Goal: Task Accomplishment & Management: Manage account settings

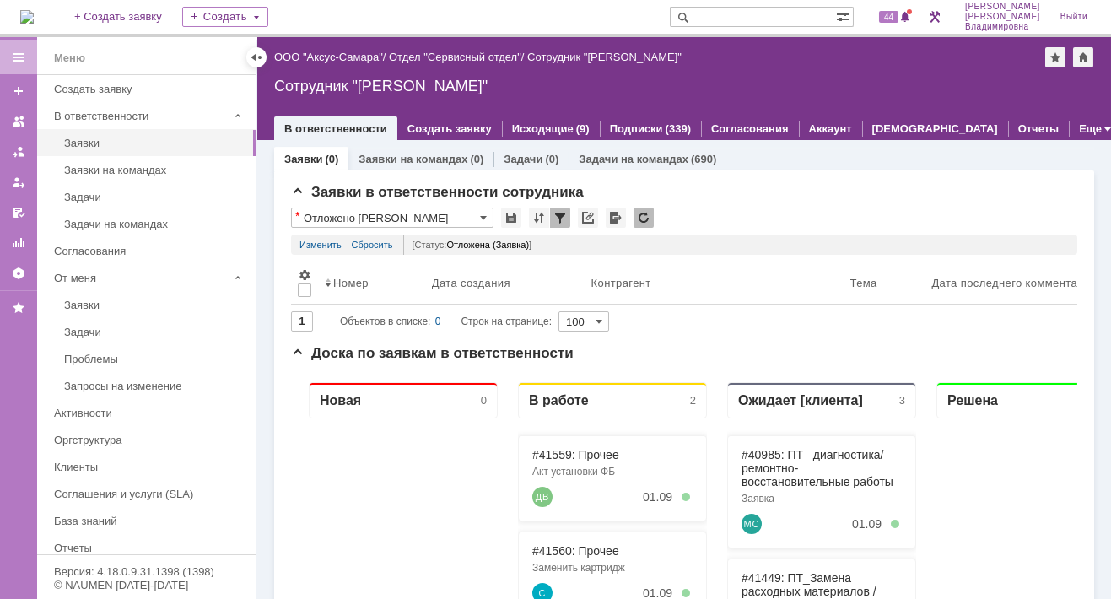
click at [34, 14] on img at bounding box center [26, 16] width 13 height 13
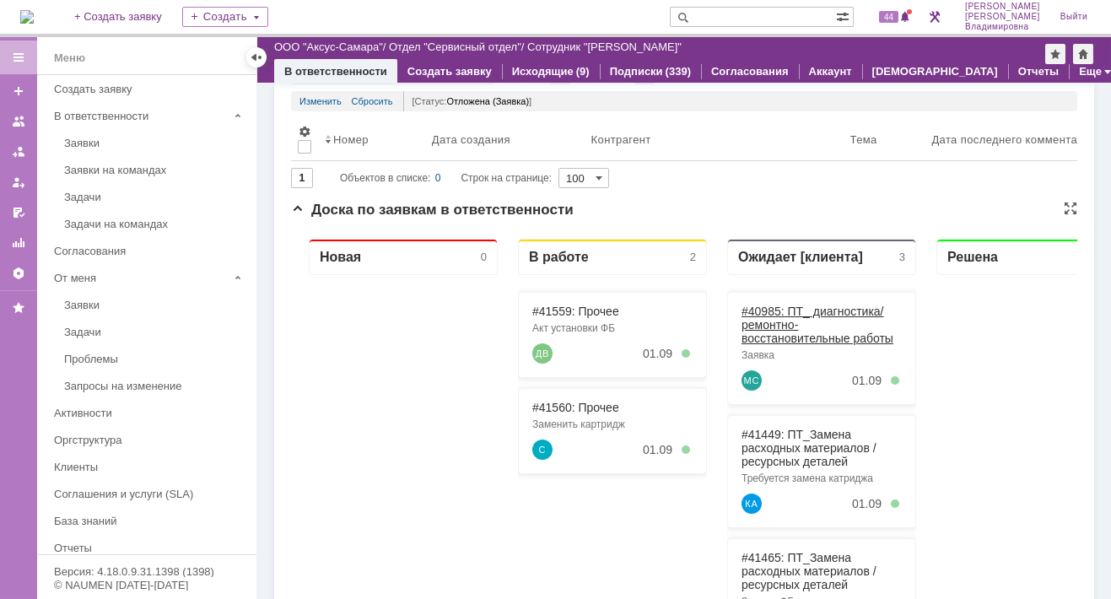
scroll to position [84, 0]
click at [571, 312] on link "#41559: Прочее" at bounding box center [575, 312] width 87 height 13
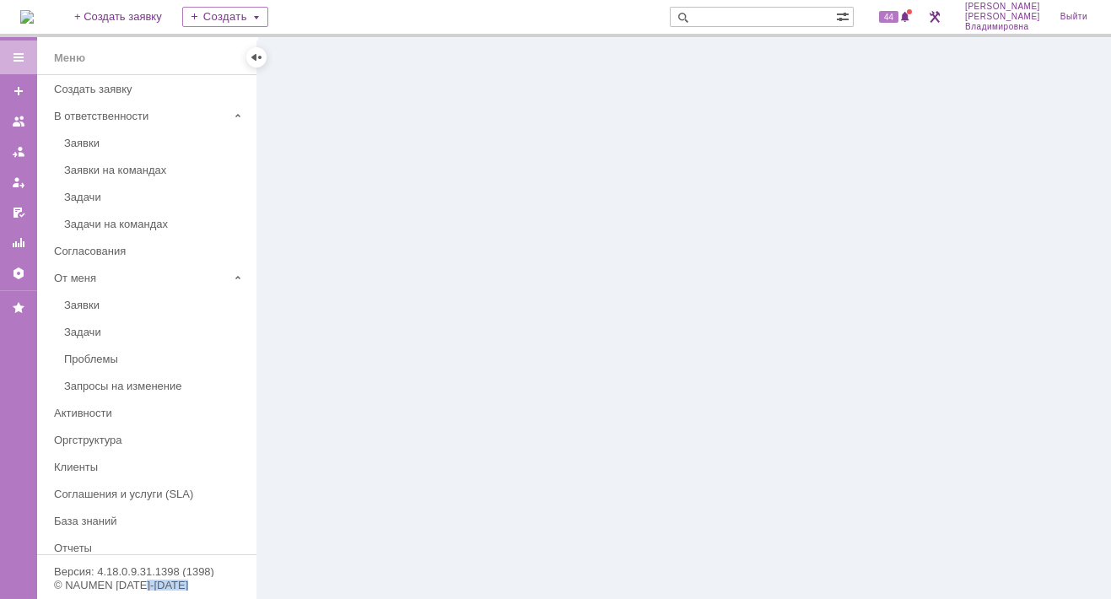
click at [571, 311] on div at bounding box center [684, 318] width 854 height 562
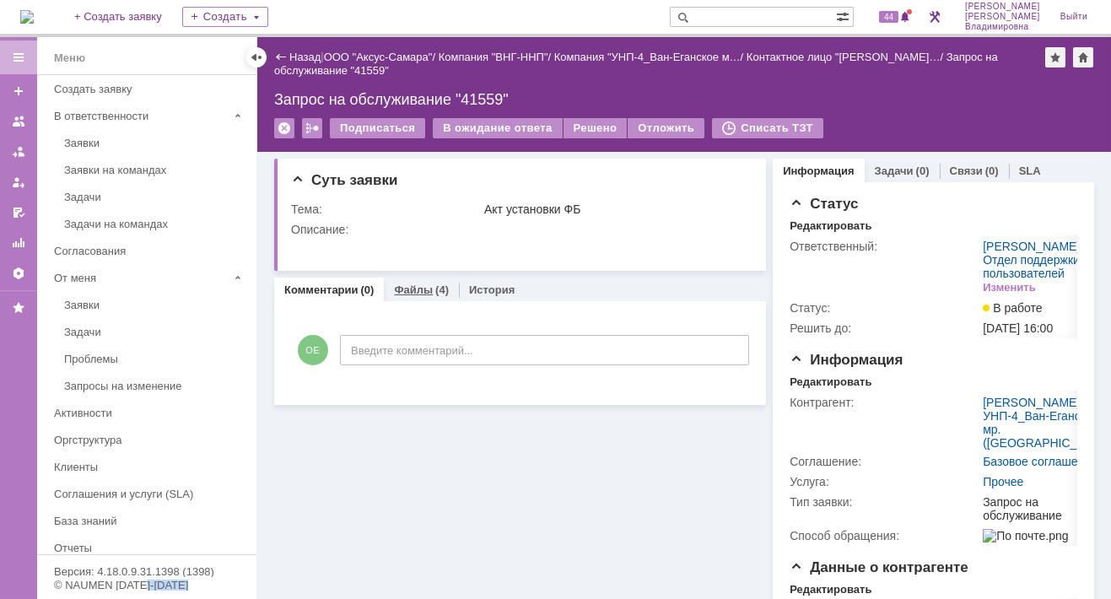
click at [412, 286] on link "Файлы" at bounding box center [413, 289] width 39 height 13
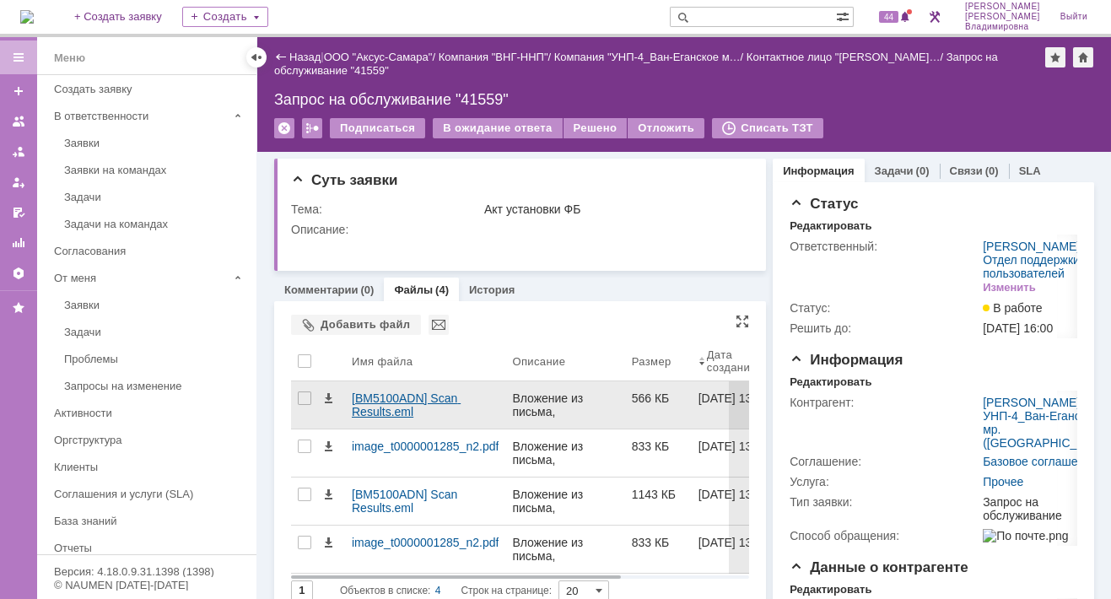
click at [385, 403] on div "[BM5100ADN] Scan Results.eml" at bounding box center [425, 404] width 147 height 27
click at [392, 404] on div "[BM5100ADN] Scan Results.eml" at bounding box center [425, 404] width 147 height 27
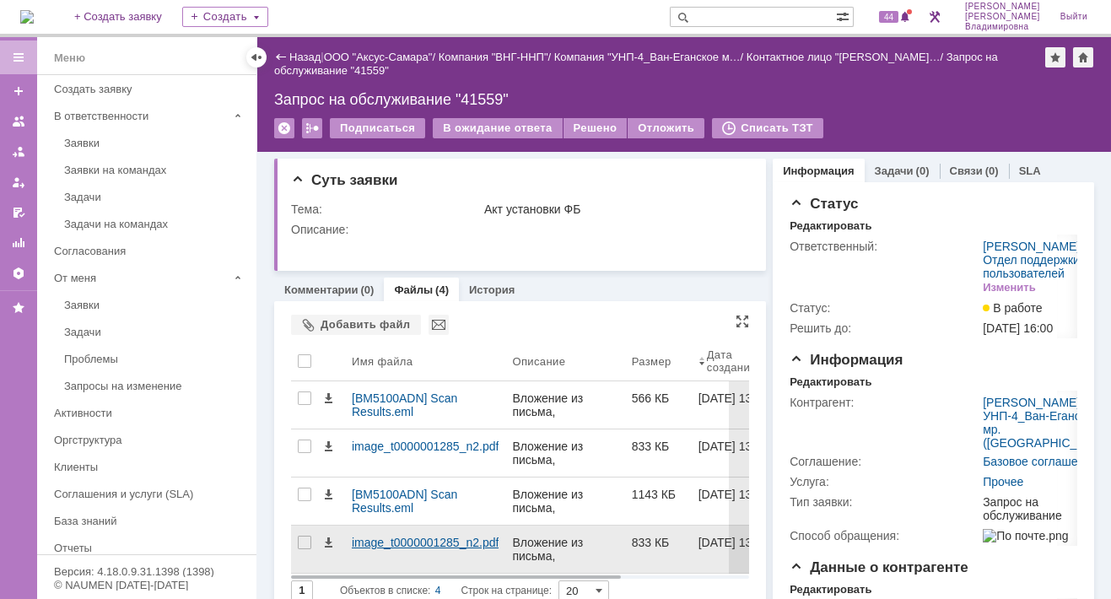
click at [392, 544] on div "image_t0000001285_n2.pdf" at bounding box center [425, 542] width 147 height 13
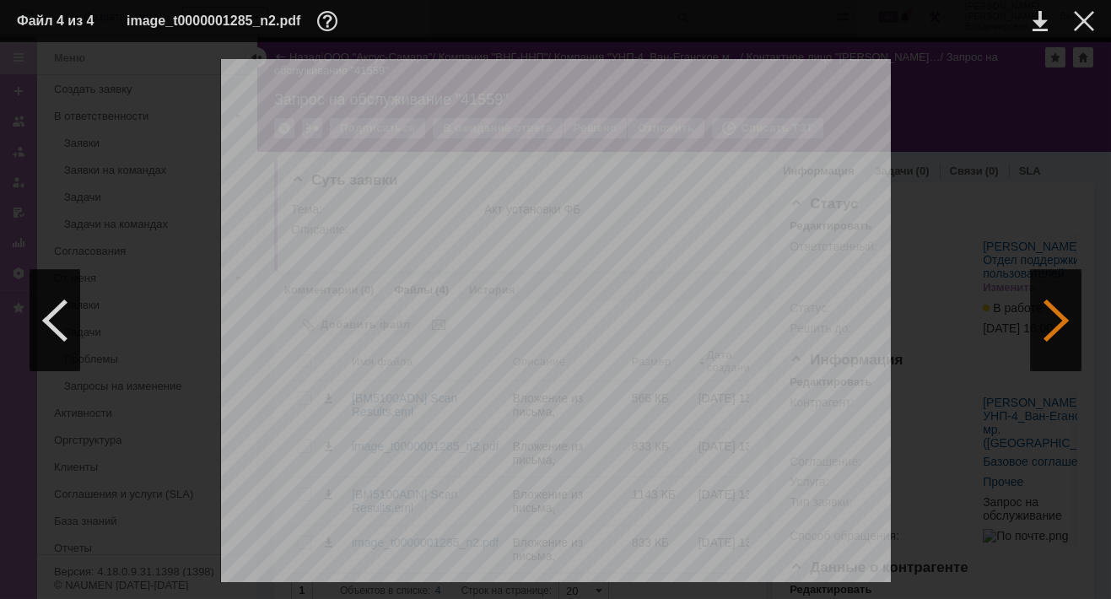
click at [1039, 342] on div at bounding box center [1056, 320] width 51 height 101
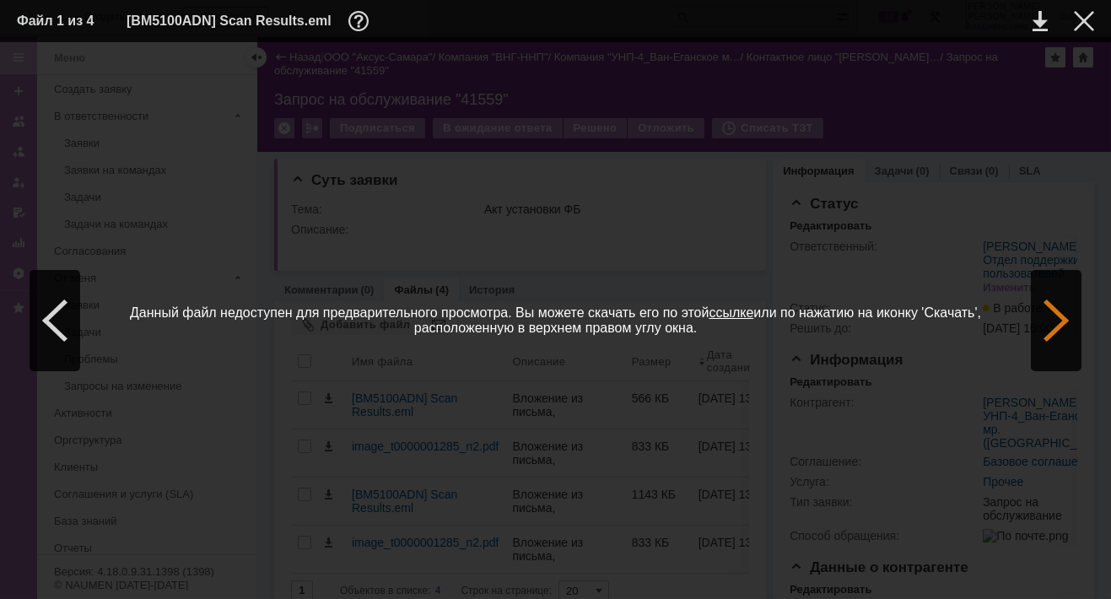
click at [1048, 324] on div at bounding box center [1056, 320] width 51 height 101
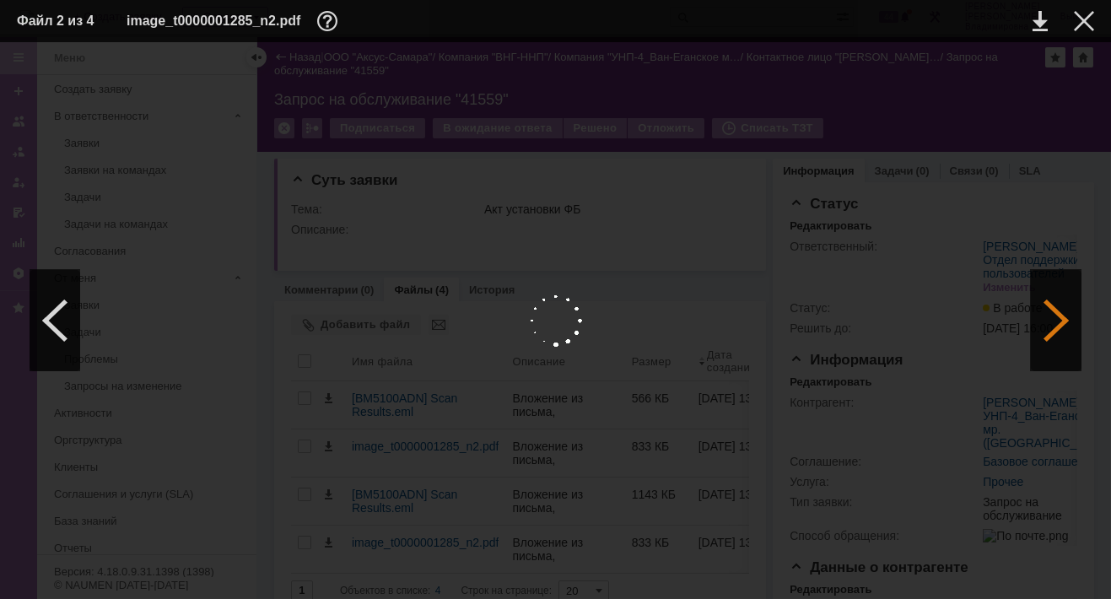
click at [1036, 334] on div at bounding box center [1056, 320] width 51 height 101
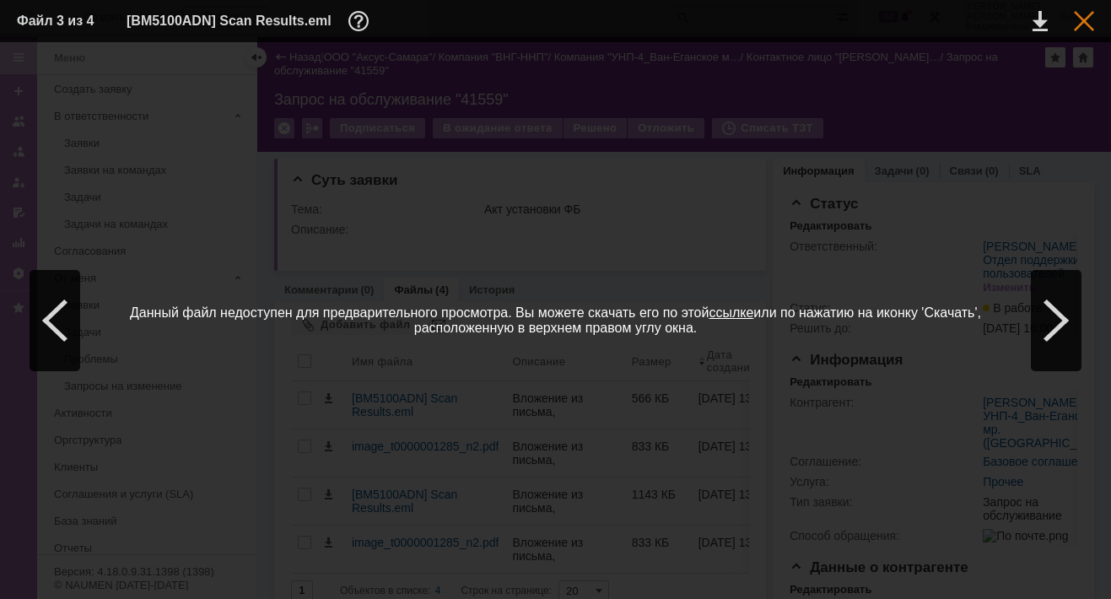
click at [1080, 24] on div at bounding box center [1084, 21] width 20 height 20
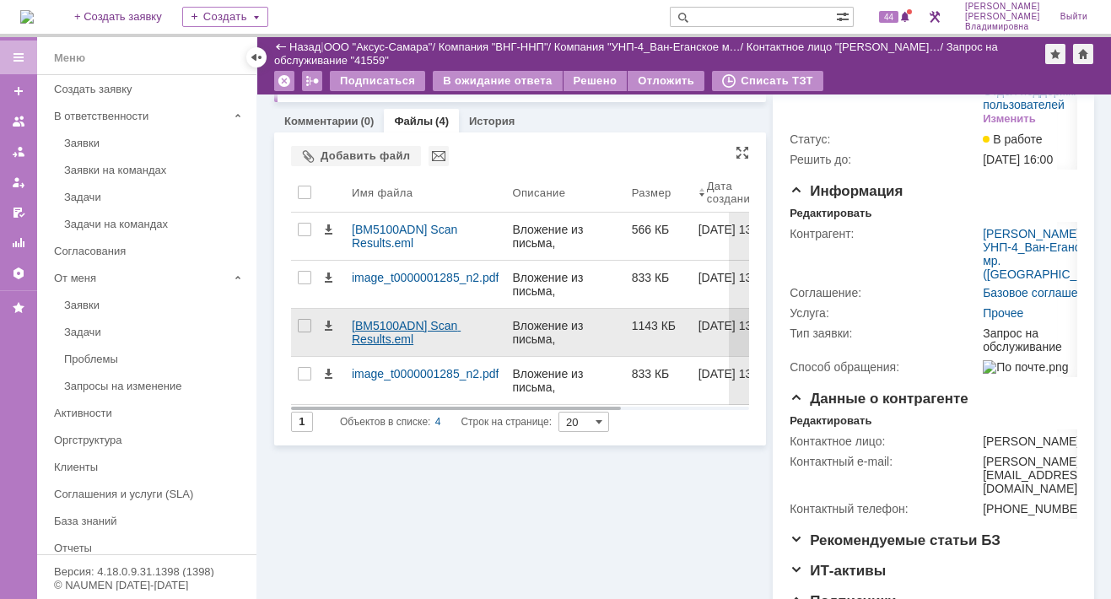
scroll to position [84, 0]
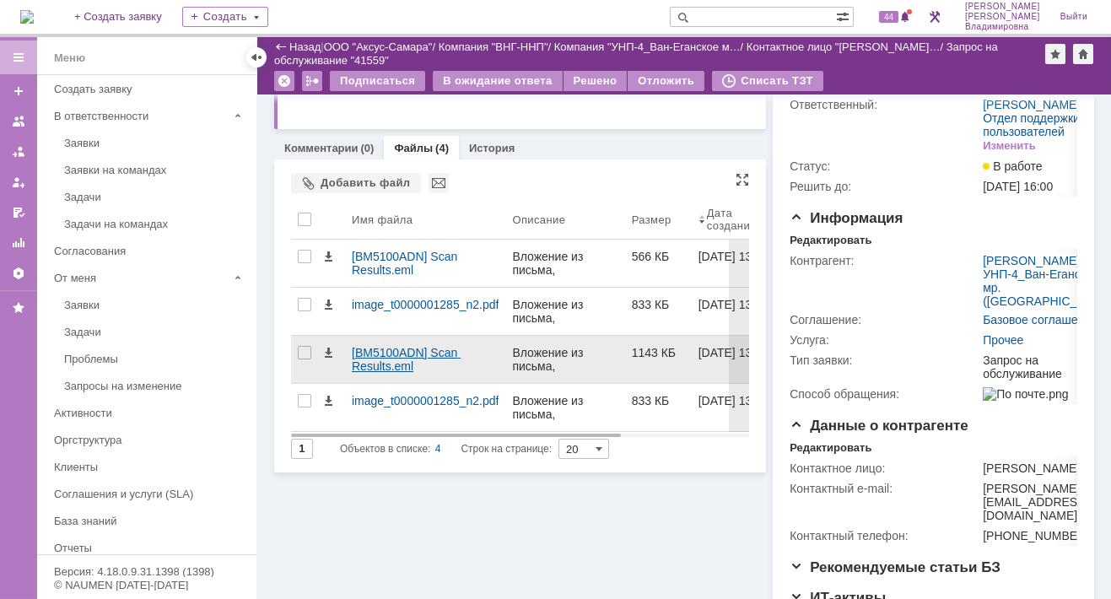
click at [406, 349] on div "[BM5100ADN] Scan Results.eml" at bounding box center [425, 359] width 147 height 27
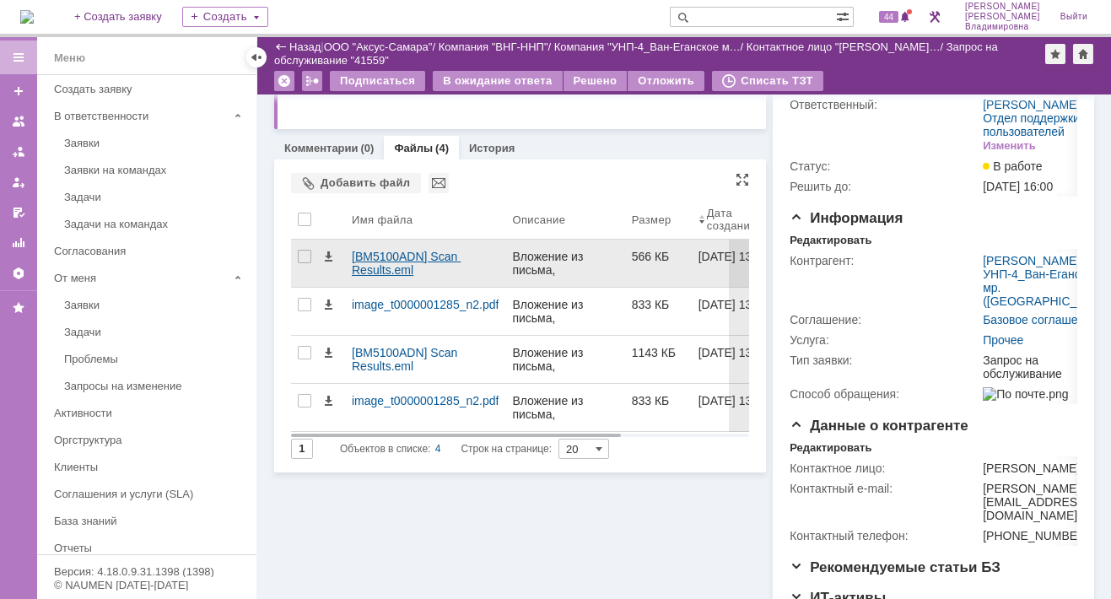
click at [376, 258] on div "[BM5100ADN] Scan Results.eml" at bounding box center [425, 263] width 147 height 27
drag, startPoint x: 376, startPoint y: 258, endPoint x: 450, endPoint y: 258, distance: 74.2
click at [450, 258] on div "[BM5100ADN] Scan Results.eml" at bounding box center [425, 263] width 147 height 27
click at [450, 257] on div "[BM5100ADN] Scan Results.eml" at bounding box center [425, 263] width 147 height 27
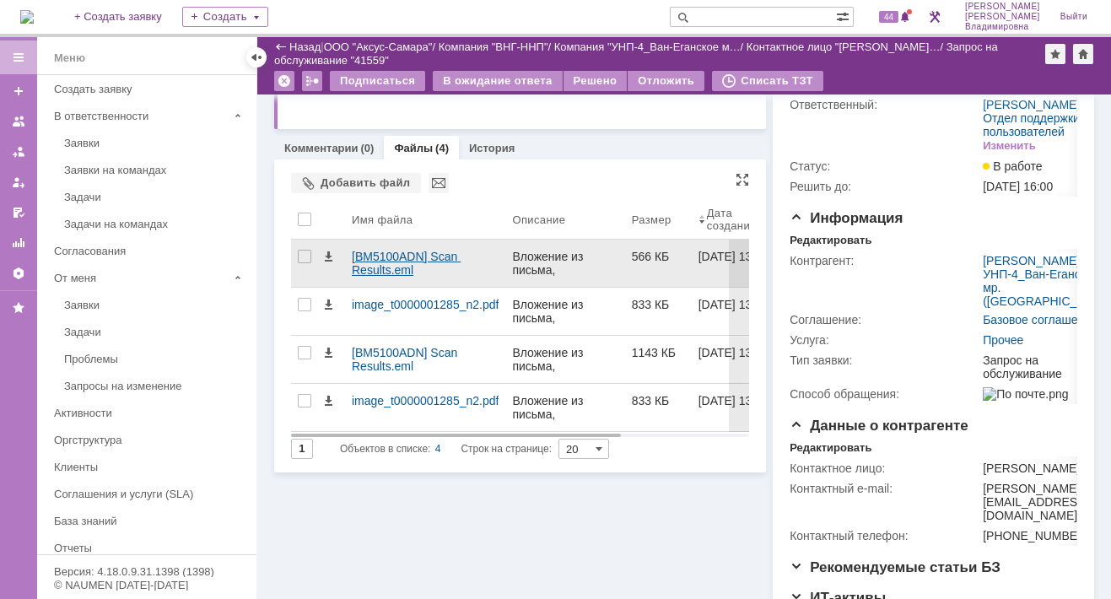
click at [450, 256] on div "[BM5100ADN] Scan Results.eml" at bounding box center [425, 263] width 147 height 27
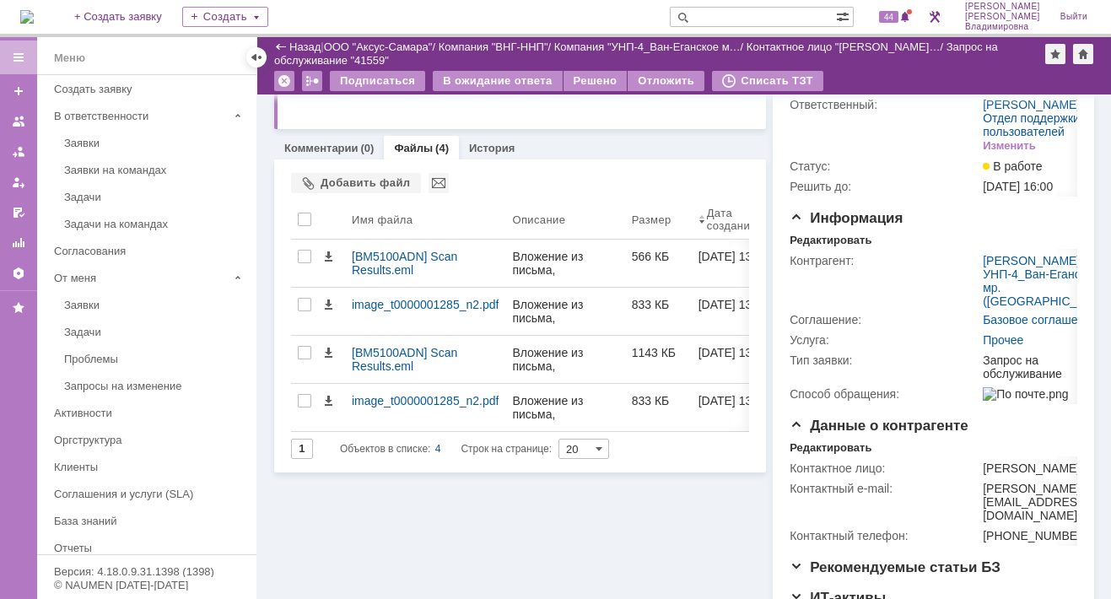
click at [34, 14] on img at bounding box center [26, 16] width 13 height 13
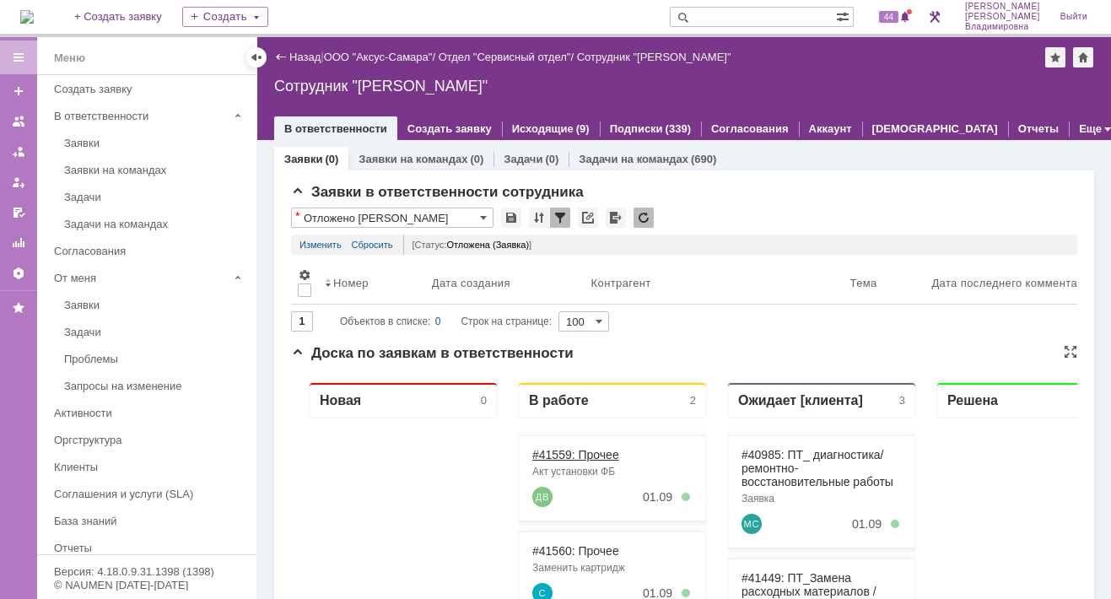
scroll to position [169, 0]
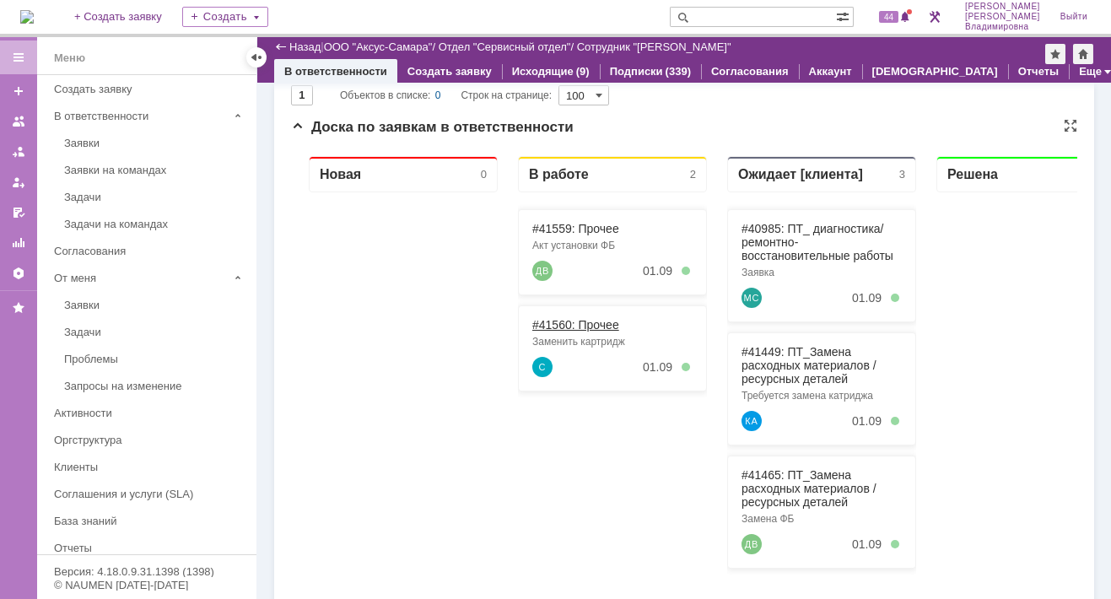
click at [554, 329] on link "#41560: Прочее" at bounding box center [575, 324] width 87 height 13
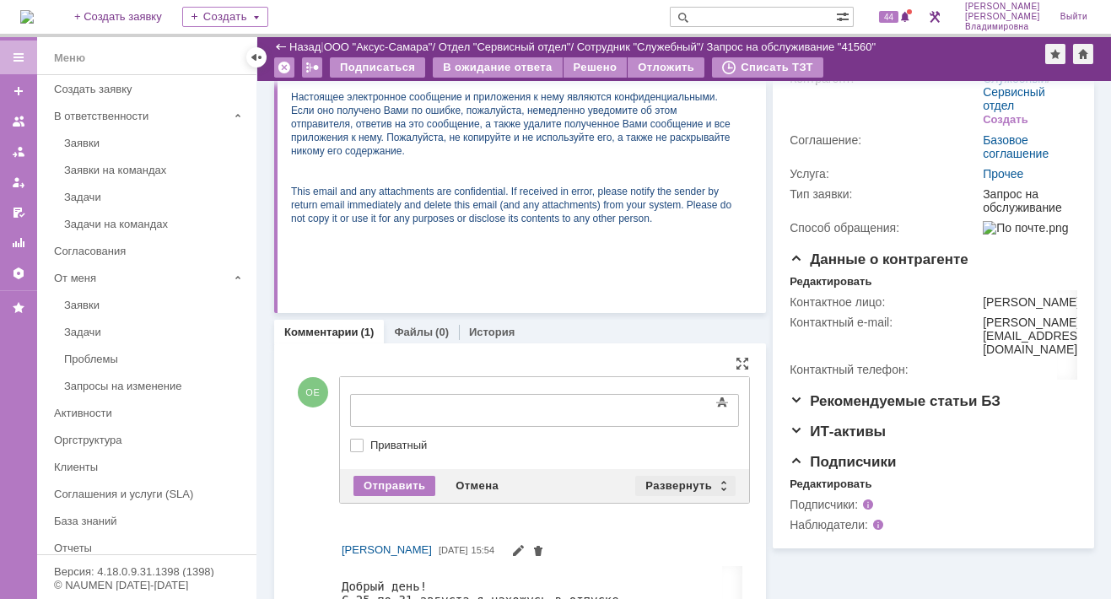
click at [688, 481] on div "Развернуть" at bounding box center [685, 486] width 100 height 20
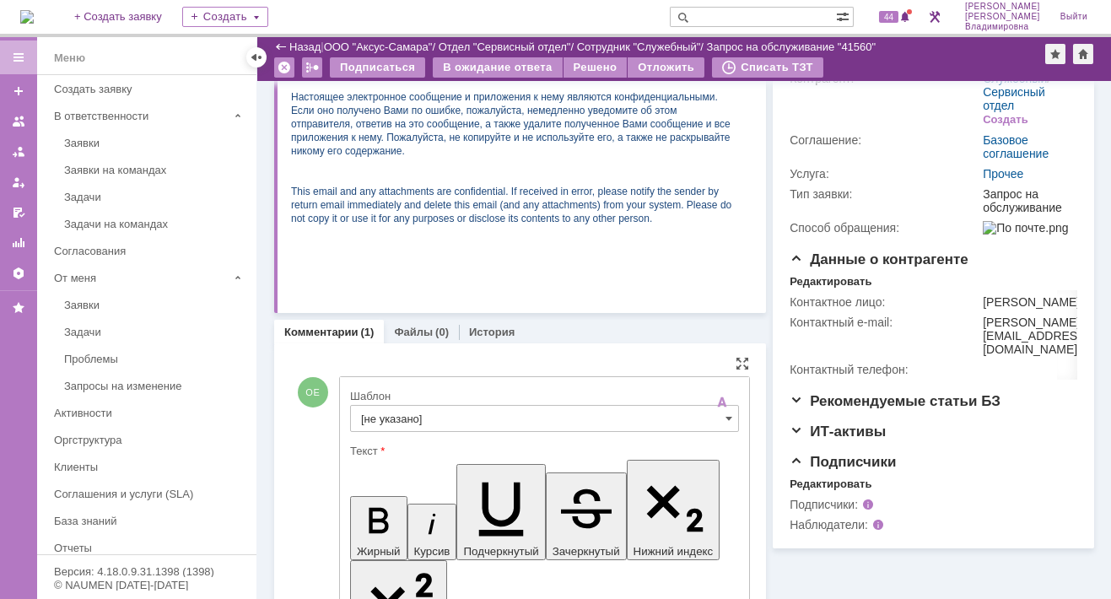
click at [386, 414] on input "[не указано]" at bounding box center [544, 418] width 389 height 27
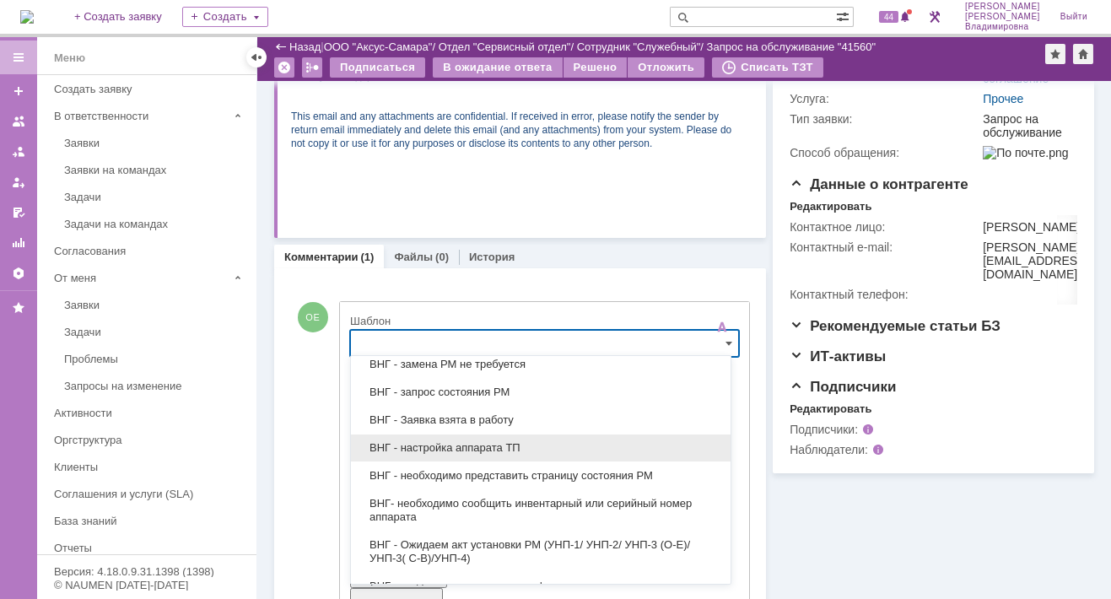
scroll to position [422, 0]
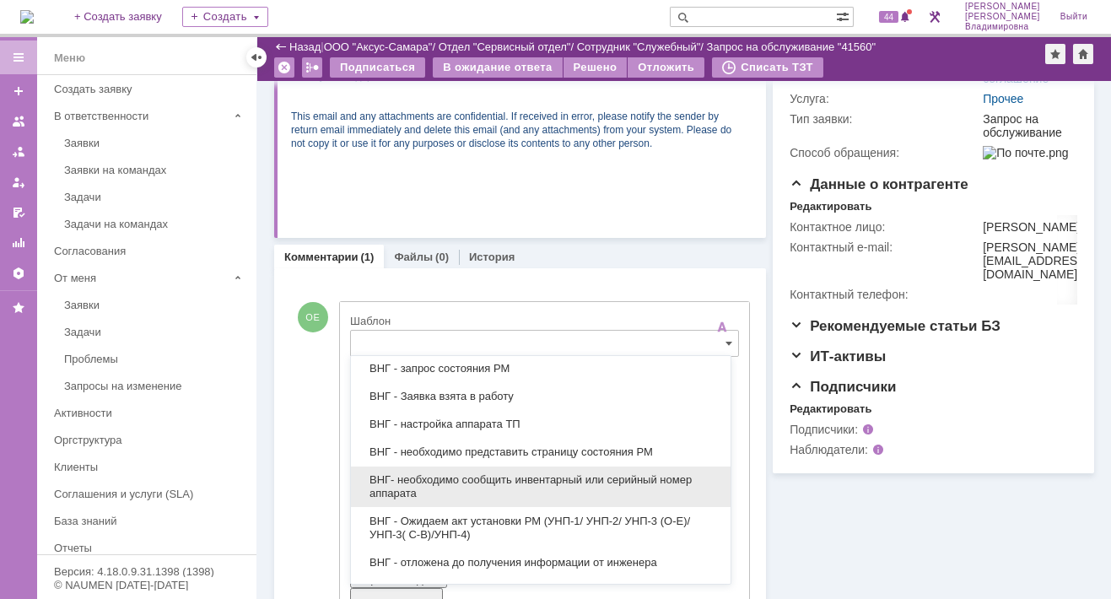
click at [434, 481] on span "ВНГ- необходимо сообщить инвентарный или серийный номер аппарата" at bounding box center [540, 486] width 359 height 27
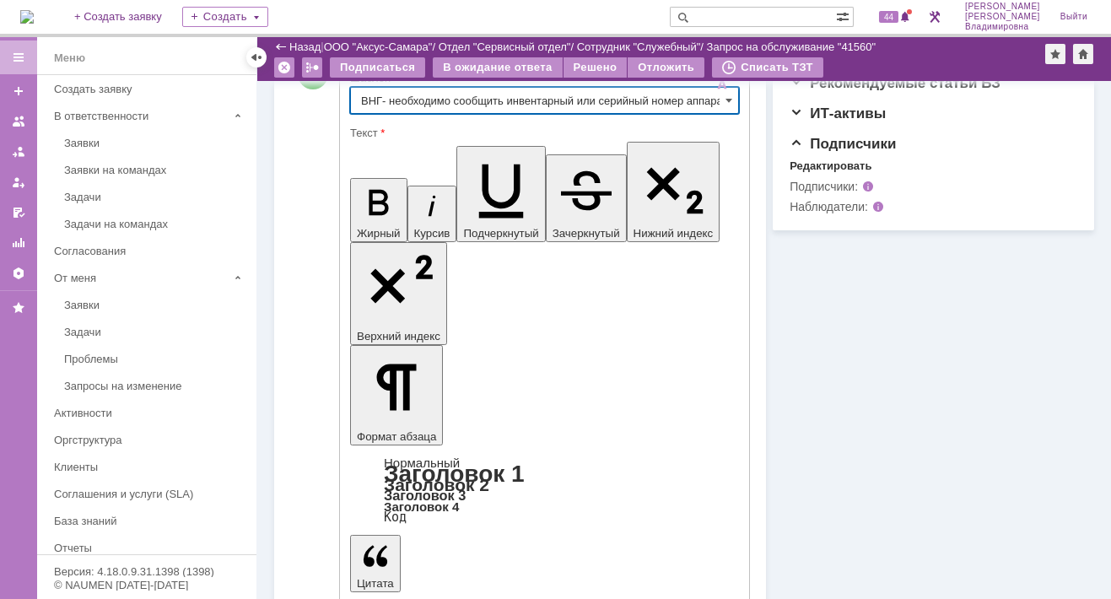
type input "ВНГ- необходимо сообщить инвентарный или серийный номер аппарата"
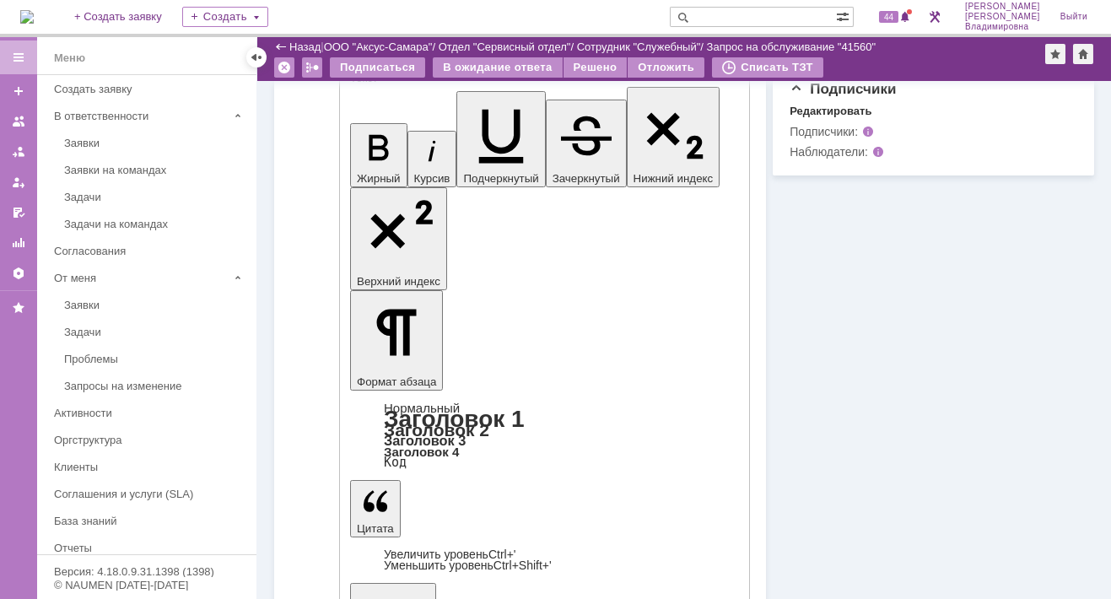
scroll to position [627, 0]
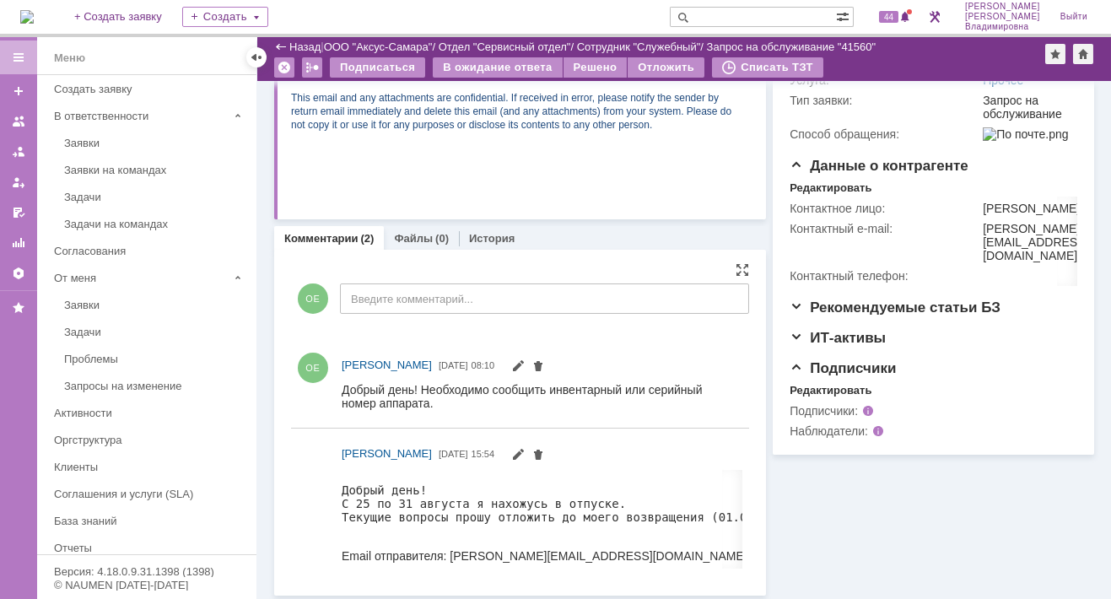
scroll to position [0, 0]
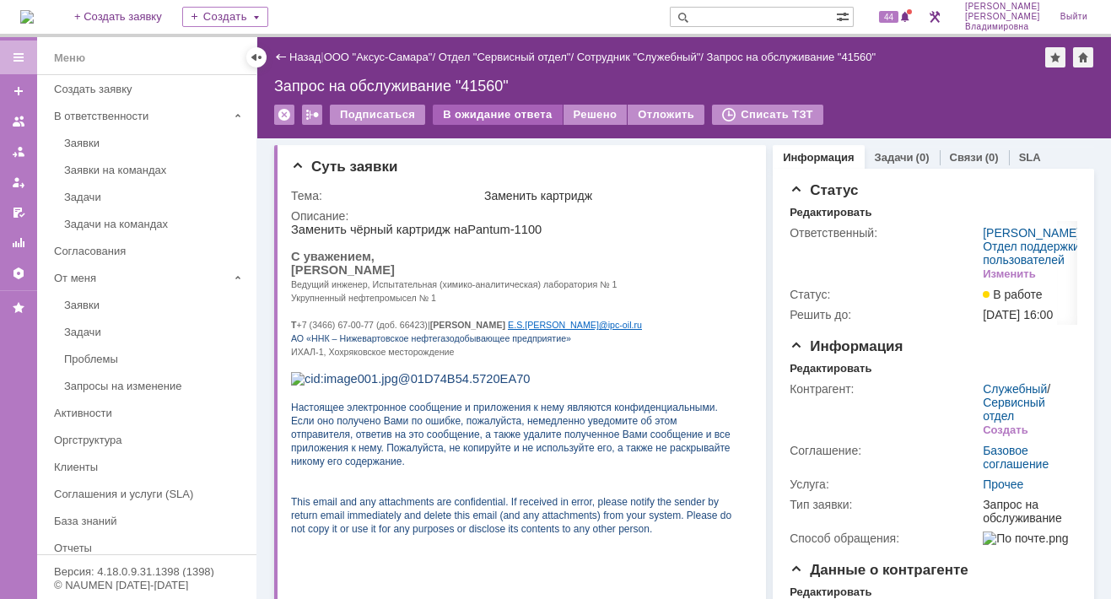
click at [469, 111] on div "В ожидание ответа" at bounding box center [497, 115] width 129 height 20
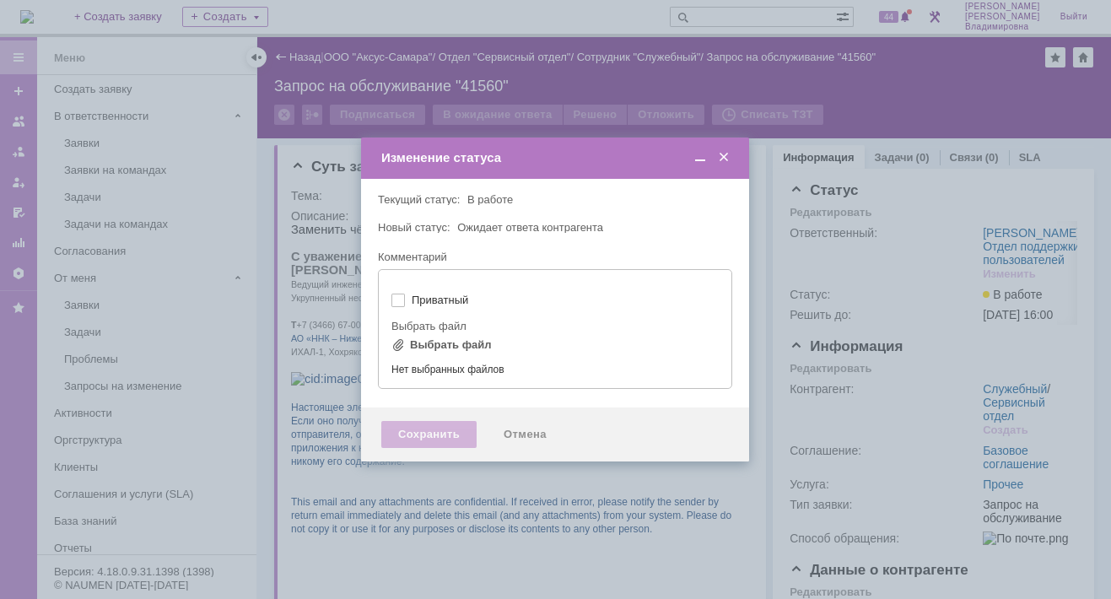
type input "[не указано]"
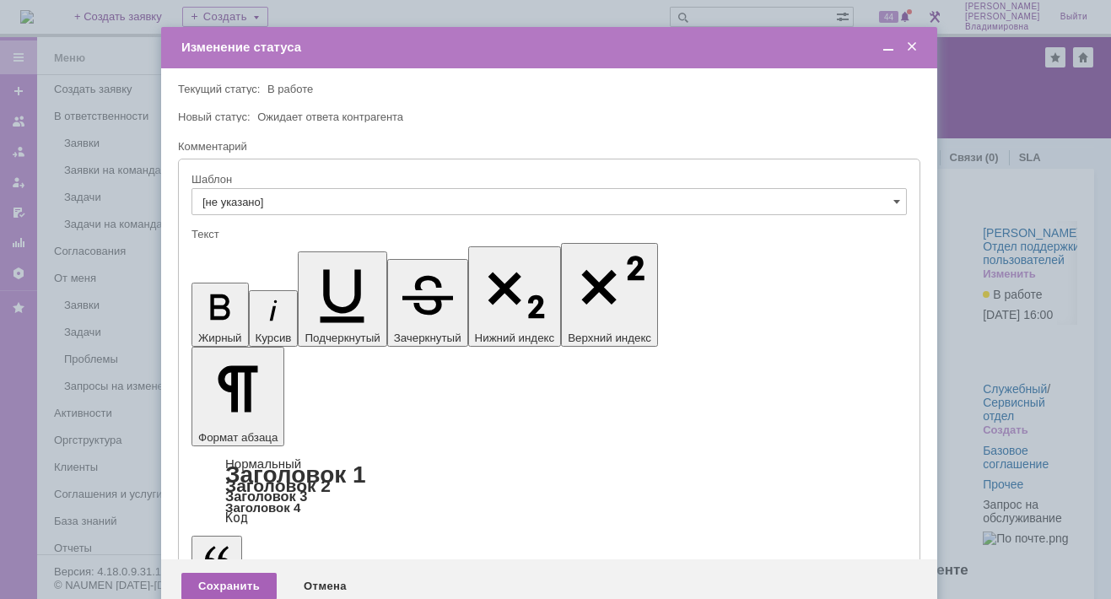
click at [218, 573] on div "Сохранить" at bounding box center [228, 586] width 95 height 27
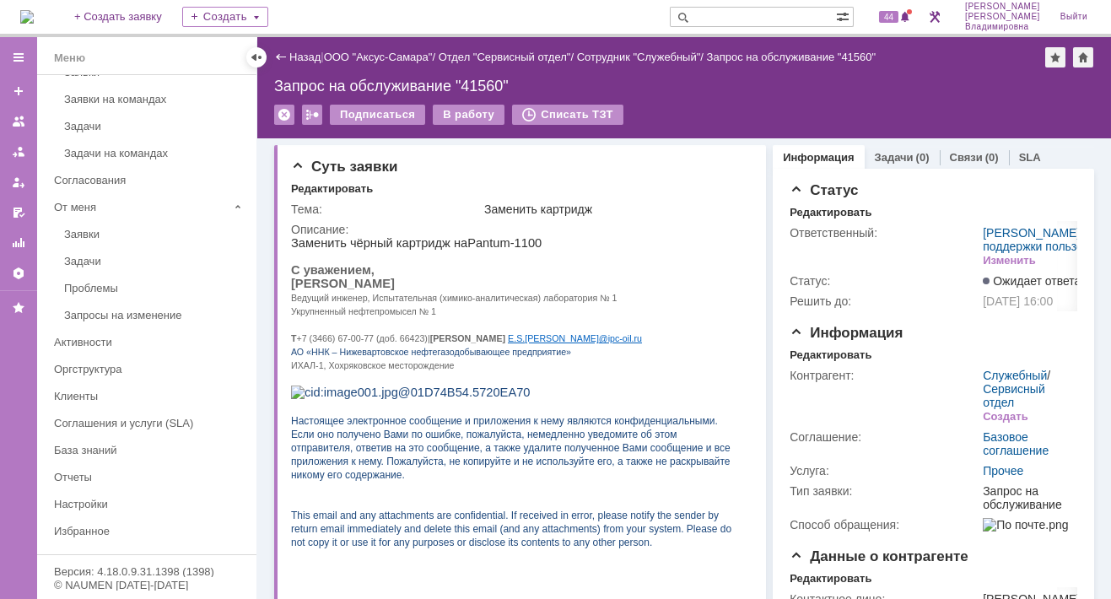
click at [34, 18] on img at bounding box center [26, 16] width 13 height 13
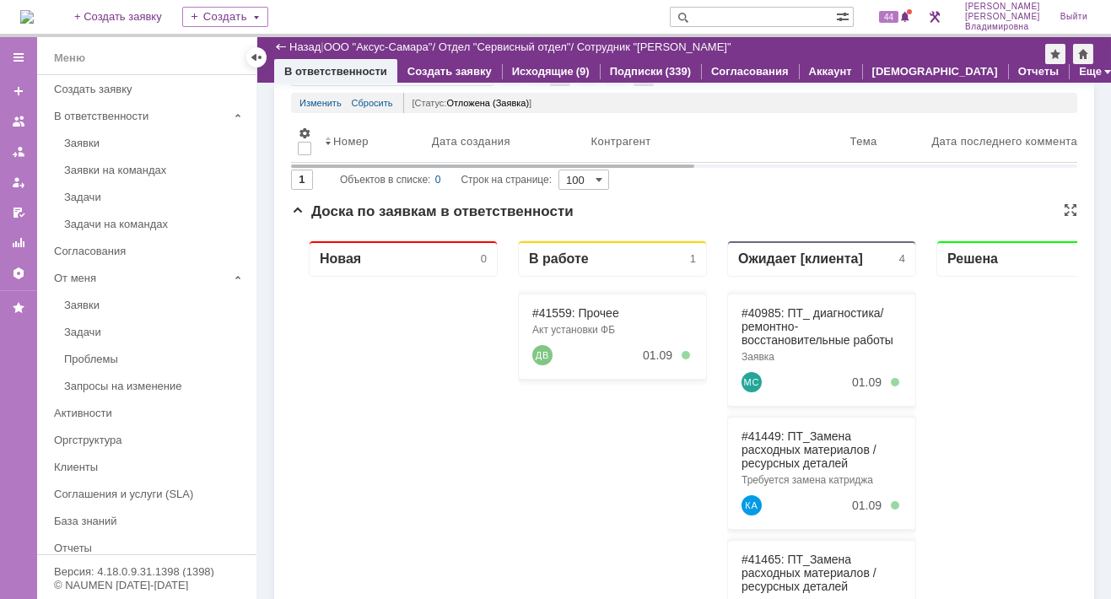
scroll to position [169, 0]
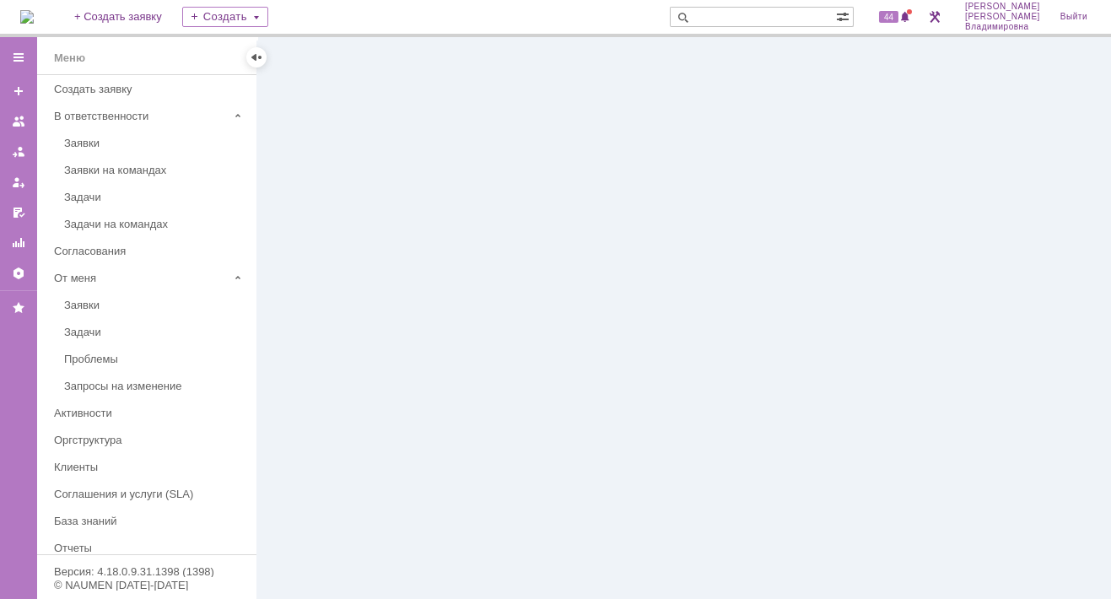
click link "#41559: Прочее"
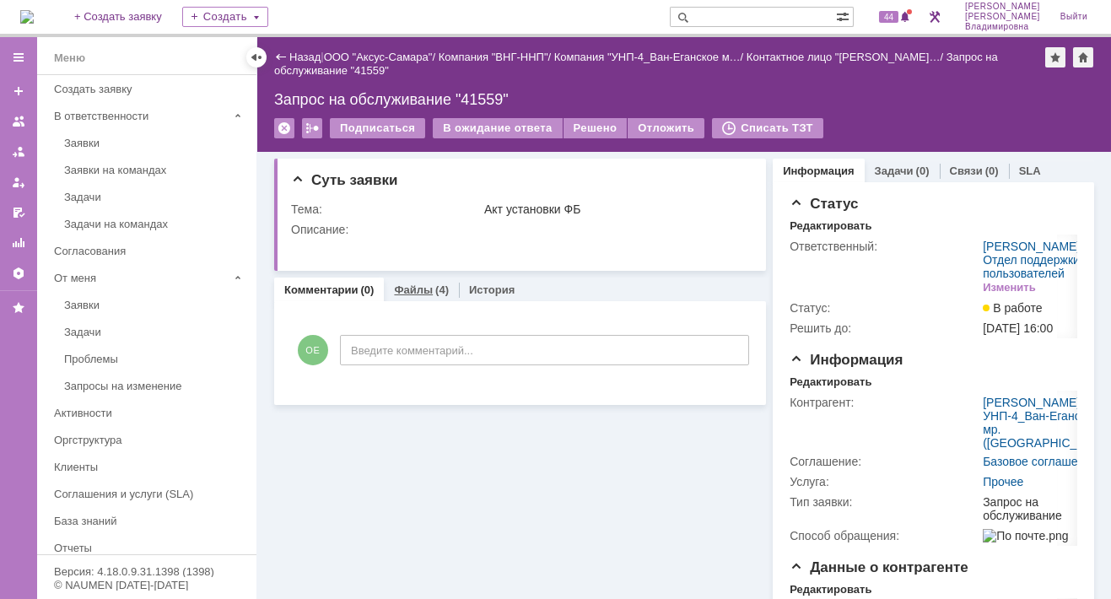
click at [415, 286] on link "Файлы" at bounding box center [413, 289] width 39 height 13
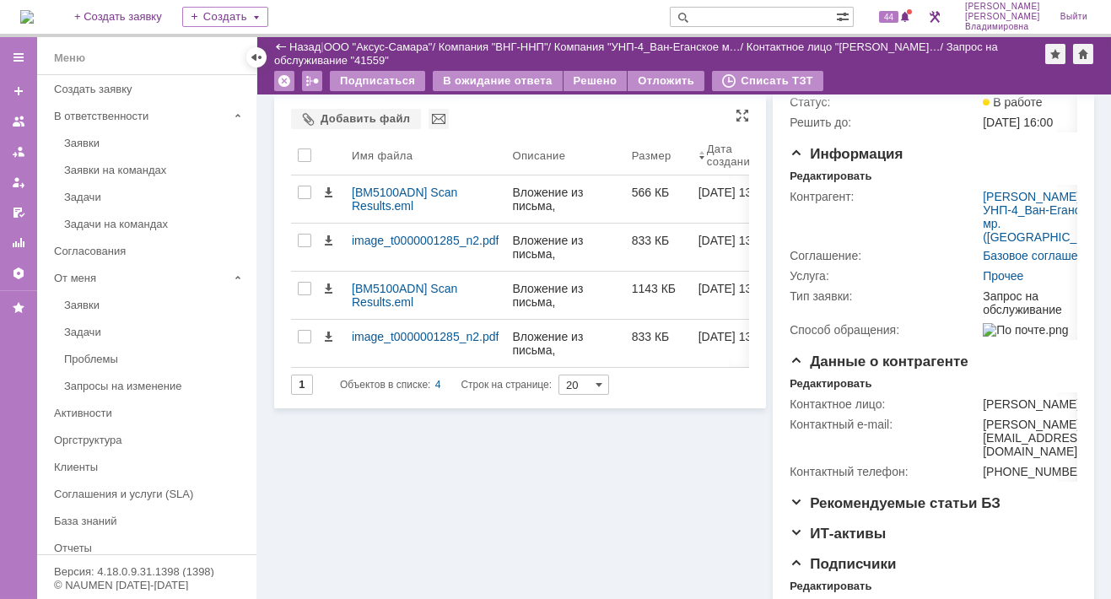
scroll to position [169, 0]
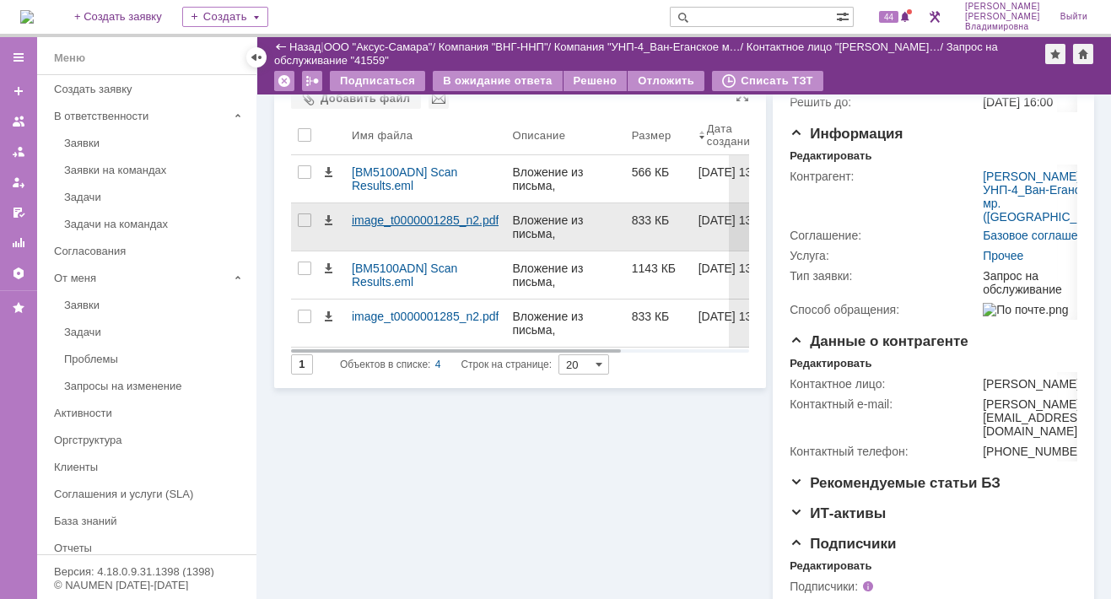
click at [388, 216] on div "image_t0000001285_n2.pdf" at bounding box center [425, 219] width 147 height 13
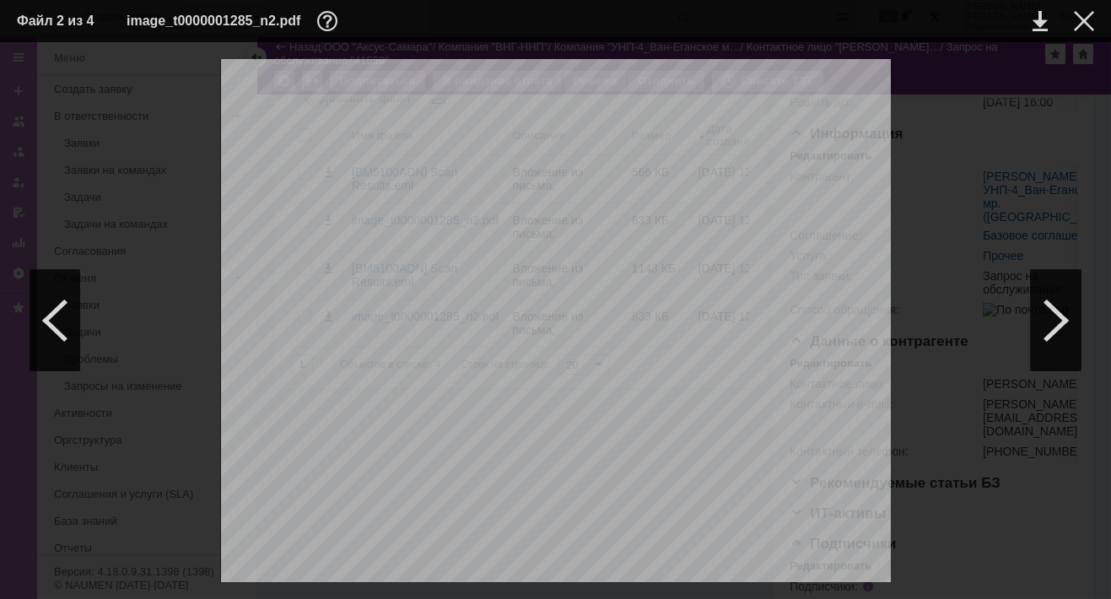
scroll to position [337, 0]
click at [1080, 21] on div at bounding box center [1084, 21] width 20 height 20
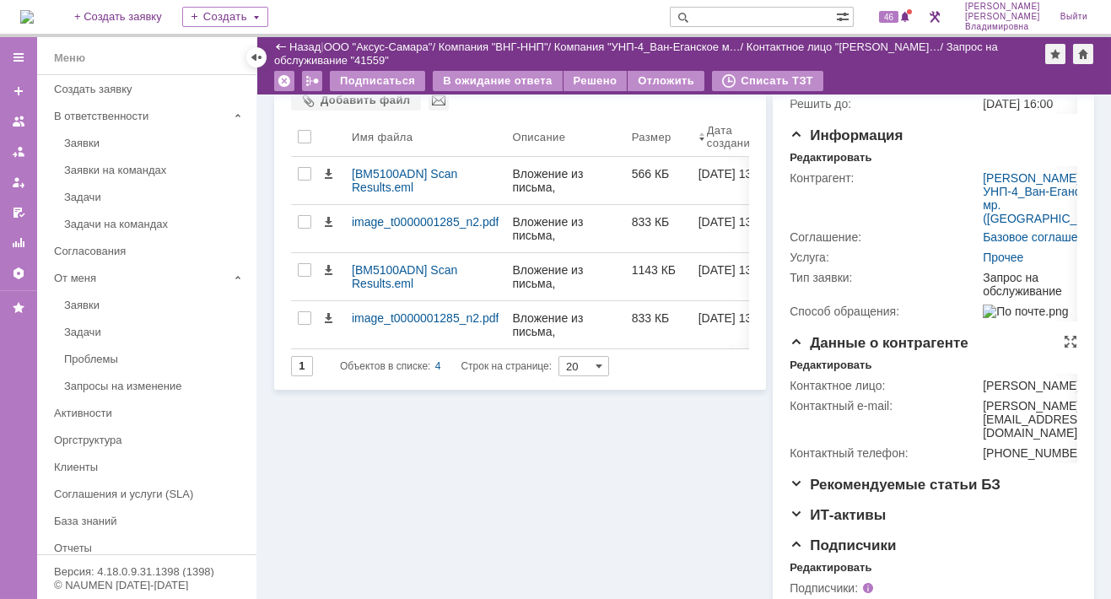
scroll to position [128, 0]
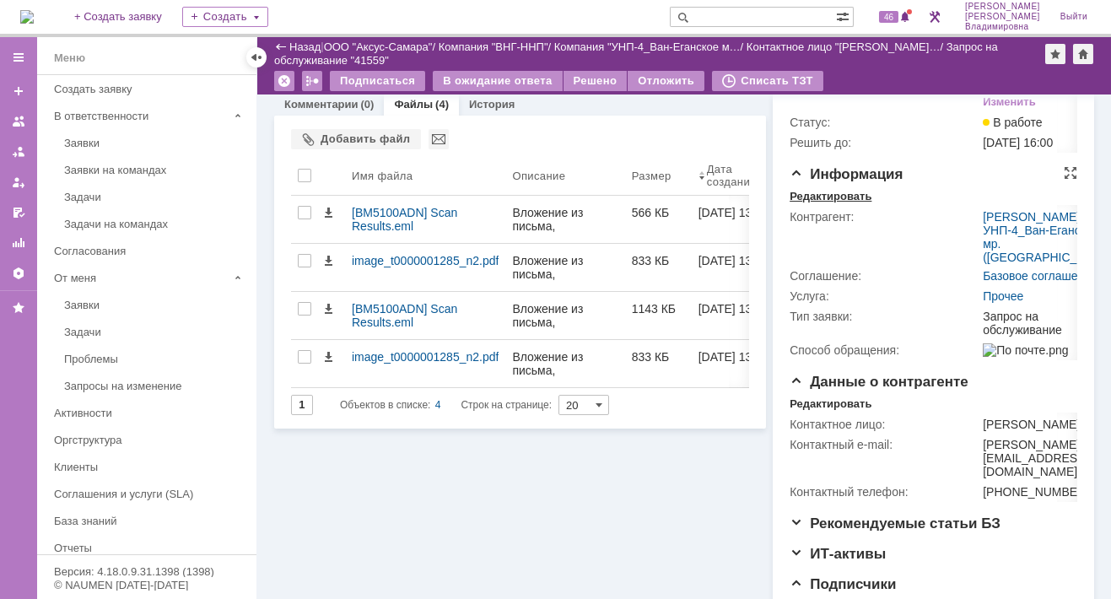
click at [829, 203] on div "Редактировать" at bounding box center [830, 196] width 82 height 13
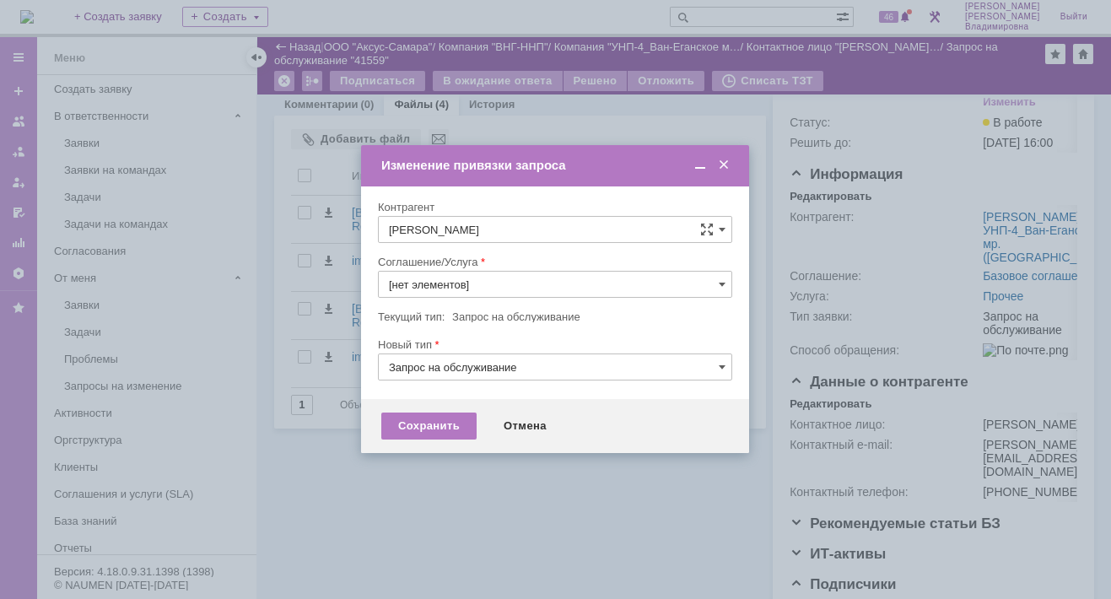
type input "Прочее"
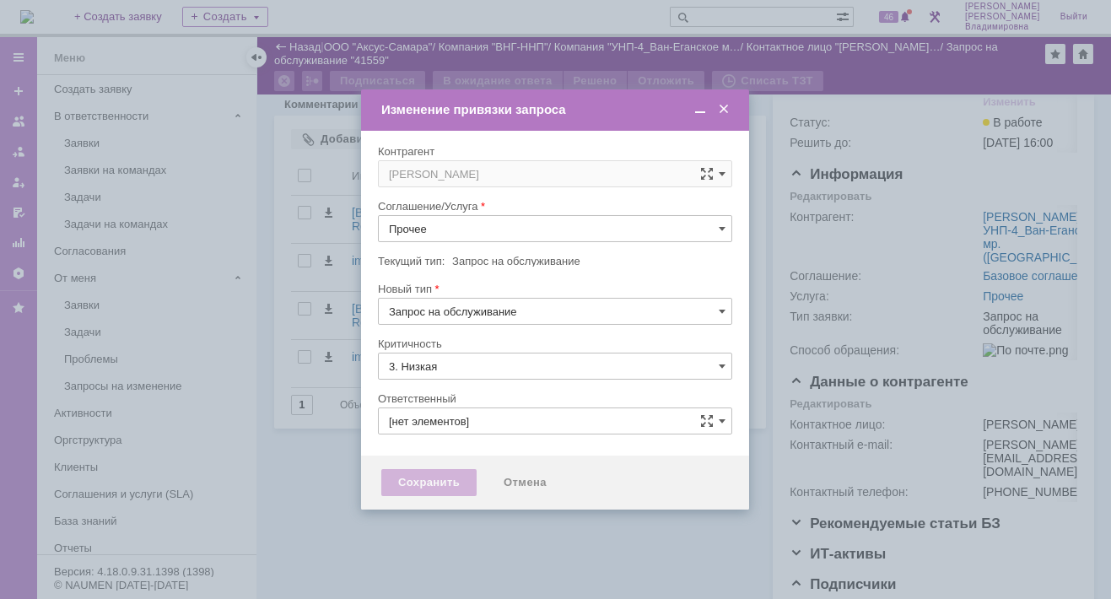
type input "Орлова Елена Владимировна"
type input "[не указано]"
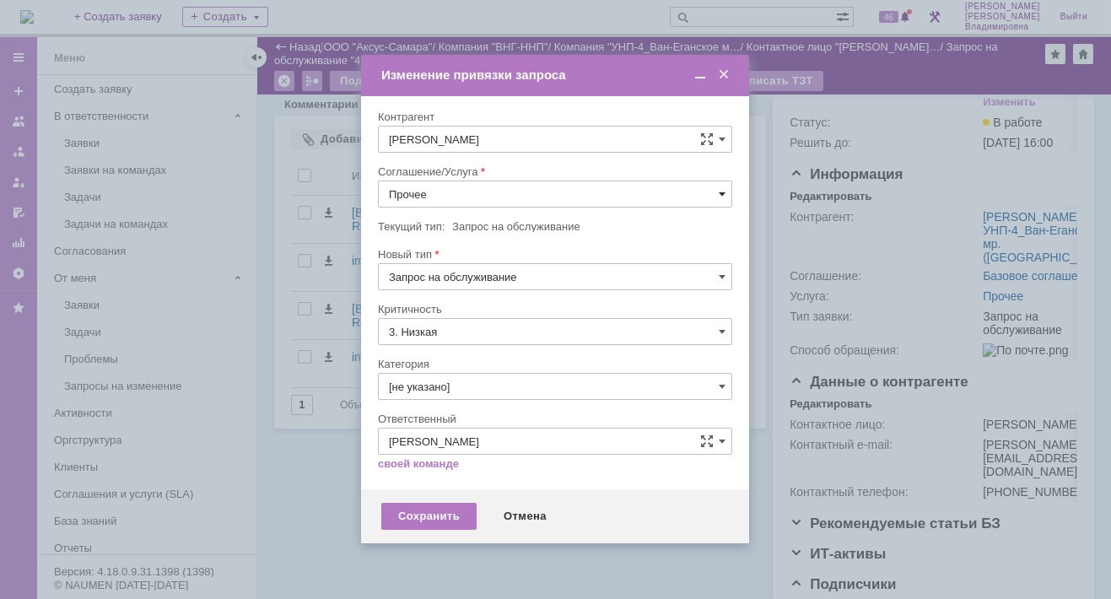
click at [719, 191] on span at bounding box center [722, 193] width 7 height 13
click at [466, 396] on span "ПТ_Замена расходных материалов / ресурсных деталей" at bounding box center [555, 402] width 332 height 13
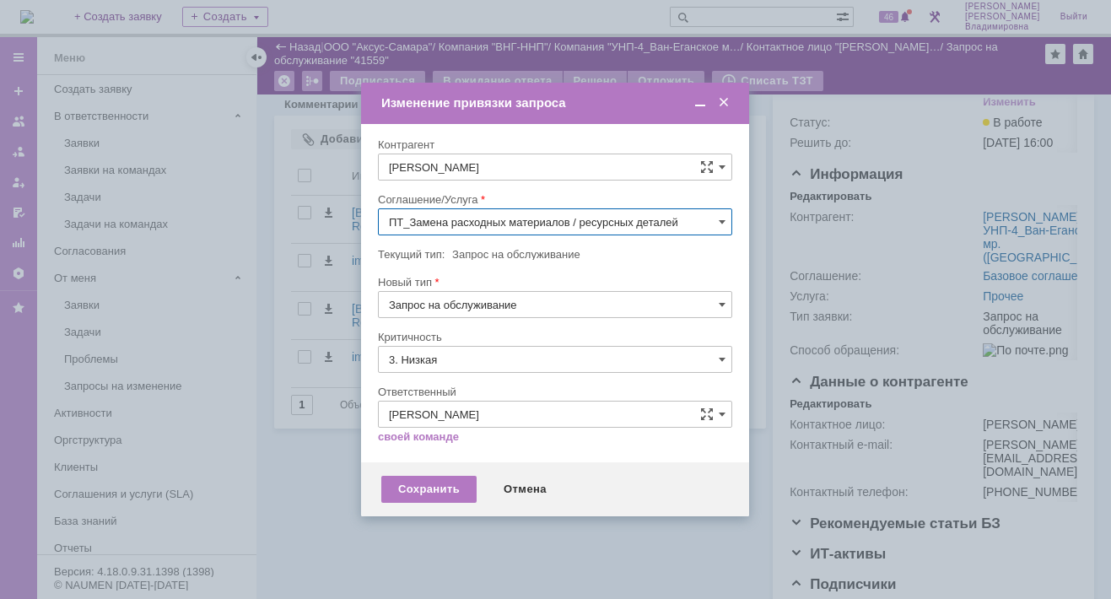
type input "ПТ_Замена расходных материалов / ресурсных деталей"
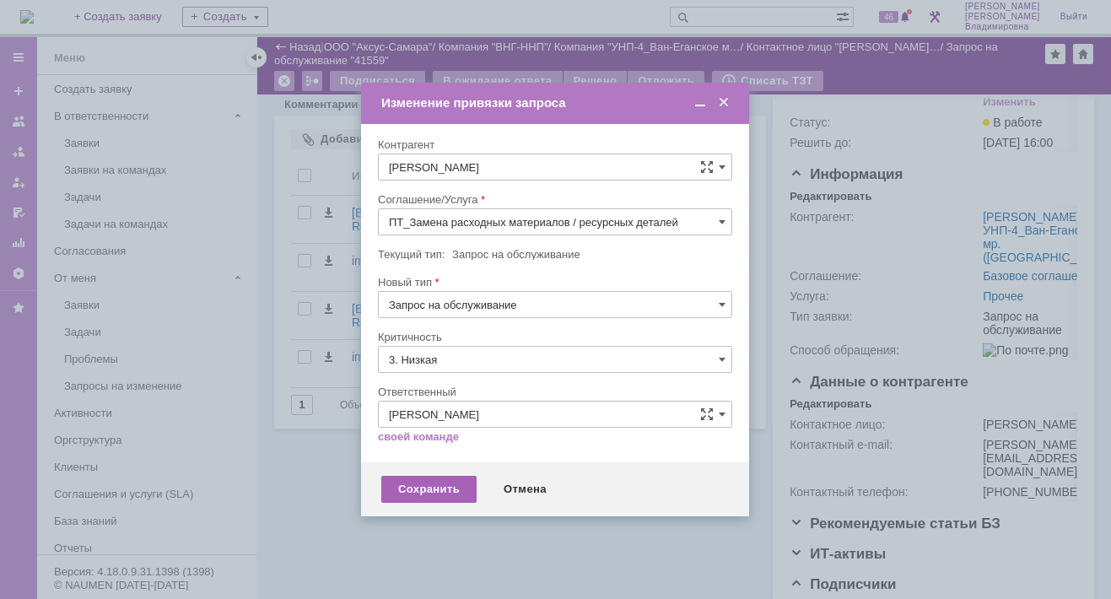
click at [420, 492] on div "Сохранить" at bounding box center [428, 489] width 95 height 27
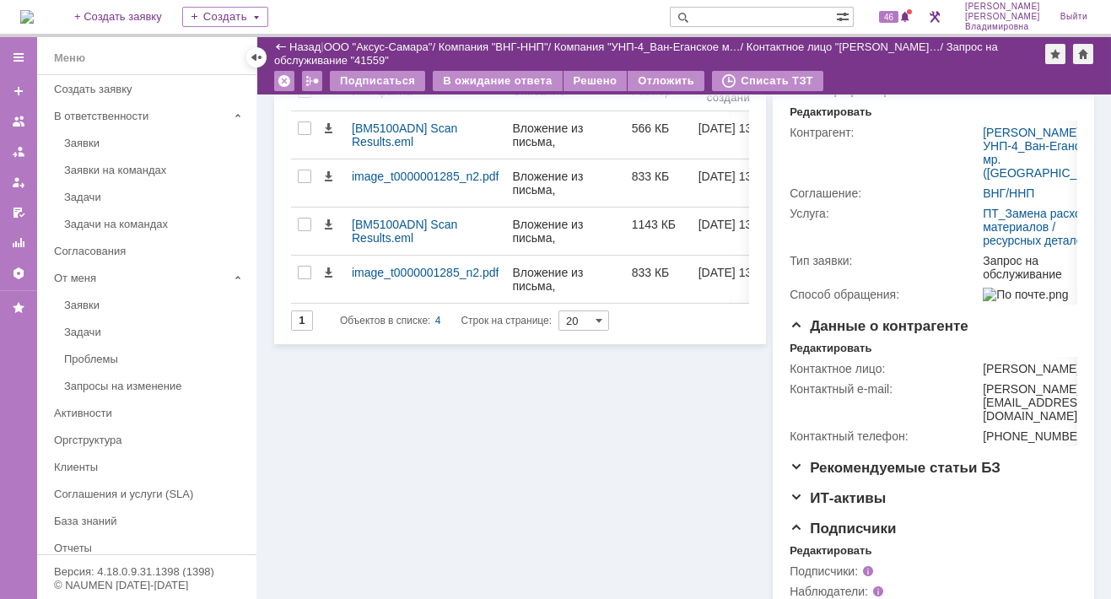
scroll to position [339, 0]
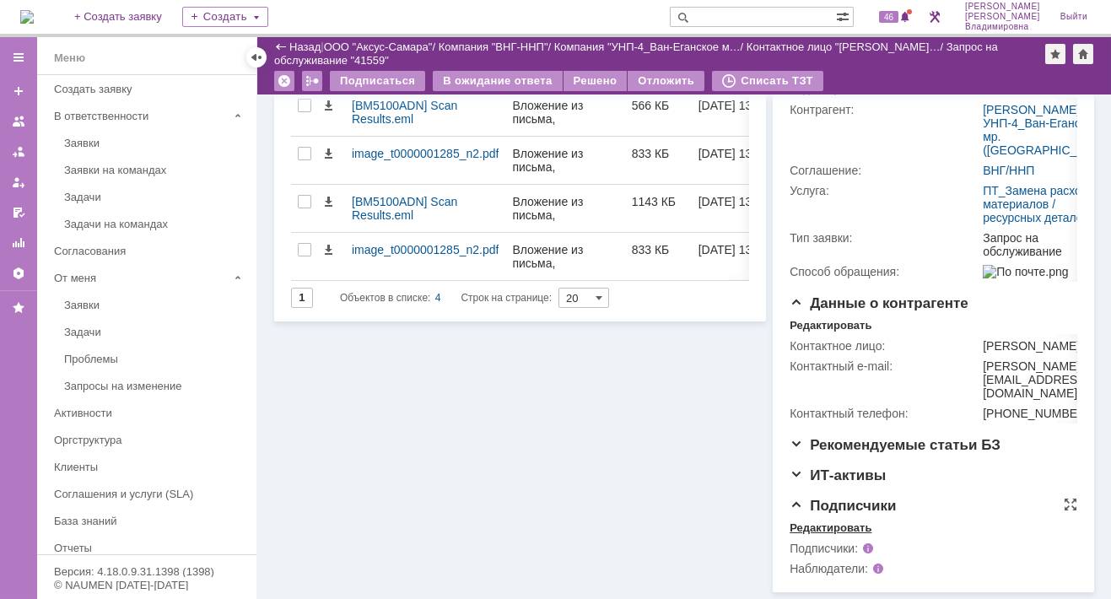
click at [815, 526] on div "Редактировать" at bounding box center [830, 527] width 82 height 13
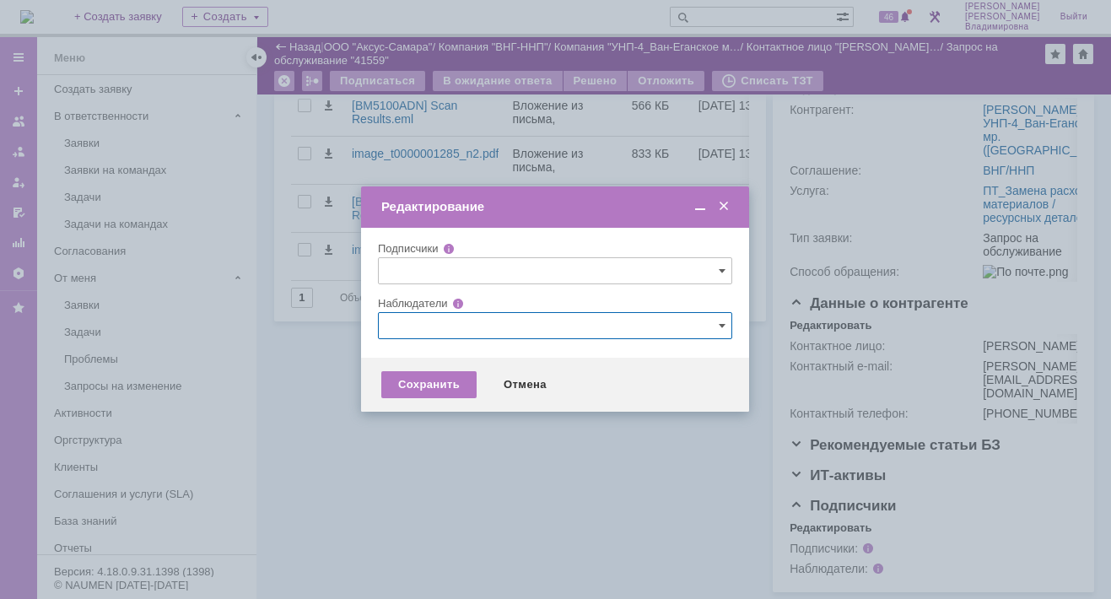
click at [424, 320] on input "text" at bounding box center [555, 325] width 354 height 27
click at [464, 446] on div at bounding box center [460, 448] width 20 height 8
click at [463, 446] on input "Белоглазов Алексей Валерьевич" at bounding box center [457, 451] width 11 height 11
type input "Белоглазов Алексей Валерьевич"
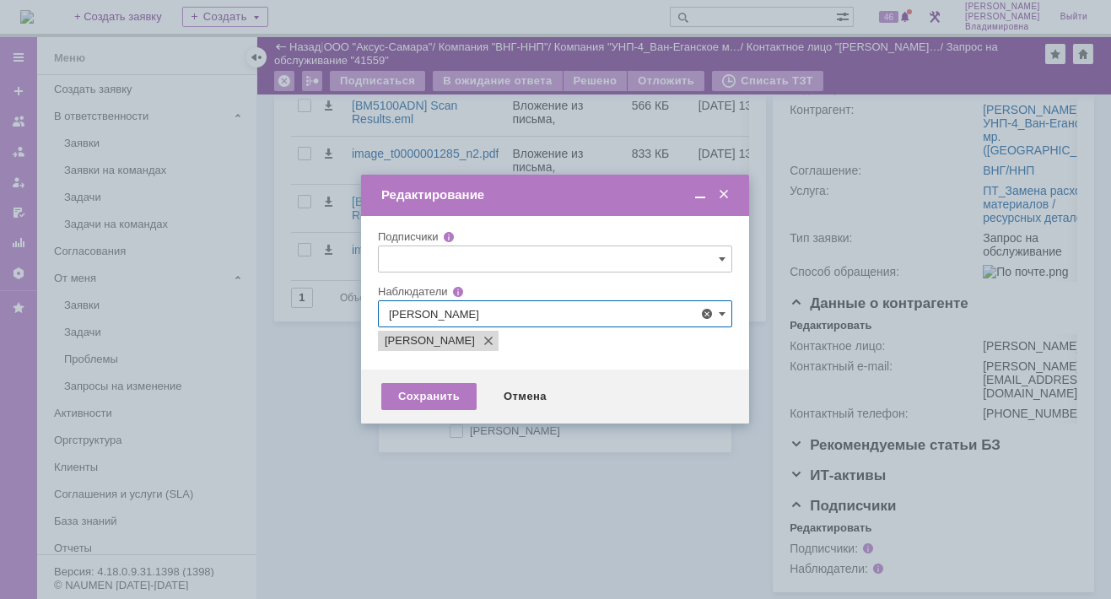
click at [331, 454] on div at bounding box center [555, 299] width 1111 height 599
click at [442, 385] on div "Сохранить" at bounding box center [428, 396] width 95 height 27
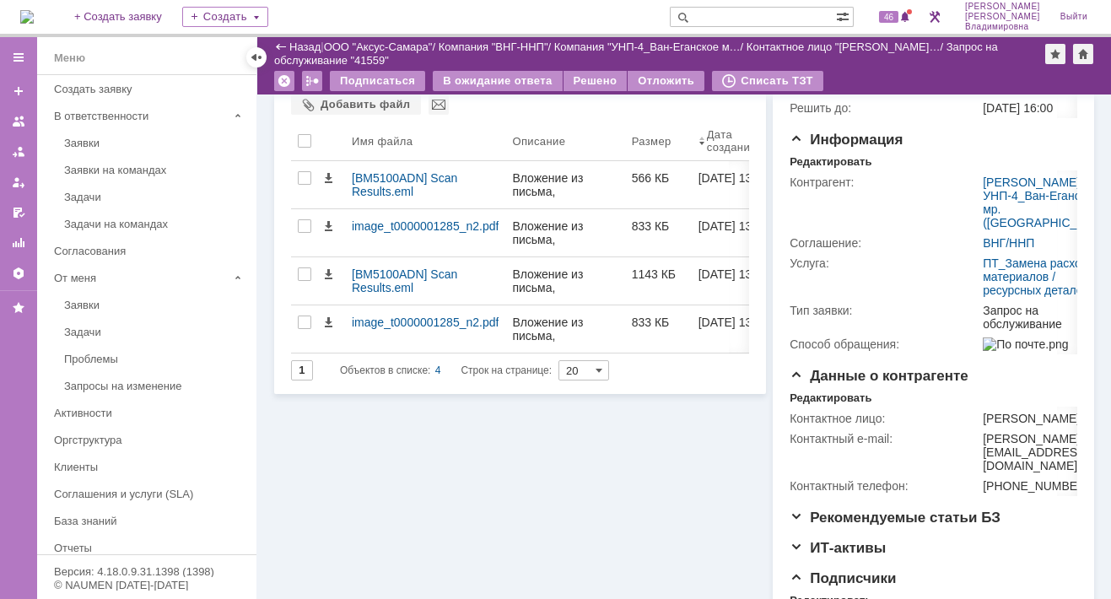
scroll to position [0, 0]
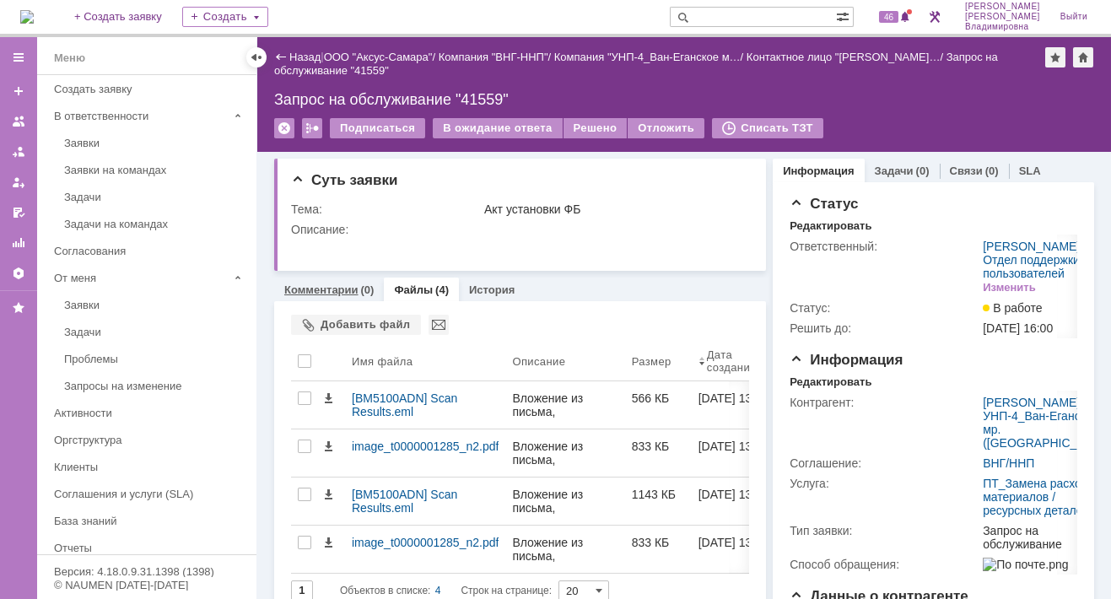
click at [302, 285] on link "Комментарии" at bounding box center [321, 289] width 74 height 13
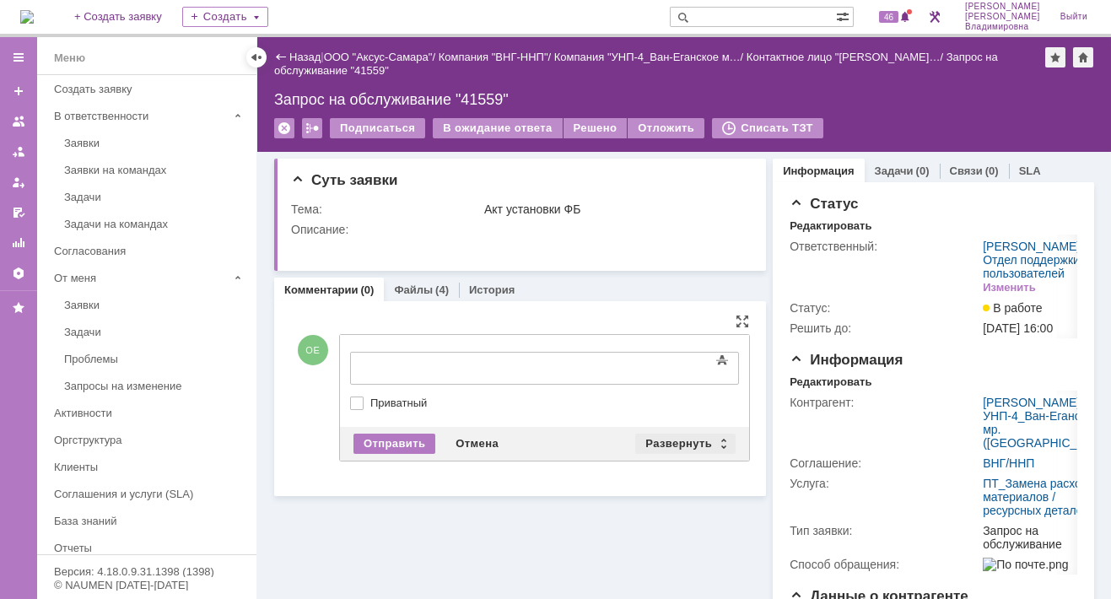
click at [668, 439] on div "Развернуть" at bounding box center [685, 444] width 100 height 20
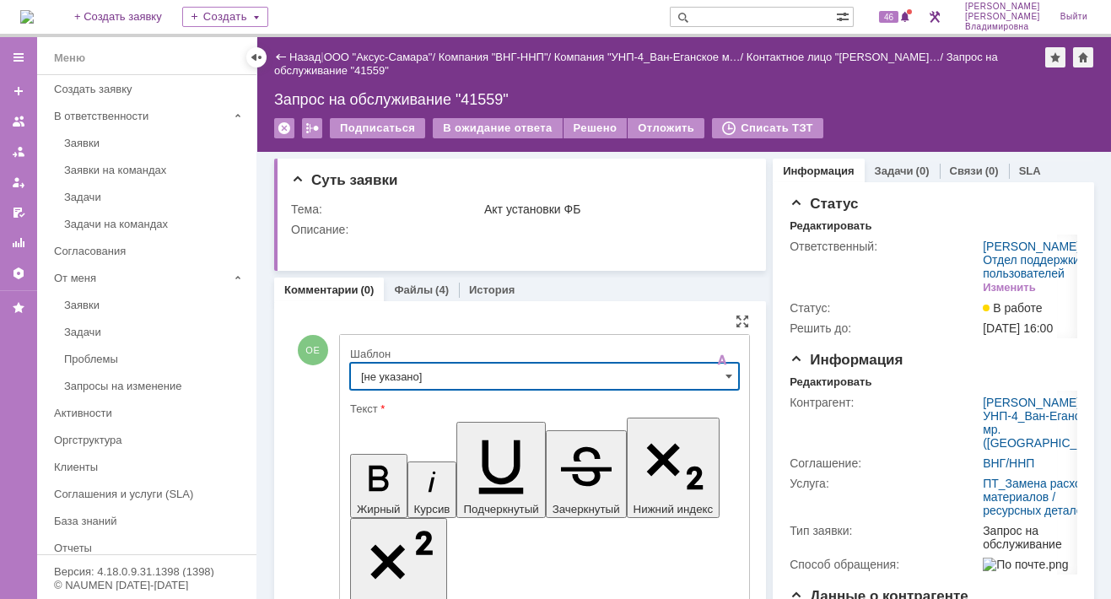
click at [377, 376] on input "[не указано]" at bounding box center [544, 376] width 389 height 27
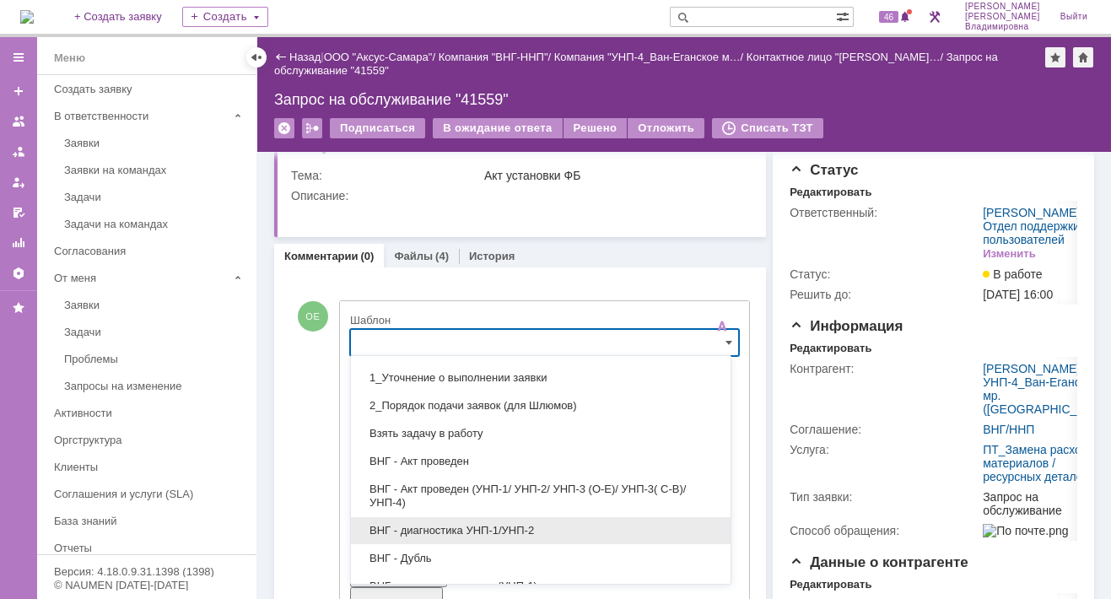
scroll to position [84, 0]
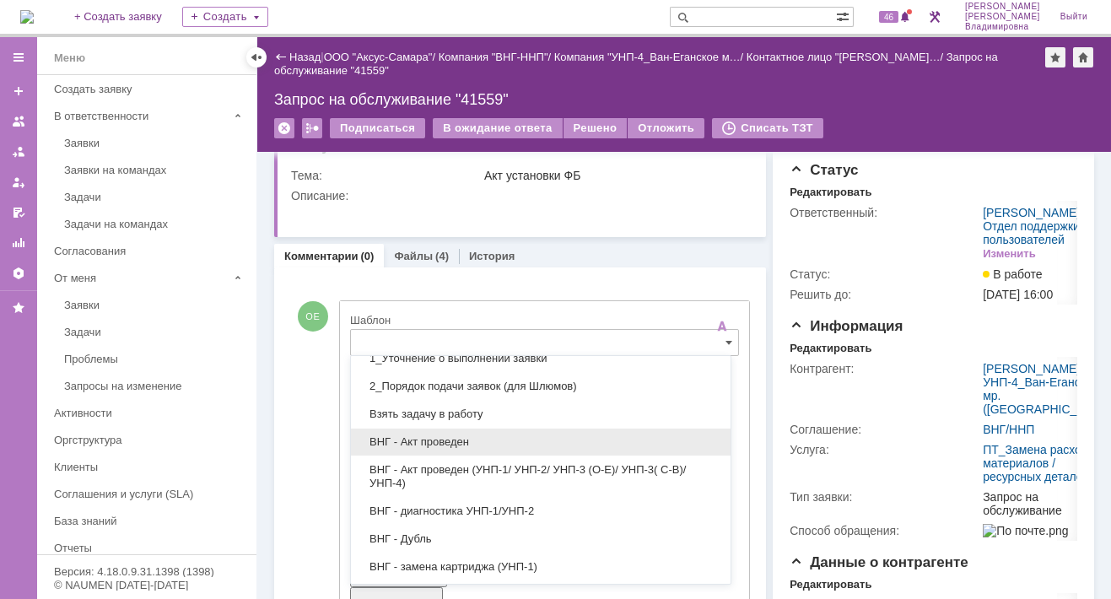
click at [429, 435] on span "ВНГ - Акт проведен" at bounding box center [540, 441] width 359 height 13
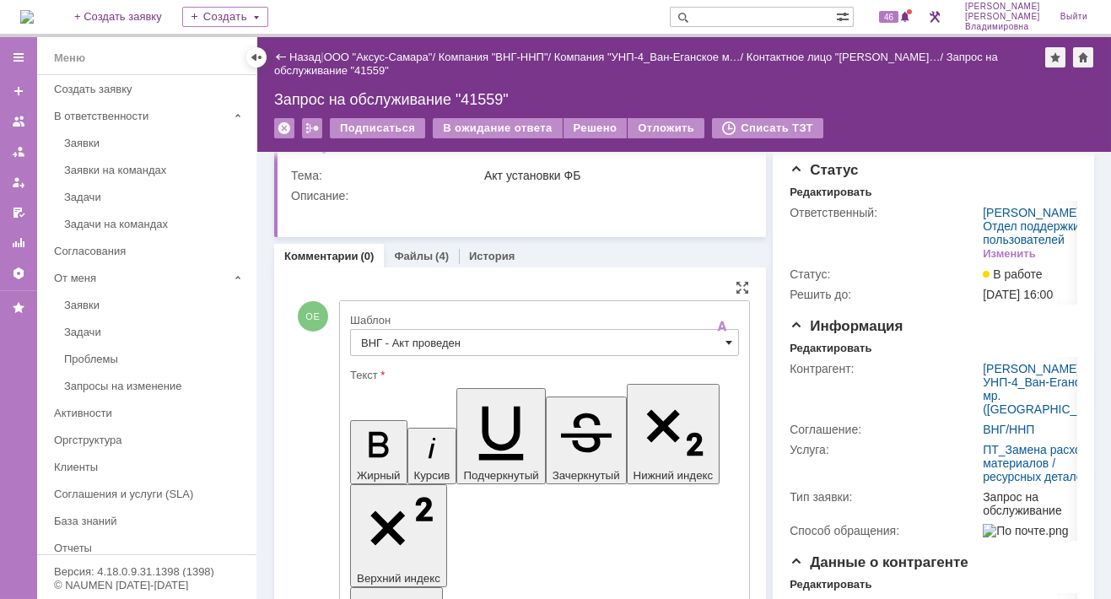
click at [725, 339] on span at bounding box center [728, 342] width 7 height 13
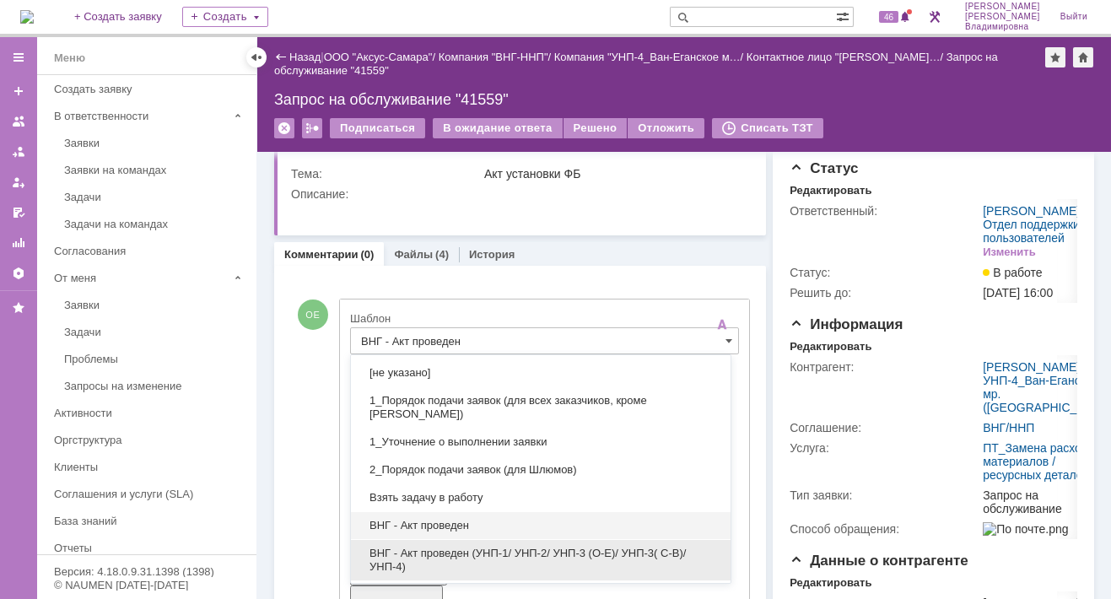
click at [585, 541] on div "ВНГ - Акт проведен (УНП-1/ УНП-2/ УНП-3 (О-Е)/ УНП-3( С-В)/УНП-4)" at bounding box center [541, 560] width 380 height 40
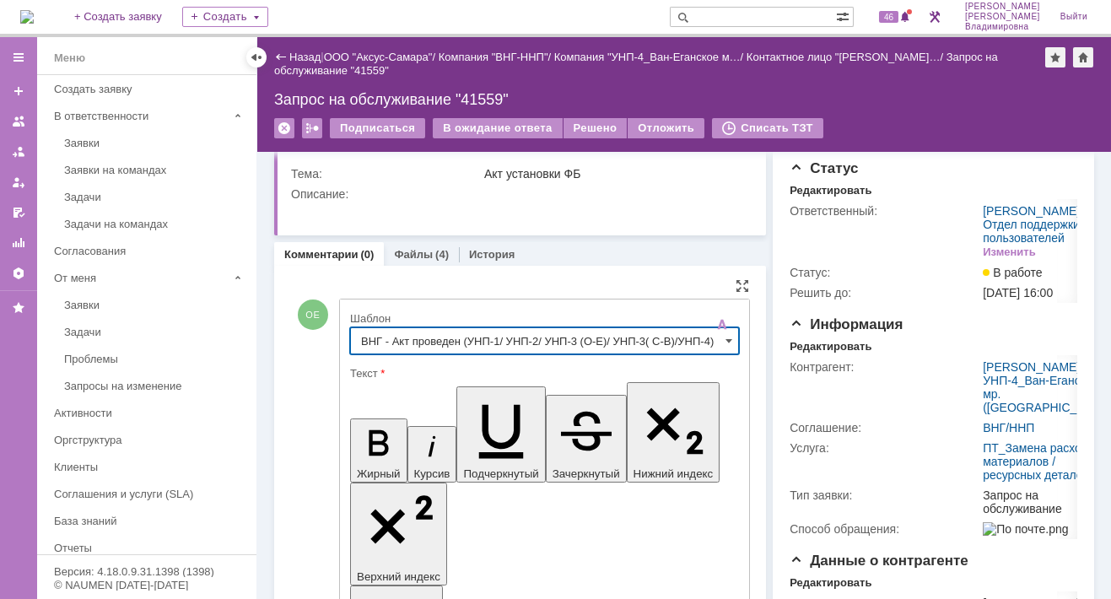
type input "ВНГ - Акт проведен (УНП-1/ УНП-2/ УНП-3 (О-Е)/ УНП-3( С-В)/УНП-4)"
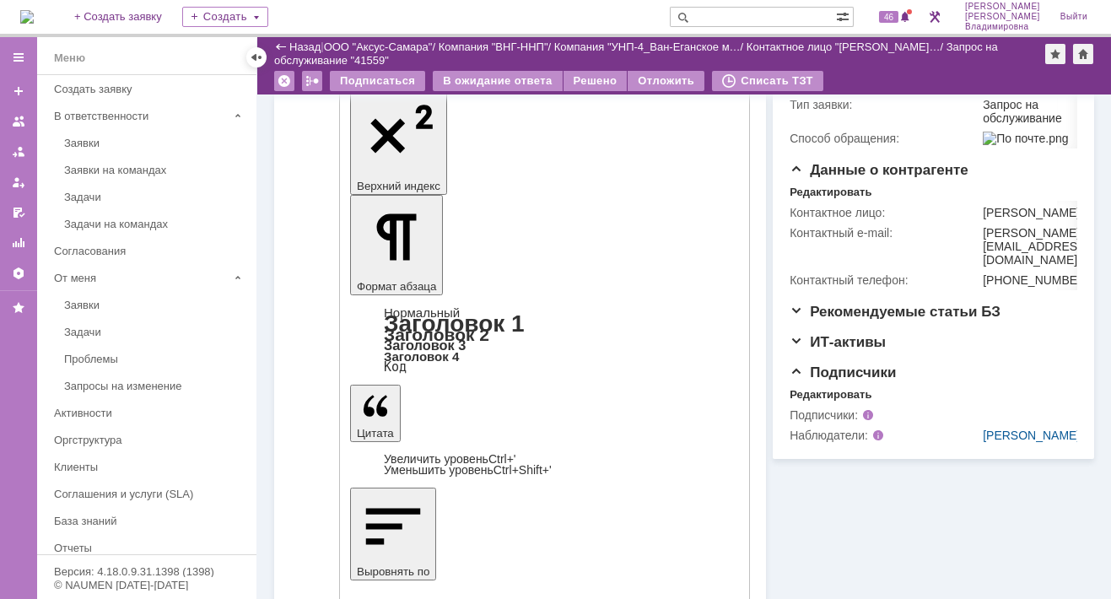
scroll to position [367, 0]
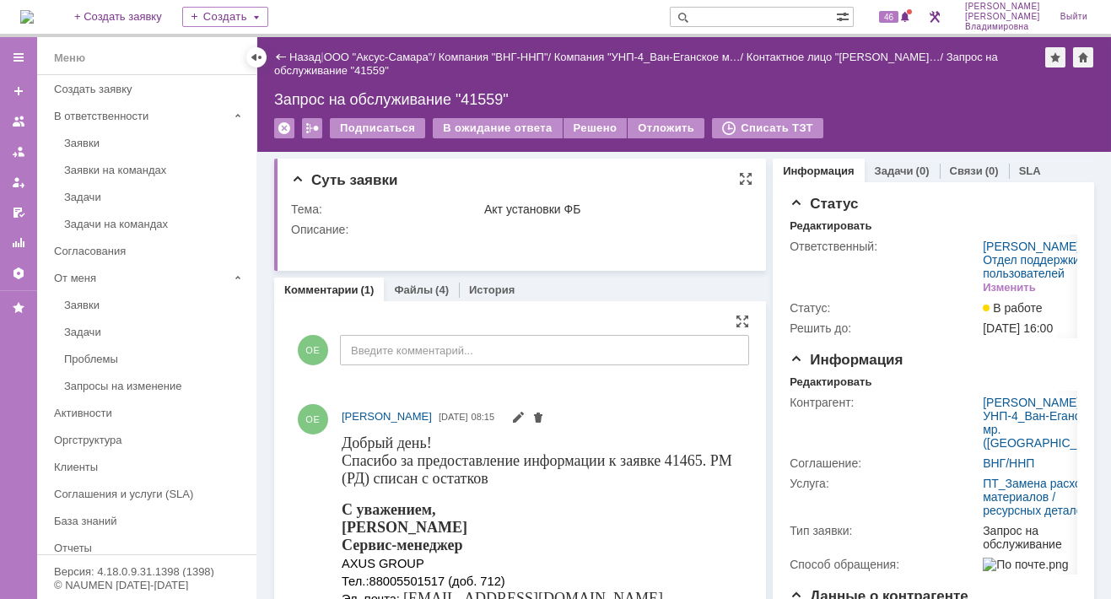
scroll to position [0, 0]
click at [579, 121] on div "Решено" at bounding box center [595, 128] width 64 height 20
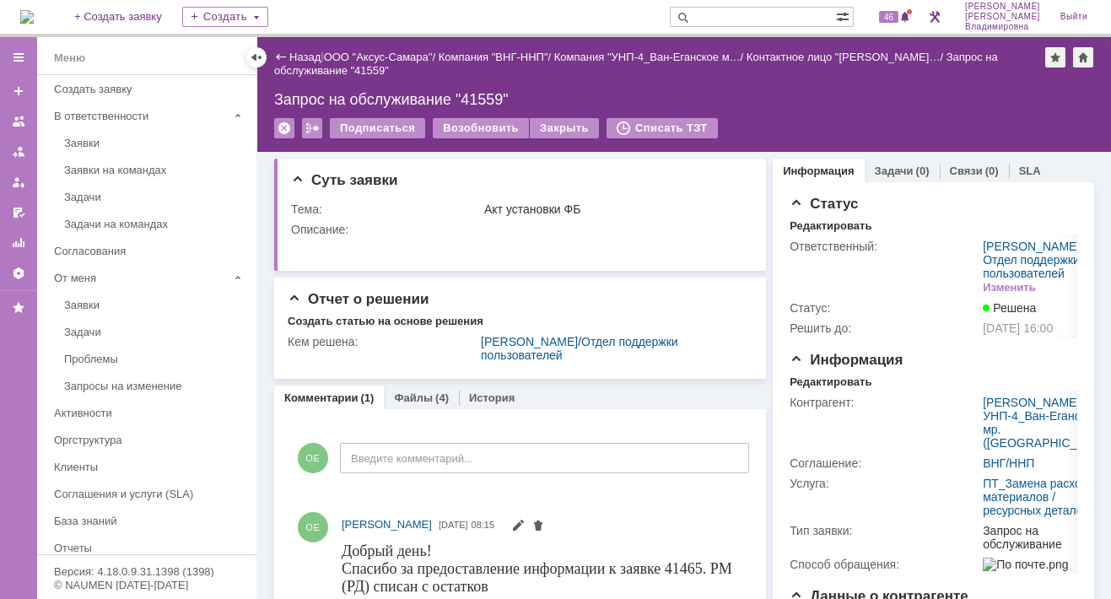
click at [742, 13] on input "text" at bounding box center [753, 17] width 166 height 20
type input "41465"
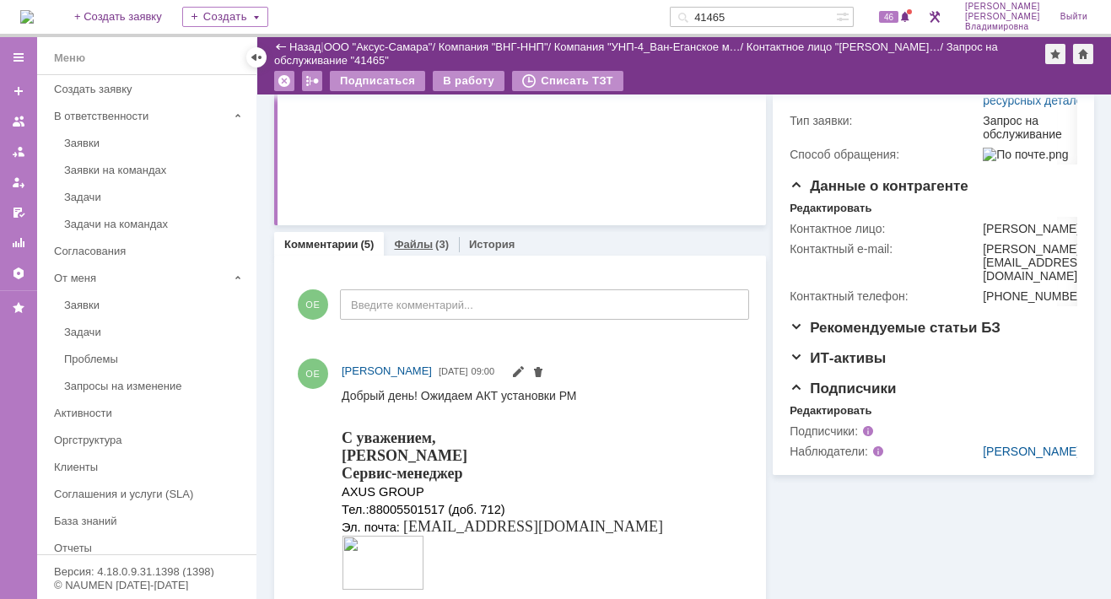
click at [417, 235] on div "Файлы (3)" at bounding box center [421, 244] width 75 height 24
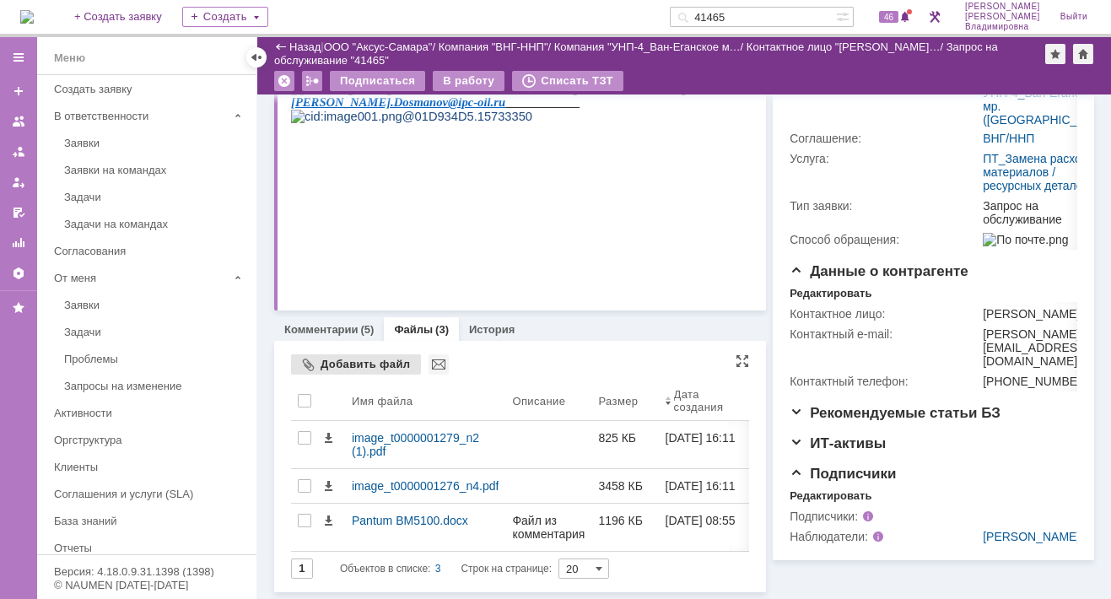
click at [347, 354] on div "Добавить файл" at bounding box center [356, 364] width 130 height 20
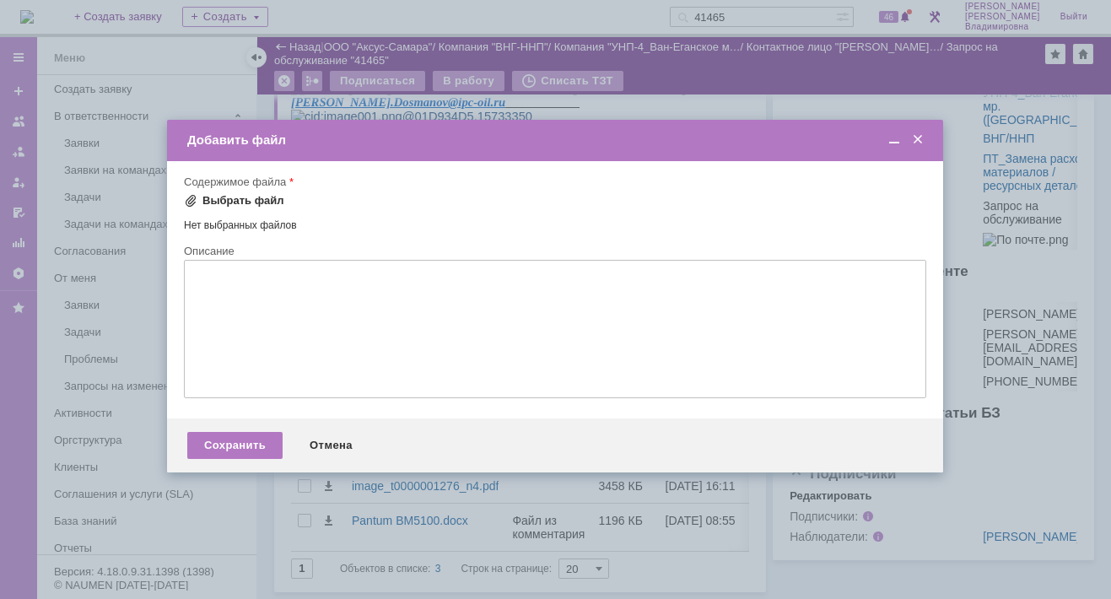
click at [195, 197] on span at bounding box center [190, 200] width 13 height 13
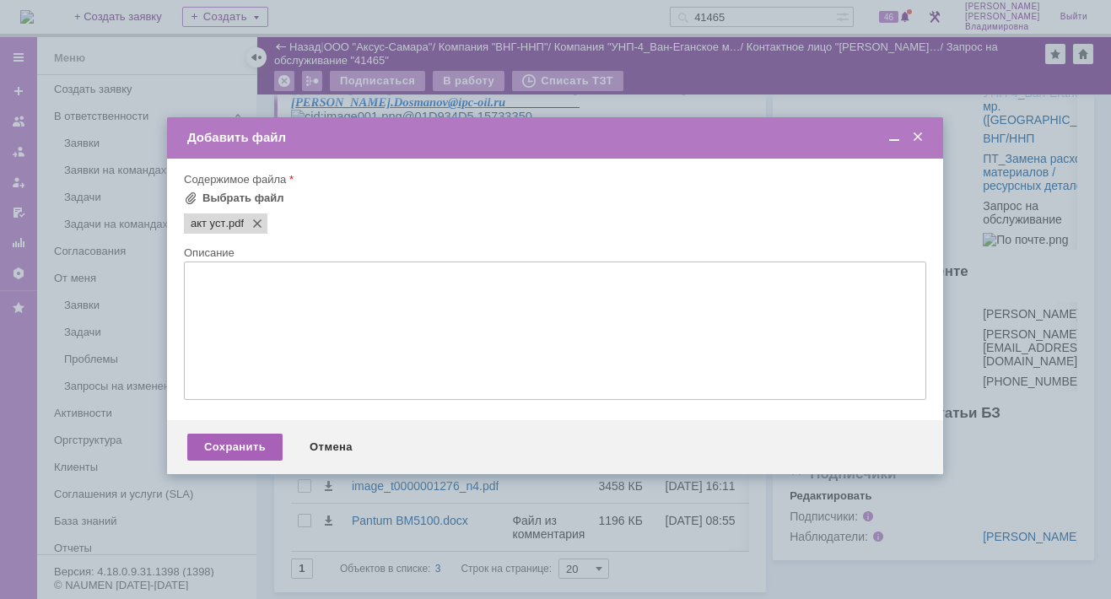
click at [229, 455] on div "Сохранить" at bounding box center [234, 447] width 95 height 27
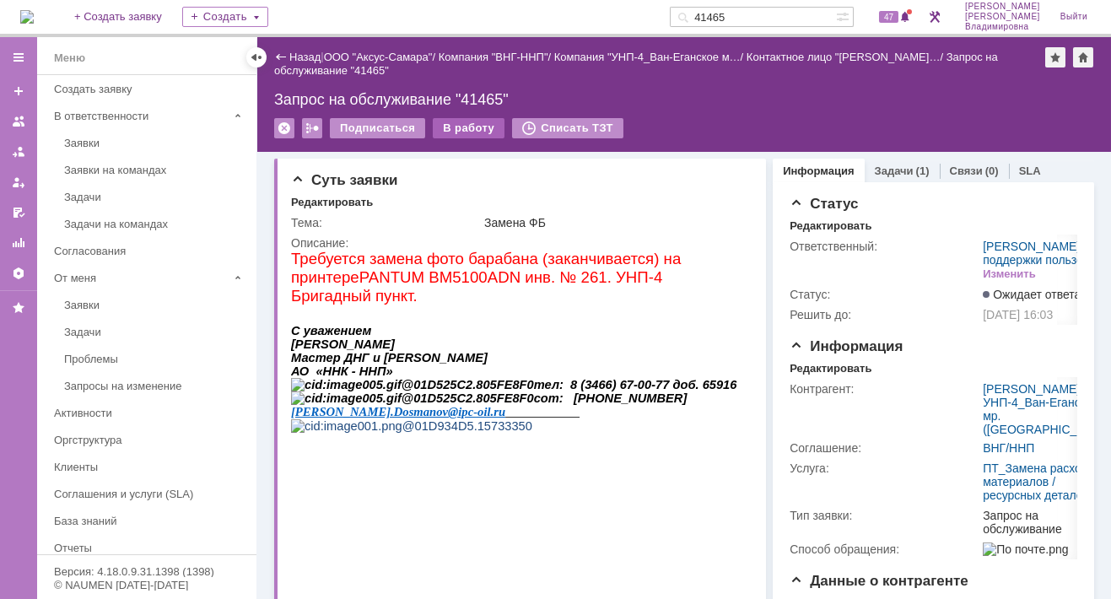
click at [447, 126] on div "В работу" at bounding box center [469, 128] width 72 height 20
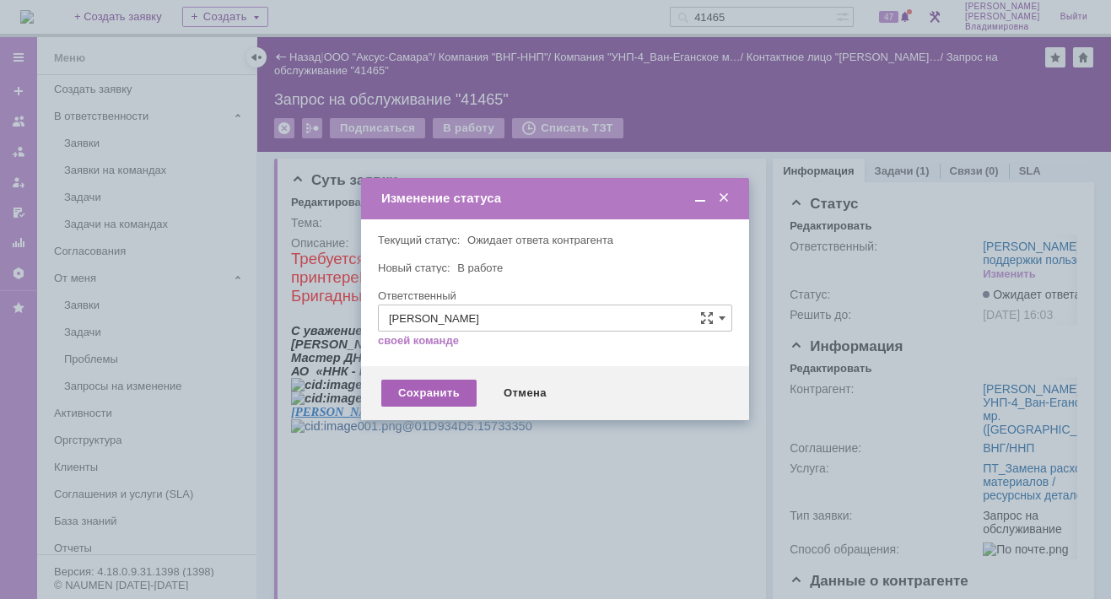
click at [424, 395] on div "Сохранить" at bounding box center [428, 393] width 95 height 27
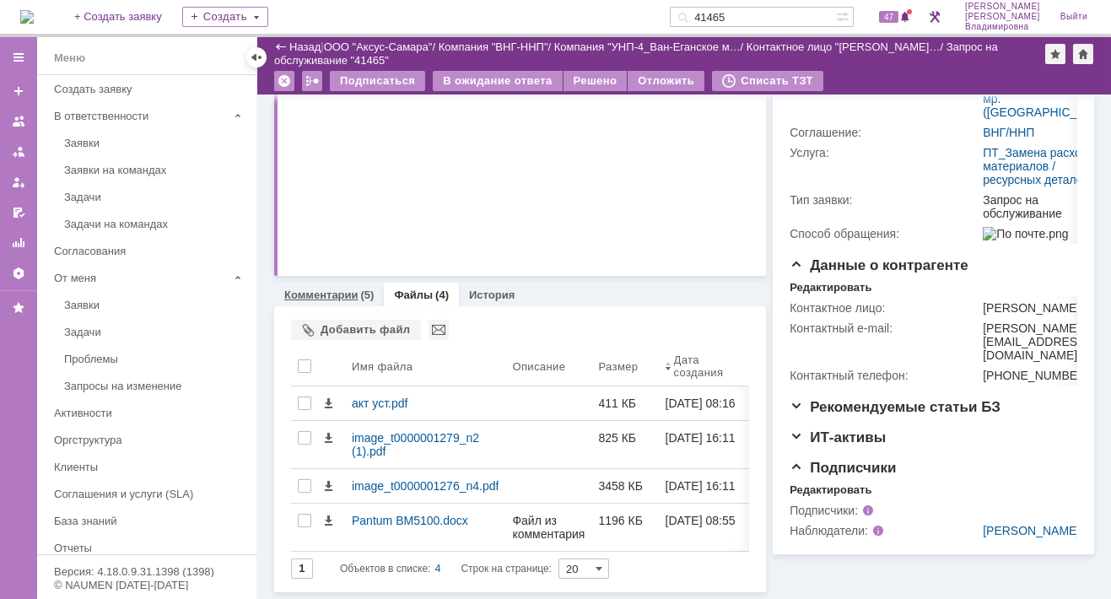
click at [328, 288] on link "Комментарии" at bounding box center [321, 294] width 74 height 13
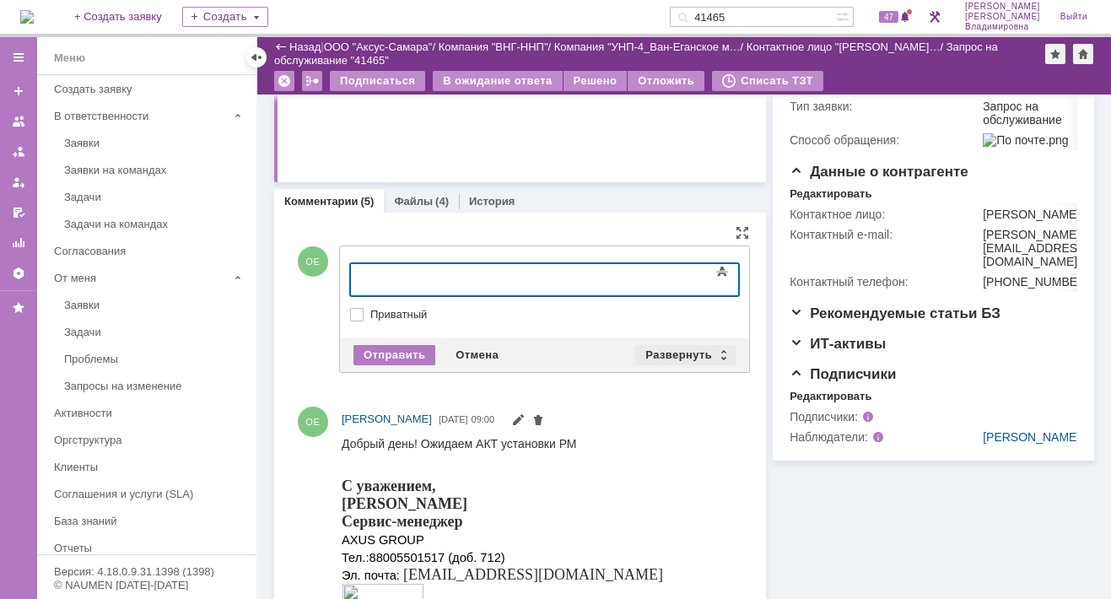
click at [672, 350] on div "Развернуть" at bounding box center [685, 355] width 100 height 20
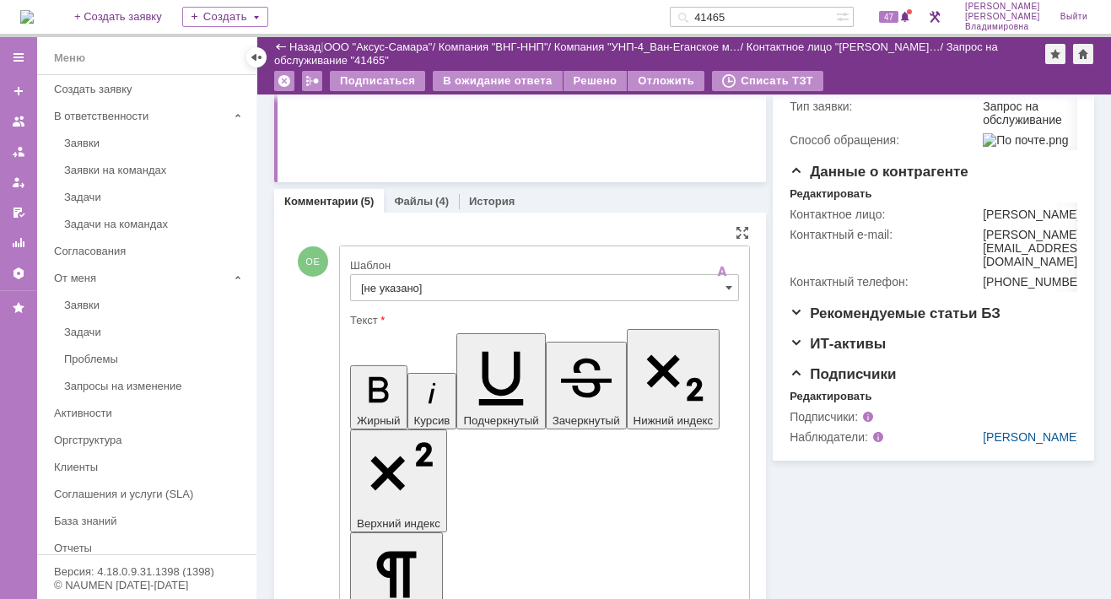
click at [393, 288] on input "[не указано]" at bounding box center [544, 287] width 389 height 27
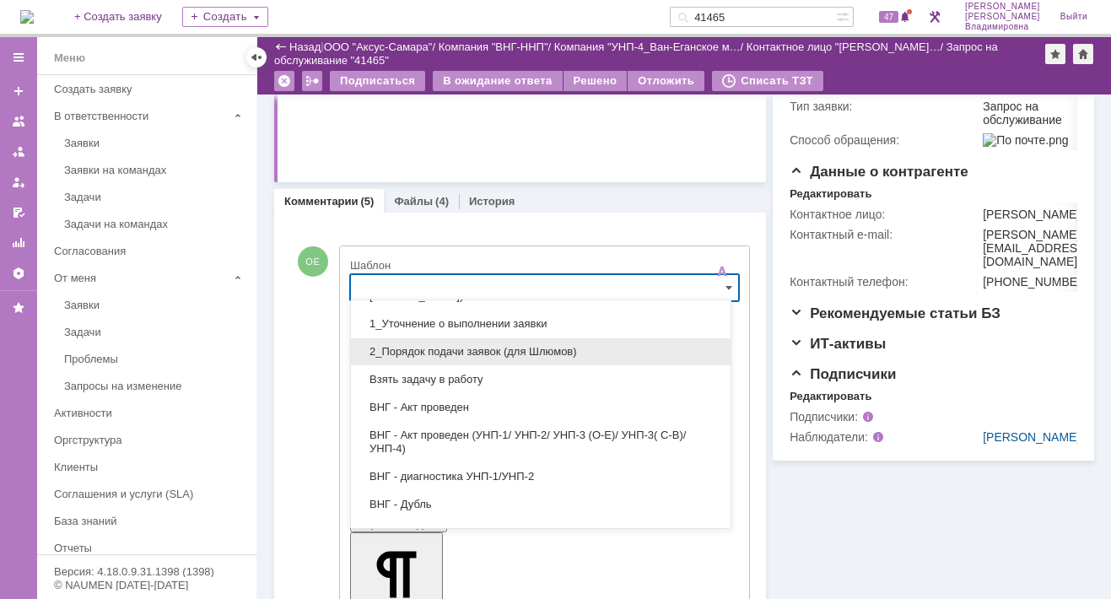
scroll to position [84, 0]
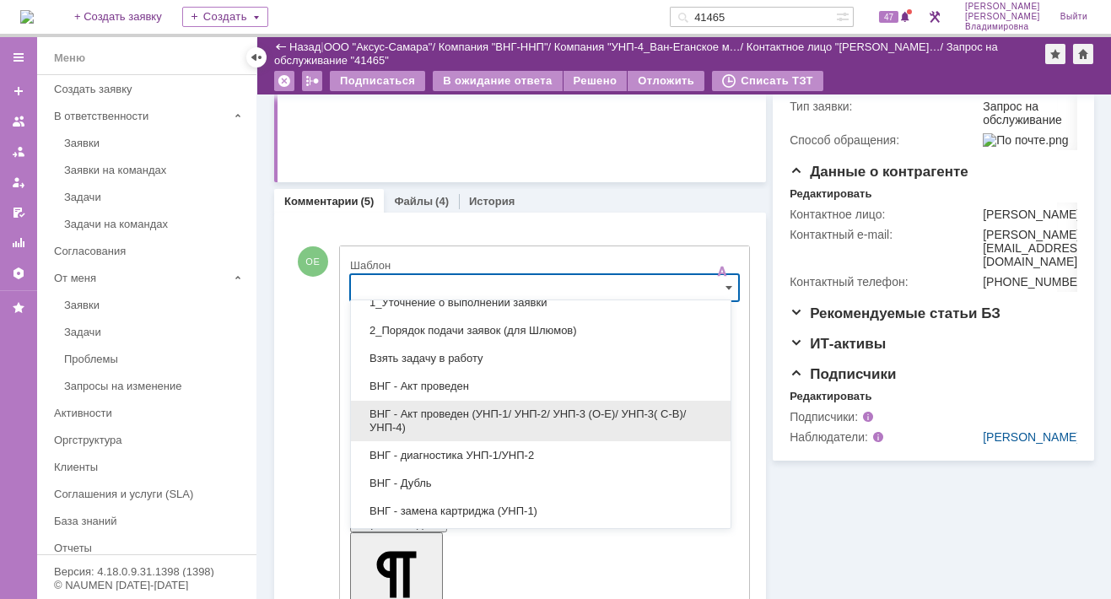
click at [422, 410] on span "ВНГ - Акт проведен (УНП-1/ УНП-2/ УНП-3 (О-Е)/ УНП-3( С-В)/УНП-4)" at bounding box center [540, 420] width 359 height 27
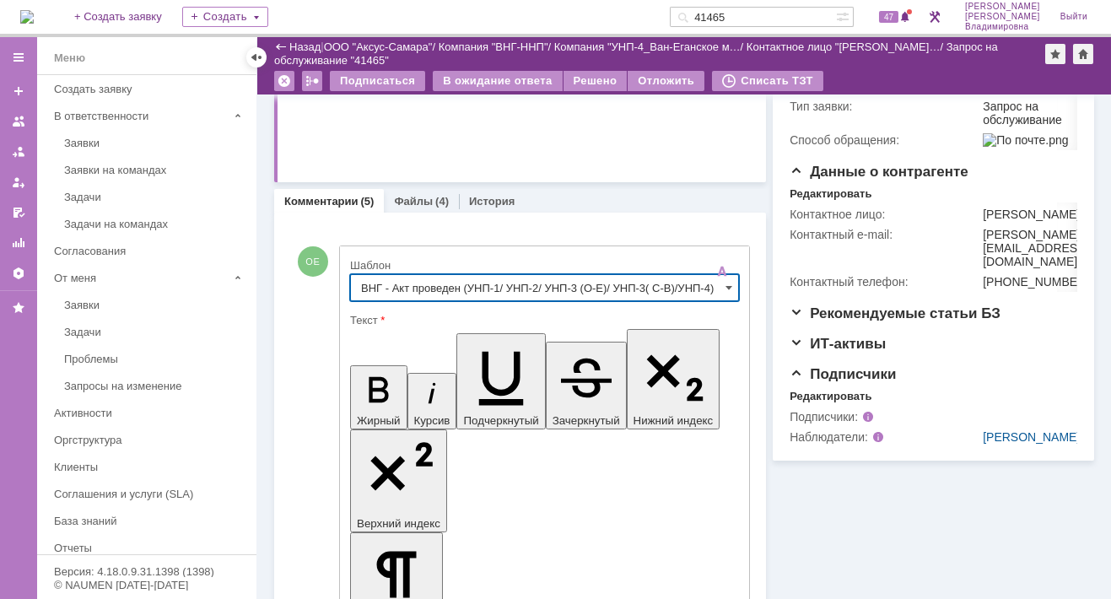
type input "ВНГ - Акт проведен (УНП-1/ УНП-2/ УНП-3 (О-Е)/ УНП-3( С-В)/УНП-4)"
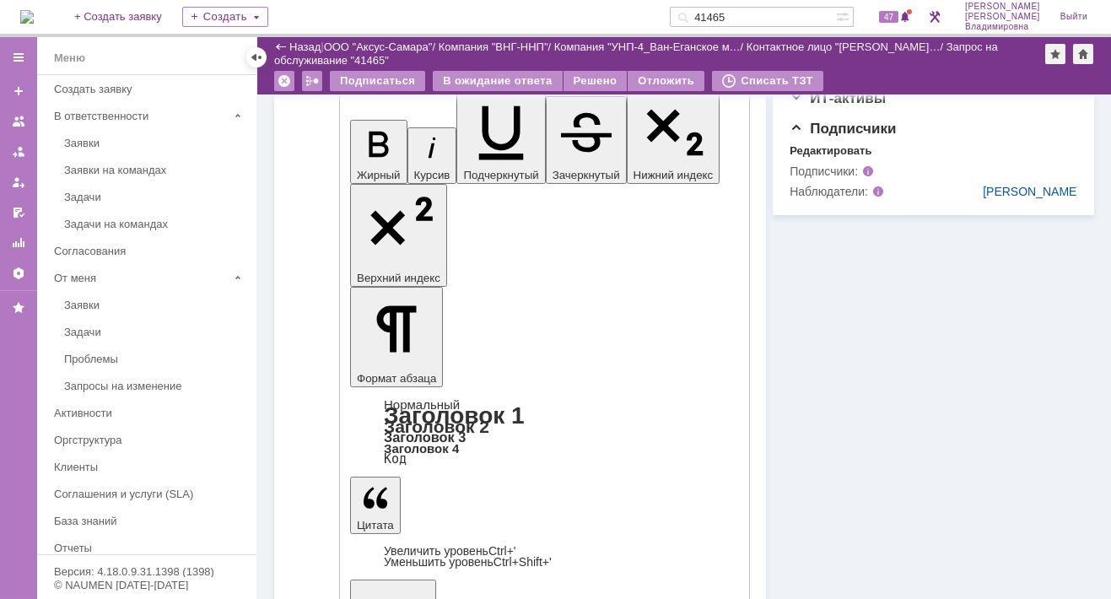
scroll to position [789, 0]
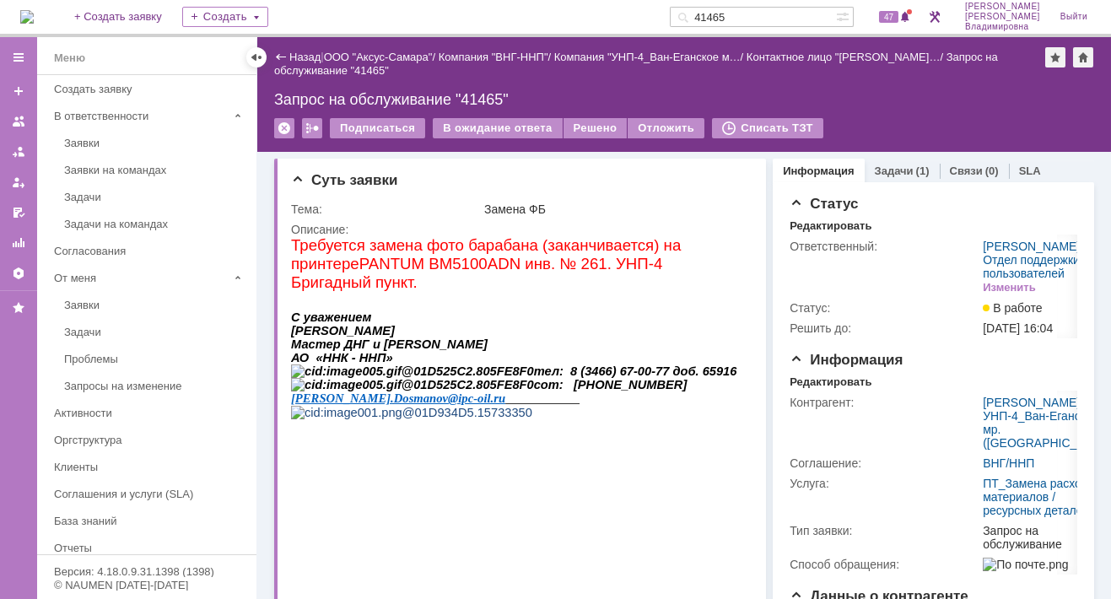
scroll to position [0, 0]
click at [590, 122] on div "Решено" at bounding box center [595, 128] width 64 height 20
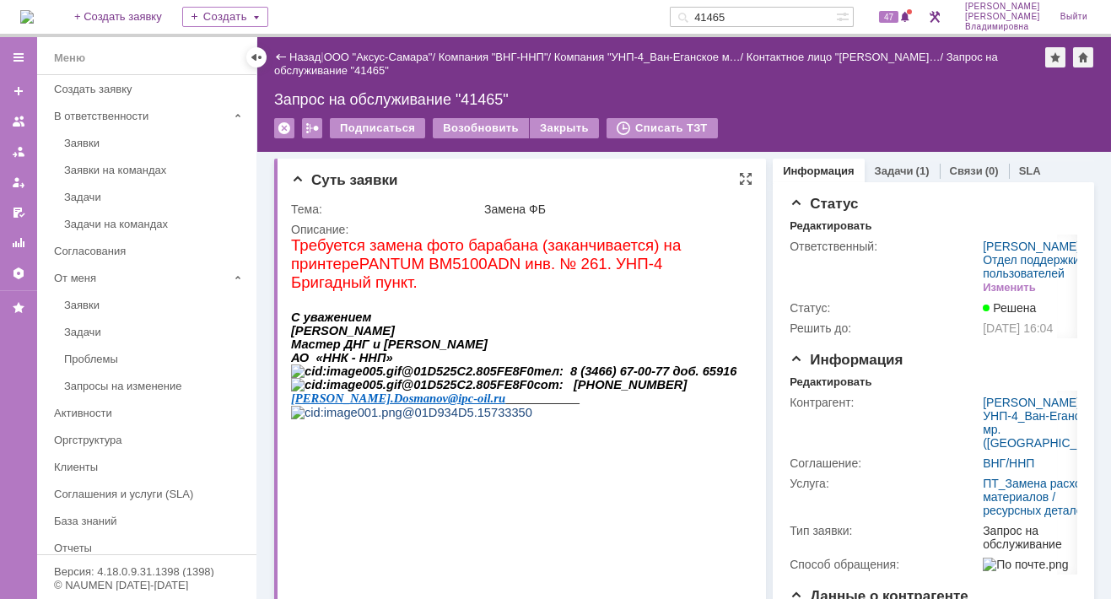
click at [559, 324] on p "Досманов Василий Иванович" at bounding box center [515, 330] width 449 height 13
click at [898, 16] on span "47" at bounding box center [888, 17] width 19 height 12
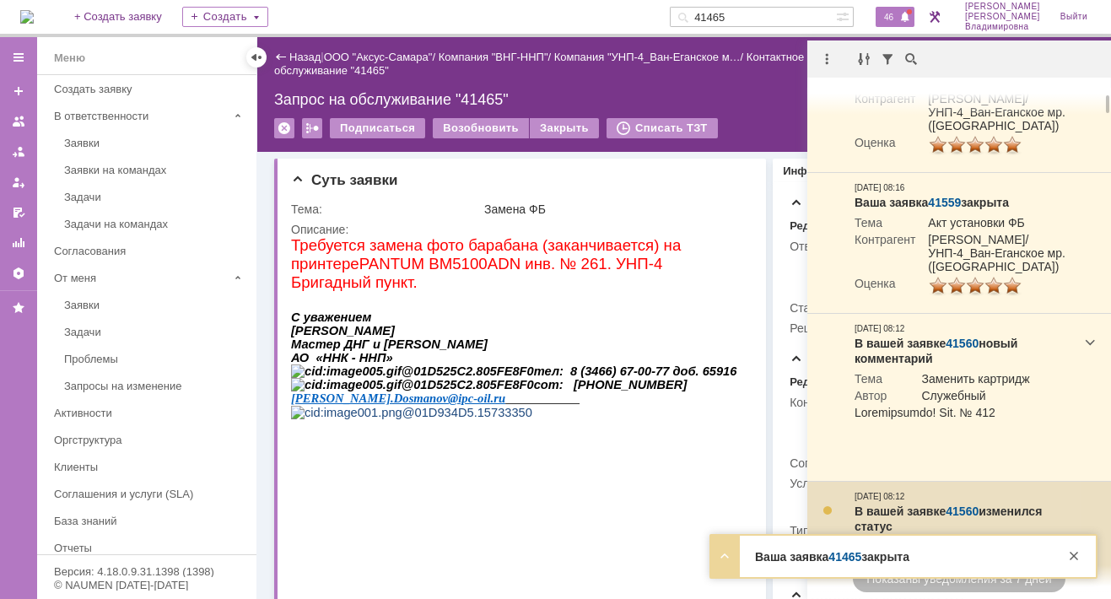
scroll to position [253, 0]
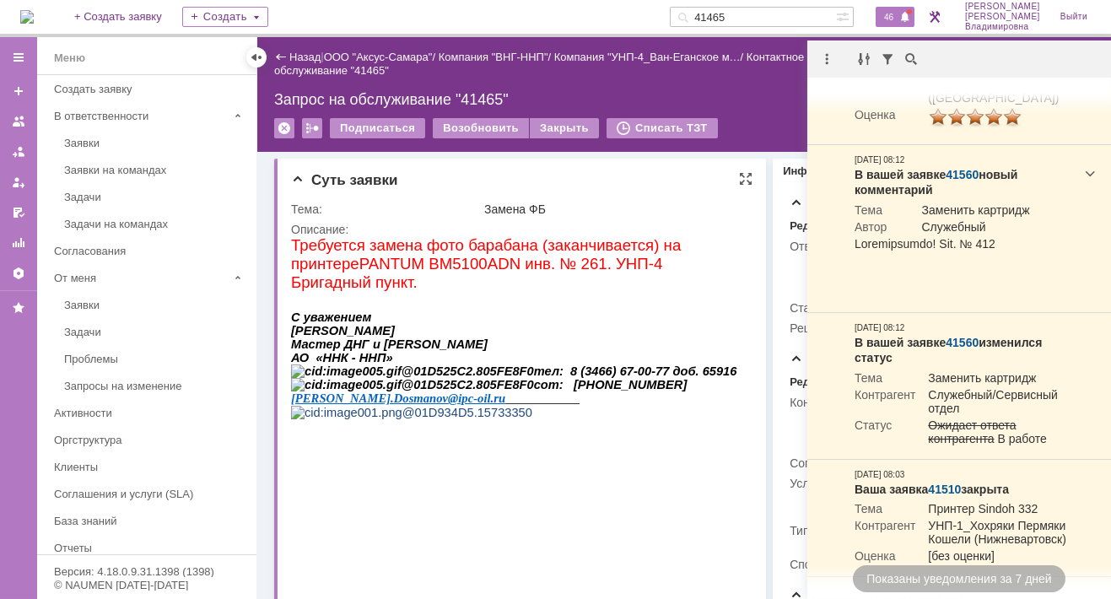
click at [661, 419] on p at bounding box center [515, 412] width 449 height 13
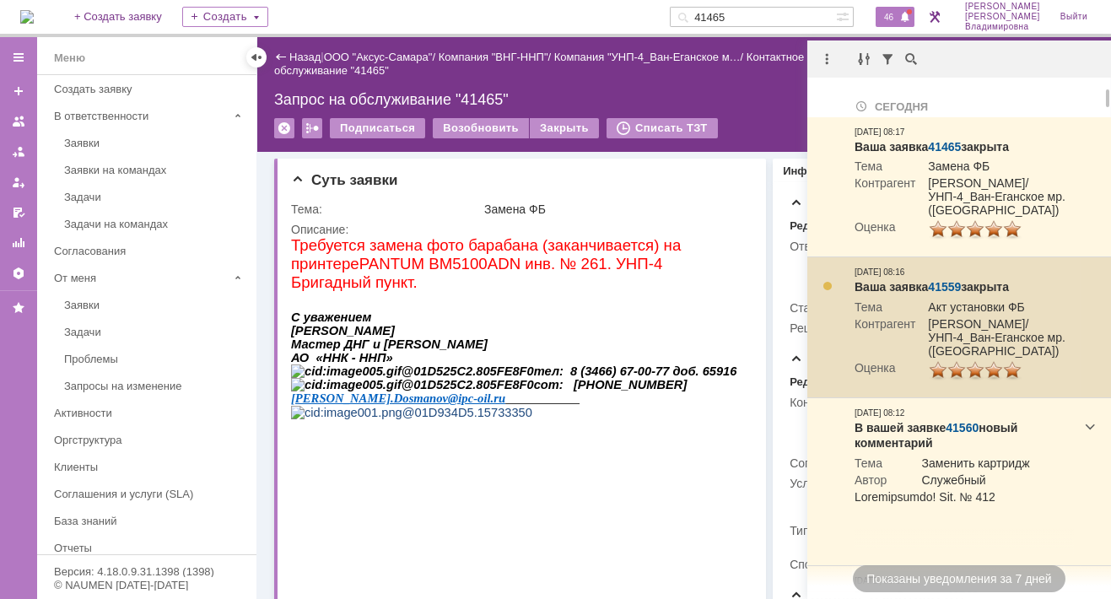
click at [944, 294] on link "41559" at bounding box center [944, 286] width 33 height 13
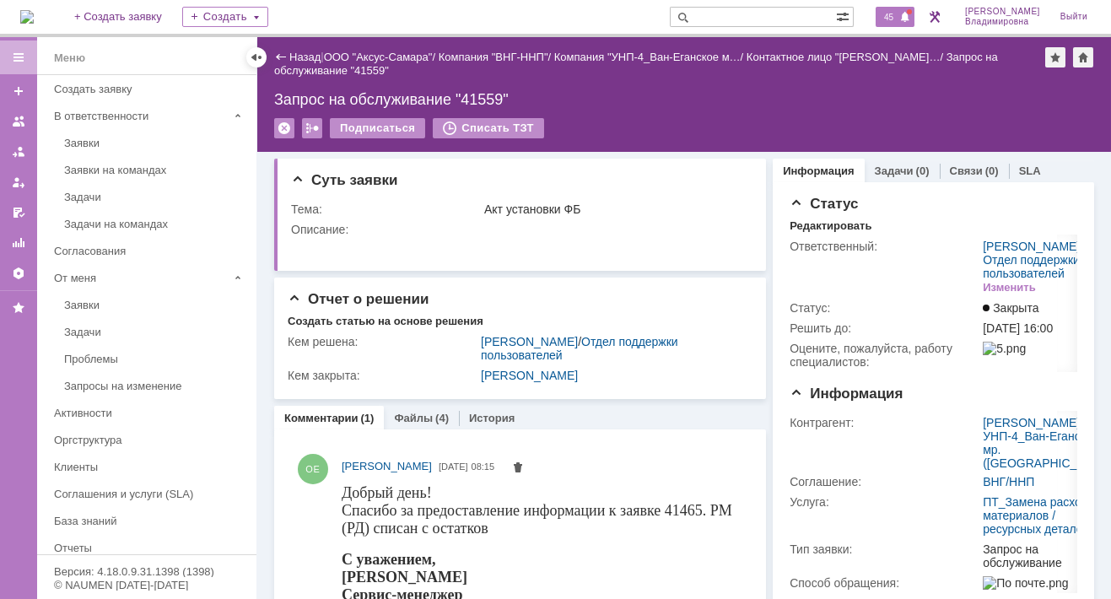
click at [898, 18] on span "45" at bounding box center [888, 17] width 19 height 12
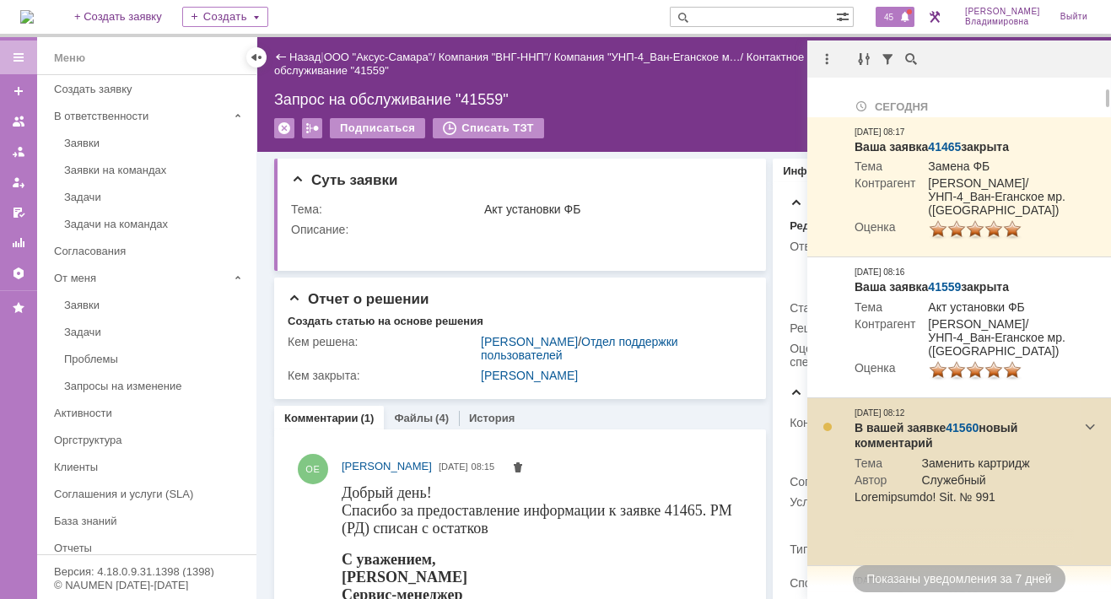
click at [964, 434] on link "41560" at bounding box center [961, 427] width 33 height 13
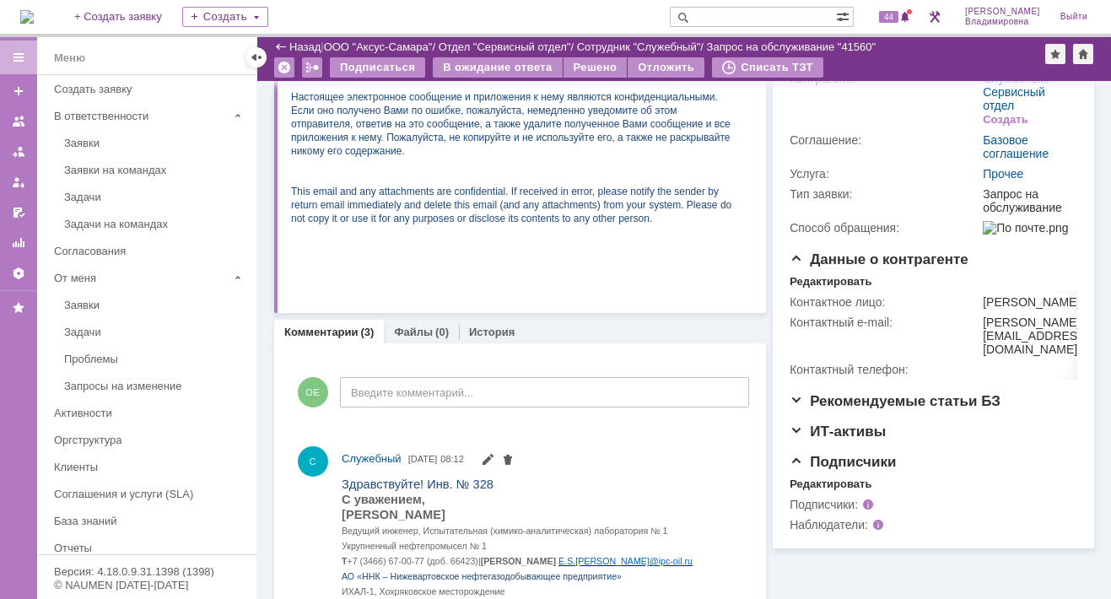
scroll to position [169, 0]
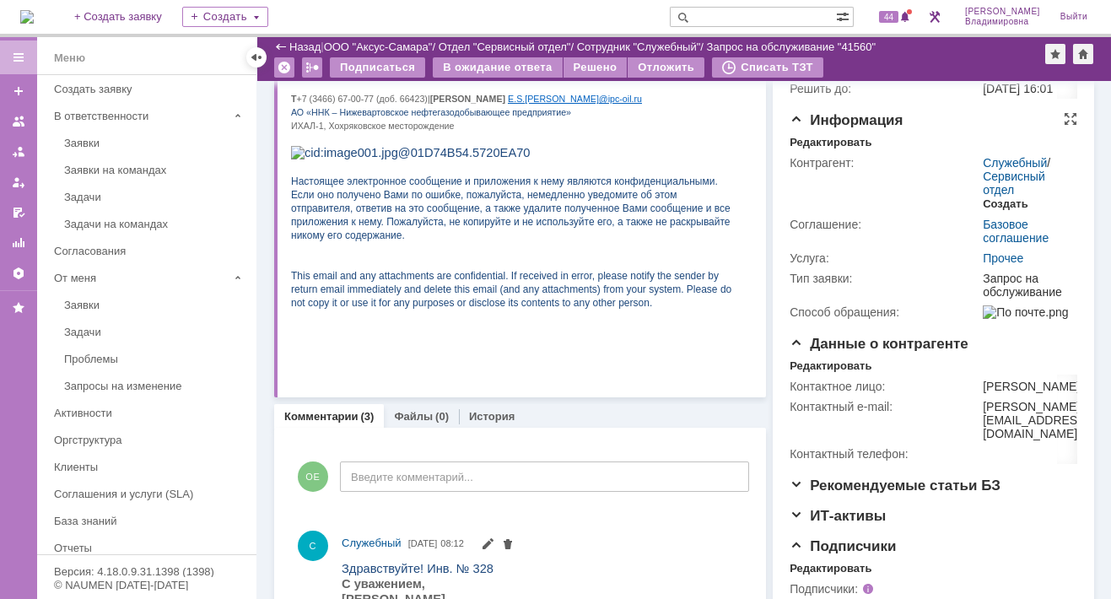
click at [988, 211] on div "Создать" at bounding box center [1005, 203] width 45 height 13
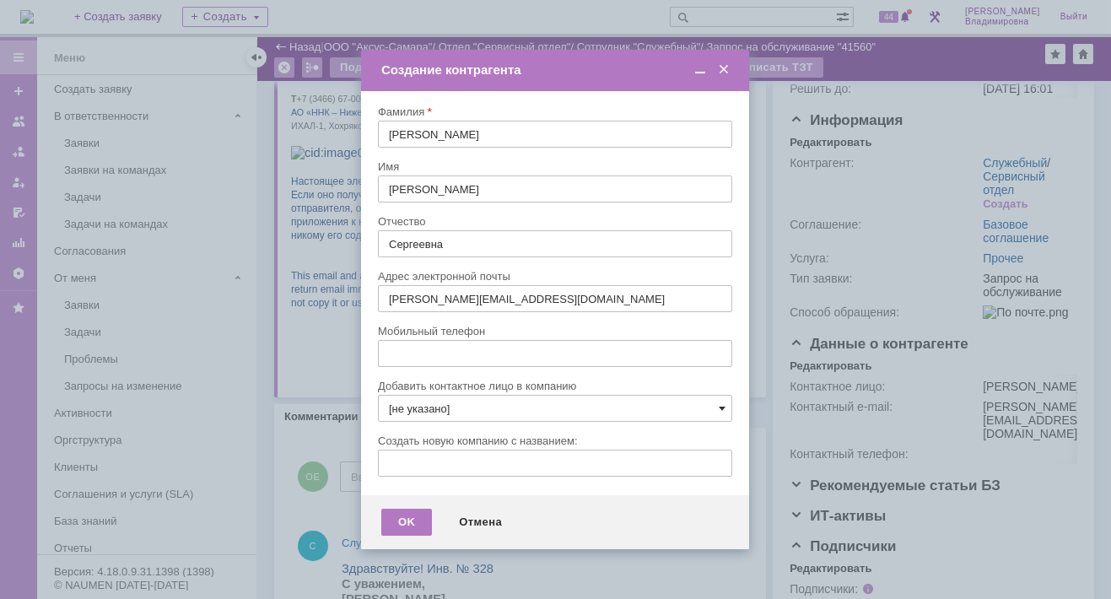
click at [720, 407] on span at bounding box center [722, 407] width 7 height 13
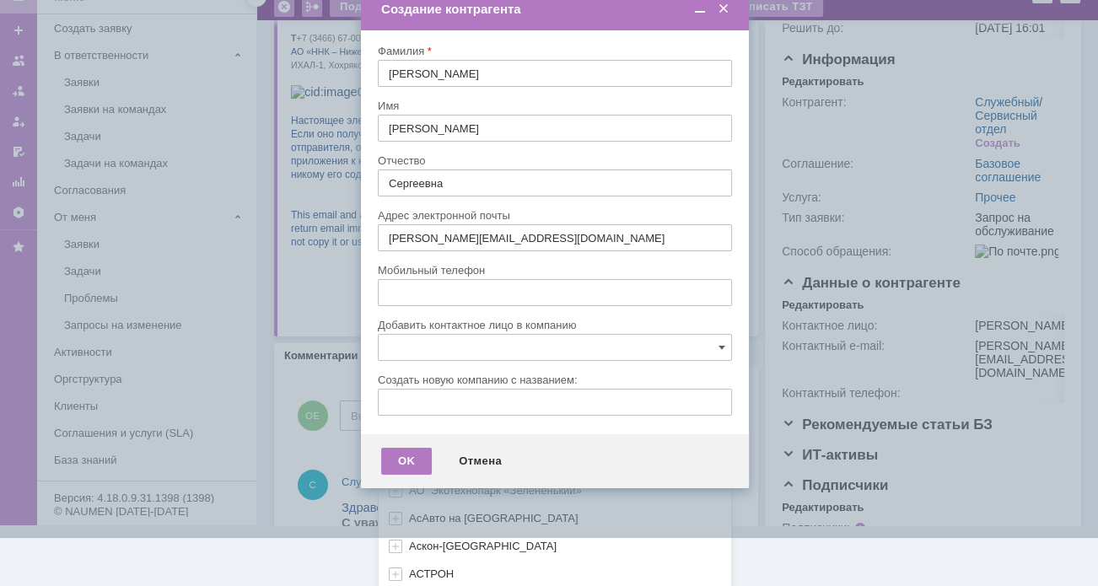
scroll to position [501, 0]
click at [443, 574] on div "[не указано] AVON AXUS Axus Computers DELPHI Xcom АВТОВАЗ Автоматизация успеха …" at bounding box center [555, 227] width 353 height 720
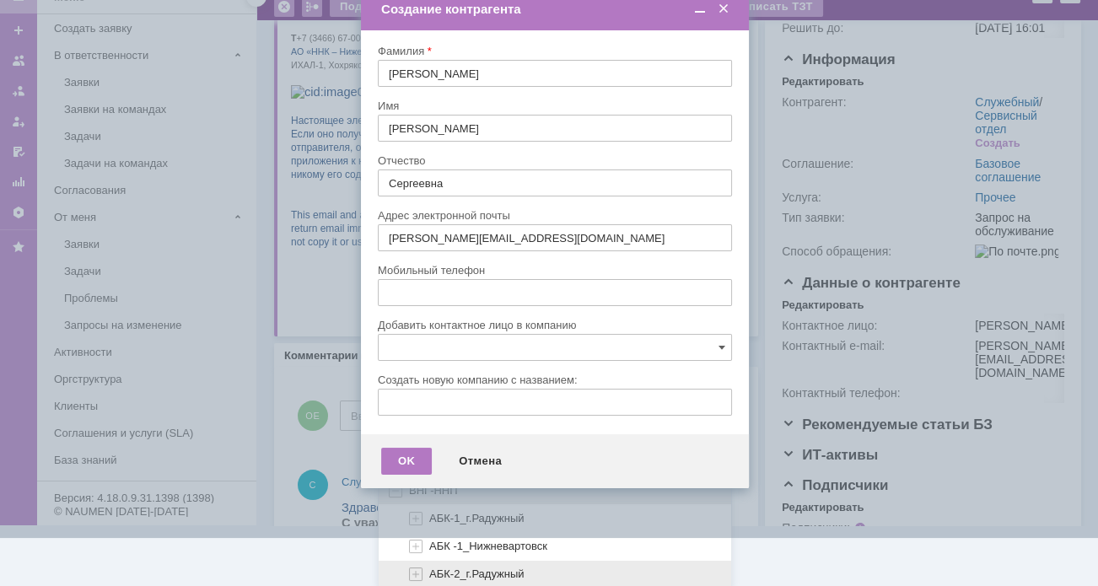
scroll to position [964, 0]
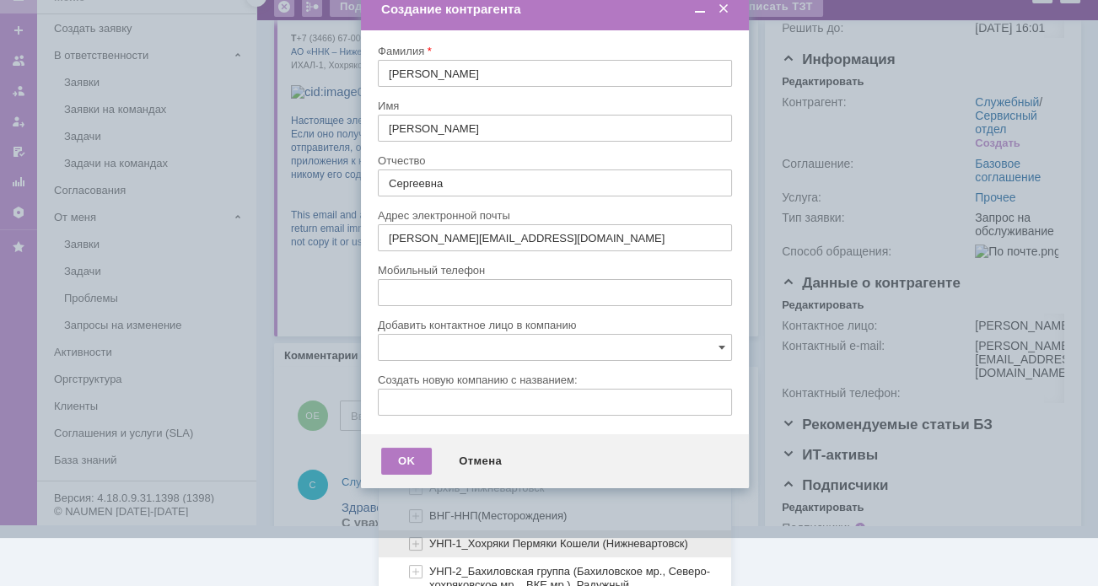
click at [443, 537] on span "УНП-1_Хохряки Пермяки Кошели (Нижневартовск)" at bounding box center [558, 543] width 259 height 13
type input "УНП-1_Хохряки Пермяки Кошели (Нижневартовск)"
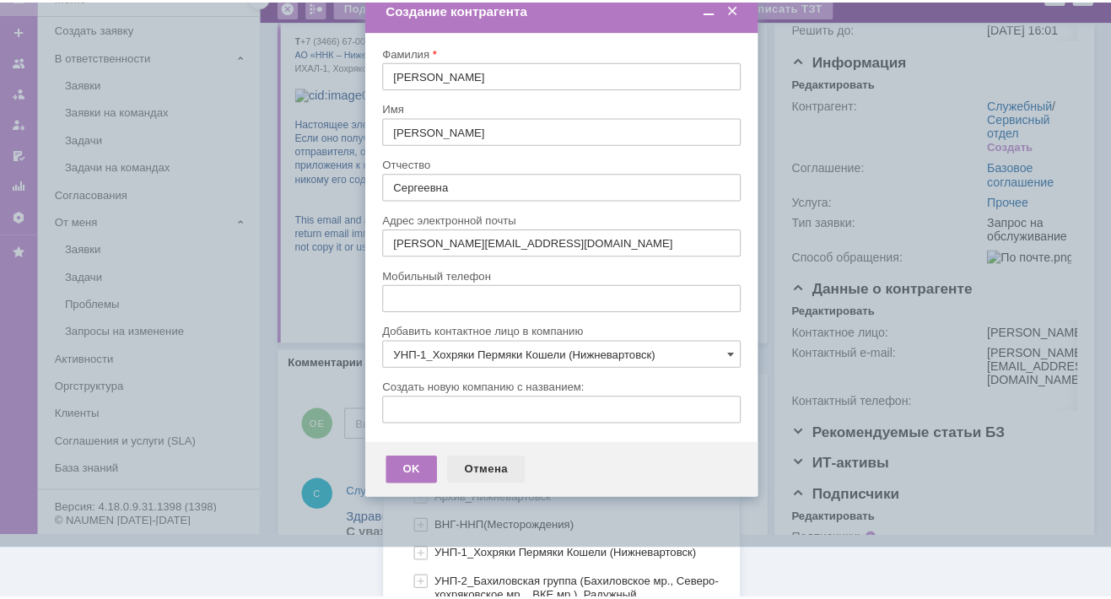
scroll to position [0, 0]
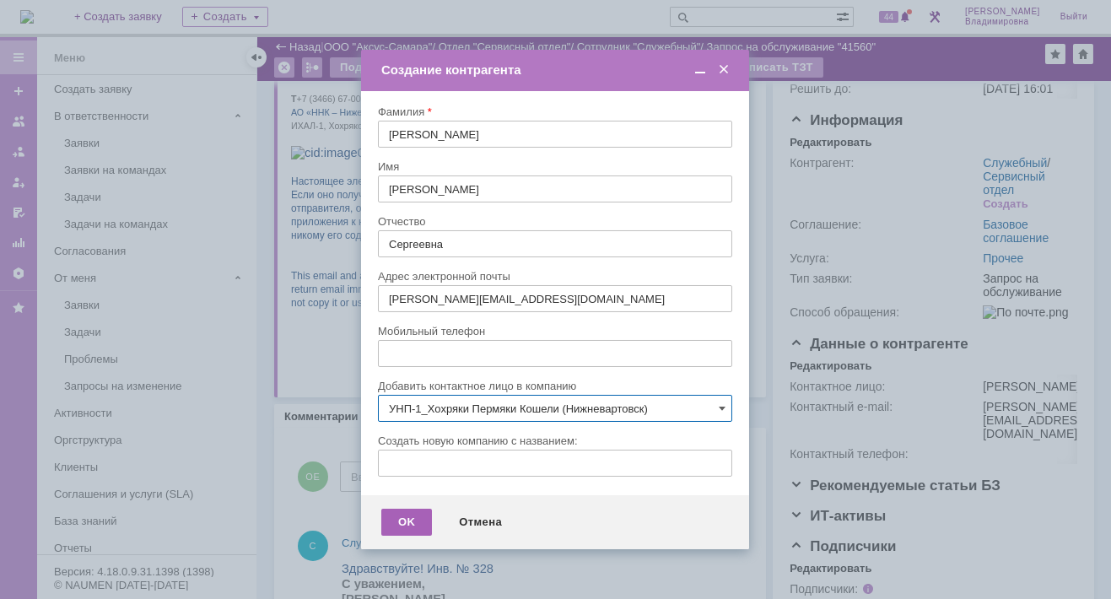
click at [411, 523] on div "OK" at bounding box center [406, 522] width 51 height 27
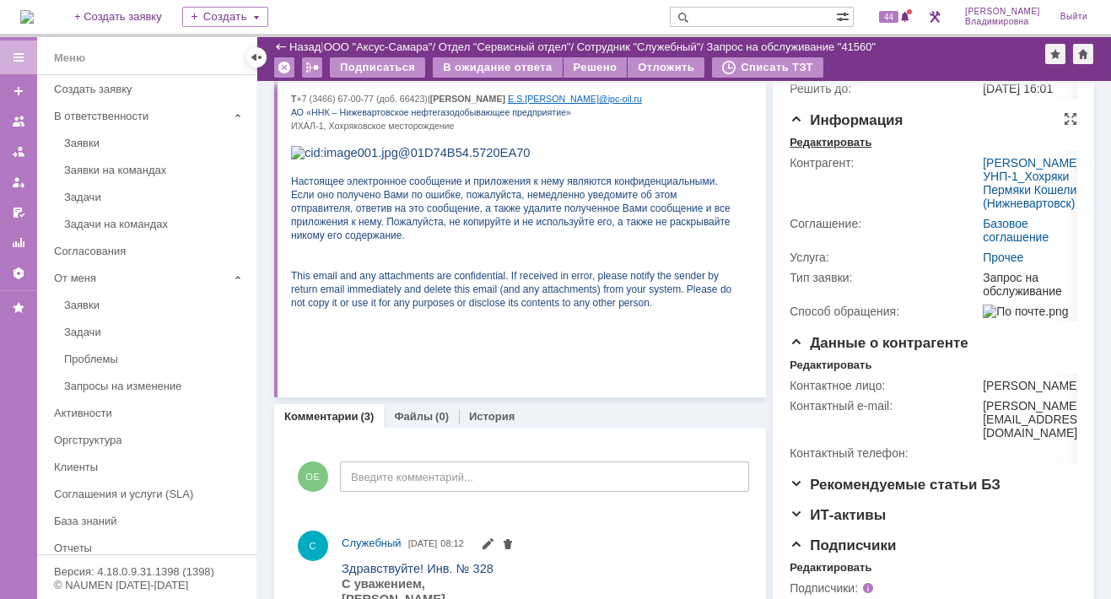
click at [817, 149] on div "Редактировать" at bounding box center [830, 142] width 82 height 13
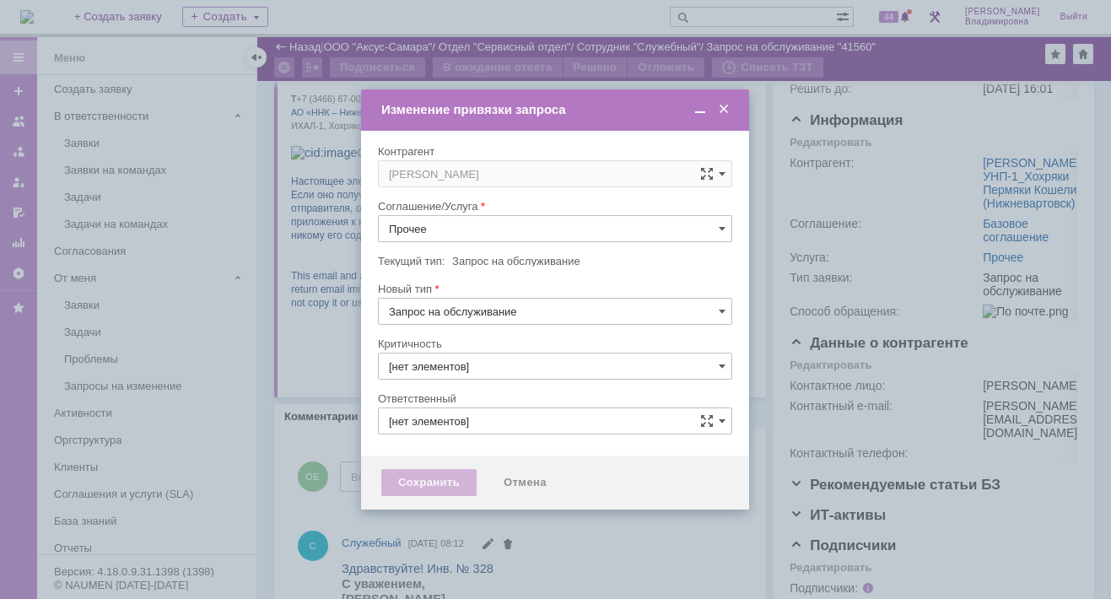
type input "3. Низкая"
type input "Орлова Елена Владимировна"
type input "[не указано]"
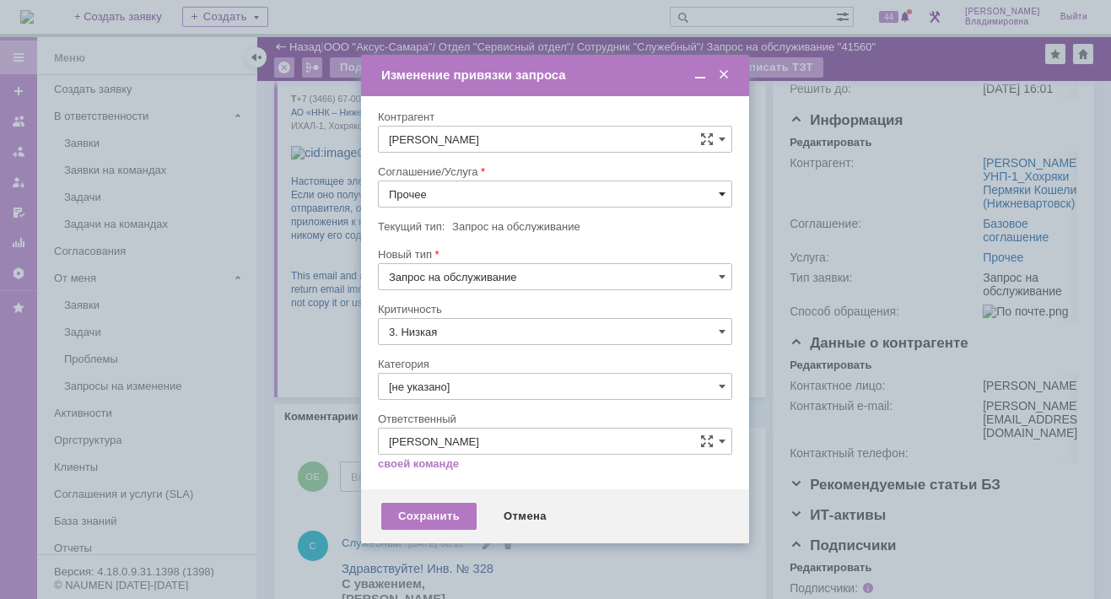
click at [724, 190] on span at bounding box center [722, 193] width 7 height 13
click at [452, 396] on span "ПТ_Замена расходных материалов / ресурсных деталей" at bounding box center [555, 402] width 332 height 13
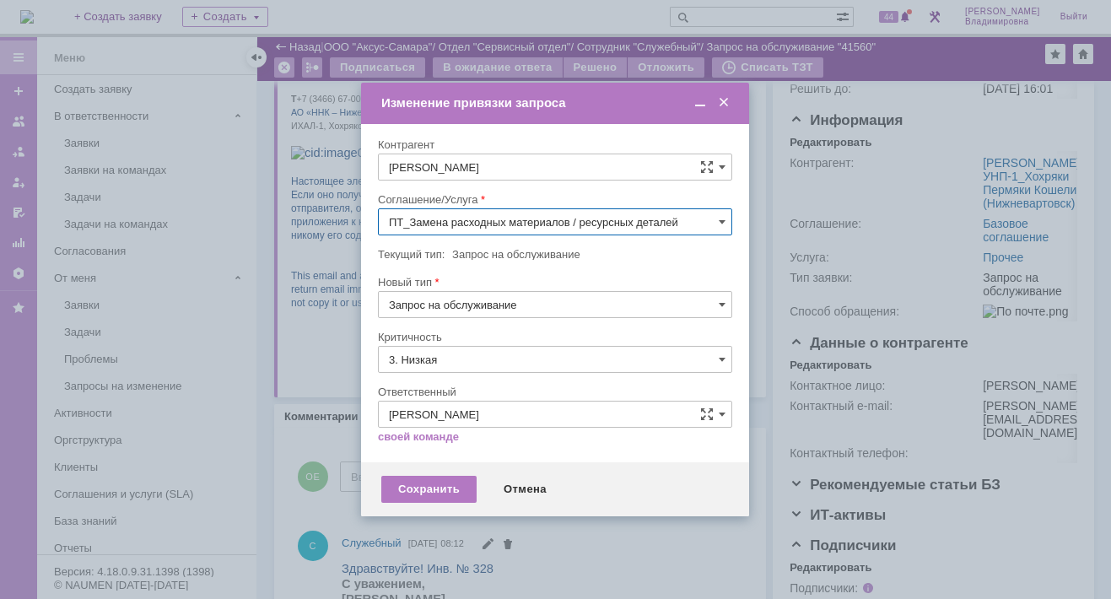
type input "ПТ_Замена расходных материалов / ресурсных деталей"
click at [423, 487] on div "Сохранить" at bounding box center [428, 489] width 95 height 27
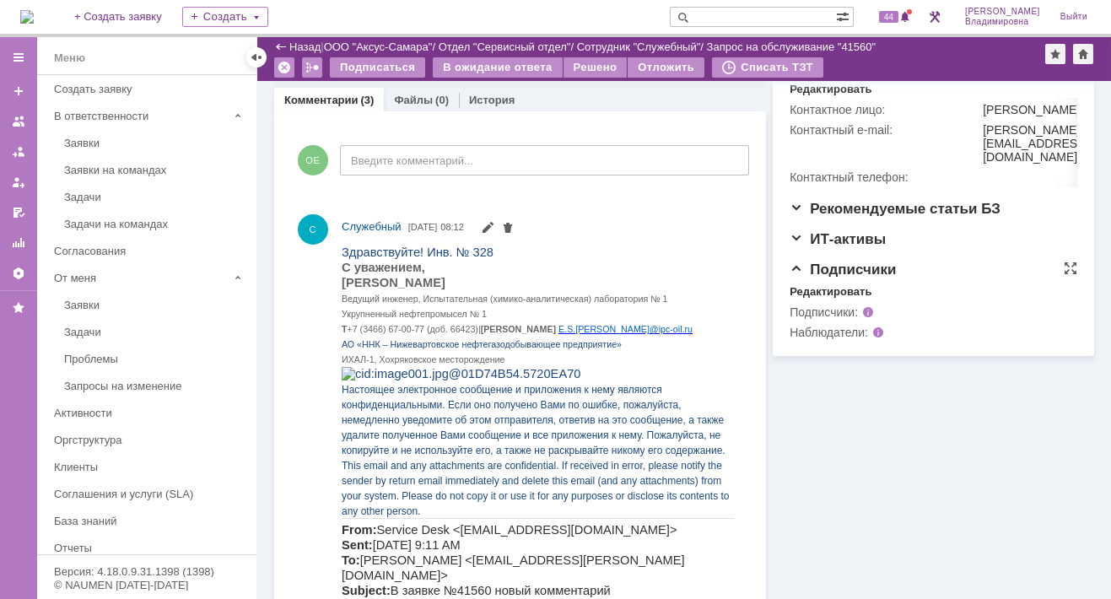
scroll to position [506, 0]
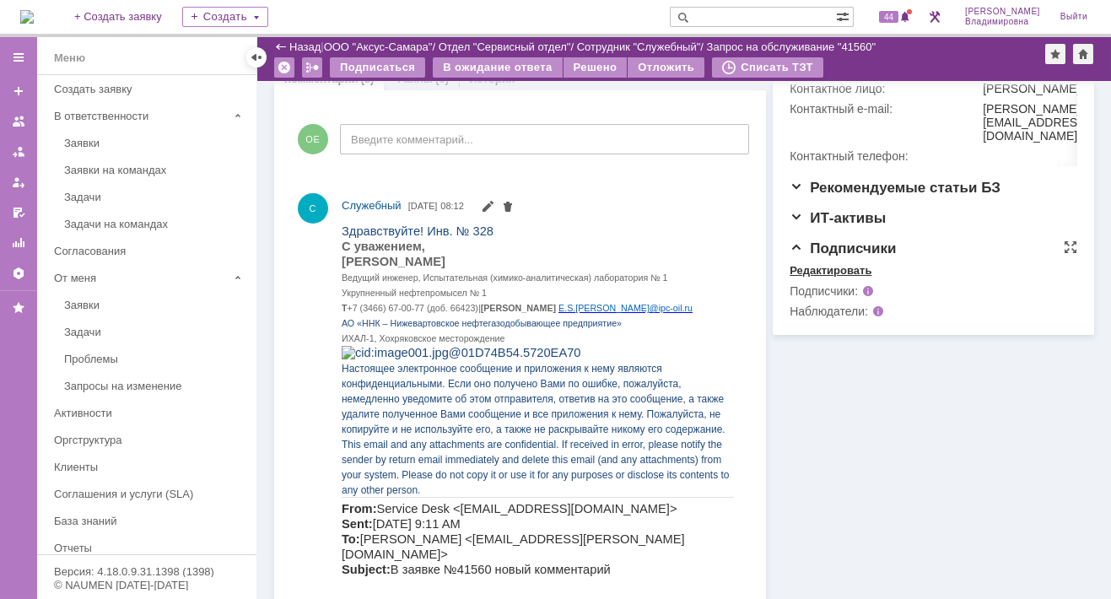
click at [820, 277] on div "Редактировать" at bounding box center [830, 270] width 82 height 13
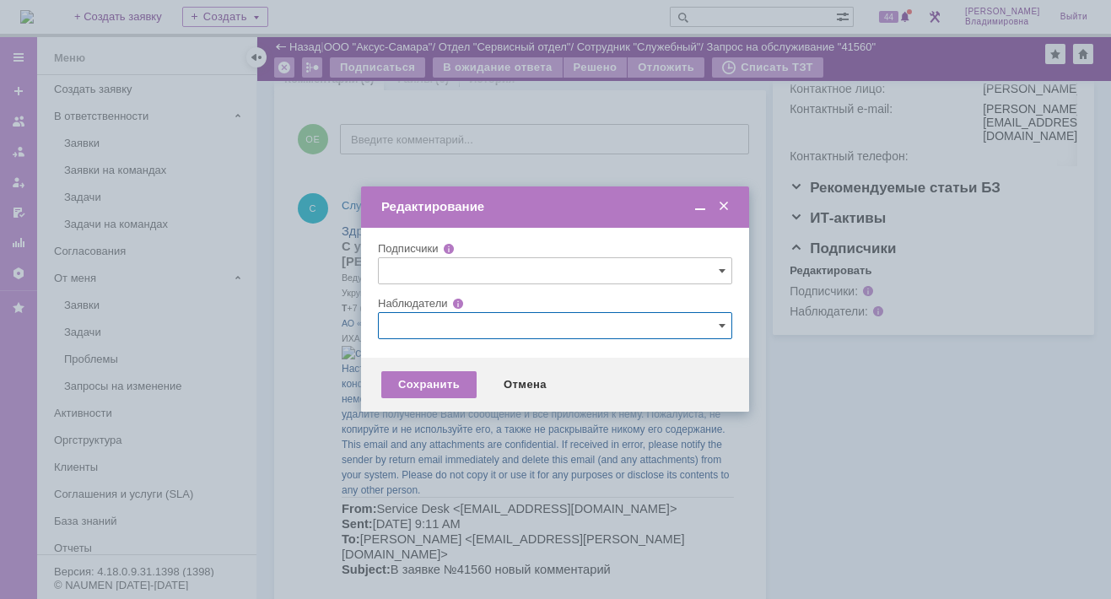
click at [392, 326] on input "text" at bounding box center [555, 325] width 354 height 27
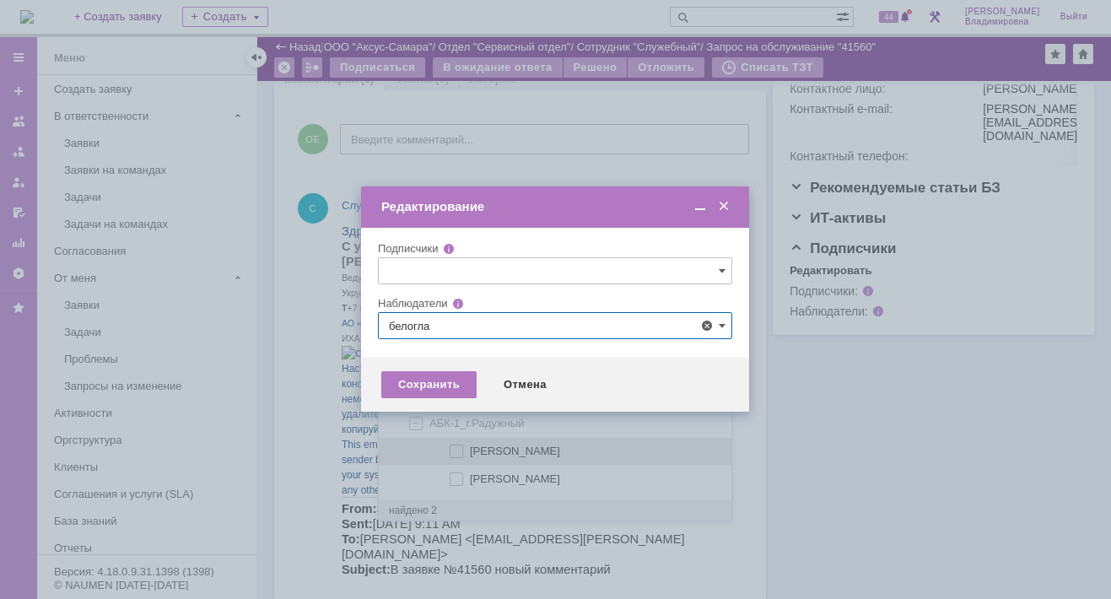
click at [470, 448] on span at bounding box center [470, 448] width 0 height 8
click at [454, 448] on input "Белоглазов Алексей Валерьевич" at bounding box center [457, 451] width 11 height 11
type input "Белоглазов Алексей Валерьевич"
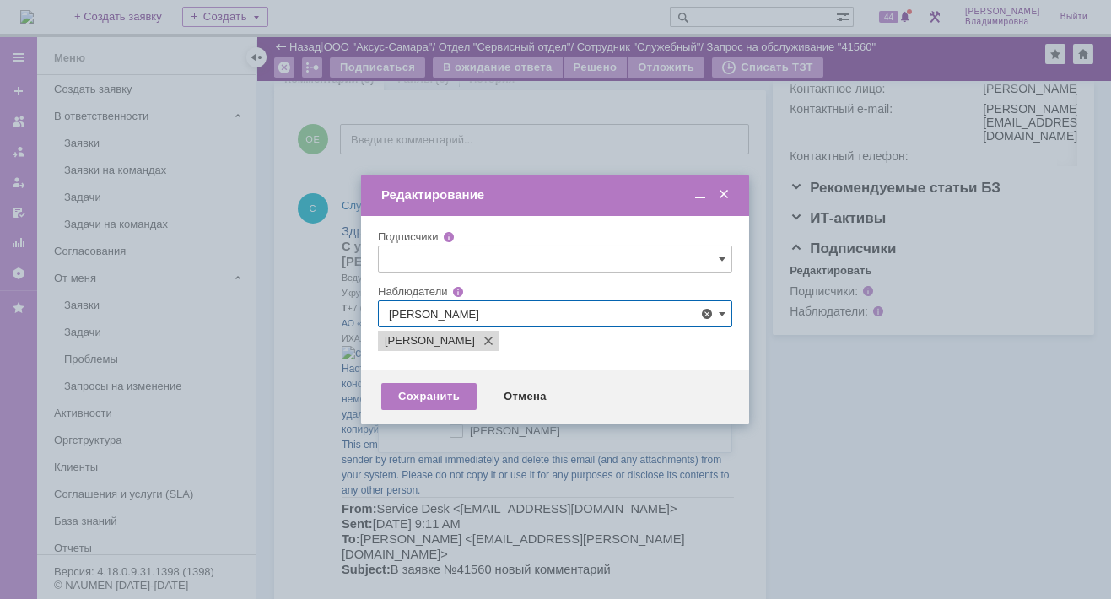
click at [288, 409] on div at bounding box center [555, 299] width 1111 height 599
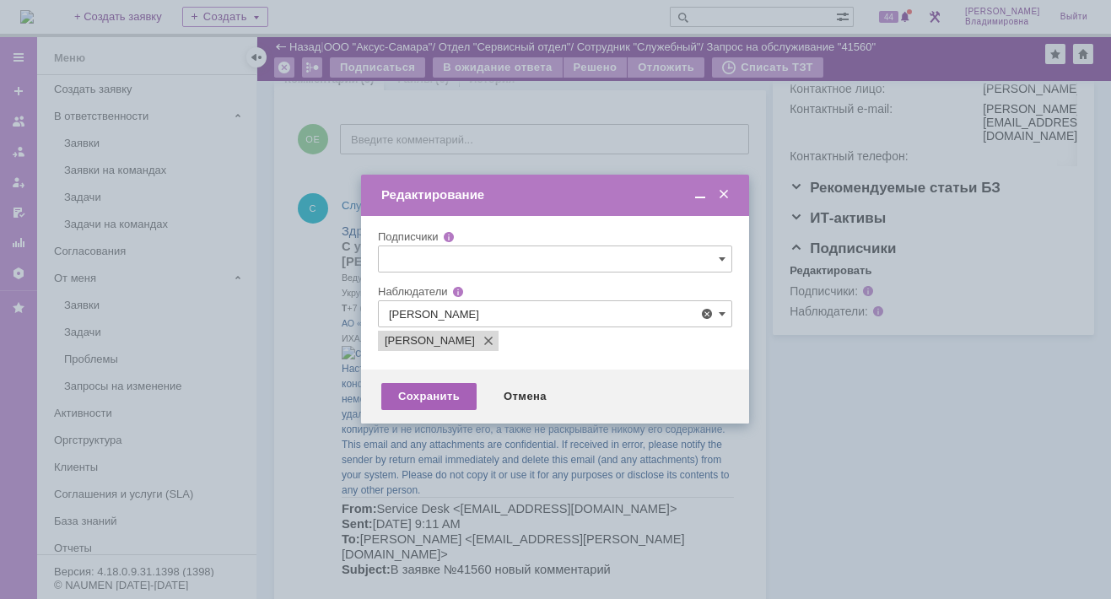
click at [407, 397] on div "Сохранить" at bounding box center [428, 396] width 95 height 27
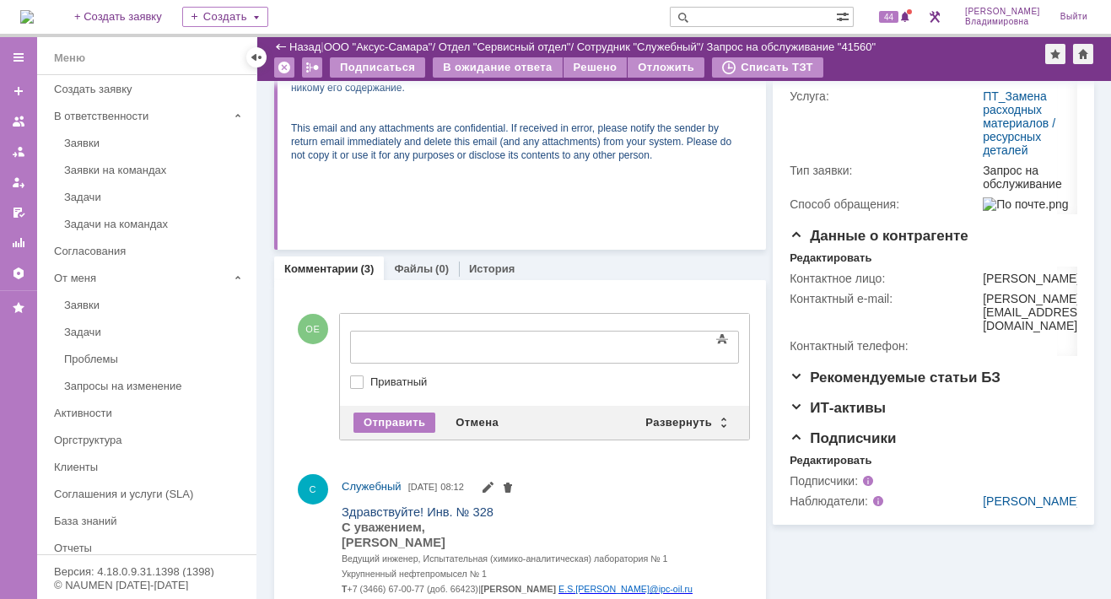
scroll to position [0, 0]
click at [672, 413] on div "Развернуть" at bounding box center [685, 422] width 100 height 20
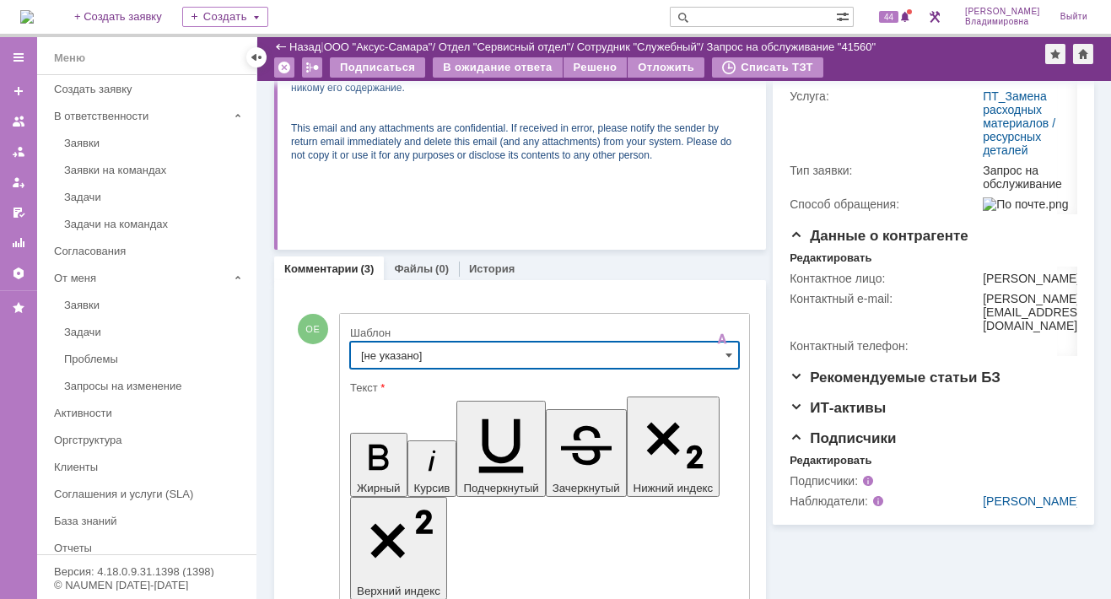
click at [390, 347] on input "[не указано]" at bounding box center [544, 355] width 389 height 27
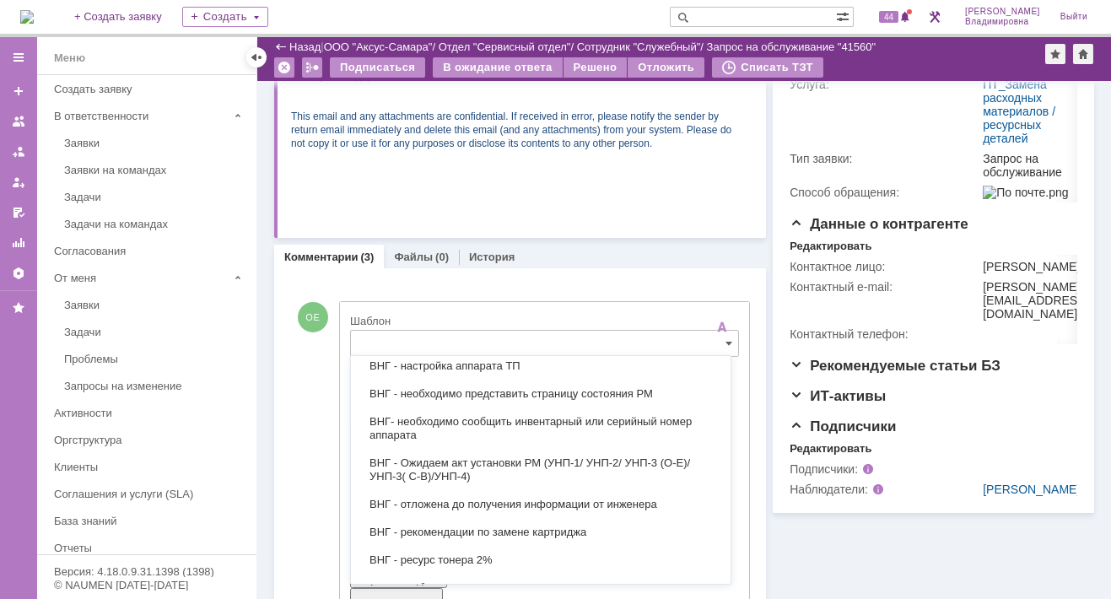
scroll to position [457, 0]
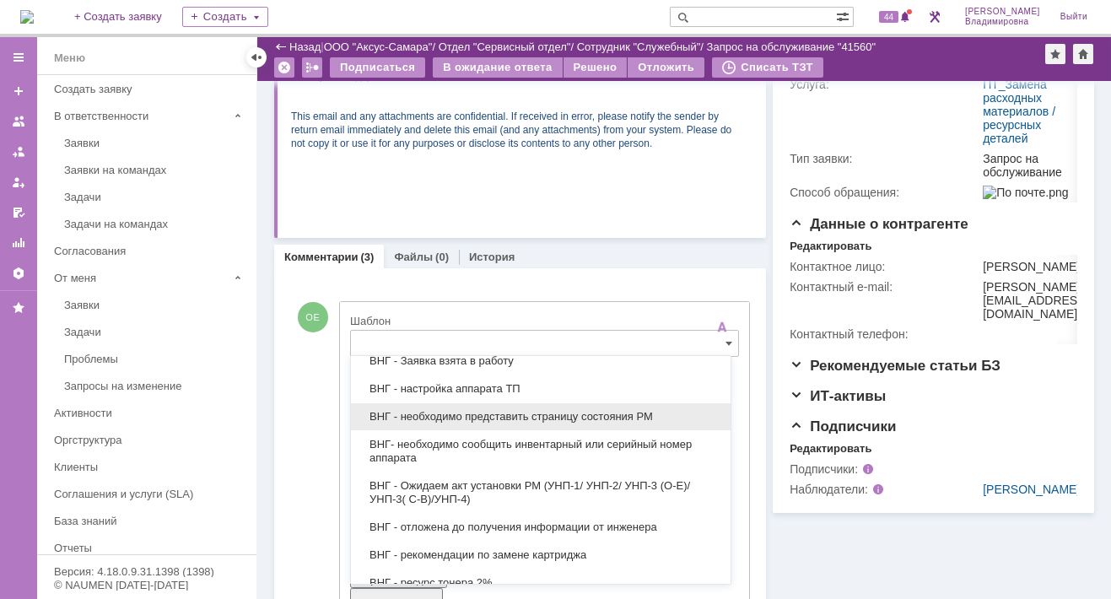
click at [478, 412] on span "ВНГ - необходимо представить страницу состояния РМ" at bounding box center [540, 416] width 359 height 13
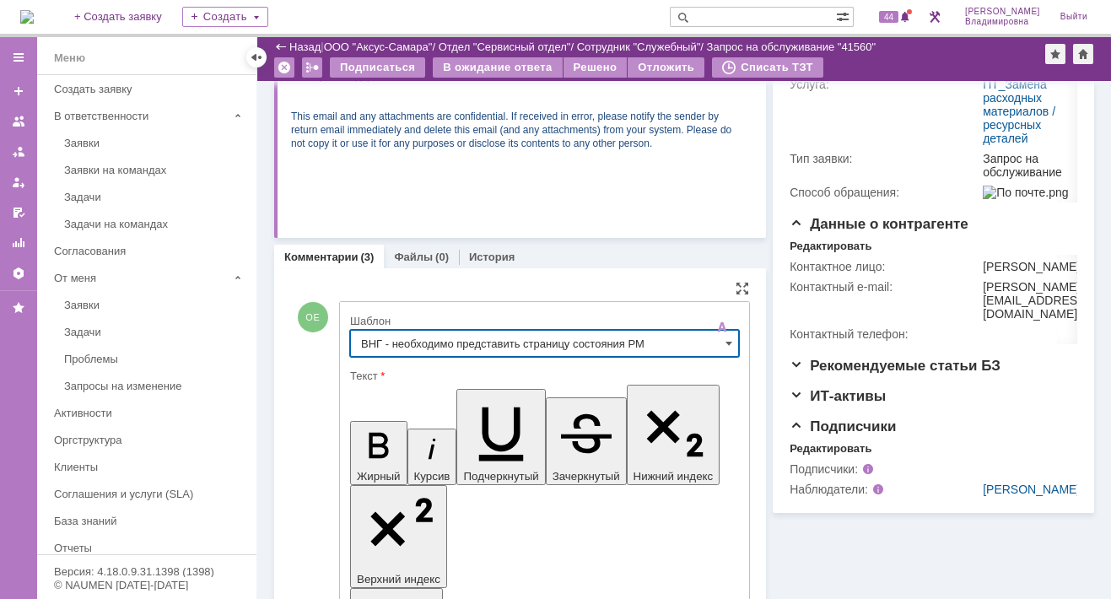
type input "ВНГ - необходимо представить страницу состояния РМ"
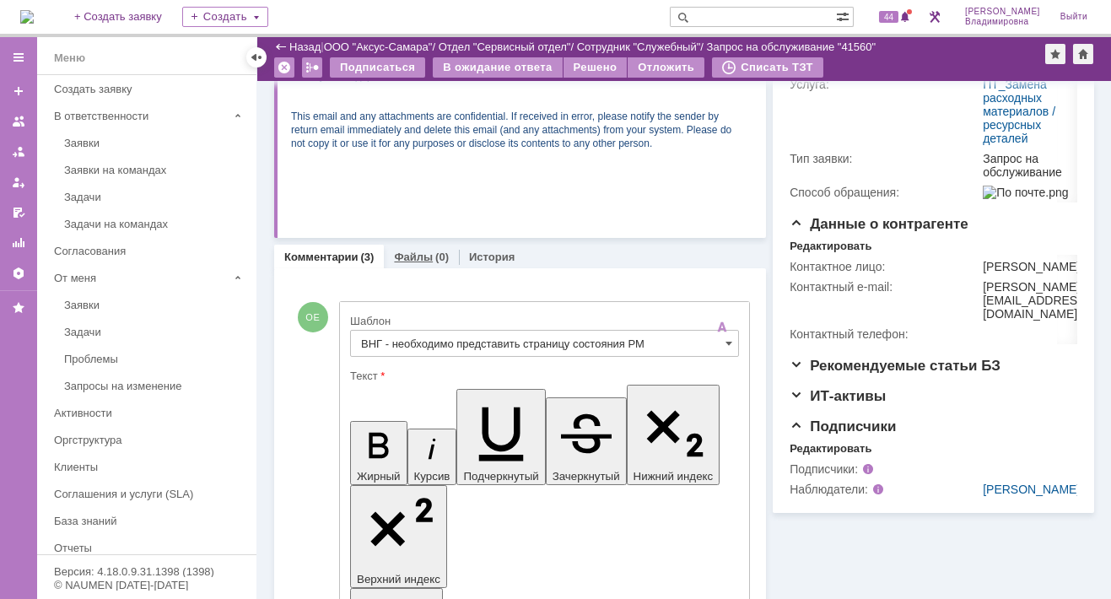
click at [414, 250] on link "Файлы" at bounding box center [413, 256] width 39 height 13
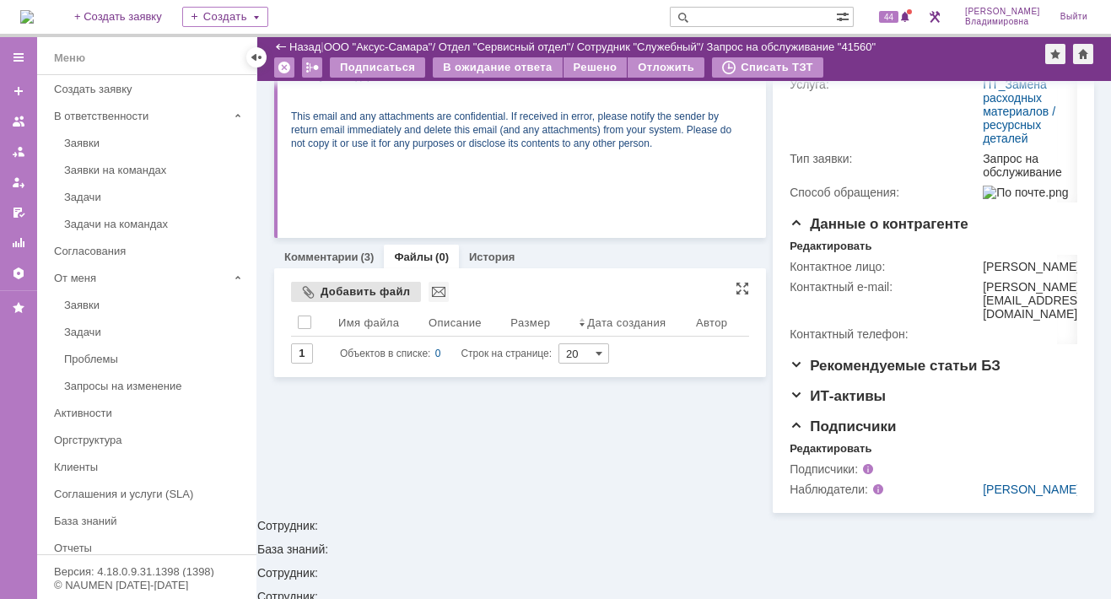
click at [319, 286] on div "Добавить файл" at bounding box center [356, 292] width 130 height 20
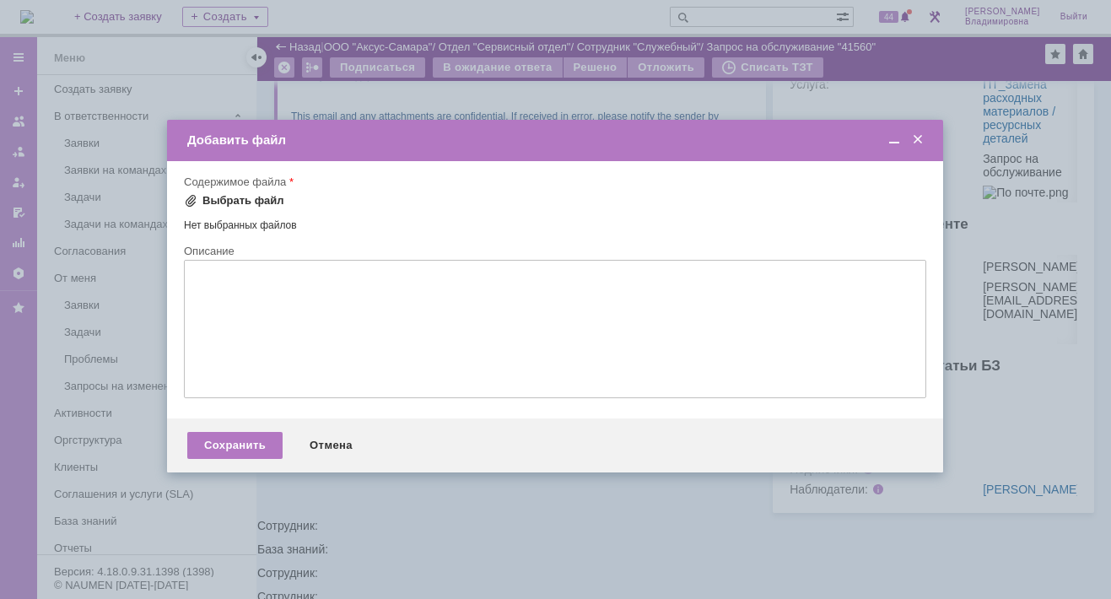
click at [224, 195] on div "Выбрать файл" at bounding box center [243, 200] width 82 height 13
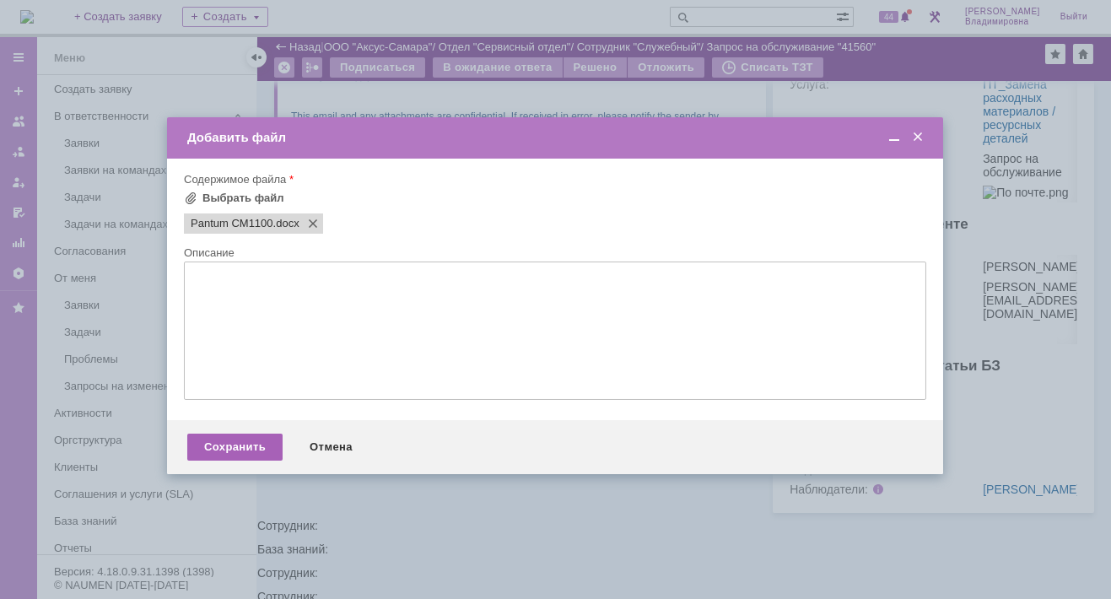
click at [233, 450] on div "Сохранить" at bounding box center [234, 447] width 95 height 27
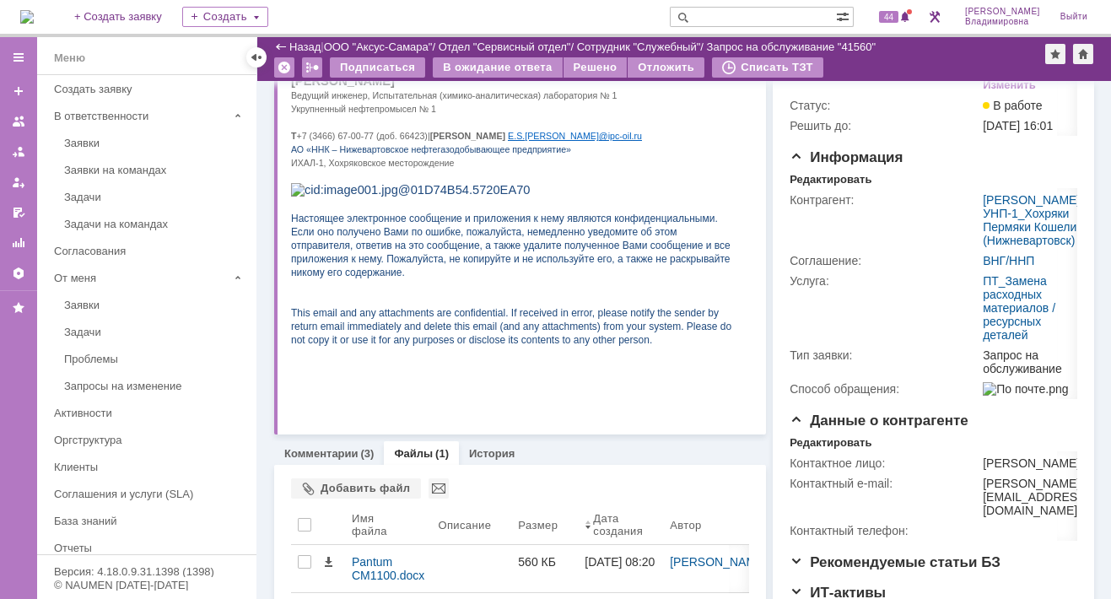
scroll to position [113, 0]
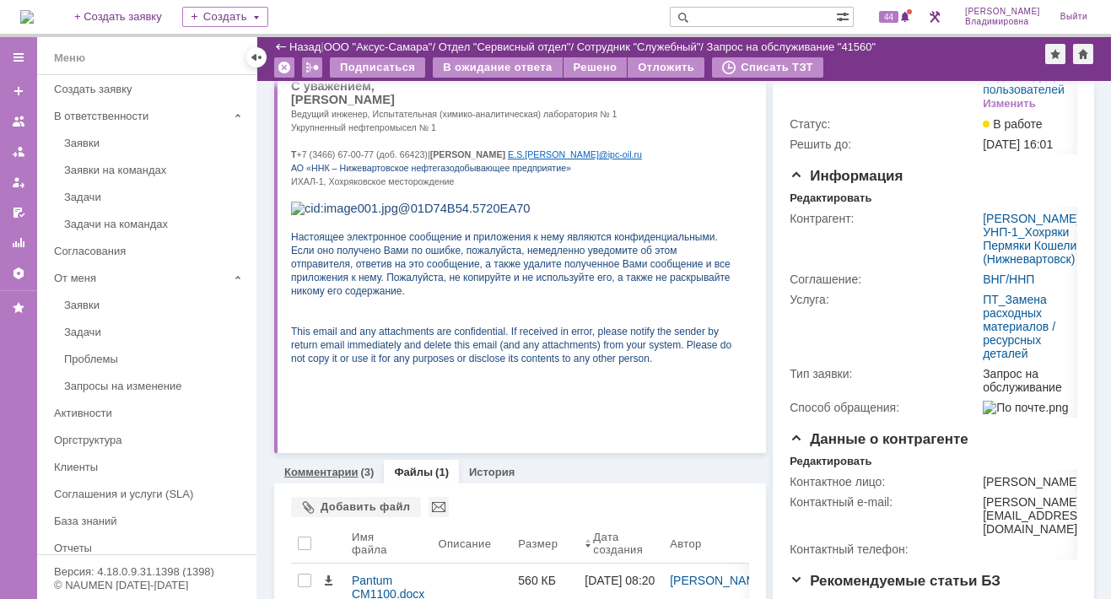
click at [337, 466] on link "Комментарии" at bounding box center [321, 472] width 74 height 13
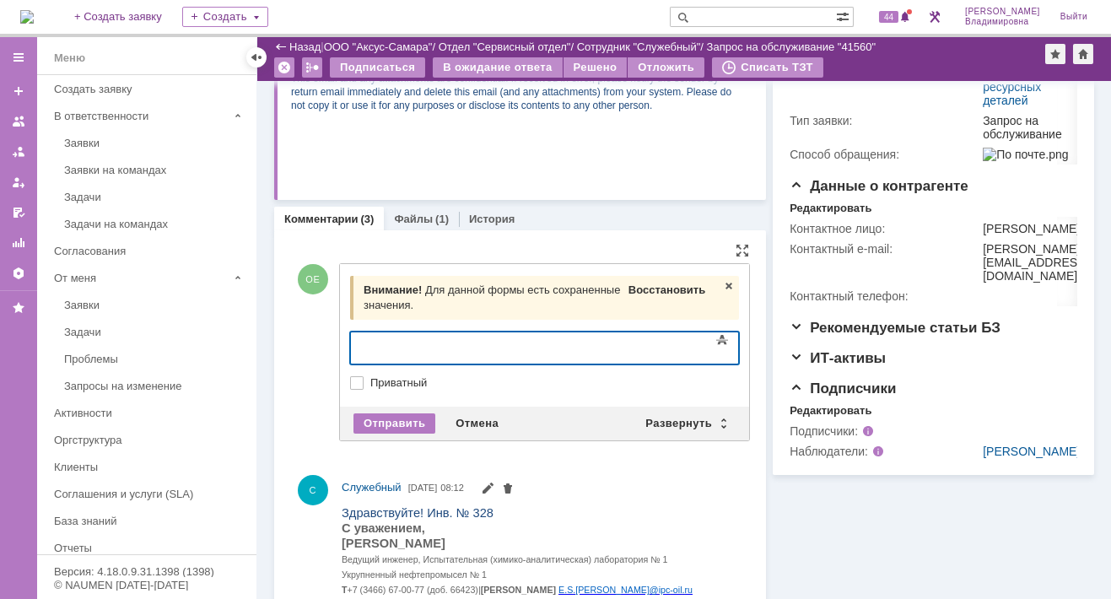
click at [652, 283] on span "Восстановить" at bounding box center [666, 289] width 77 height 13
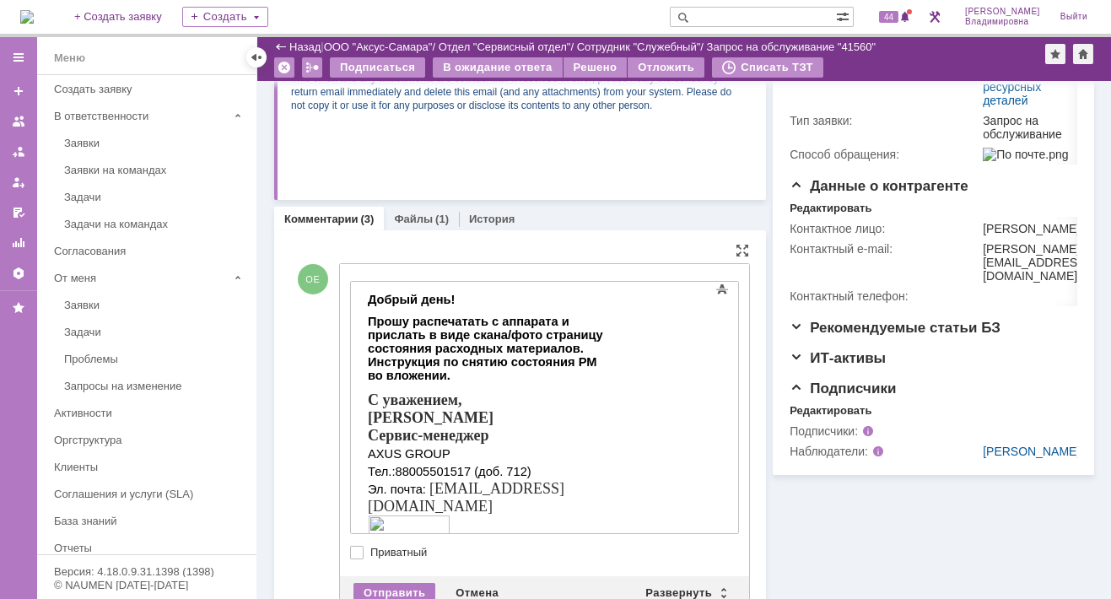
scroll to position [26, 0]
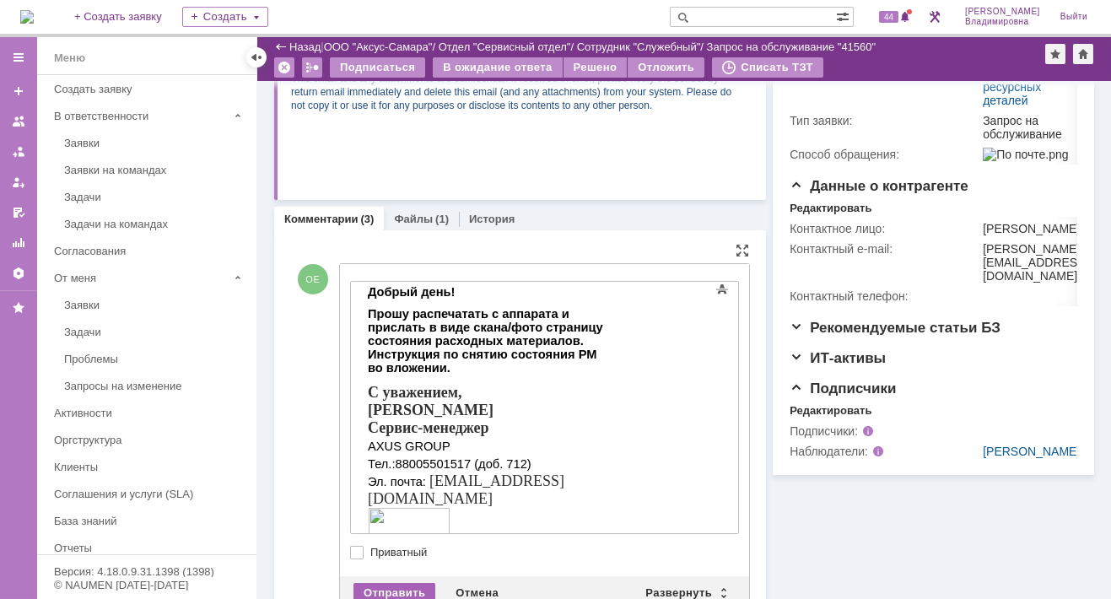
click at [394, 591] on div "Отправить" at bounding box center [394, 593] width 82 height 20
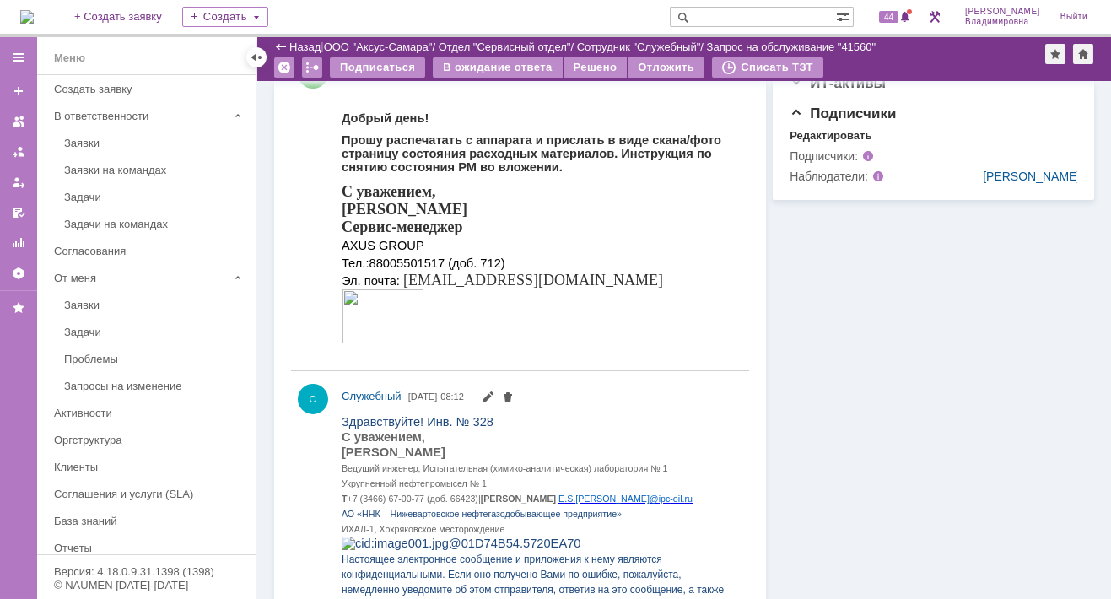
scroll to position [388, 0]
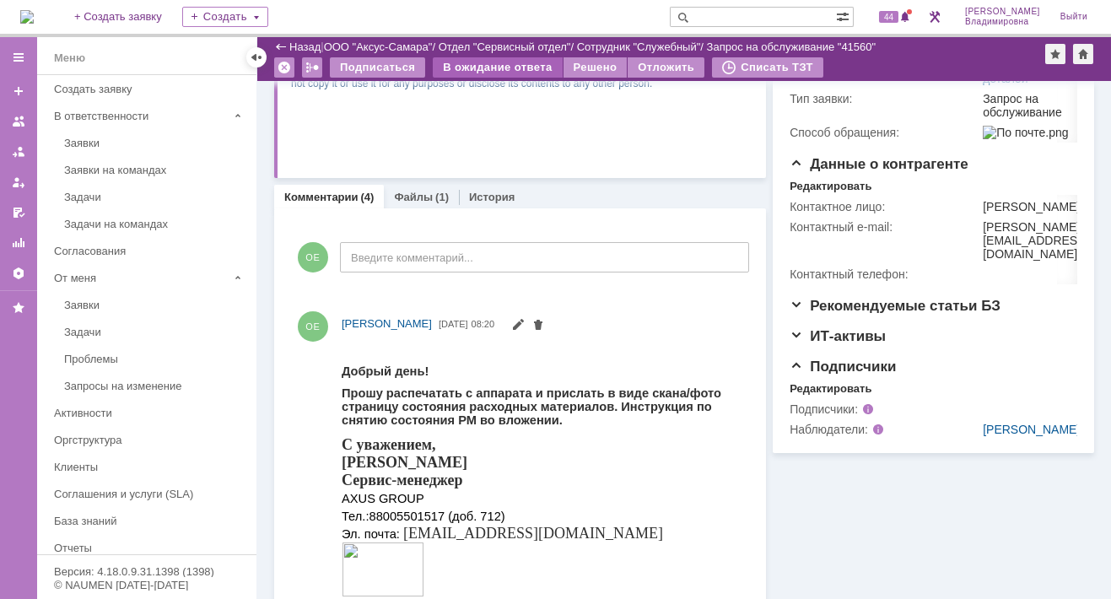
click at [480, 66] on div "В ожидание ответа" at bounding box center [497, 67] width 129 height 20
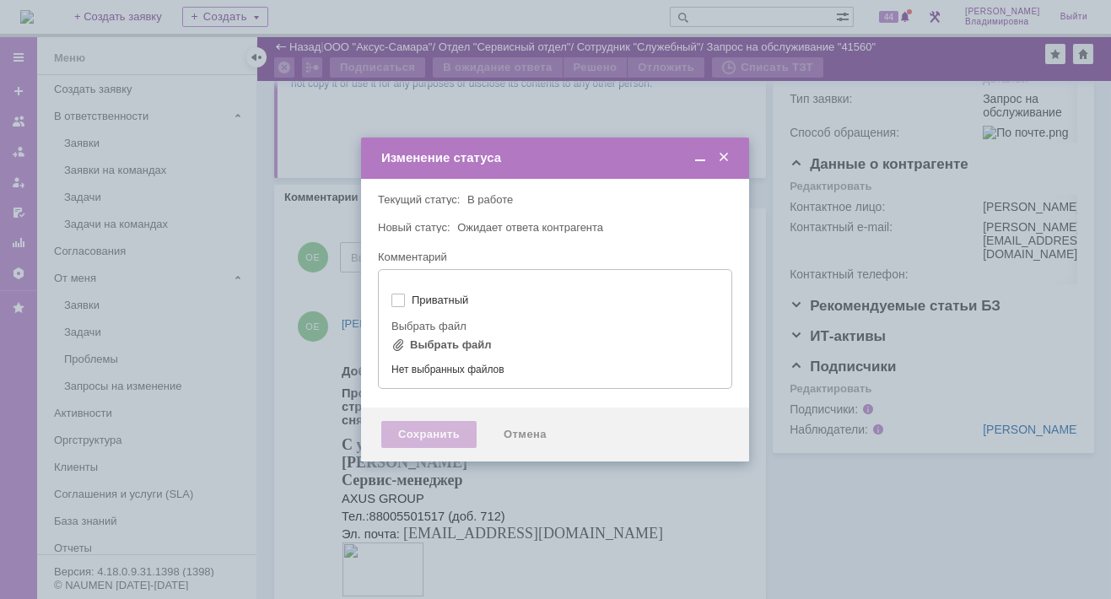
type input "[не указано]"
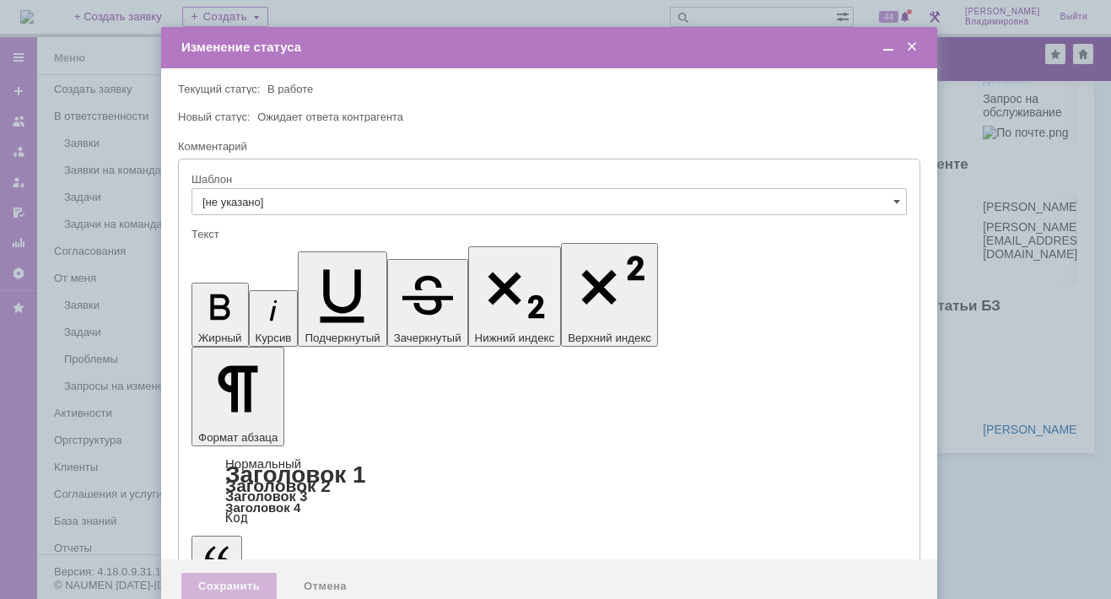
scroll to position [0, 0]
click at [208, 573] on div "Сохранить" at bounding box center [228, 586] width 95 height 27
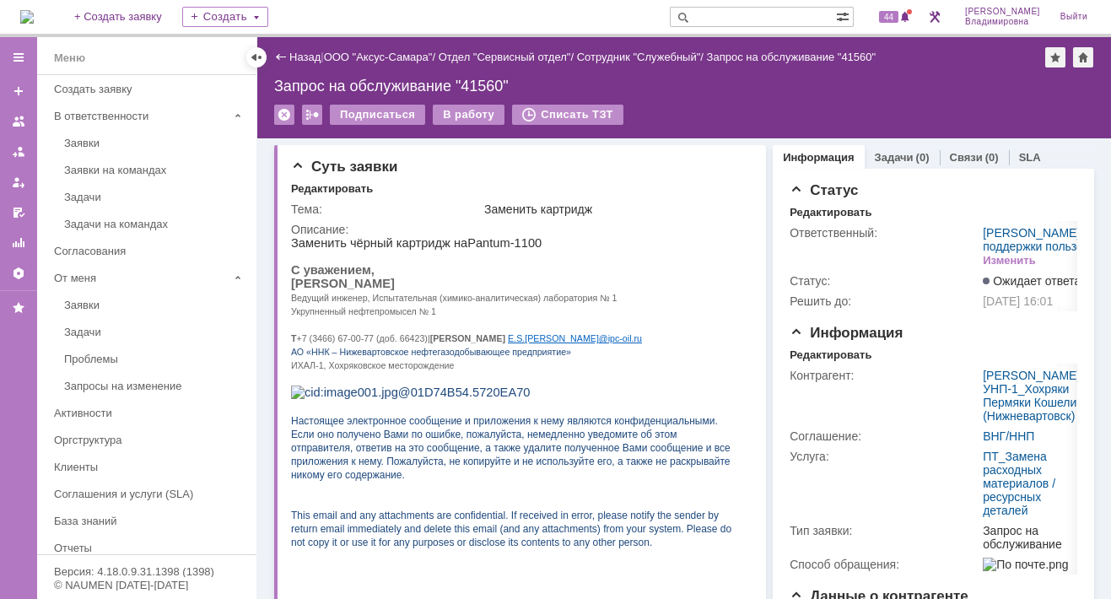
click at [34, 16] on img at bounding box center [26, 16] width 13 height 13
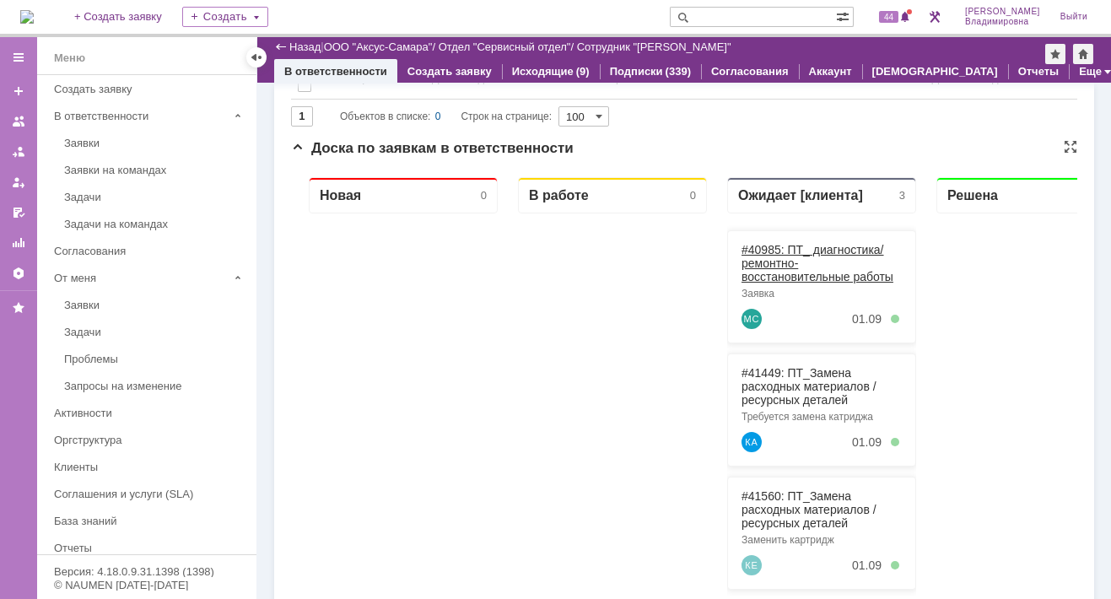
scroll to position [169, 0]
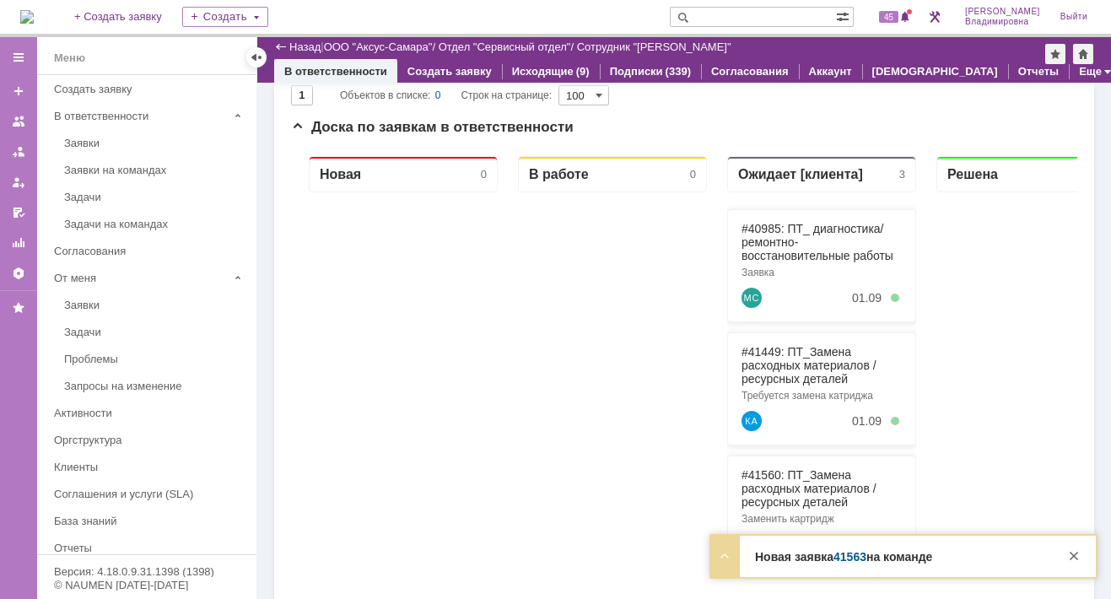
click at [857, 558] on link "41563" at bounding box center [849, 556] width 33 height 13
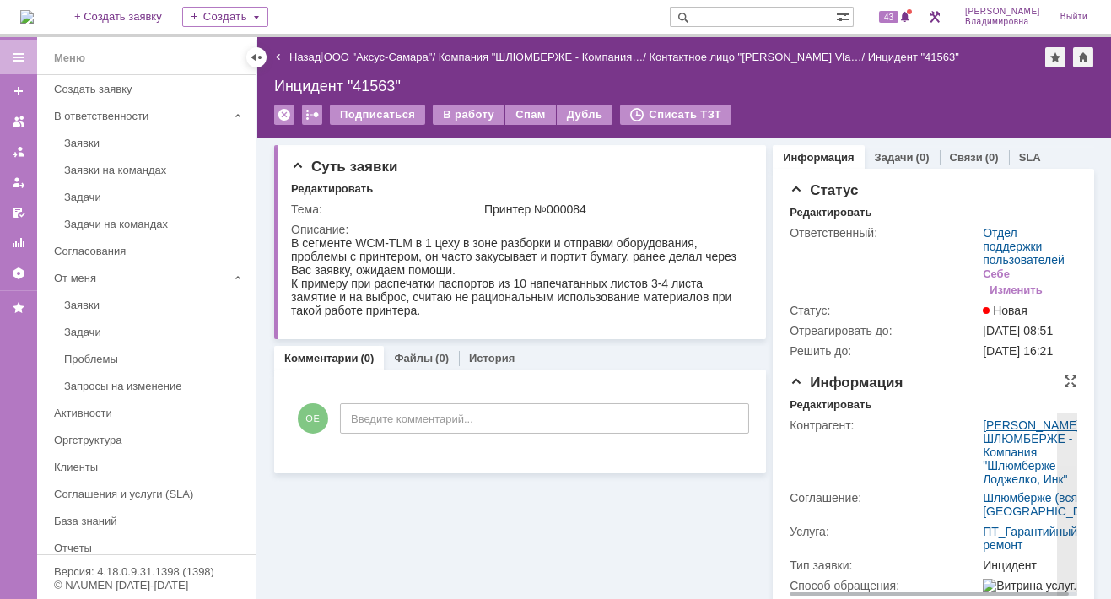
scroll to position [84, 0]
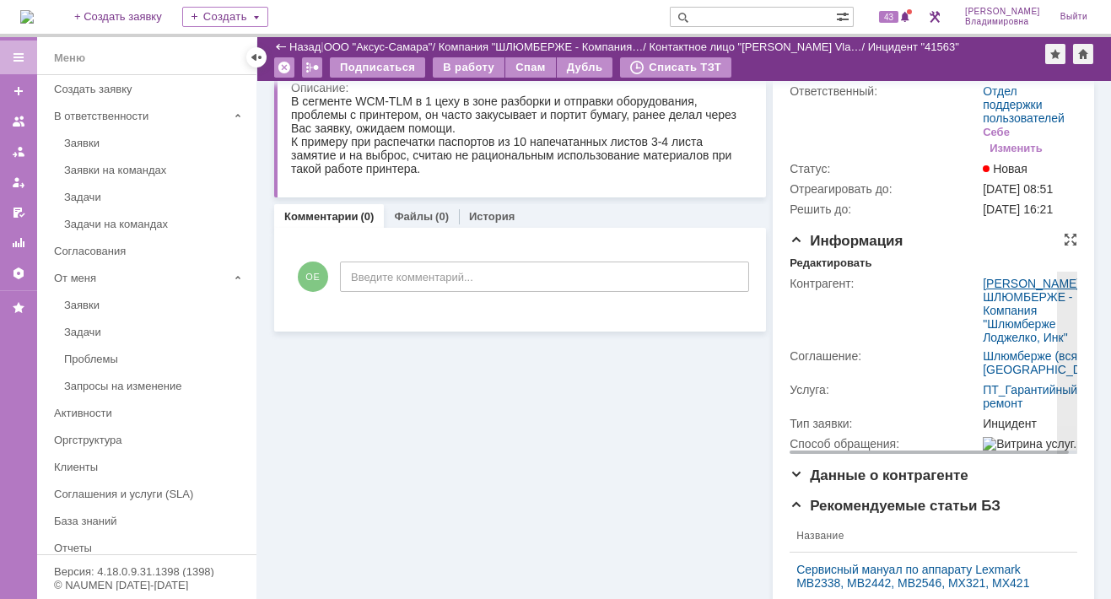
click at [1002, 290] on link "[PERSON_NAME]" at bounding box center [1031, 283] width 97 height 13
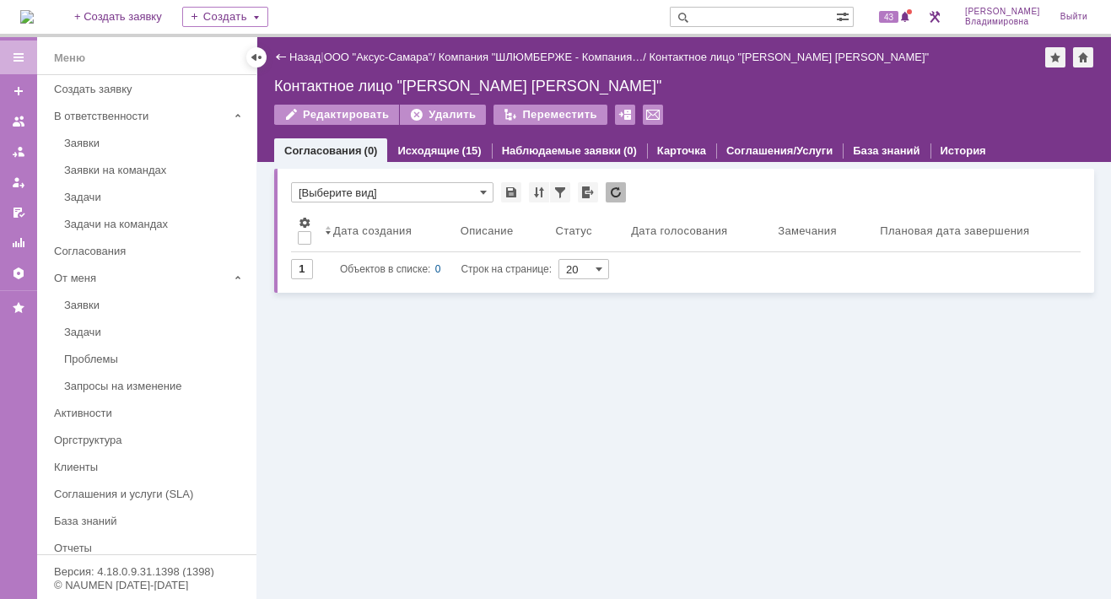
click at [474, 90] on div "Контактное лицо "Ryzyvanov Vladislav"" at bounding box center [684, 86] width 820 height 17
click at [488, 87] on div "Контактное лицо "[PERSON_NAME] [PERSON_NAME]"" at bounding box center [684, 86] width 820 height 17
click at [280, 53] on div "Назад" at bounding box center [297, 57] width 46 height 13
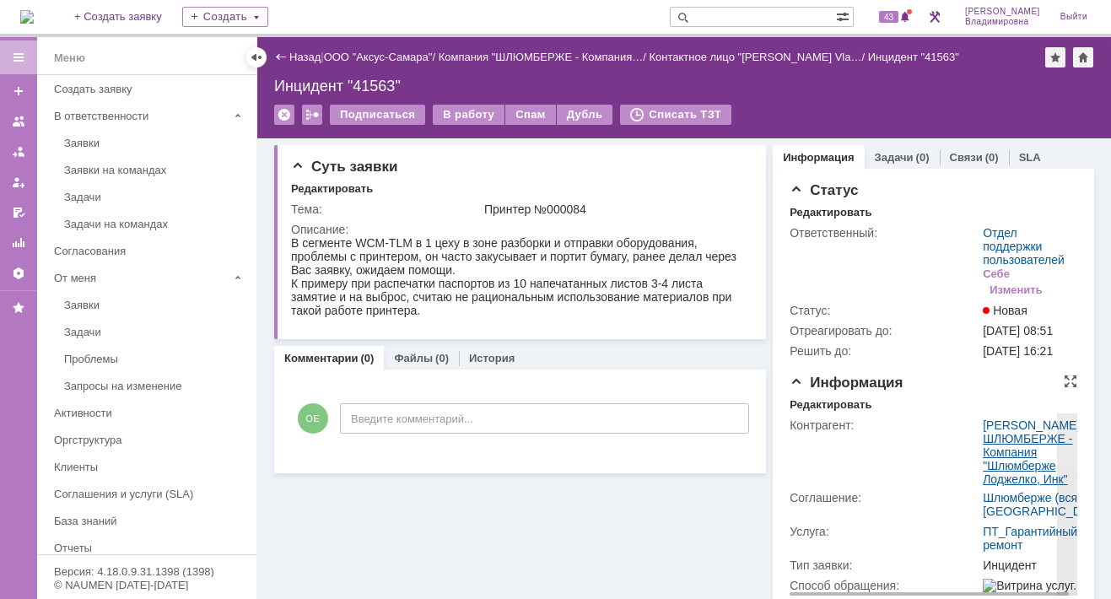
click at [983, 475] on link "ШЛЮМБЕРЖЕ - Компания "Шлюмберже Лоджелко, Инк"" at bounding box center [1027, 459] width 89 height 54
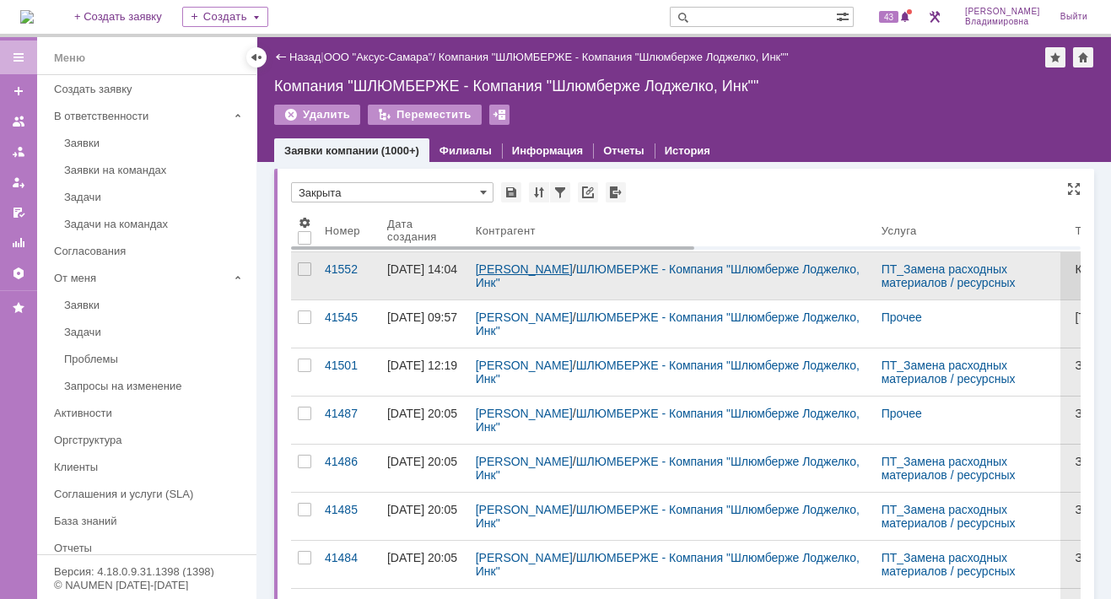
click at [491, 262] on link "Ryzyvanov Vladislav" at bounding box center [524, 268] width 97 height 13
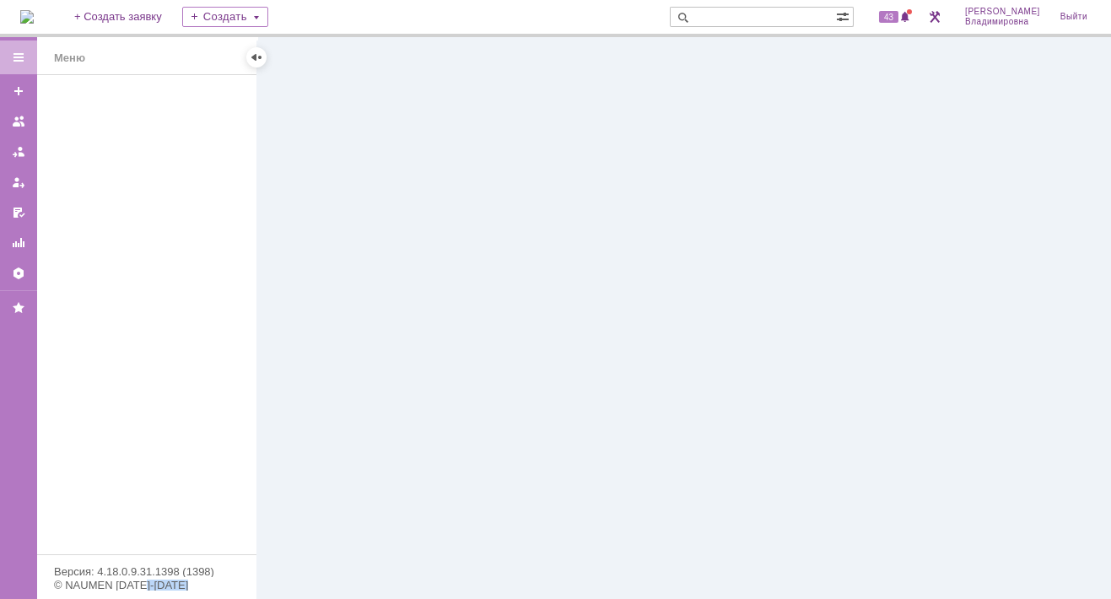
click at [492, 263] on div at bounding box center [684, 318] width 854 height 562
click at [34, 12] on img at bounding box center [26, 16] width 13 height 13
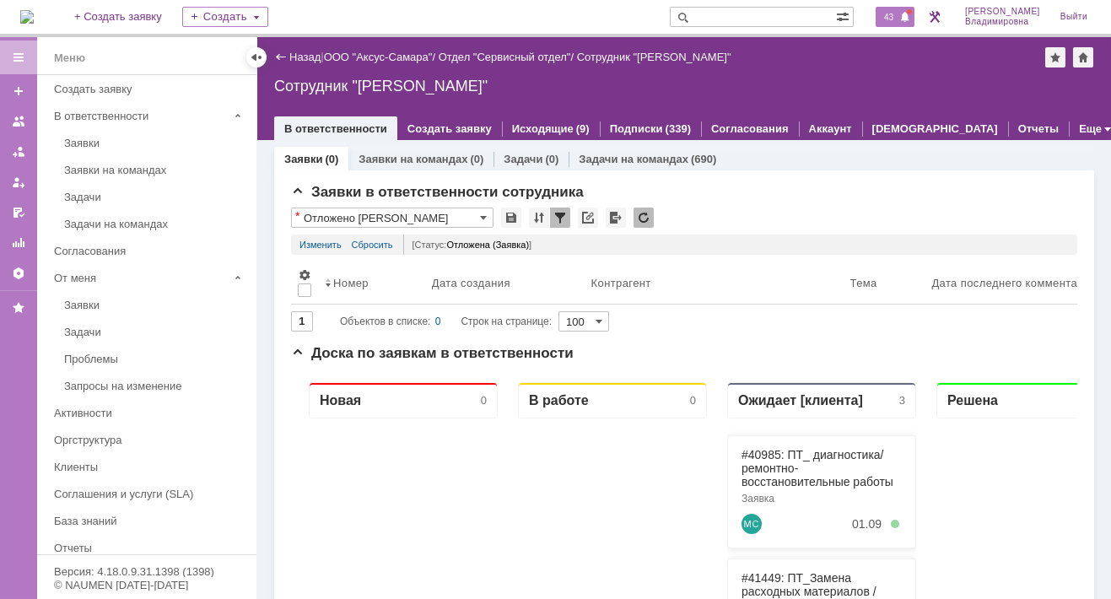
click at [895, 13] on span "43" at bounding box center [888, 17] width 19 height 12
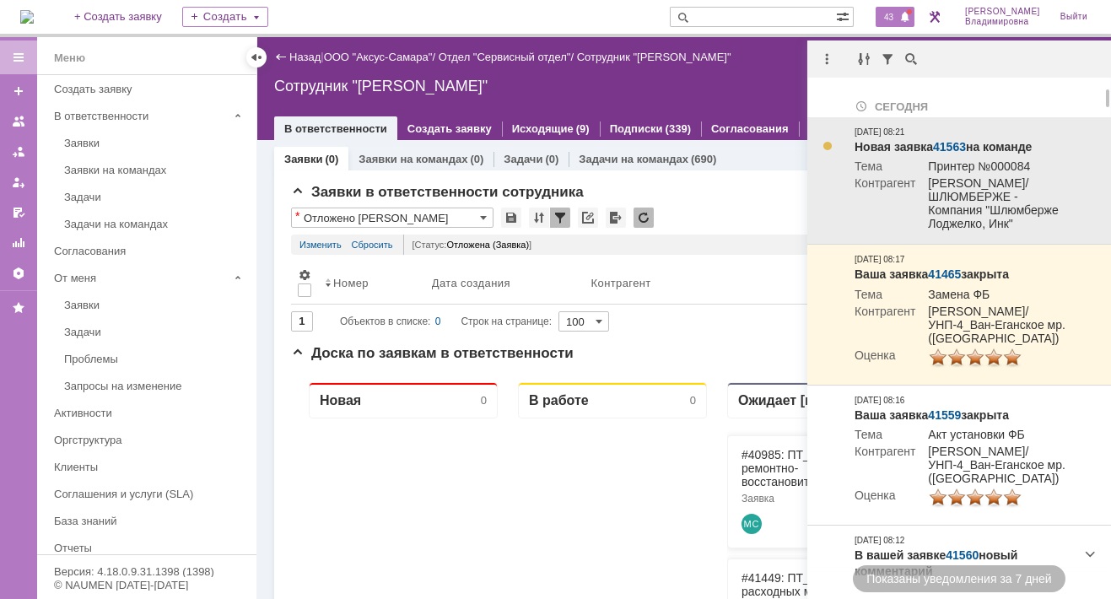
click at [943, 145] on link "41563" at bounding box center [949, 146] width 33 height 13
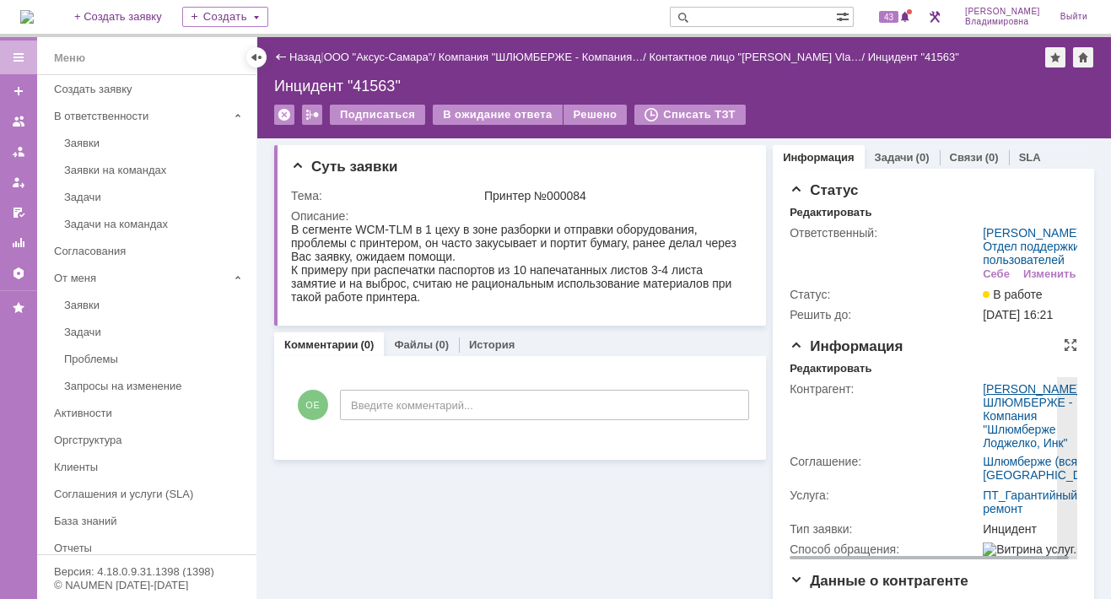
click at [1000, 396] on link "[PERSON_NAME]" at bounding box center [1031, 388] width 97 height 13
click at [988, 450] on link "ШЛЮМБЕРЖЕ - Компания "Шлюмберже Лоджелко, Инк"" at bounding box center [1027, 423] width 89 height 54
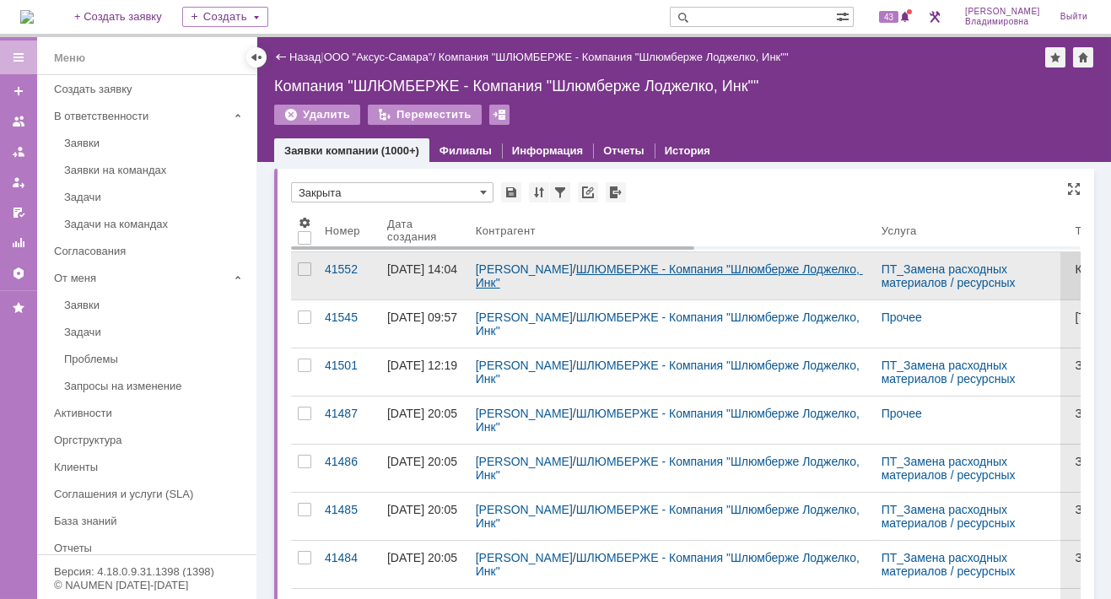
click at [758, 266] on link "ШЛЮМБЕРЖЕ - Компания "Шлюмберже Лоджелко, Инк"" at bounding box center [669, 275] width 387 height 27
click at [679, 260] on div "[PERSON_NAME] / ШЛЮМБЕРЖЕ - Компания "Шлюмберже Лоджелко, Инк"" at bounding box center [672, 275] width 406 height 47
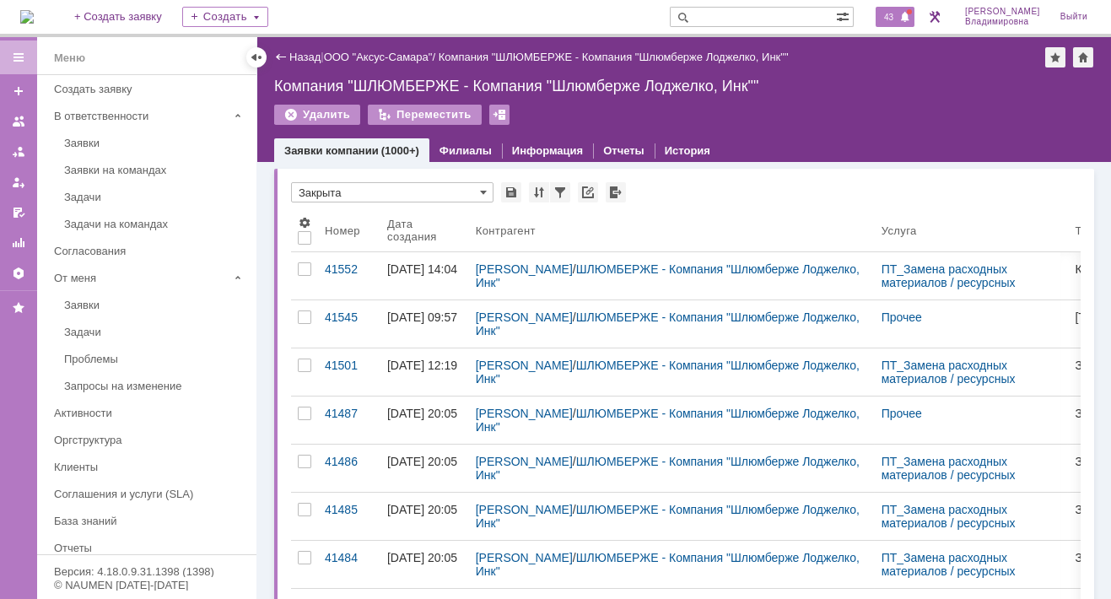
click at [898, 19] on span "43" at bounding box center [888, 17] width 19 height 12
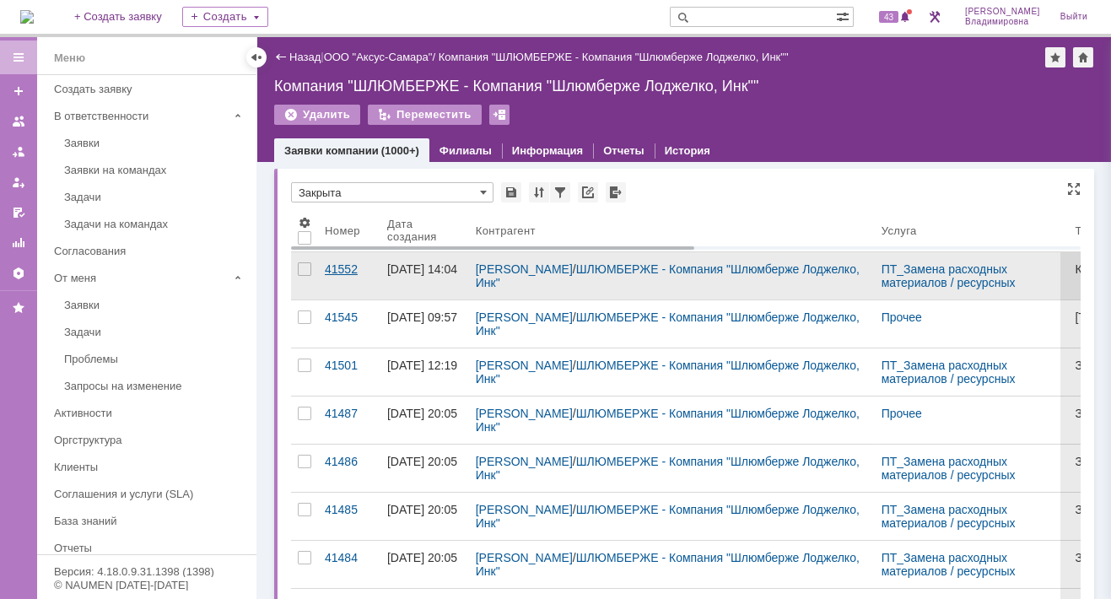
click at [348, 269] on div "41552" at bounding box center [349, 268] width 49 height 13
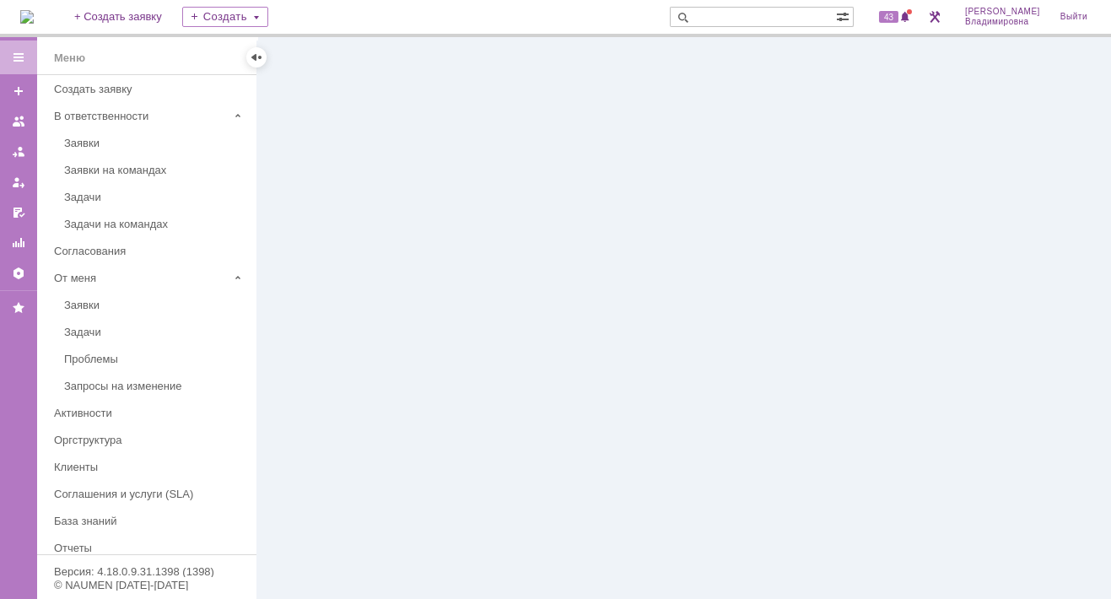
click at [717, 13] on input "text" at bounding box center [753, 17] width 166 height 20
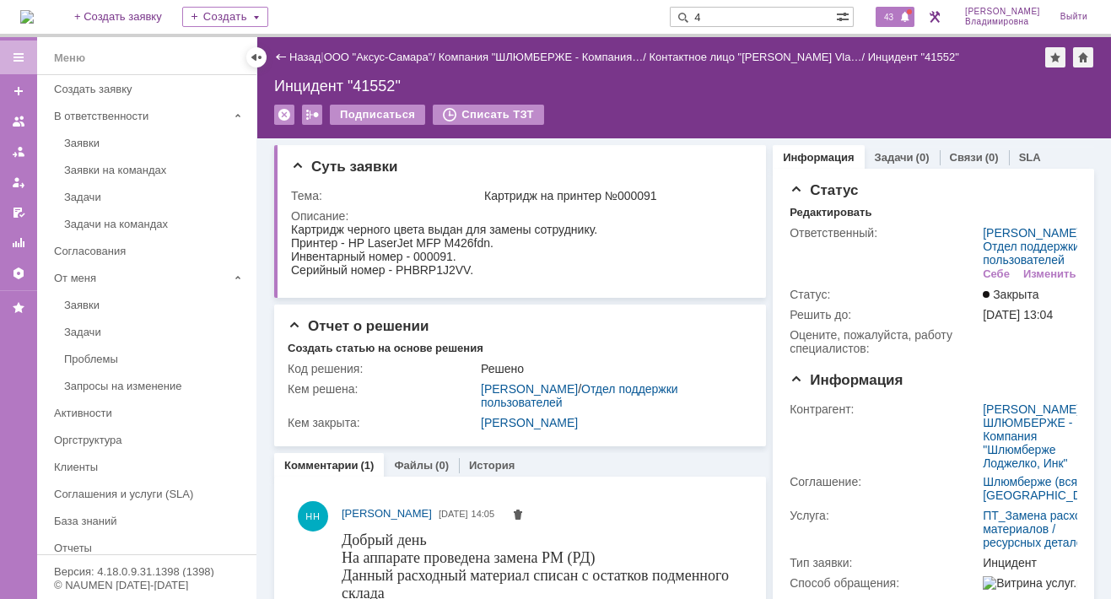
type input "4"
click at [898, 19] on span "43" at bounding box center [888, 17] width 19 height 12
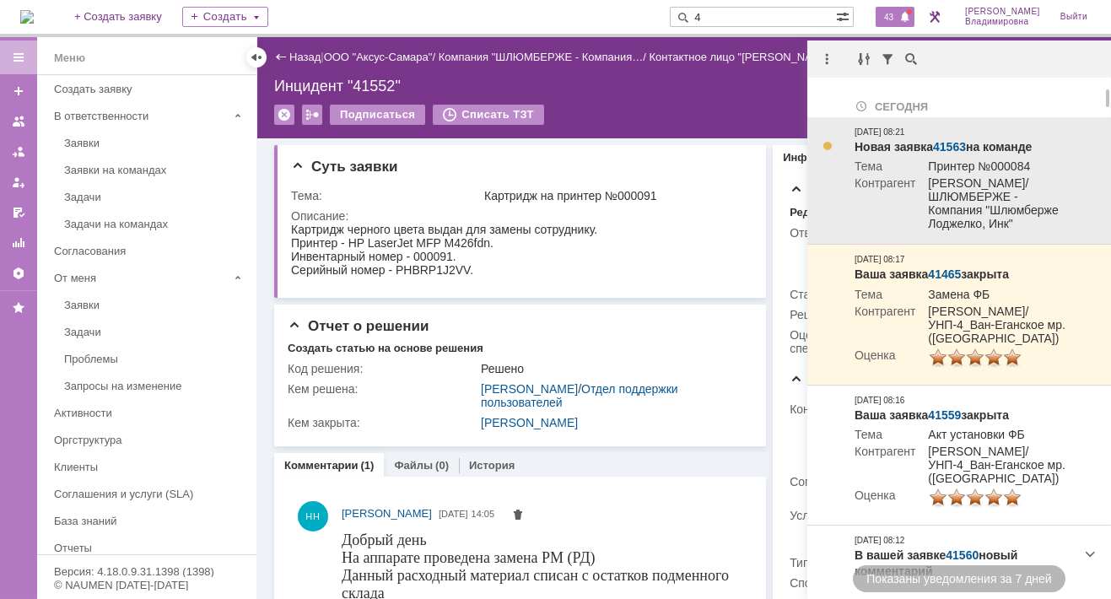
click at [957, 143] on link "41563" at bounding box center [949, 146] width 33 height 13
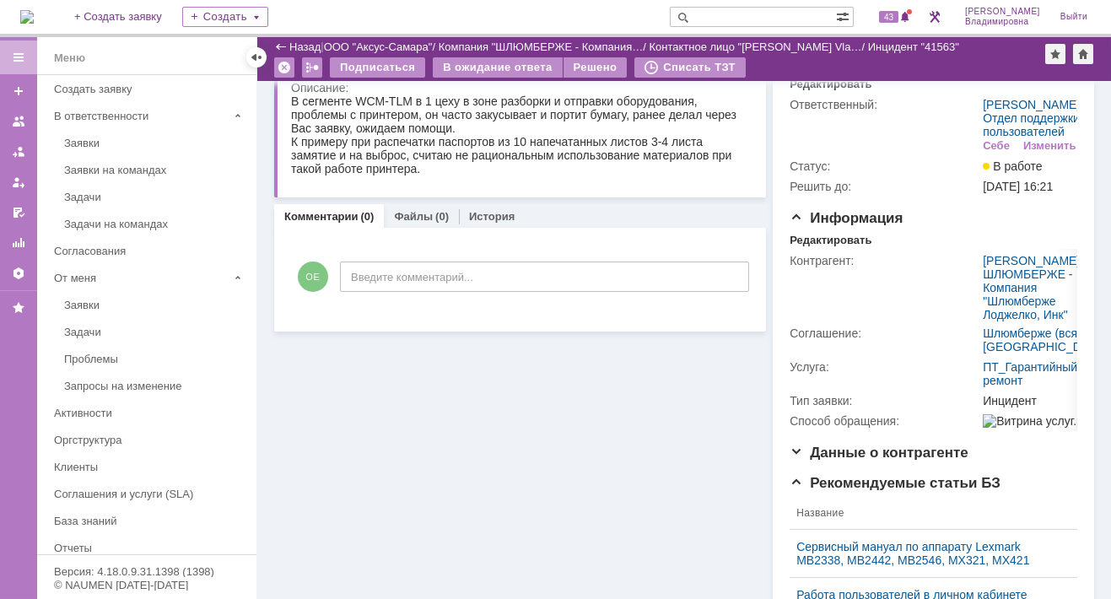
scroll to position [3, 0]
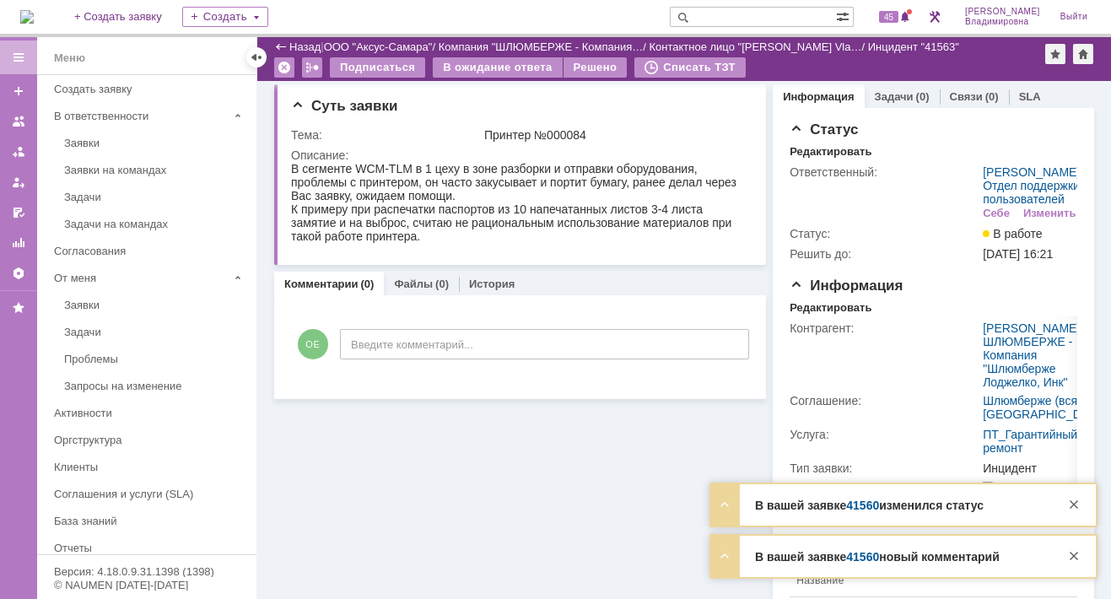
click at [866, 503] on link "41560" at bounding box center [862, 504] width 33 height 13
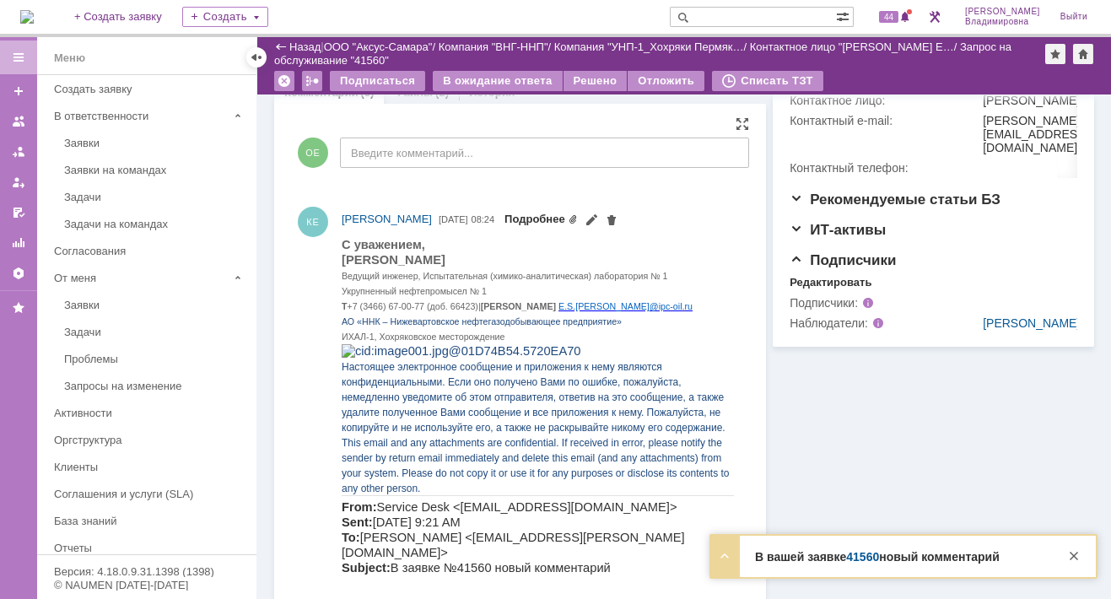
click at [578, 220] on link "Подробнее" at bounding box center [540, 219] width 73 height 13
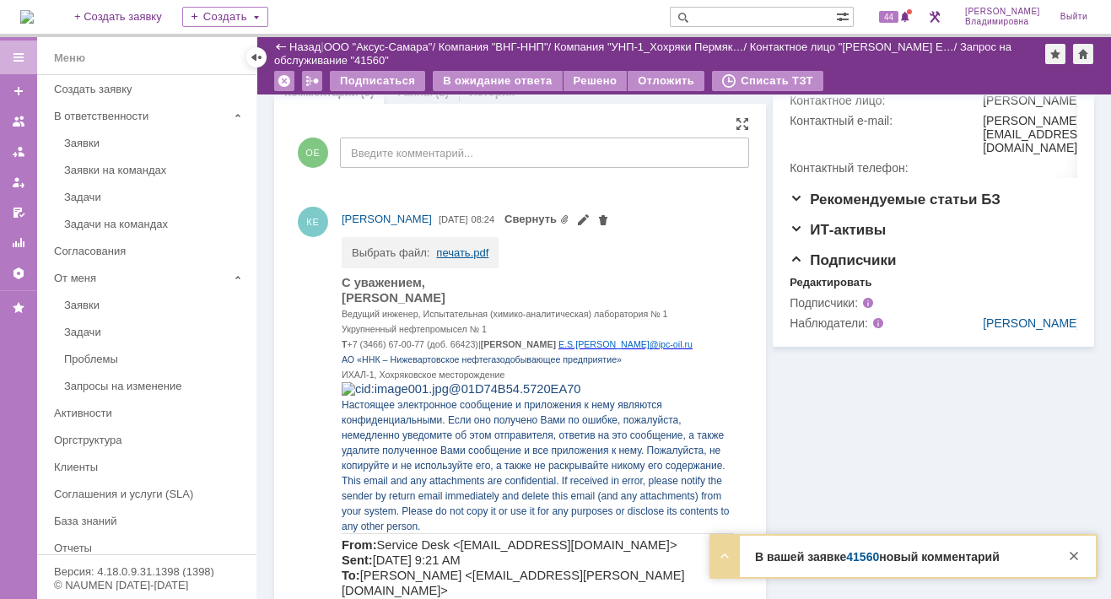
click at [444, 248] on link "печать.pdf" at bounding box center [462, 252] width 52 height 13
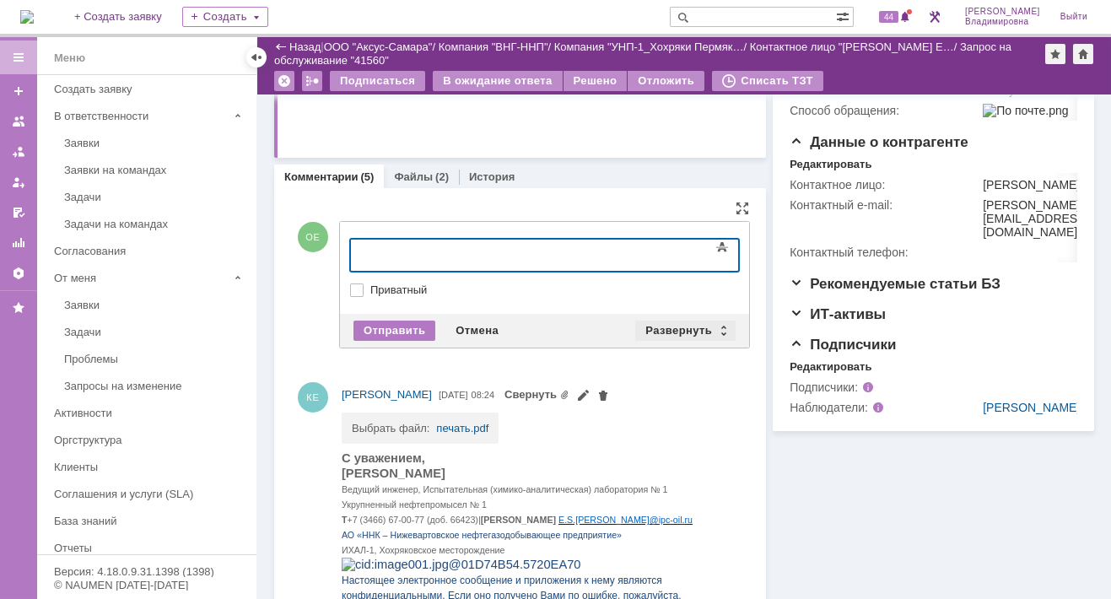
click at [671, 327] on div "Развернуть" at bounding box center [685, 330] width 100 height 20
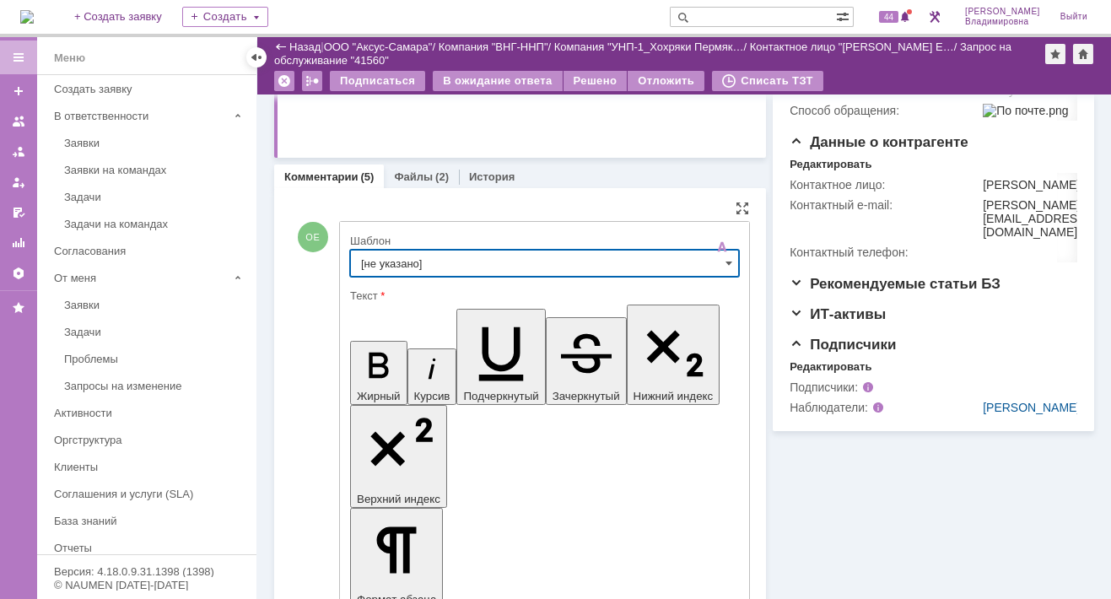
click at [411, 266] on input "[не указано]" at bounding box center [544, 263] width 389 height 27
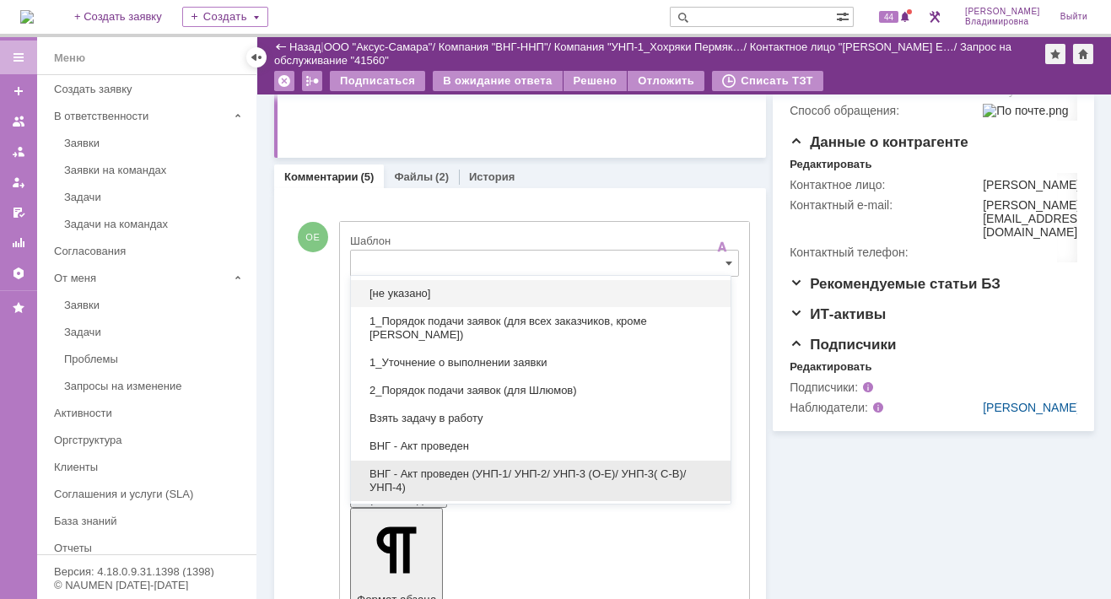
click at [475, 470] on span "ВНГ - Акт проведен (УНП-1/ УНП-2/ УНП-3 (О-Е)/ УНП-3( С-В)/УНП-4)" at bounding box center [540, 480] width 359 height 27
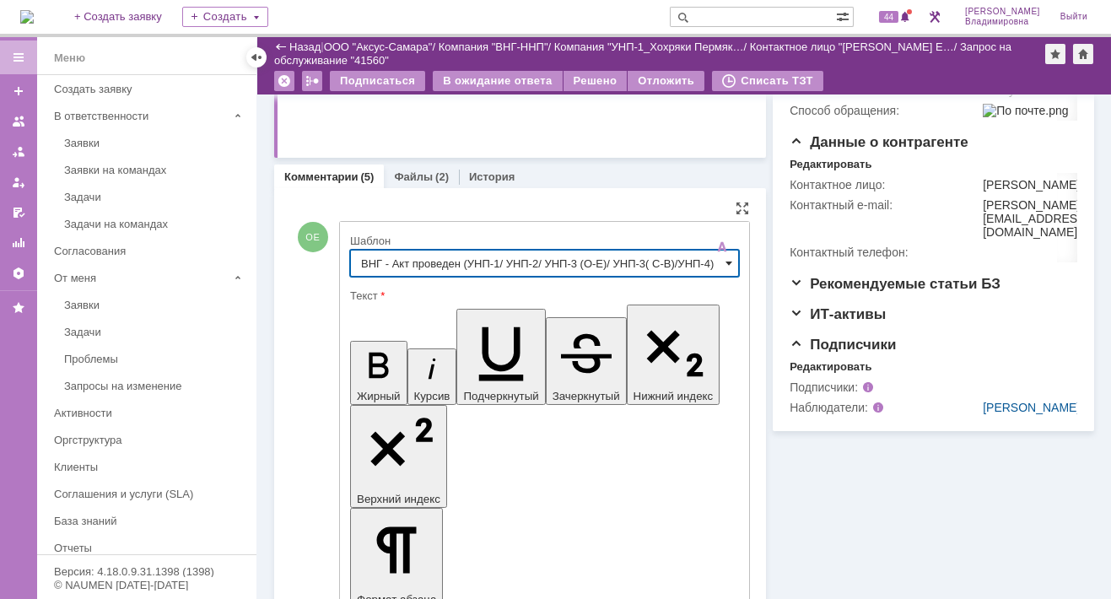
click at [725, 263] on span at bounding box center [728, 262] width 7 height 13
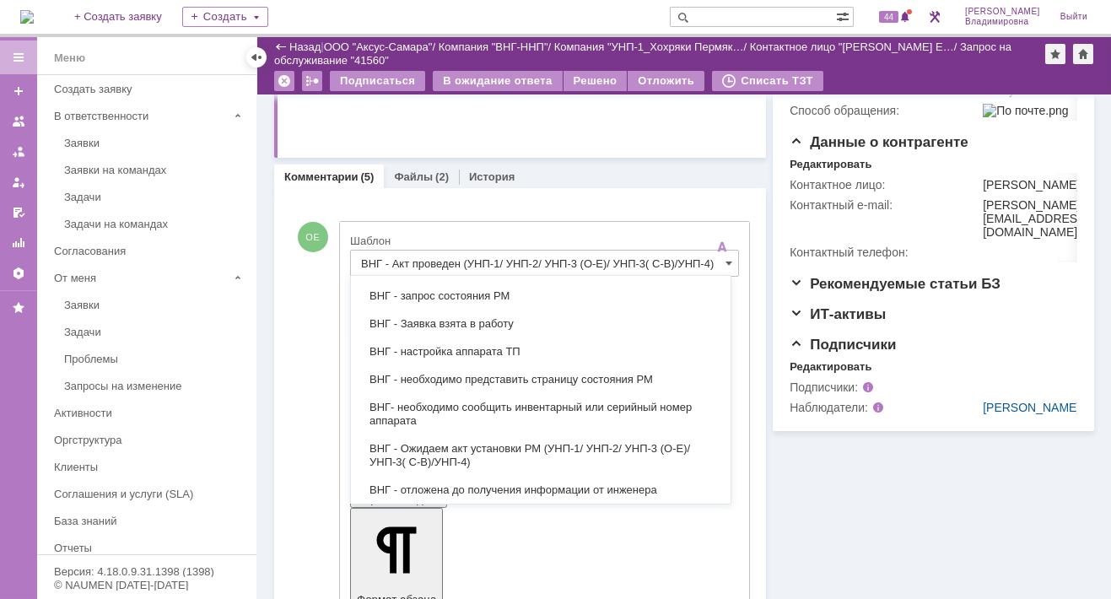
scroll to position [422, 0]
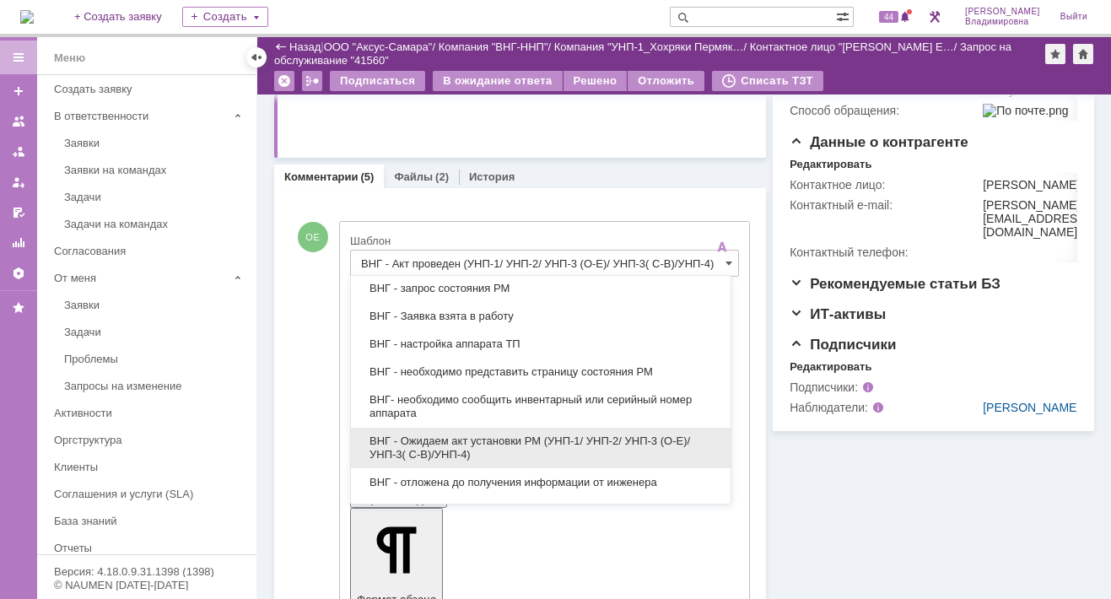
click at [477, 436] on span "ВНГ - Ожидаем акт установки РМ (УНП-1/ УНП-2/ УНП-3 (О-Е)/ УНП-3( С-В)/УНП-4)" at bounding box center [540, 447] width 359 height 27
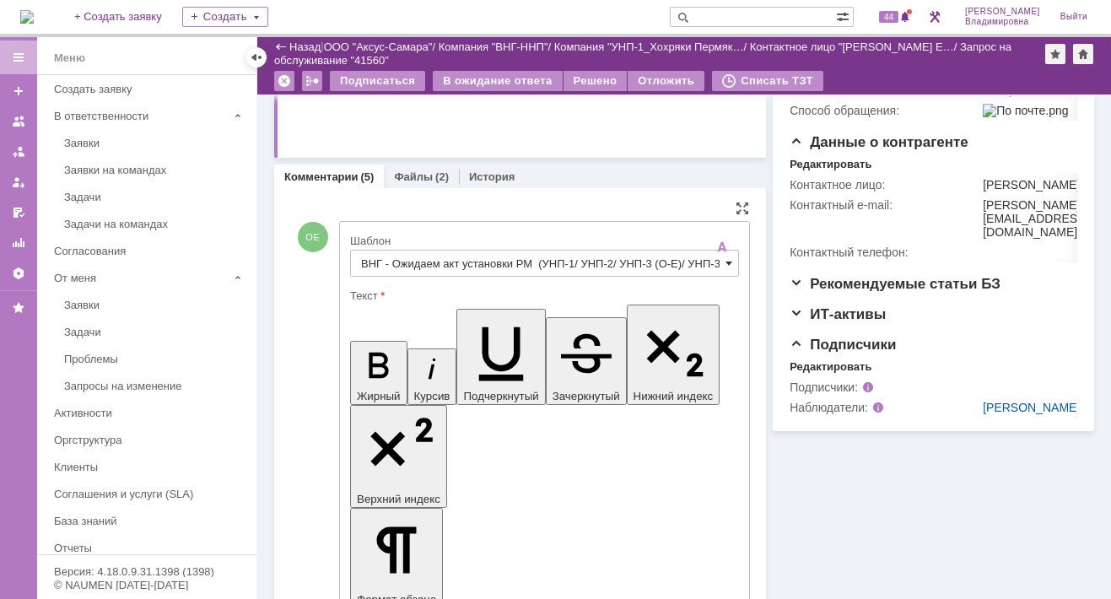
click at [725, 258] on span at bounding box center [728, 262] width 7 height 13
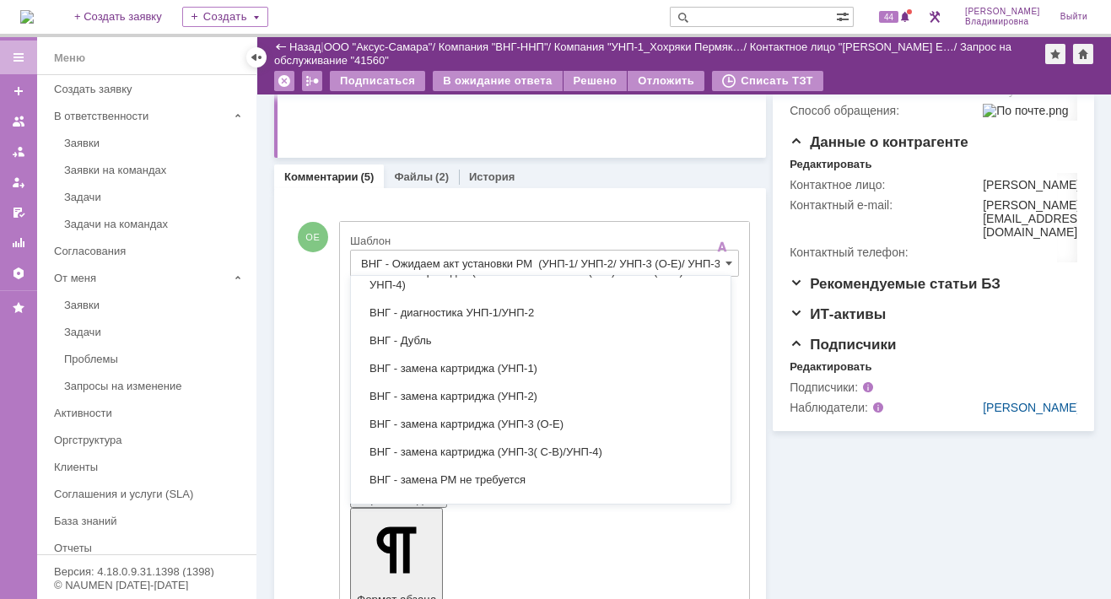
scroll to position [191, 0]
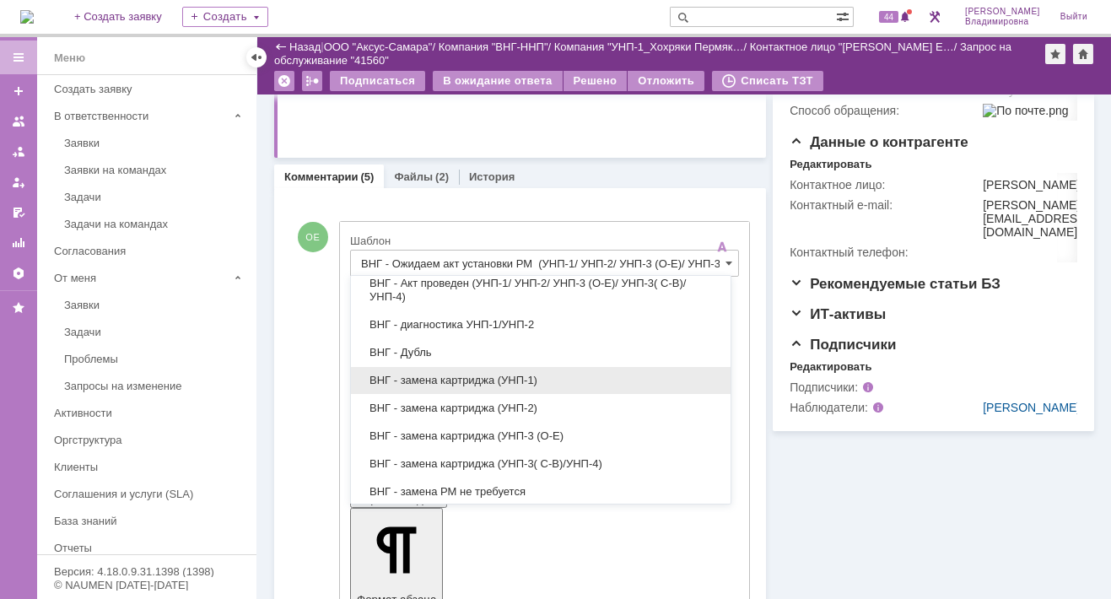
drag, startPoint x: 467, startPoint y: 375, endPoint x: 117, endPoint y: 20, distance: 498.6
click at [467, 374] on span "ВНГ - замена картриджа (УНП-1)" at bounding box center [540, 380] width 359 height 13
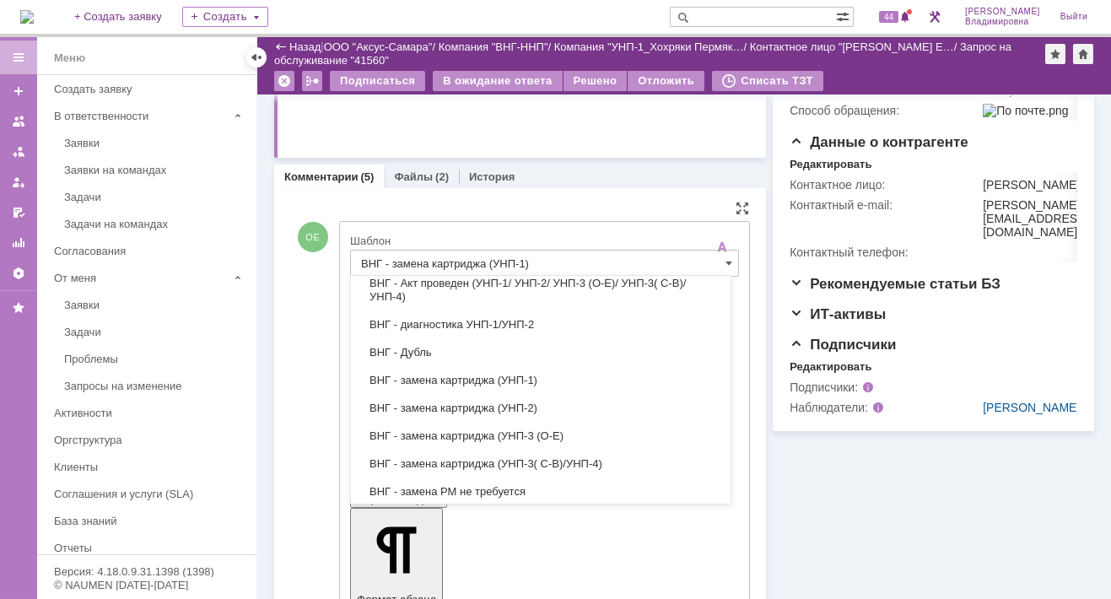
scroll to position [0, 0]
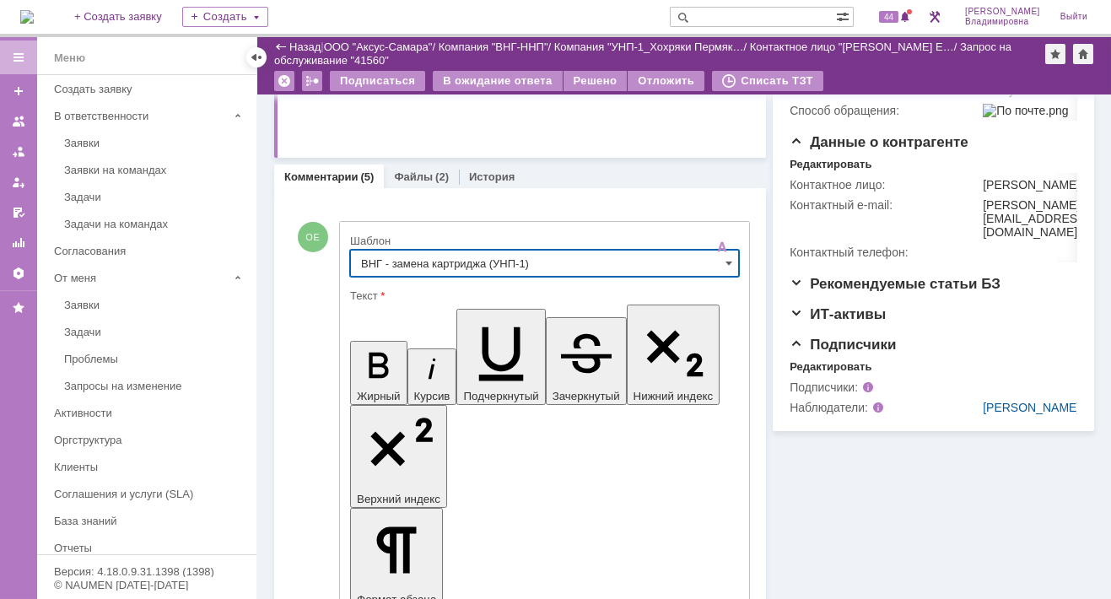
type input "ВНГ - замена картриджа (УНП-1)"
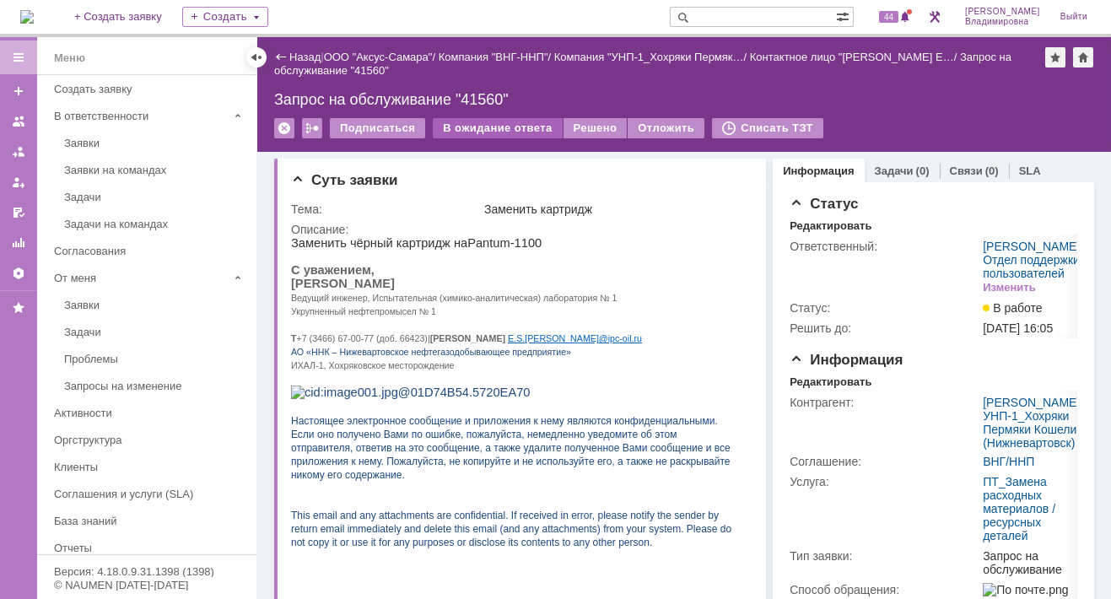
scroll to position [0, 0]
click at [520, 127] on div "В ожидание ответа" at bounding box center [497, 128] width 129 height 20
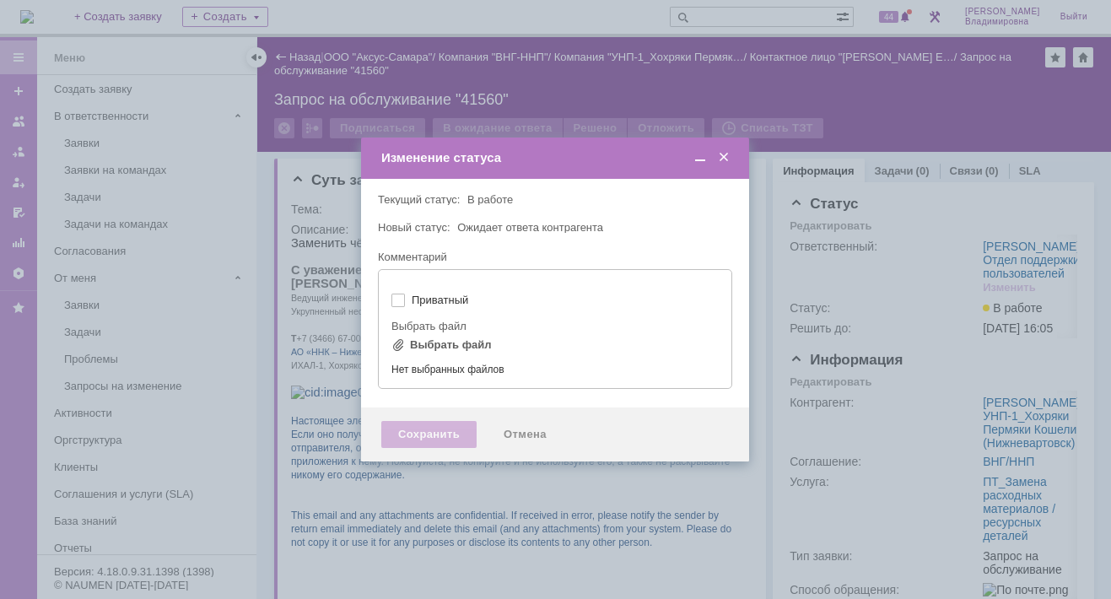
type input "[не указано]"
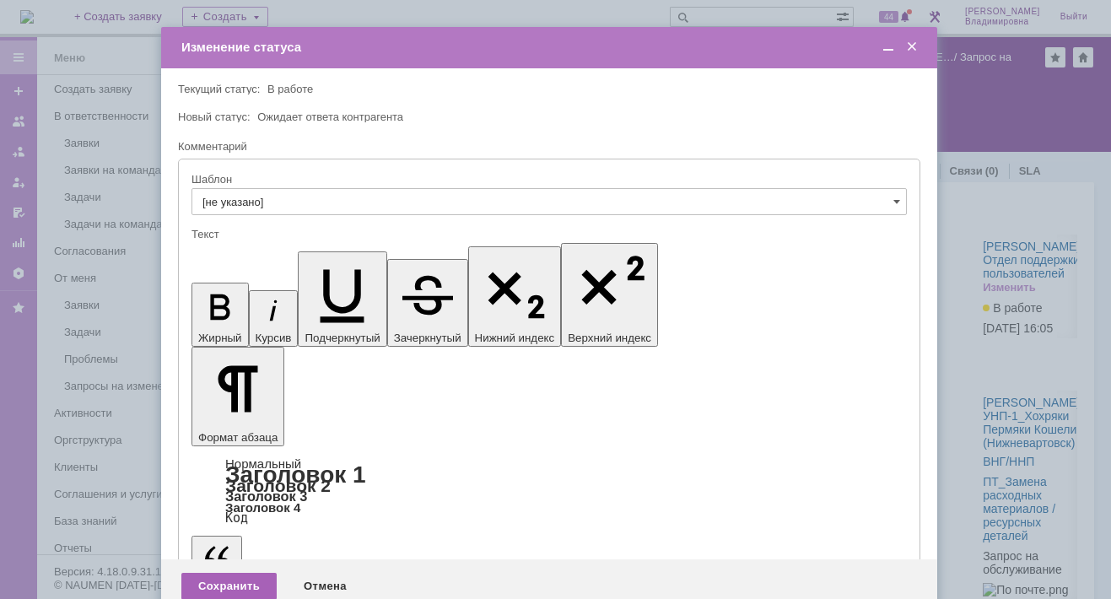
click at [244, 573] on div "Сохранить" at bounding box center [228, 586] width 95 height 27
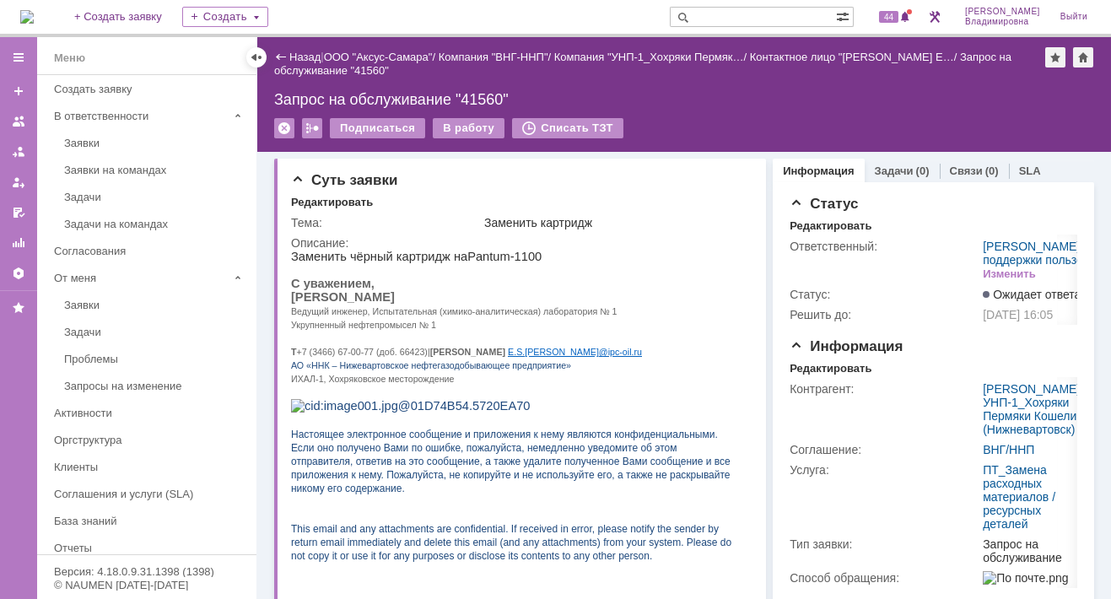
click at [735, 12] on input "text" at bounding box center [753, 17] width 166 height 20
type input "41449"
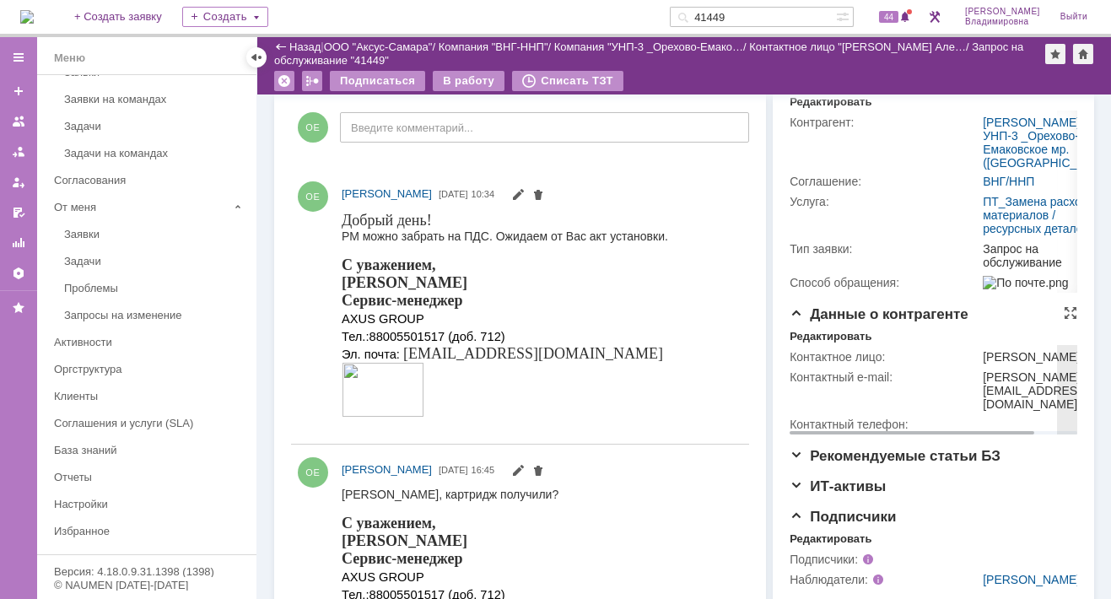
scroll to position [287, 0]
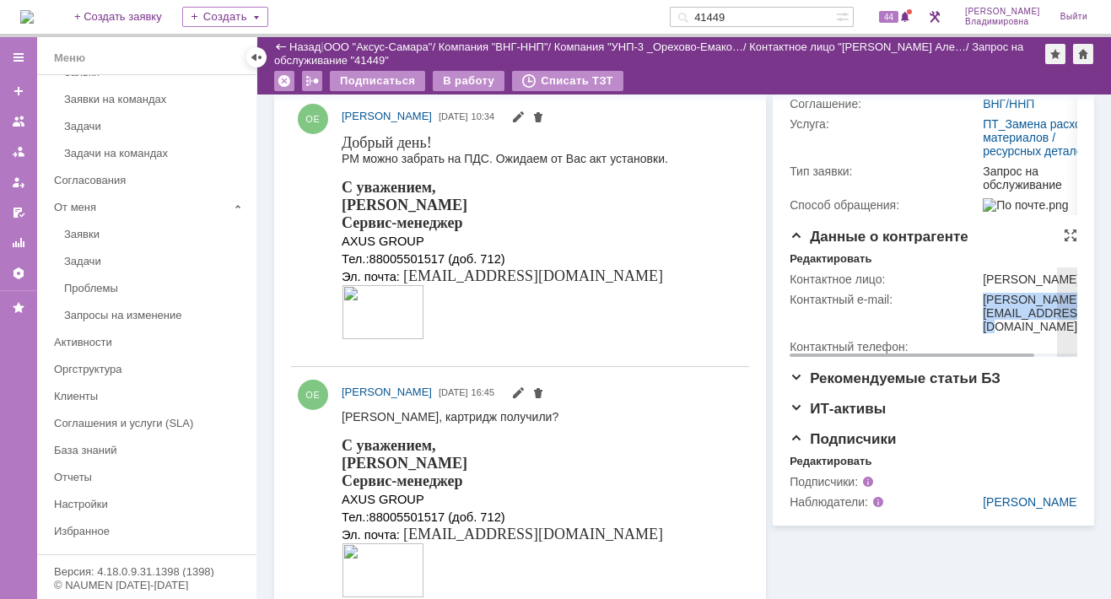
drag, startPoint x: 976, startPoint y: 385, endPoint x: 1011, endPoint y: 409, distance: 42.6
click at [1011, 333] on div "aleksandr.korevanov@ipc-oil.ru" at bounding box center [1035, 313] width 105 height 40
copy div "aleksandr.korevanov@ipc-oil.ru"
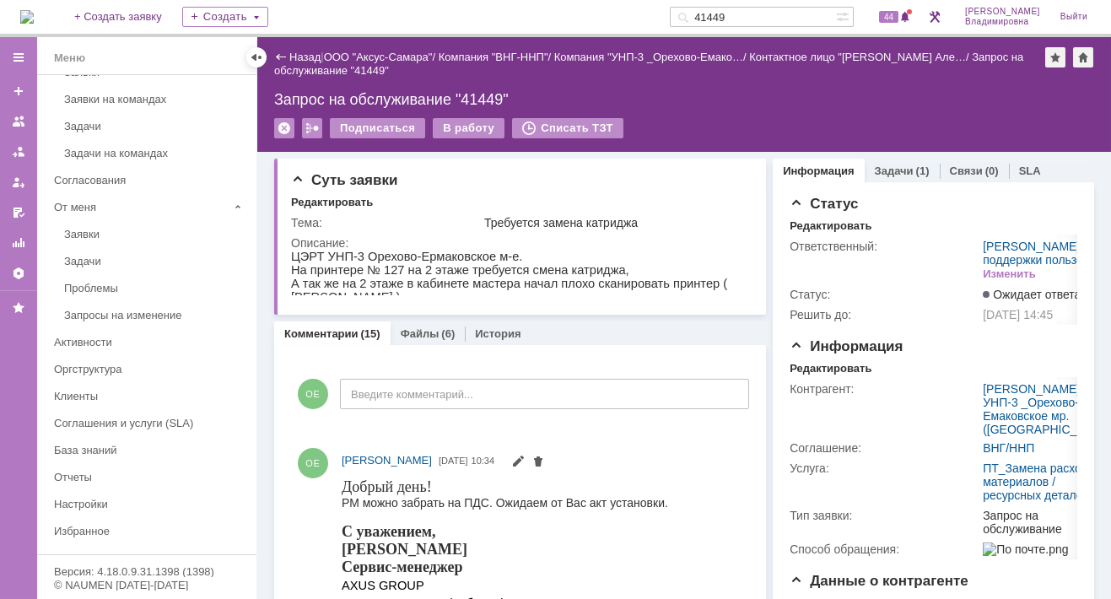
click at [380, 16] on div "На домашнюю + Создать заявку Создать 41449 44 Орлова Елена Владимировна Выйти" at bounding box center [555, 18] width 1111 height 37
click at [33, 12] on img at bounding box center [26, 16] width 13 height 13
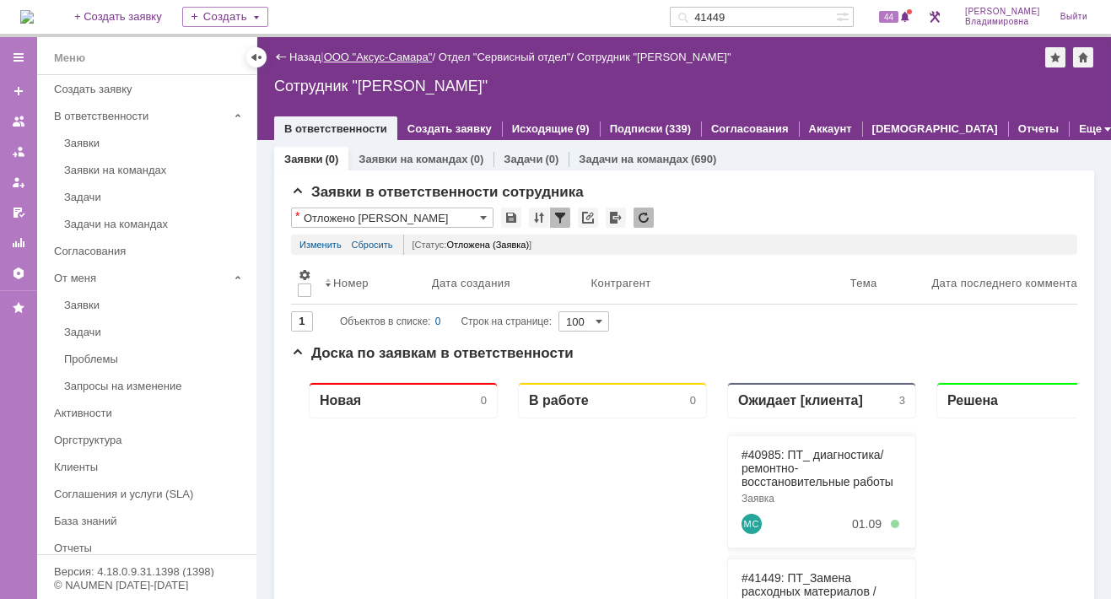
click at [412, 52] on link "ООО "Аксус-Самара"" at bounding box center [378, 57] width 109 height 13
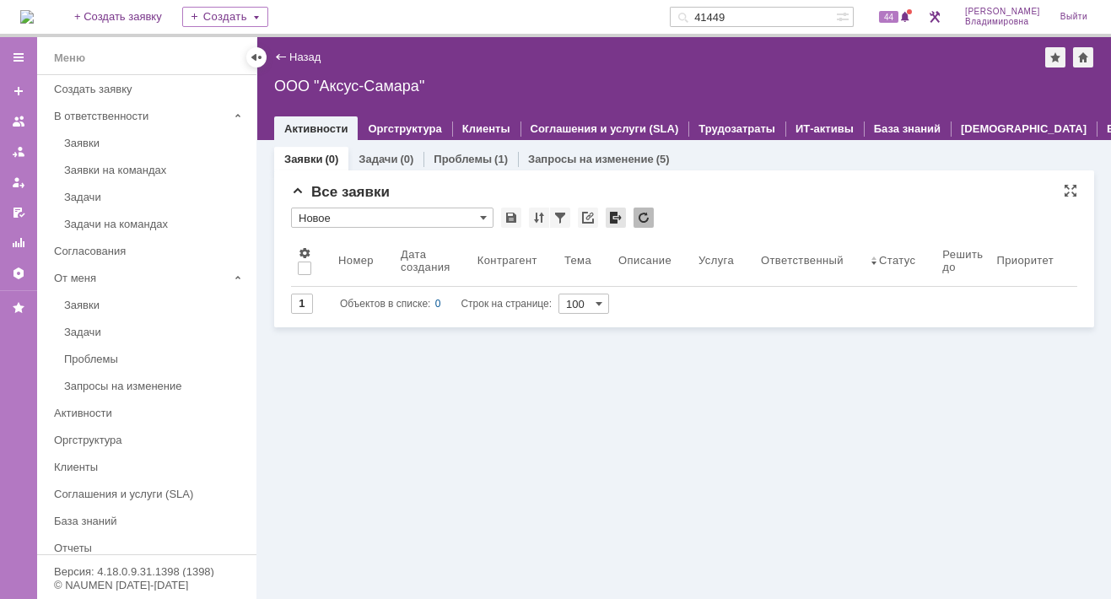
click at [613, 217] on div at bounding box center [616, 217] width 20 height 20
click at [374, 156] on link "Задачи" at bounding box center [377, 159] width 39 height 13
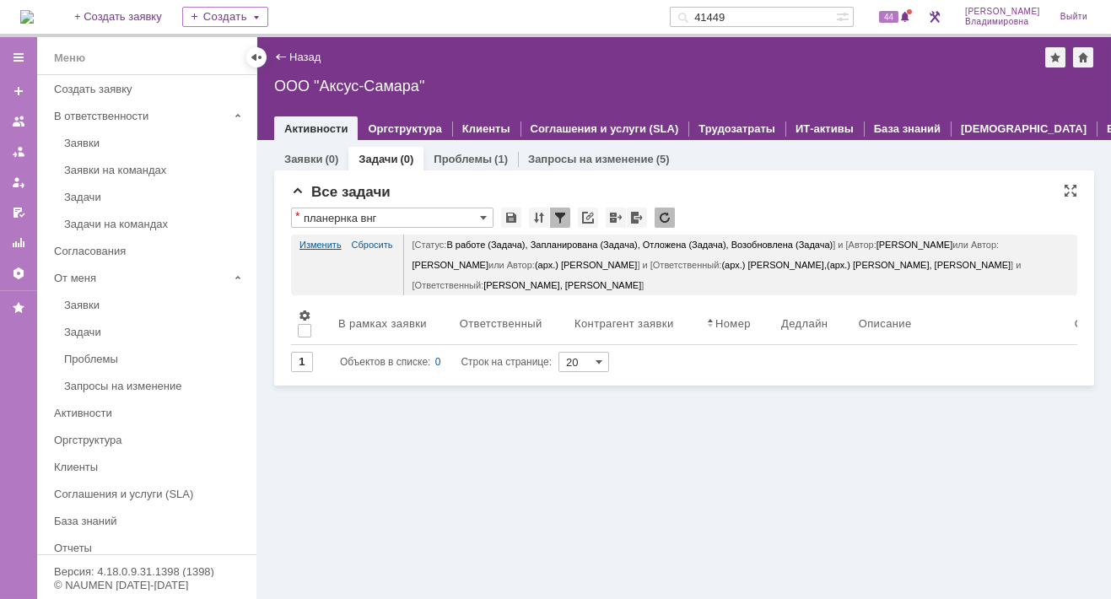
click at [320, 241] on link "Изменить" at bounding box center [320, 244] width 42 height 20
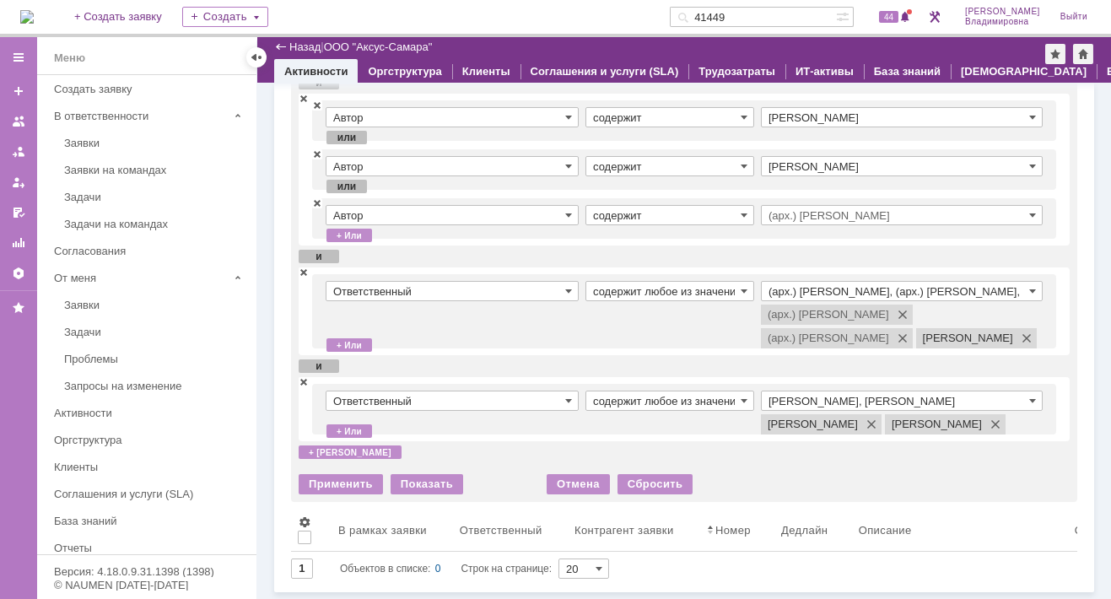
scroll to position [253, 0]
click at [295, 224] on div "Статус содержит любое из значений В работе Возобновлена Запланирована Отложена …" at bounding box center [684, 236] width 786 height 532
click at [305, 266] on span at bounding box center [304, 272] width 10 height 12
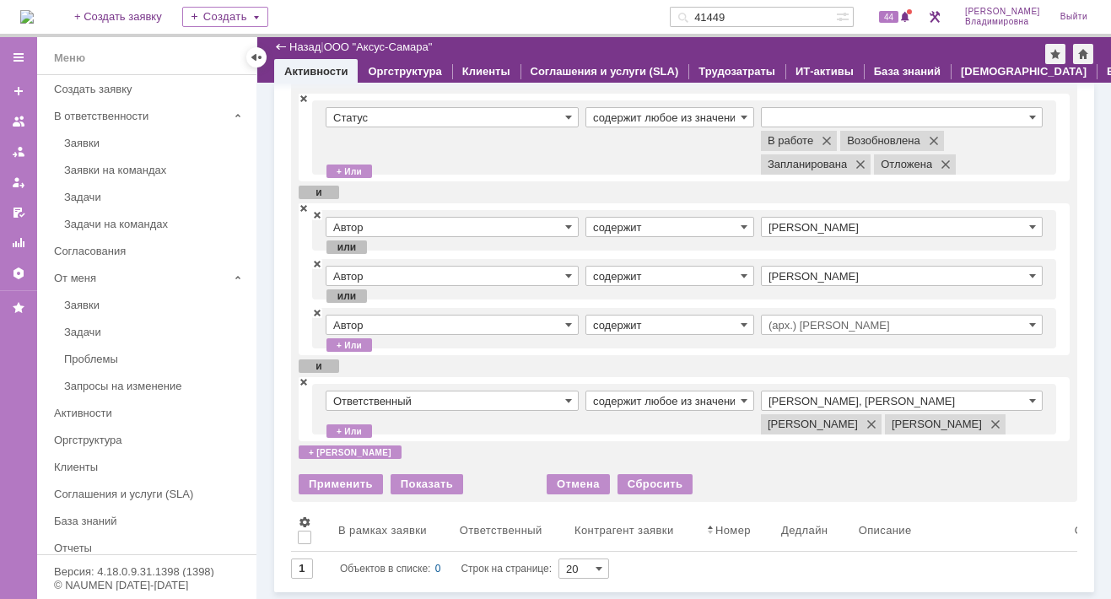
scroll to position [120, 0]
click at [820, 390] on input "Раков Константин Сергеевич, Татаринов Валерий Анатольевич" at bounding box center [902, 400] width 282 height 20
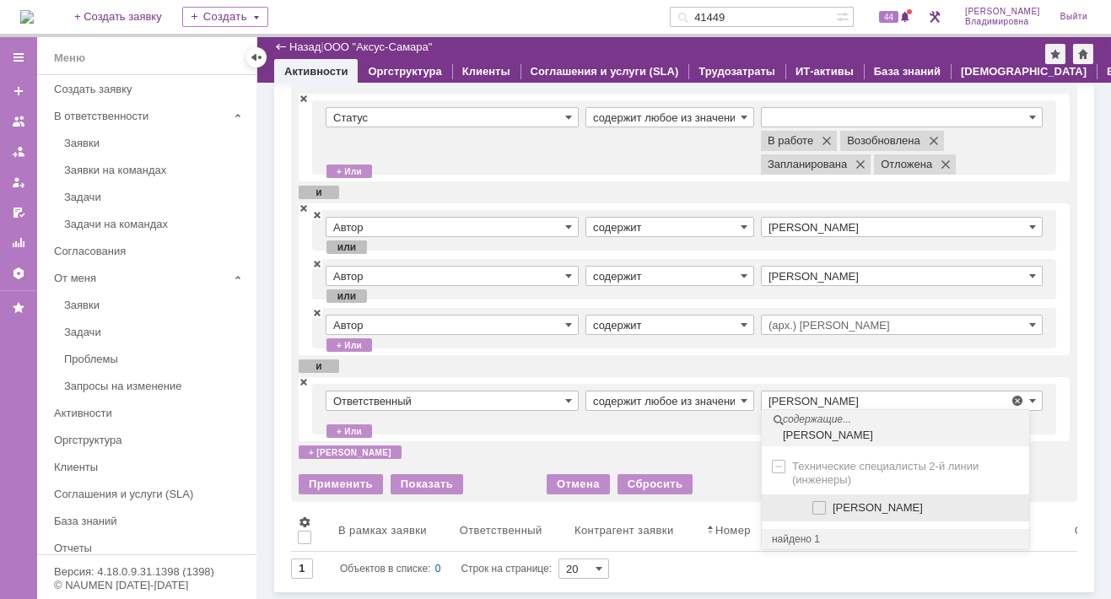
click at [832, 501] on span at bounding box center [832, 505] width 0 height 8
click at [821, 503] on input "Сидоров Евгений" at bounding box center [820, 508] width 11 height 11
type input "Раков Константин Сергеевич, Сидоров Евгений, Татаринов Валерий Анатольевич"
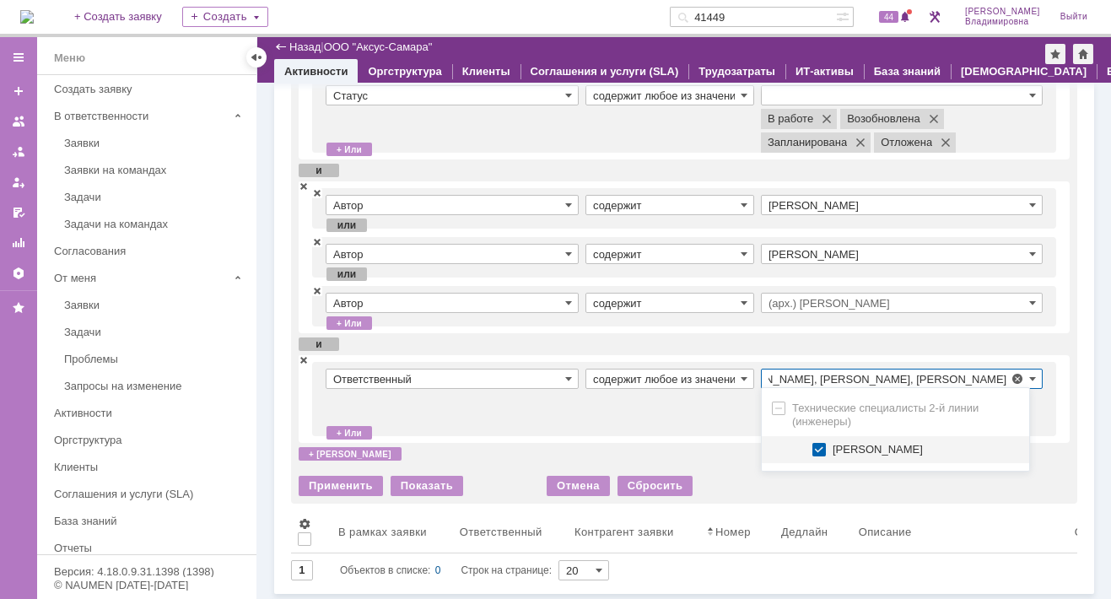
scroll to position [0, 0]
click at [531, 418] on td "Ответственный" at bounding box center [456, 399] width 260 height 61
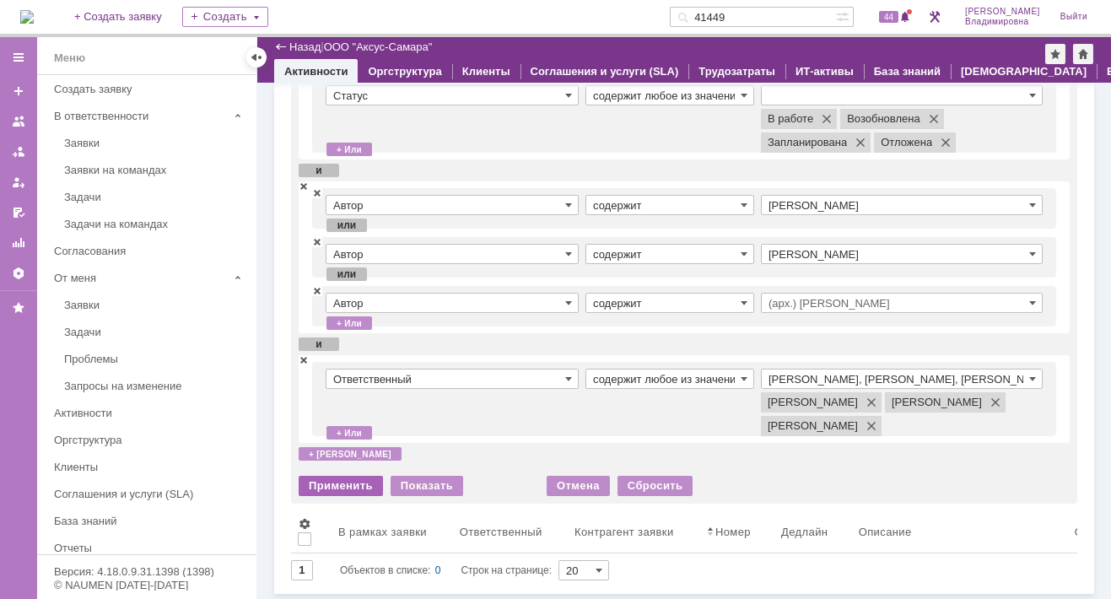
click at [320, 496] on div "Применить" at bounding box center [341, 486] width 84 height 20
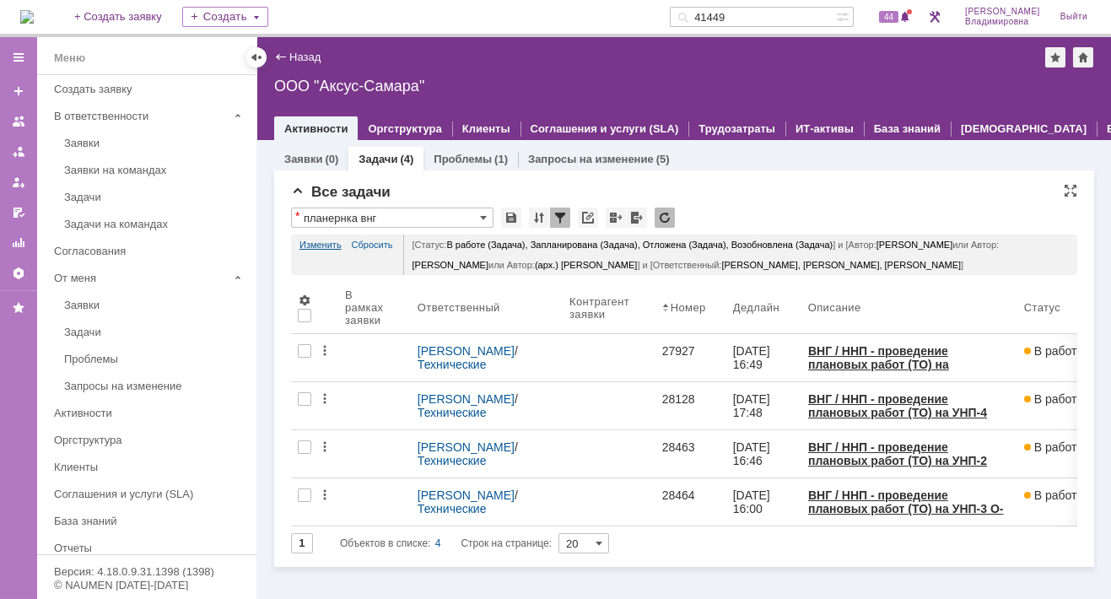
click at [322, 237] on link "Изменить" at bounding box center [320, 244] width 42 height 20
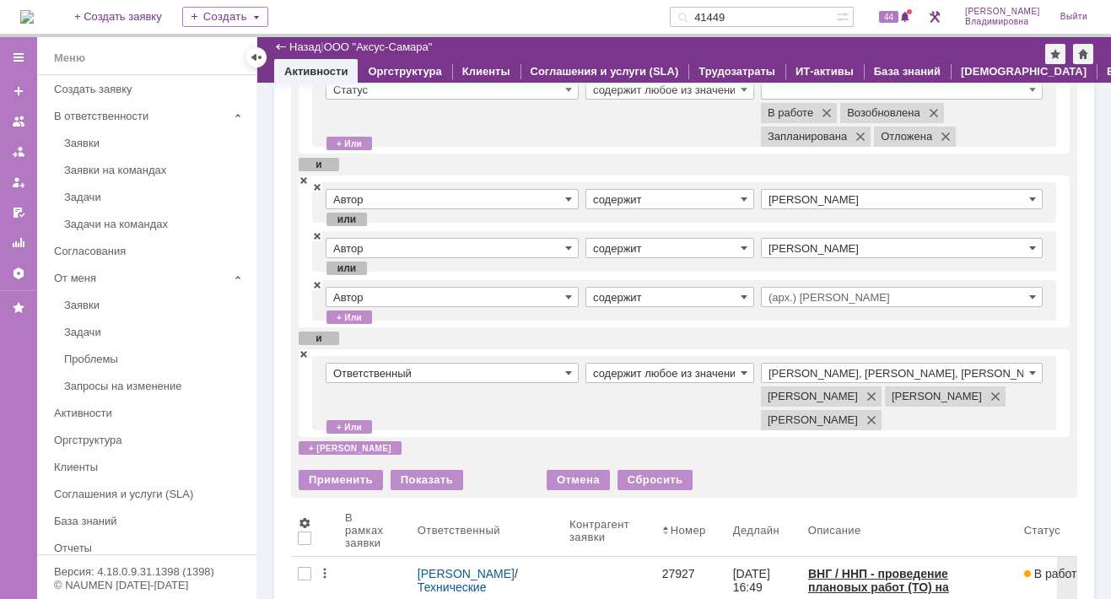
scroll to position [253, 0]
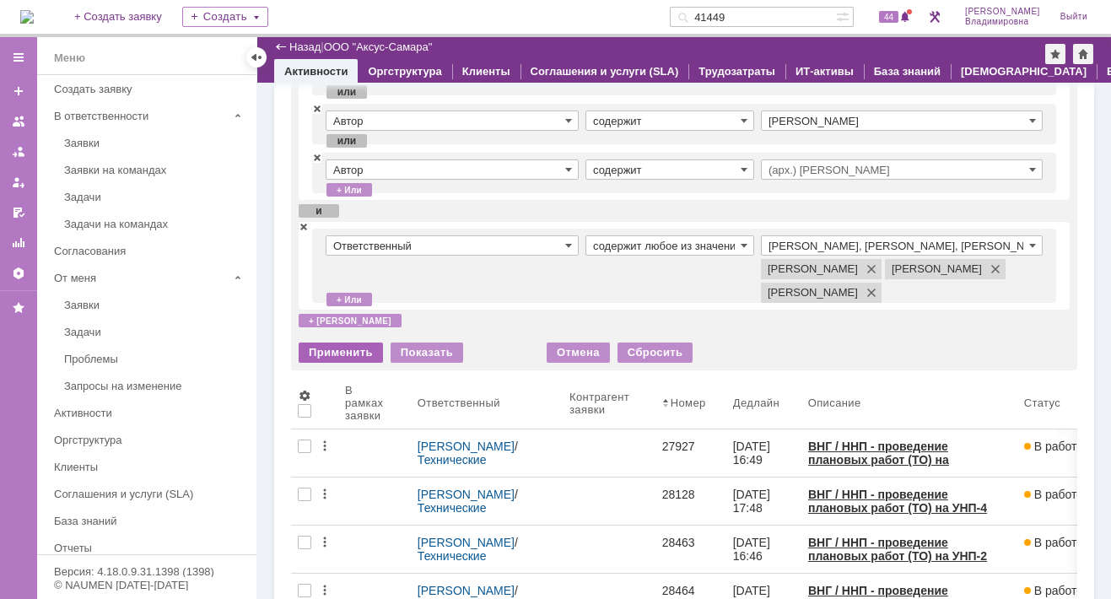
click at [331, 363] on div "Применить" at bounding box center [341, 352] width 84 height 20
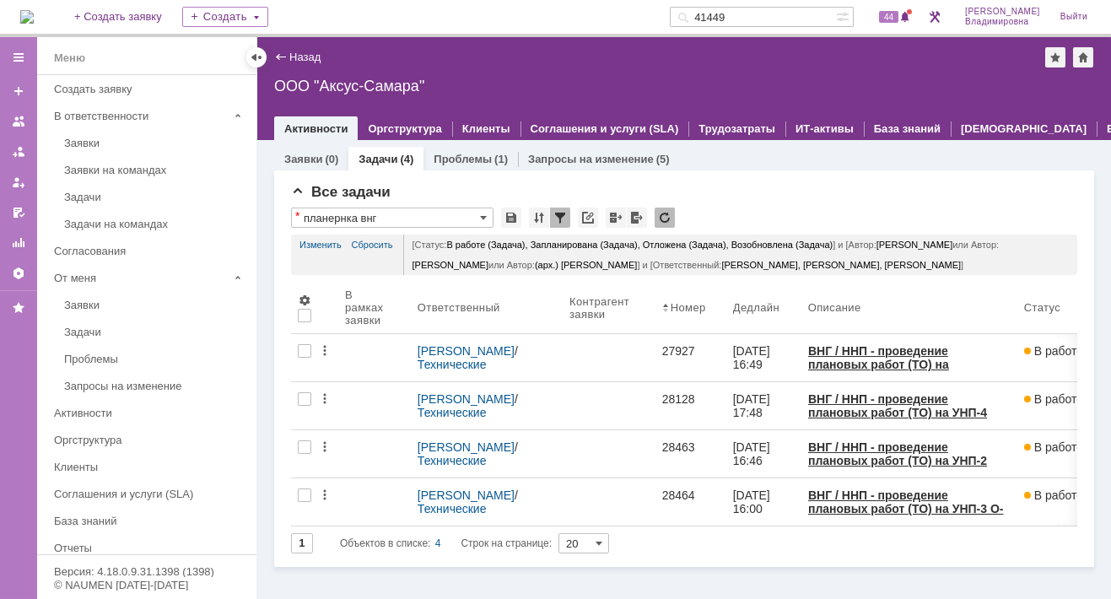
scroll to position [0, 0]
click at [34, 18] on img at bounding box center [26, 16] width 13 height 13
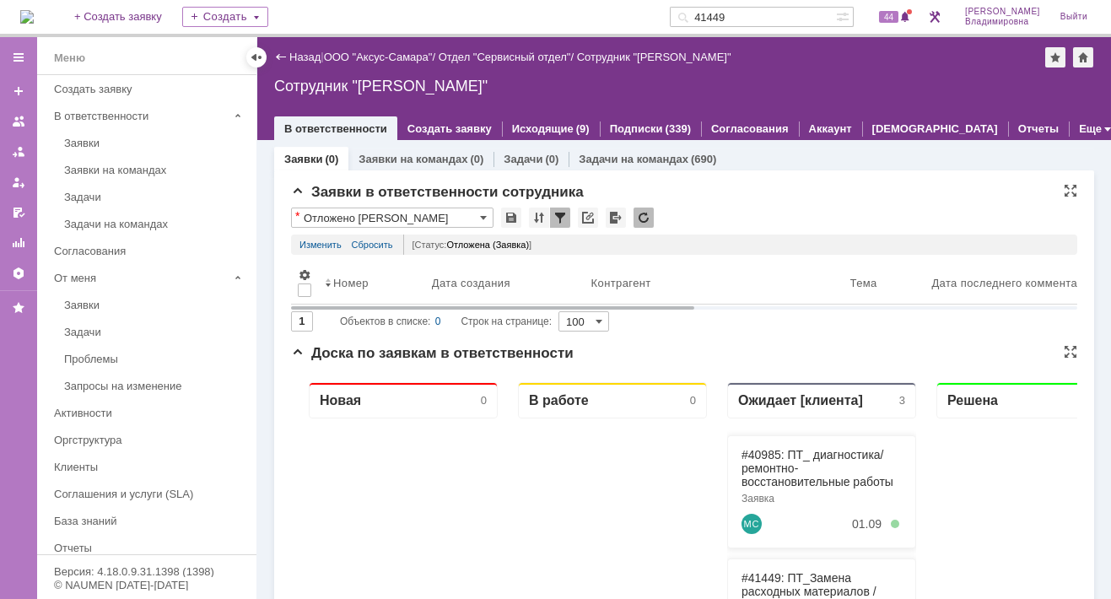
scroll to position [84, 0]
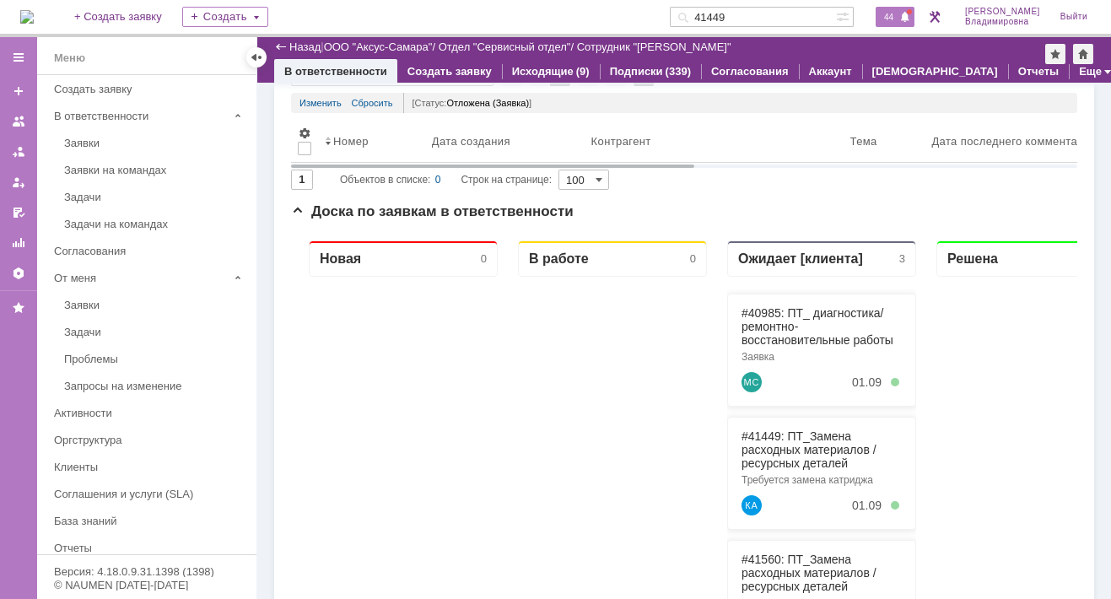
click at [897, 14] on span "44" at bounding box center [888, 17] width 19 height 12
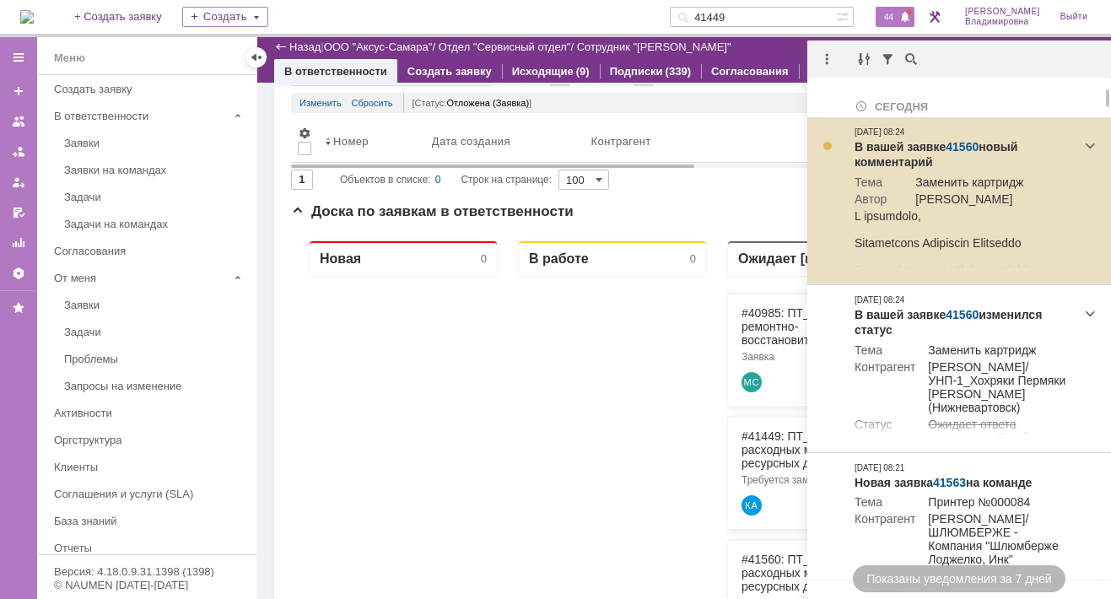
click at [964, 140] on link "41560" at bounding box center [961, 146] width 33 height 13
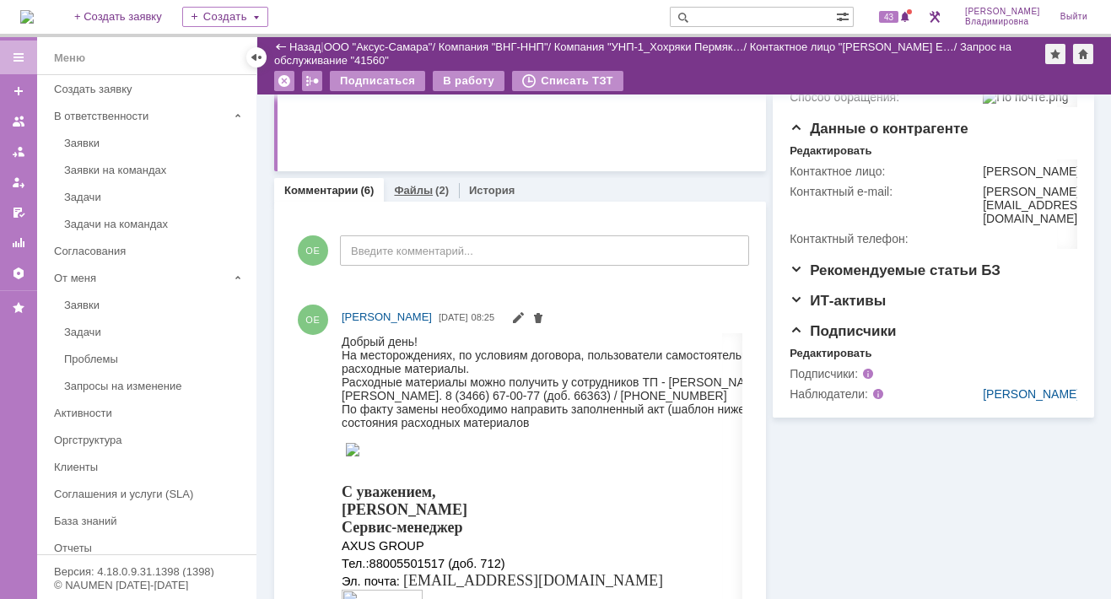
click at [404, 191] on link "Файлы" at bounding box center [413, 190] width 39 height 13
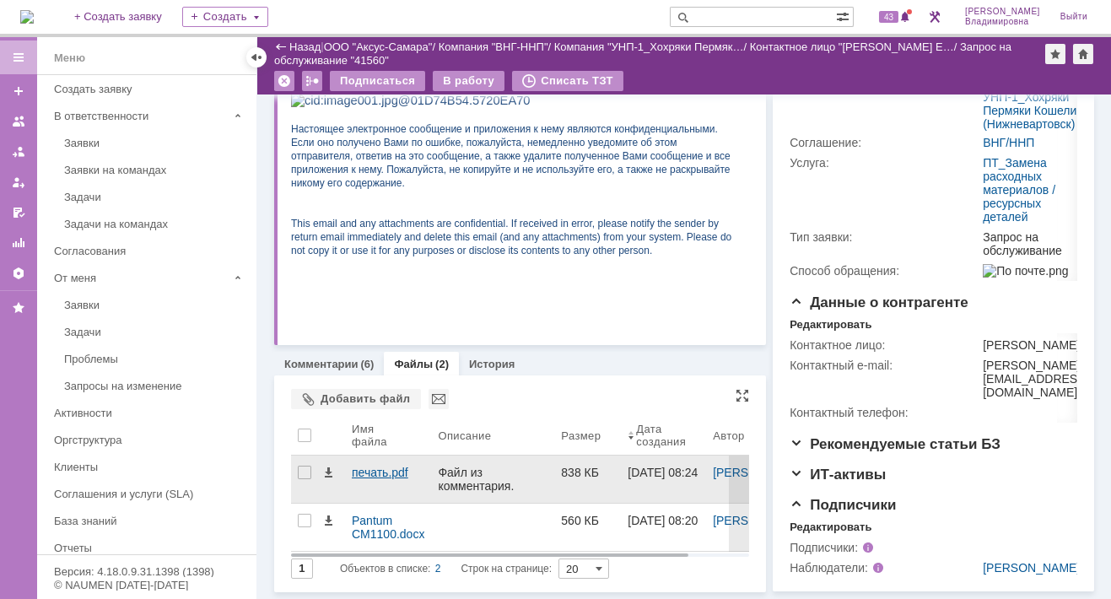
click at [374, 466] on div "печать.pdf" at bounding box center [388, 472] width 73 height 13
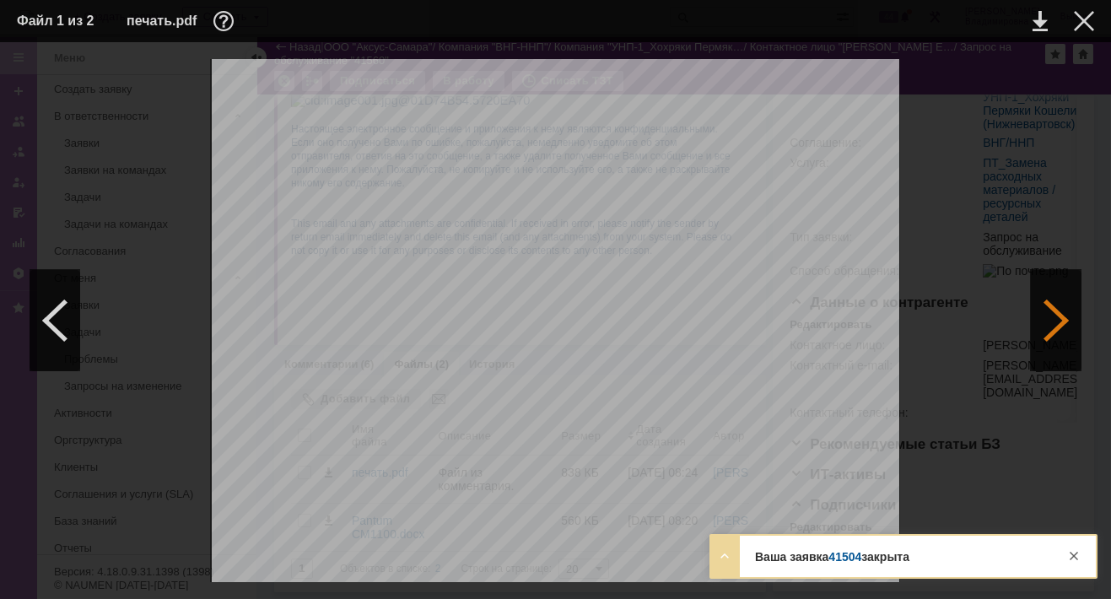
click at [1056, 318] on div at bounding box center [1056, 320] width 51 height 101
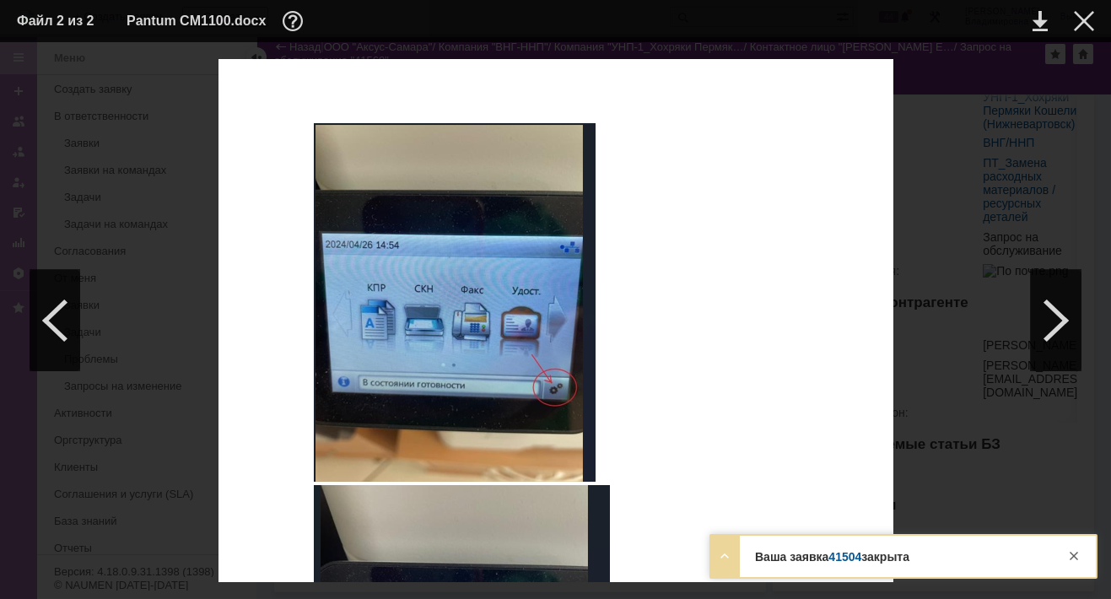
click at [843, 552] on link "41504" at bounding box center [844, 556] width 33 height 13
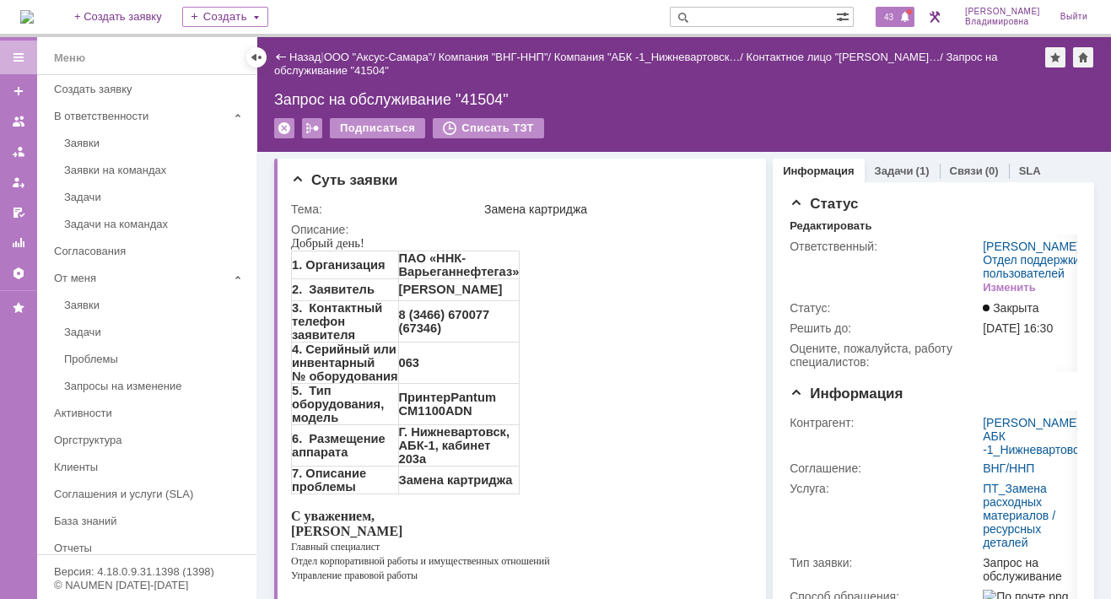
click at [893, 16] on span "43" at bounding box center [888, 17] width 19 height 12
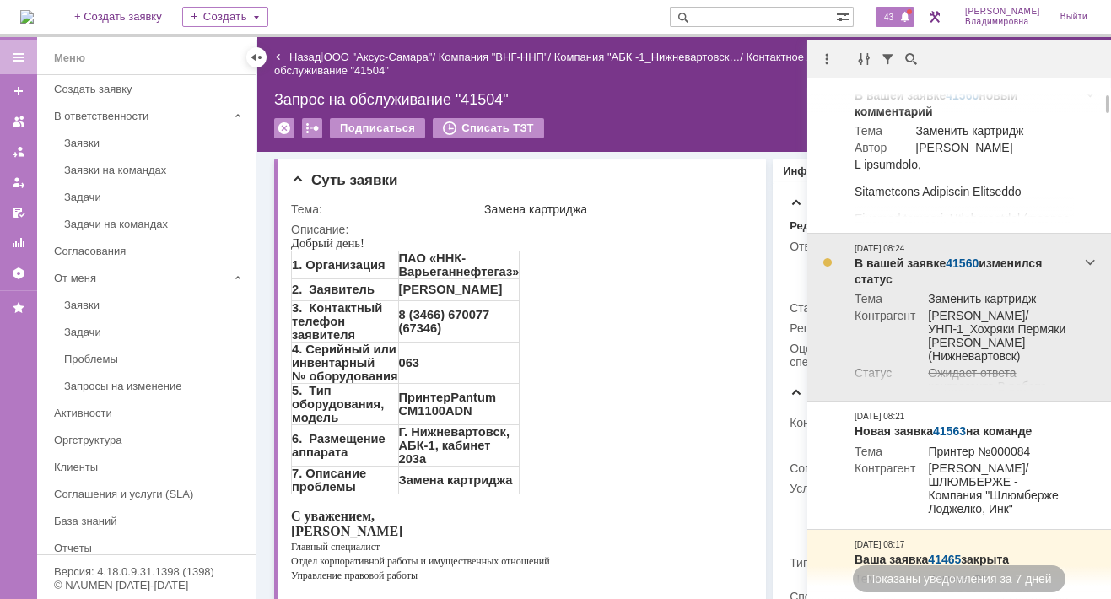
scroll to position [253, 0]
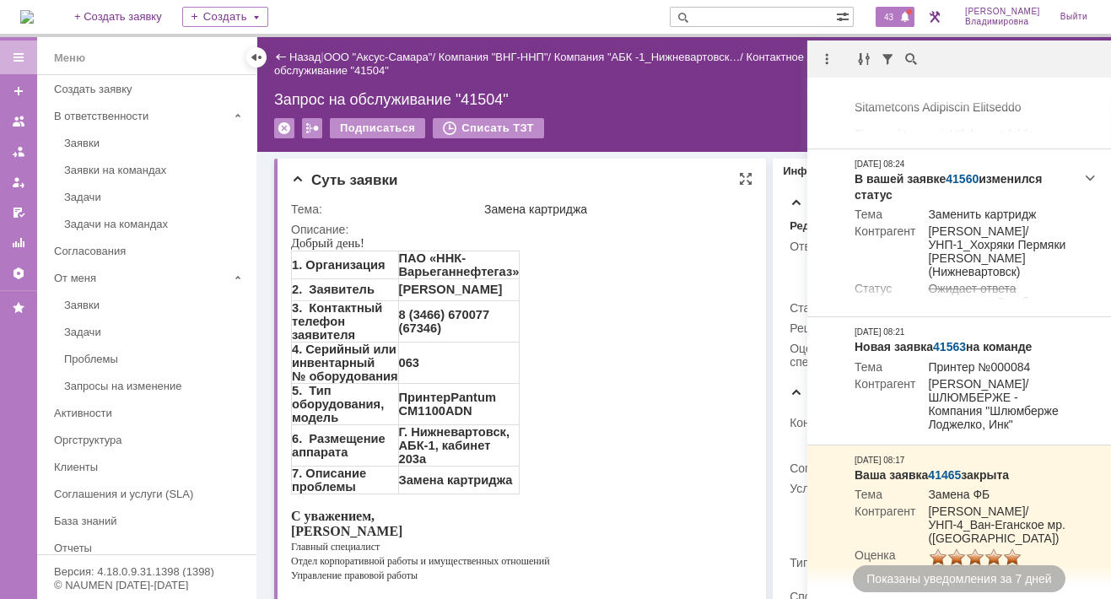
click at [633, 422] on div "Добрый день! 1. Организация ПАО «ННК-Варьеганнефтегаз» 2. Заявитель Кулик Елиза…" at bounding box center [515, 540] width 449 height 608
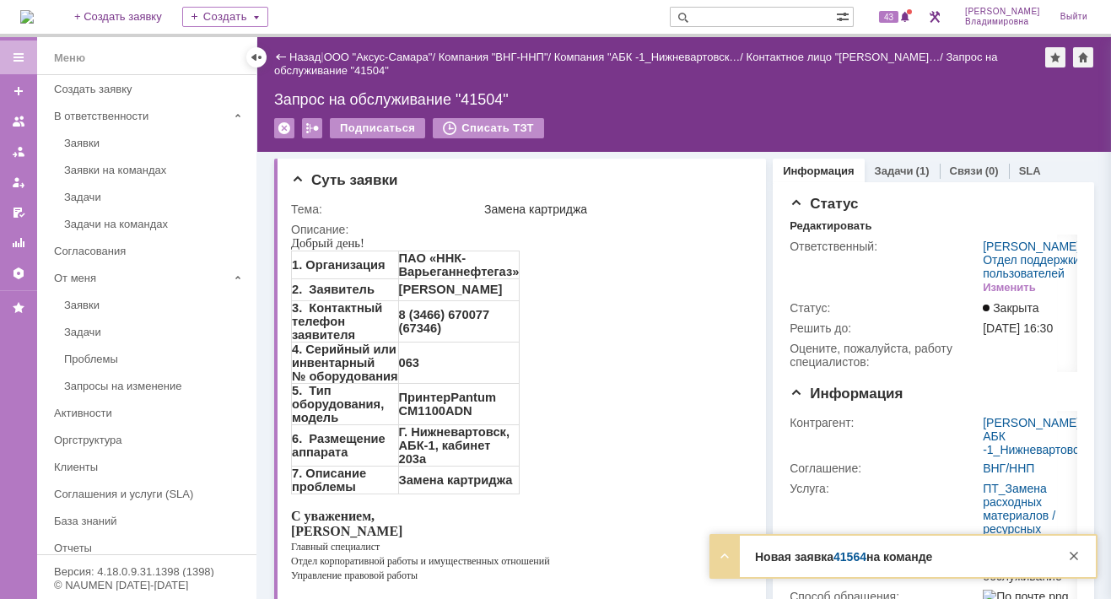
click at [852, 554] on link "41564" at bounding box center [849, 556] width 33 height 13
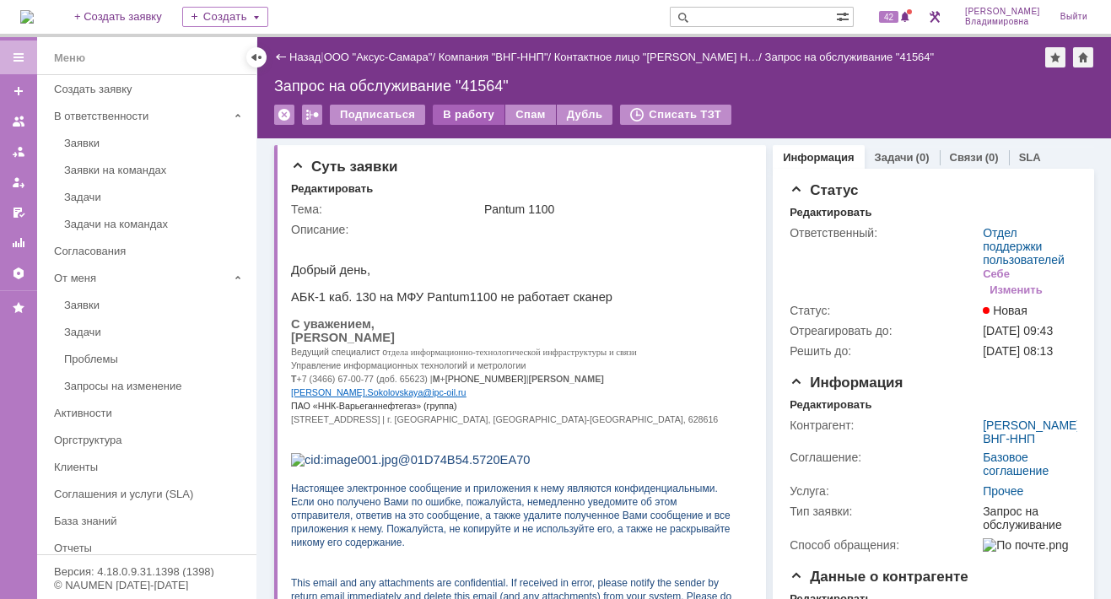
click at [471, 111] on div "В работу" at bounding box center [469, 115] width 72 height 20
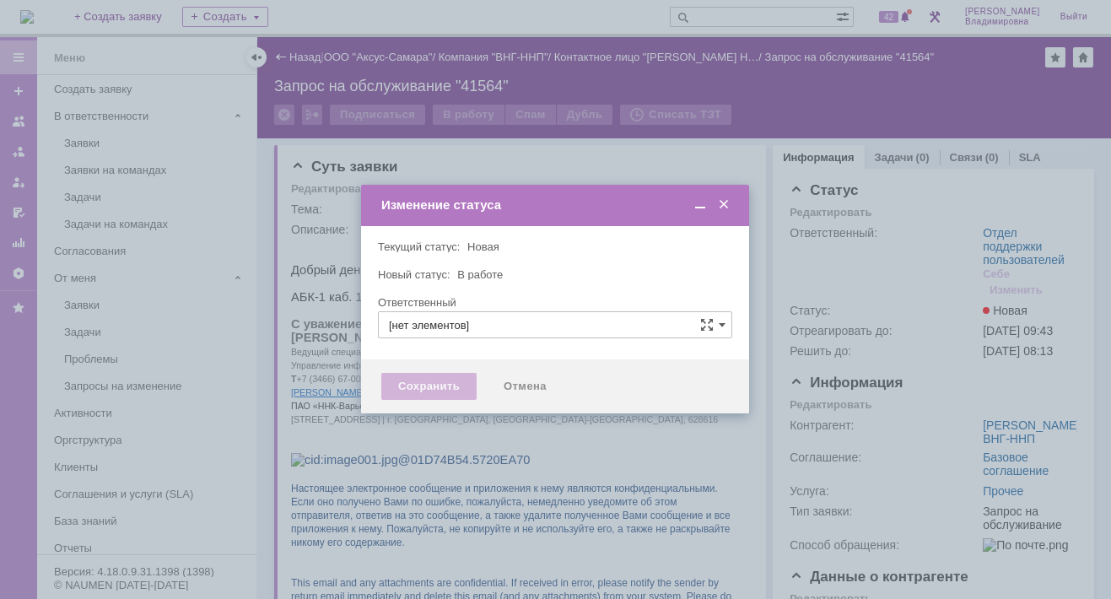
type input "Отдел поддержки пользователей"
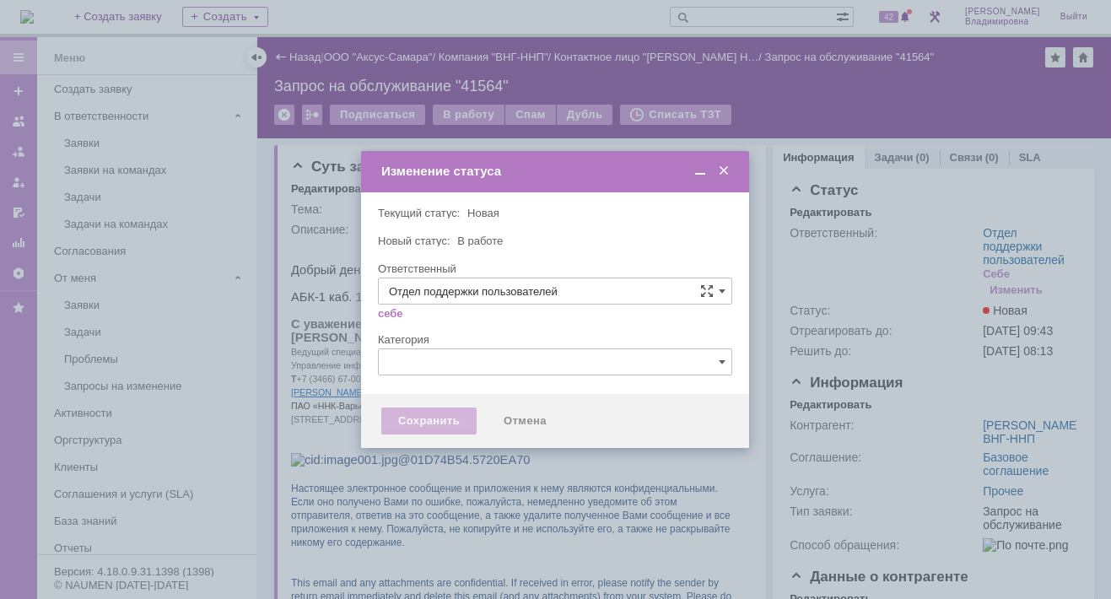
type input "[PERSON_NAME]"
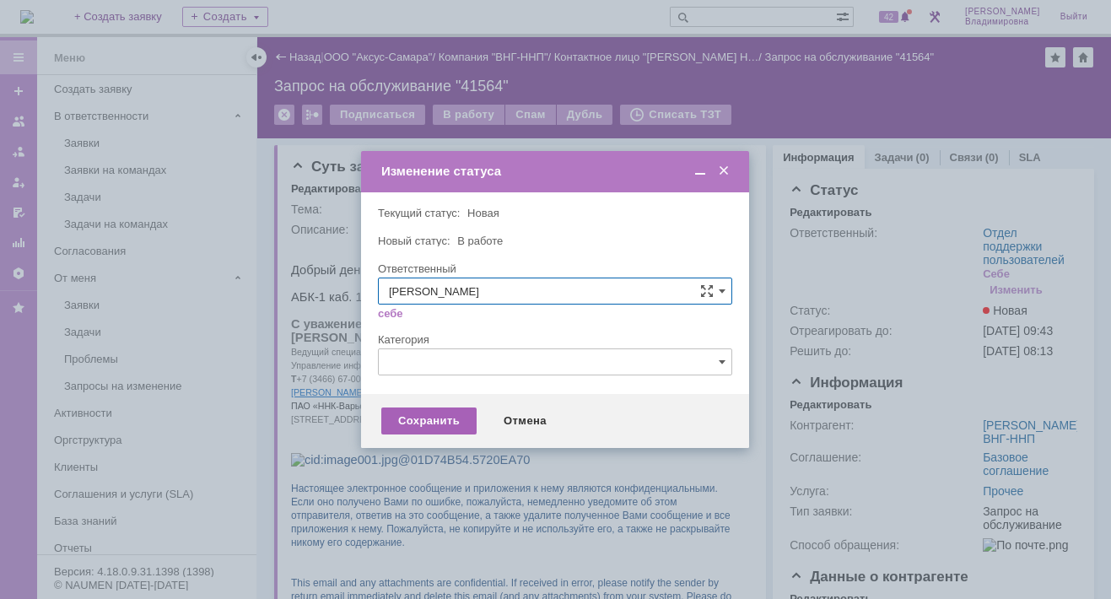
click at [445, 419] on div "Сохранить" at bounding box center [428, 420] width 95 height 27
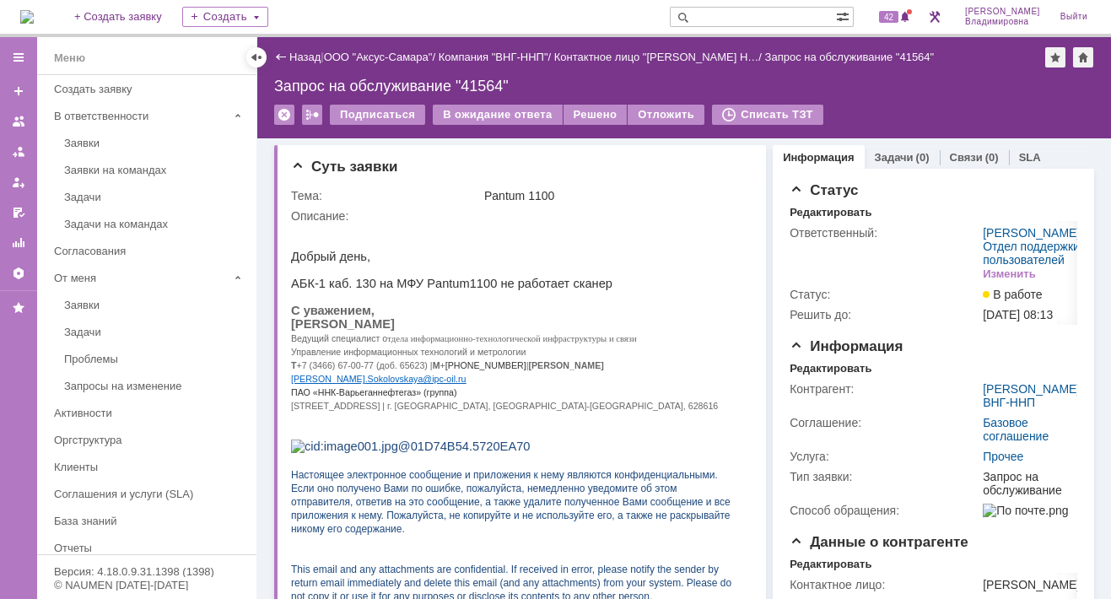
click at [725, 8] on input "text" at bounding box center [753, 17] width 166 height 20
type input "40445"
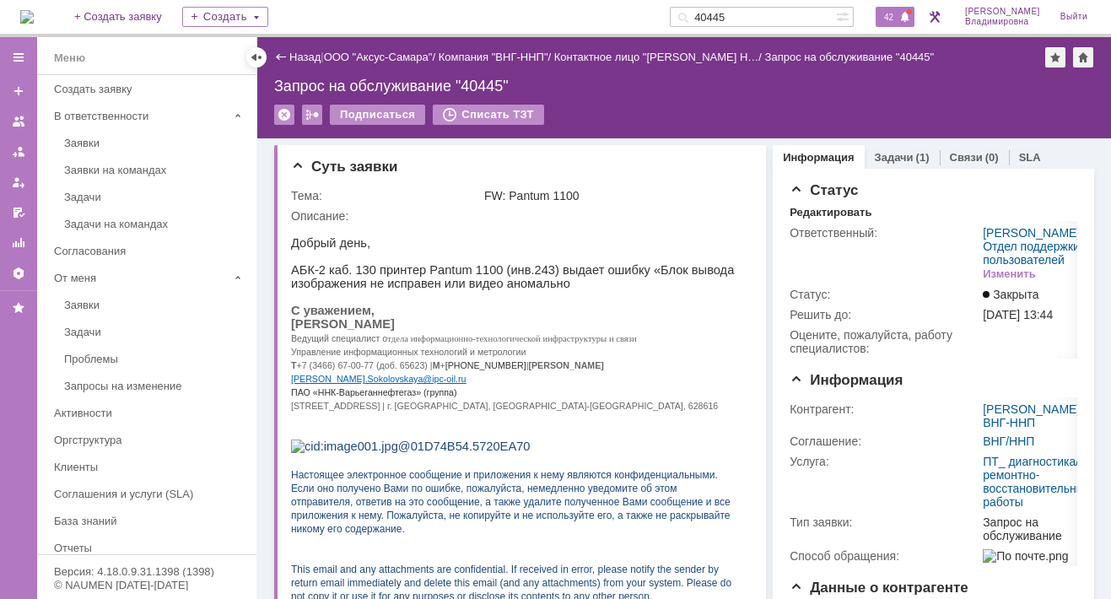
click at [898, 16] on span "42" at bounding box center [888, 17] width 19 height 12
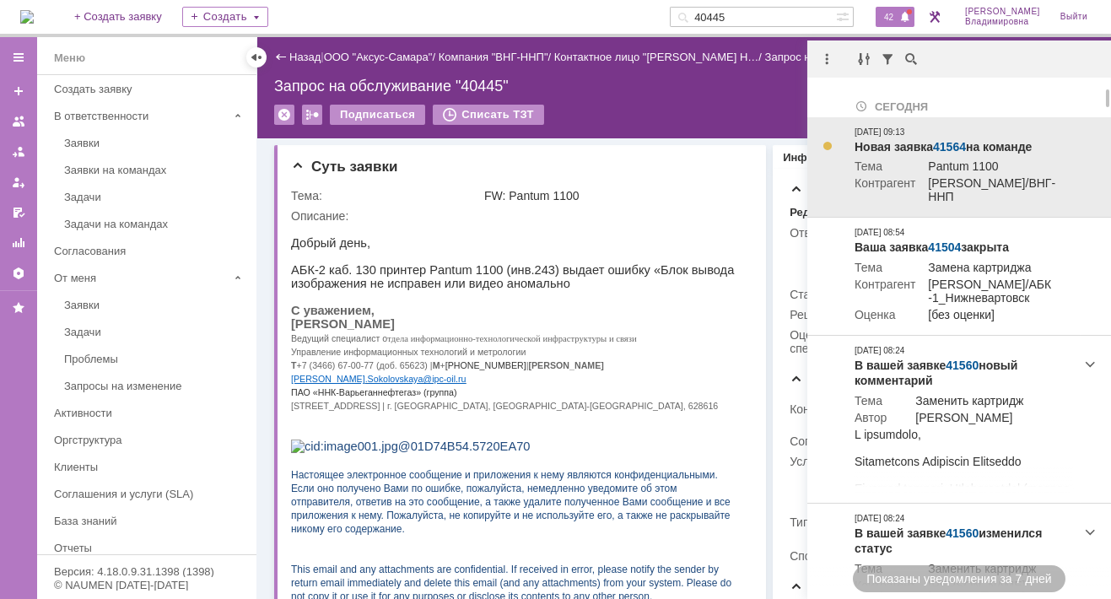
click at [952, 144] on link "41564" at bounding box center [949, 146] width 33 height 13
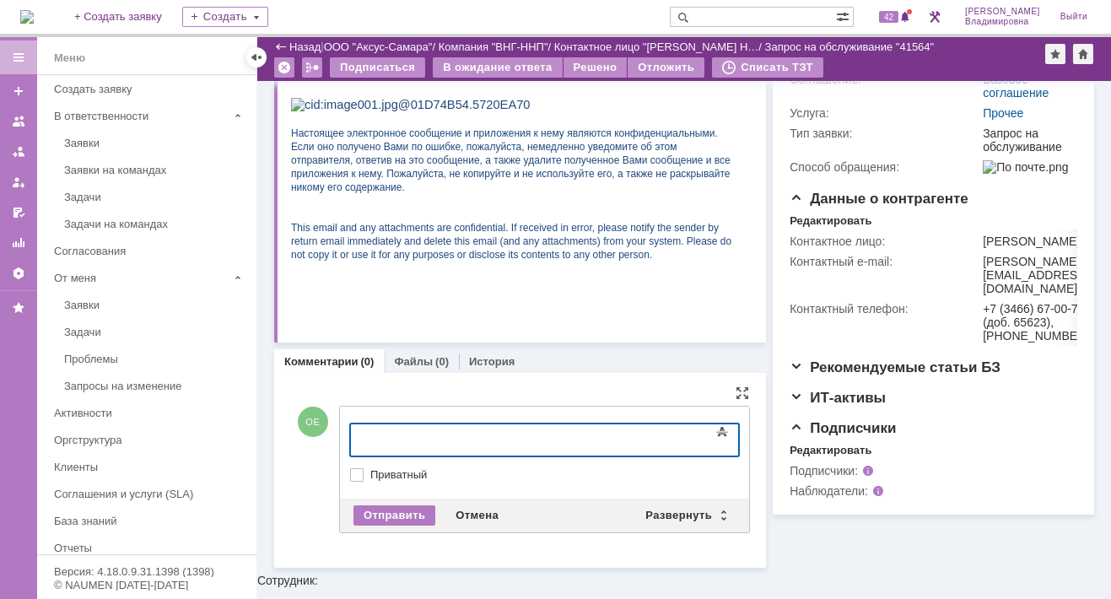
scroll to position [283, 0]
drag, startPoint x: 421, startPoint y: 427, endPoint x: 526, endPoint y: 451, distance: 108.2
click at [420, 427] on body at bounding box center [486, 438] width 253 height 29
click at [676, 508] on div "Развернуть" at bounding box center [685, 516] width 100 height 20
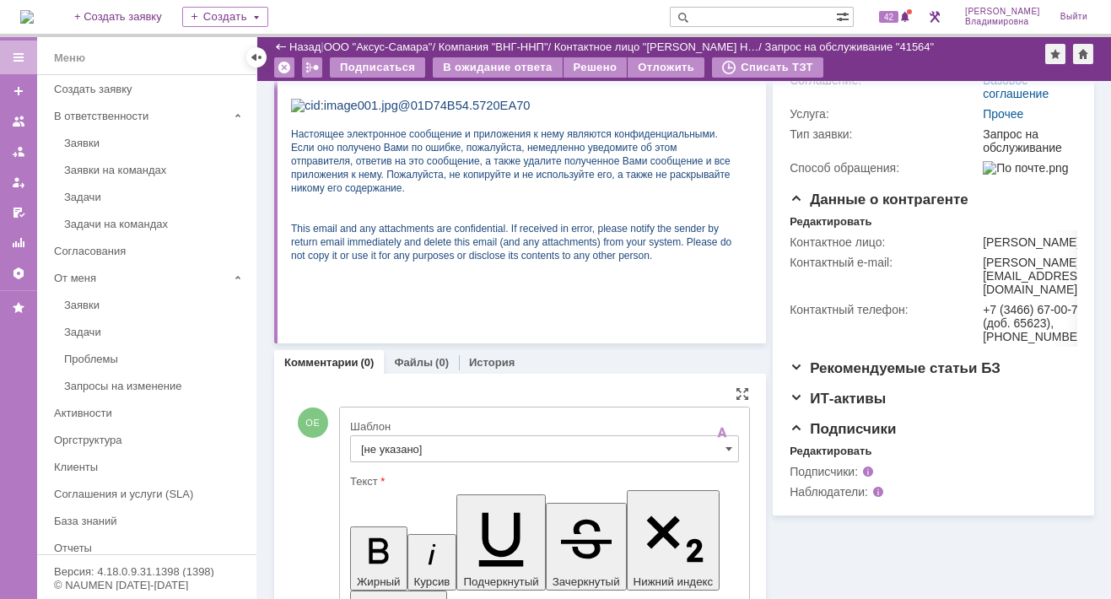
scroll to position [0, 0]
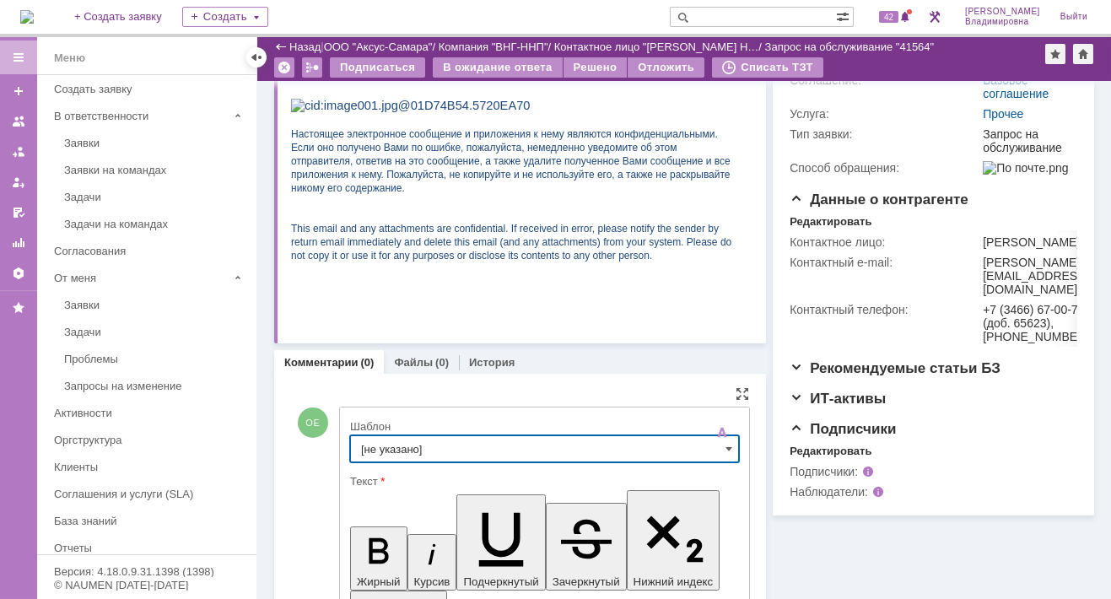
click at [388, 443] on input "[не указано]" at bounding box center [544, 448] width 389 height 27
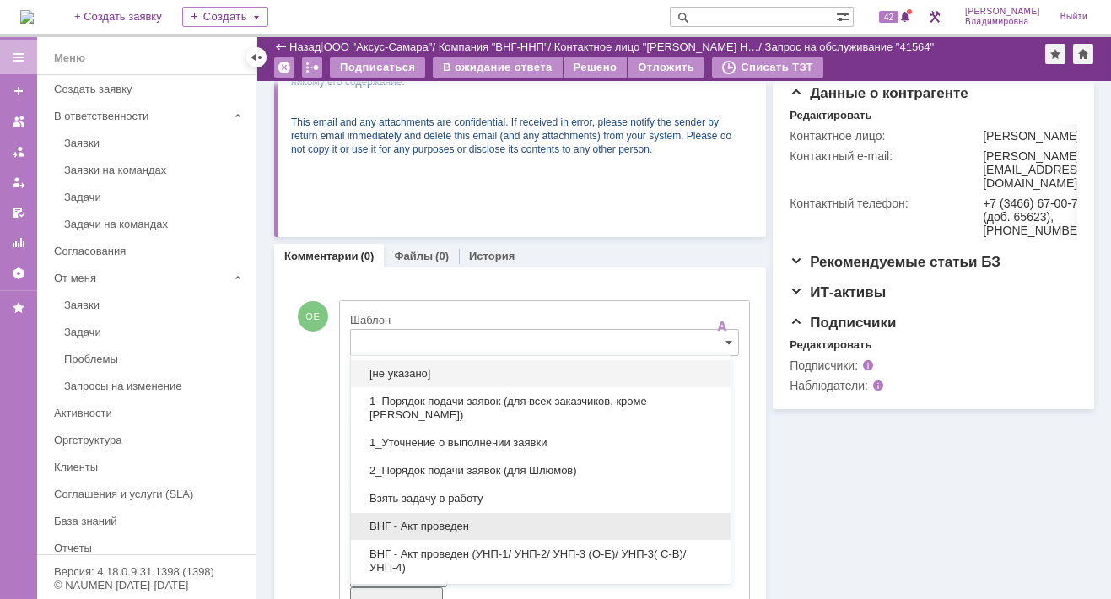
drag, startPoint x: 451, startPoint y: 519, endPoint x: 100, endPoint y: 84, distance: 558.4
click at [450, 520] on span "ВНГ - Акт проведен" at bounding box center [540, 526] width 359 height 13
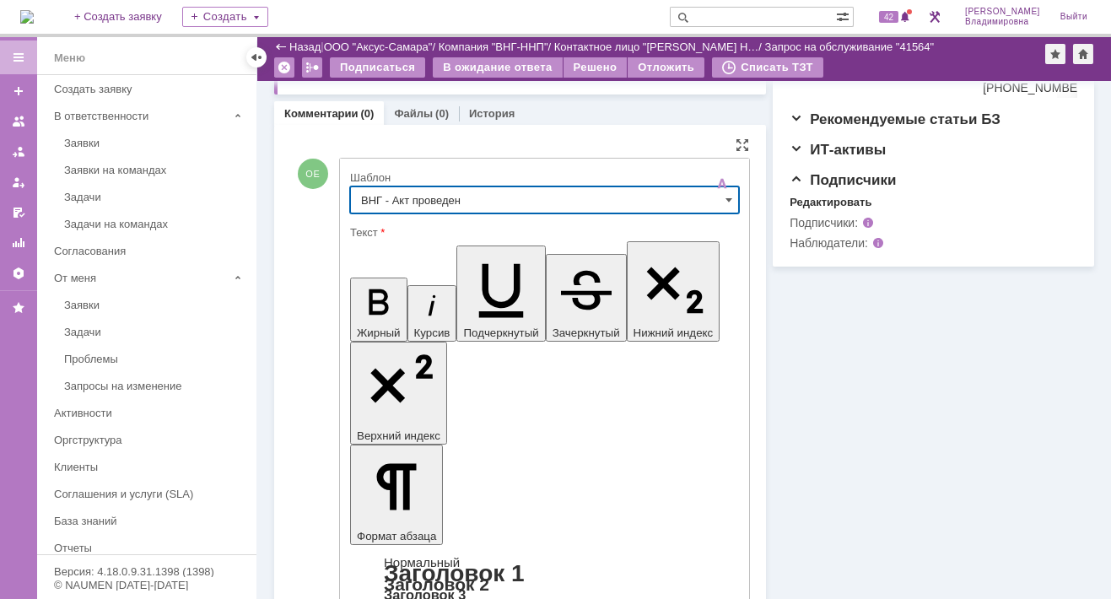
scroll to position [558, 0]
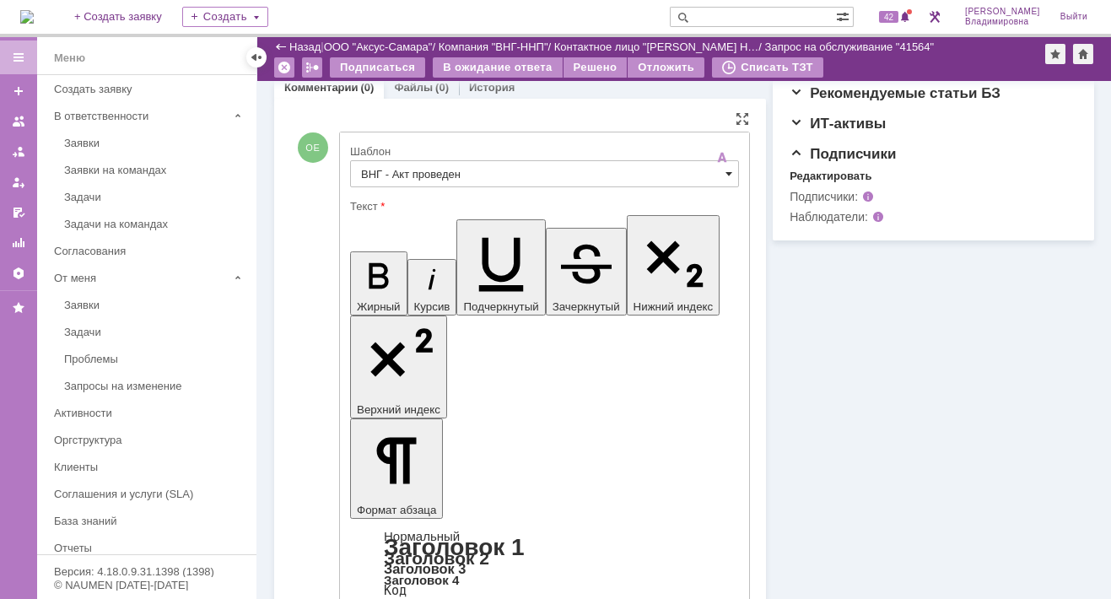
click at [725, 170] on span at bounding box center [728, 173] width 7 height 13
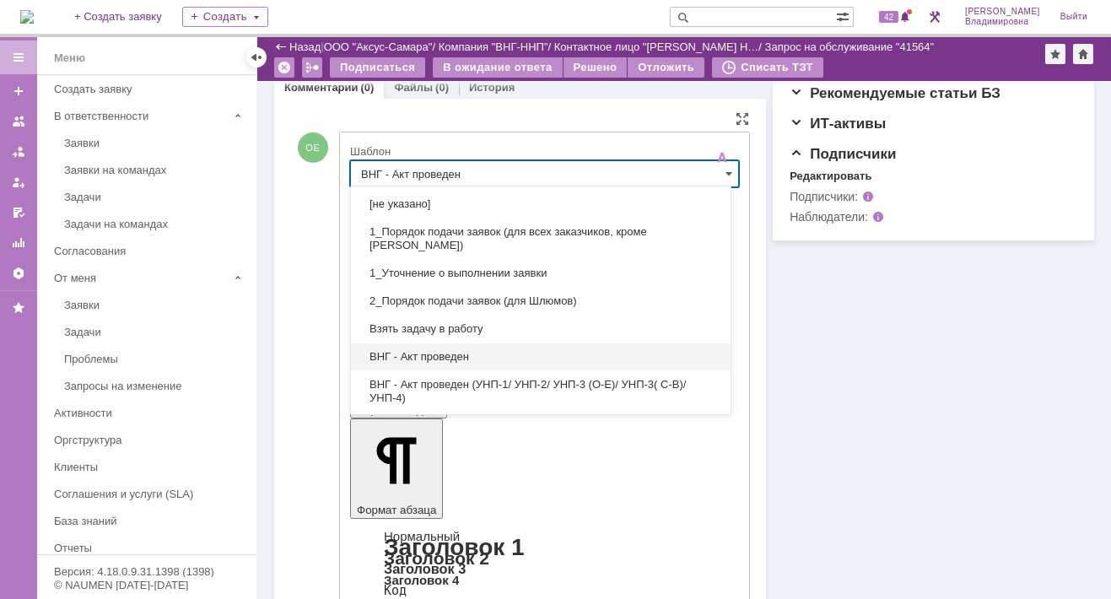
click at [469, 181] on input "ВНГ - Акт проведен" at bounding box center [544, 173] width 389 height 27
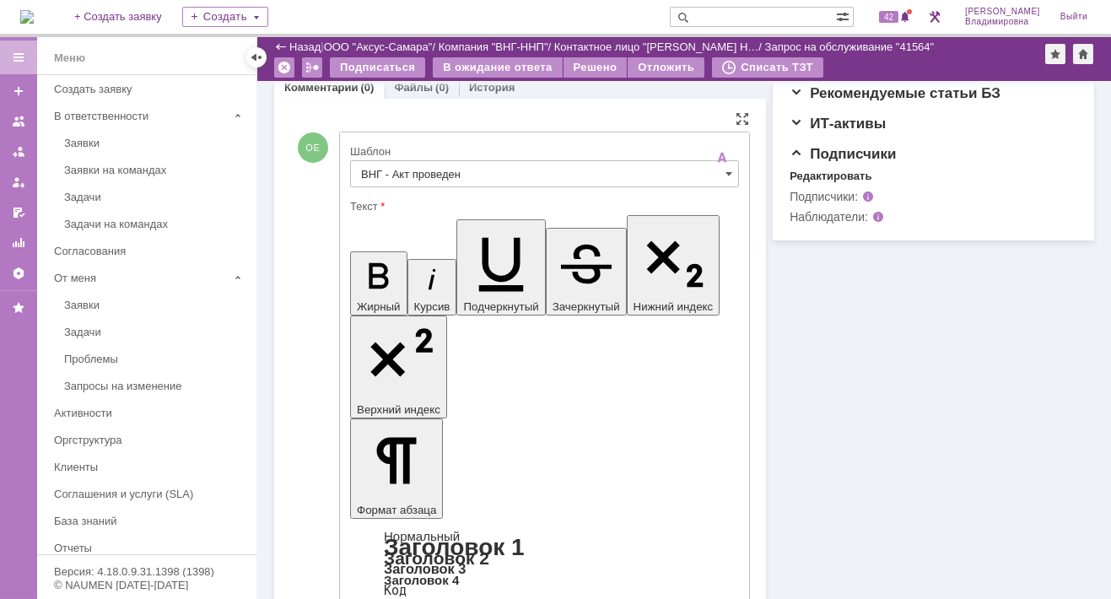
type input "ВНГ - Акт проведен"
drag, startPoint x: 371, startPoint y: 3695, endPoint x: 428, endPoint y: 3716, distance: 60.3
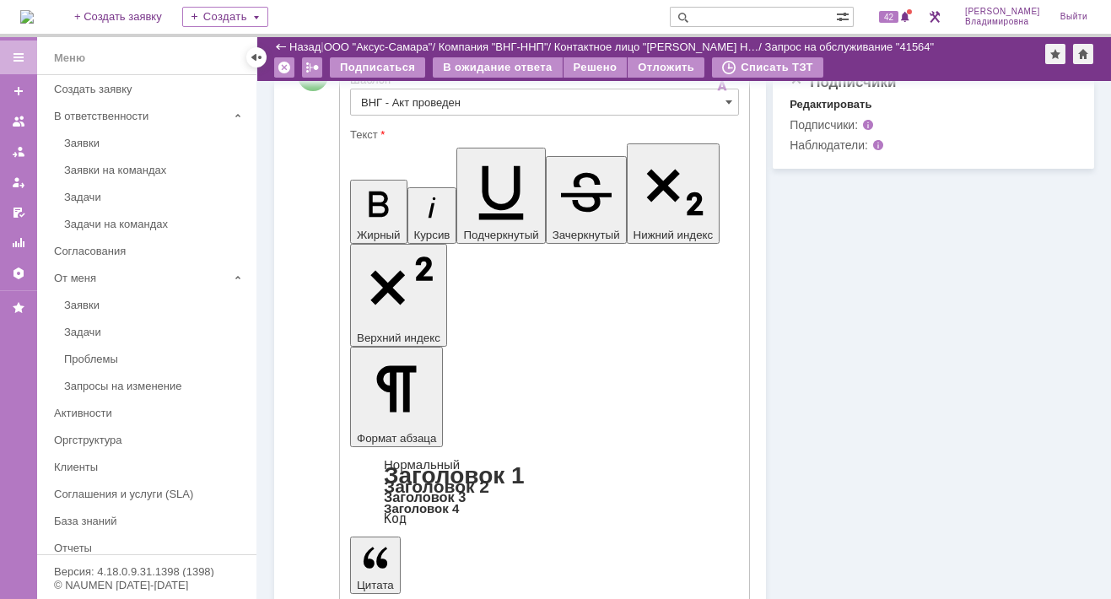
scroll to position [654, 0]
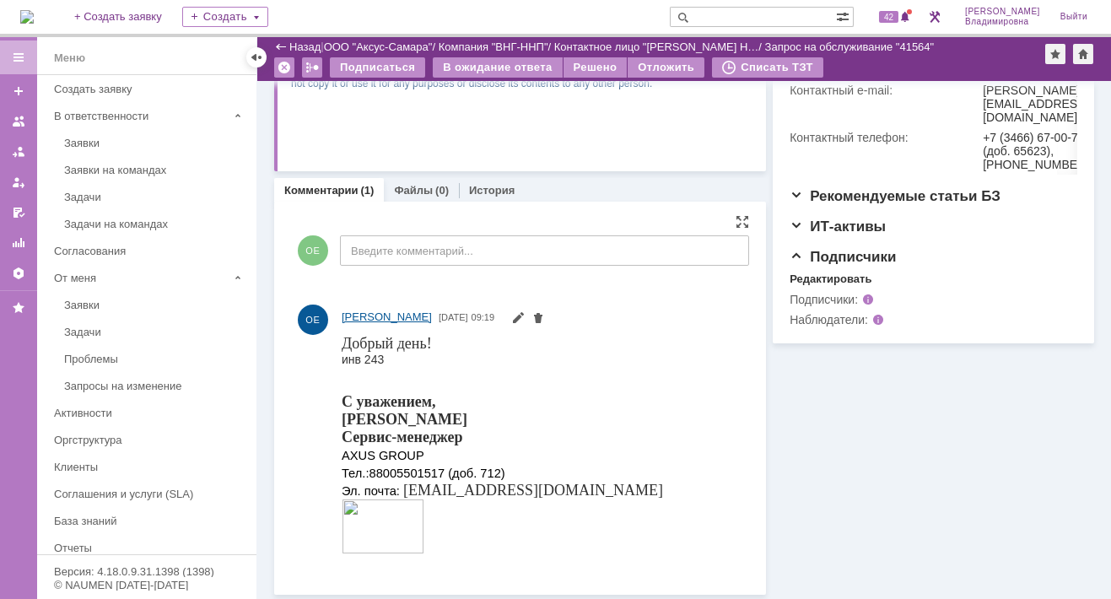
scroll to position [0, 0]
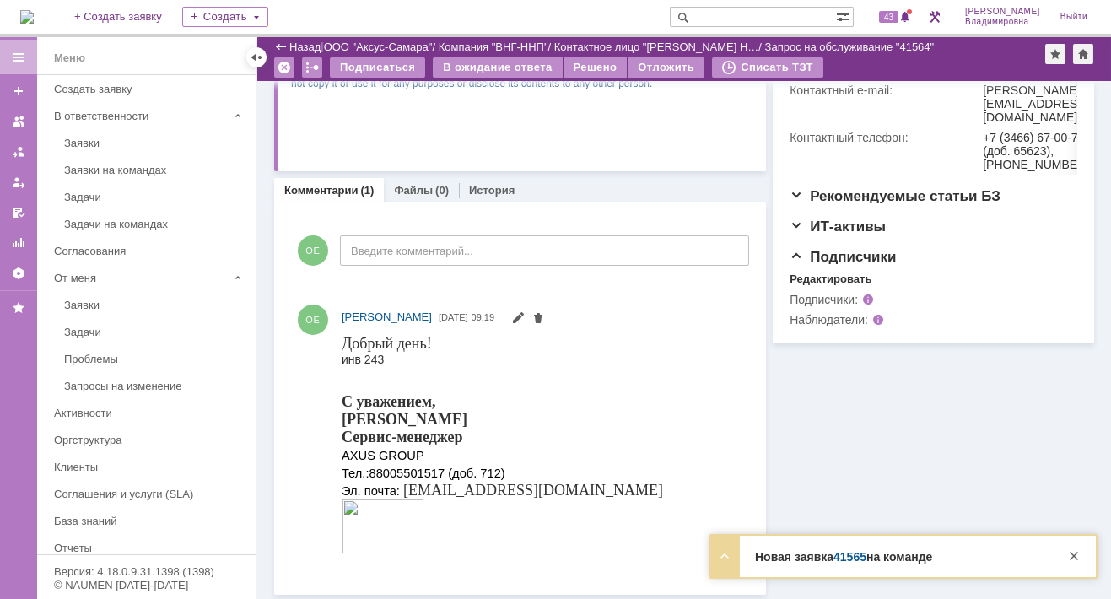
click at [852, 562] on link "41565" at bounding box center [849, 556] width 33 height 13
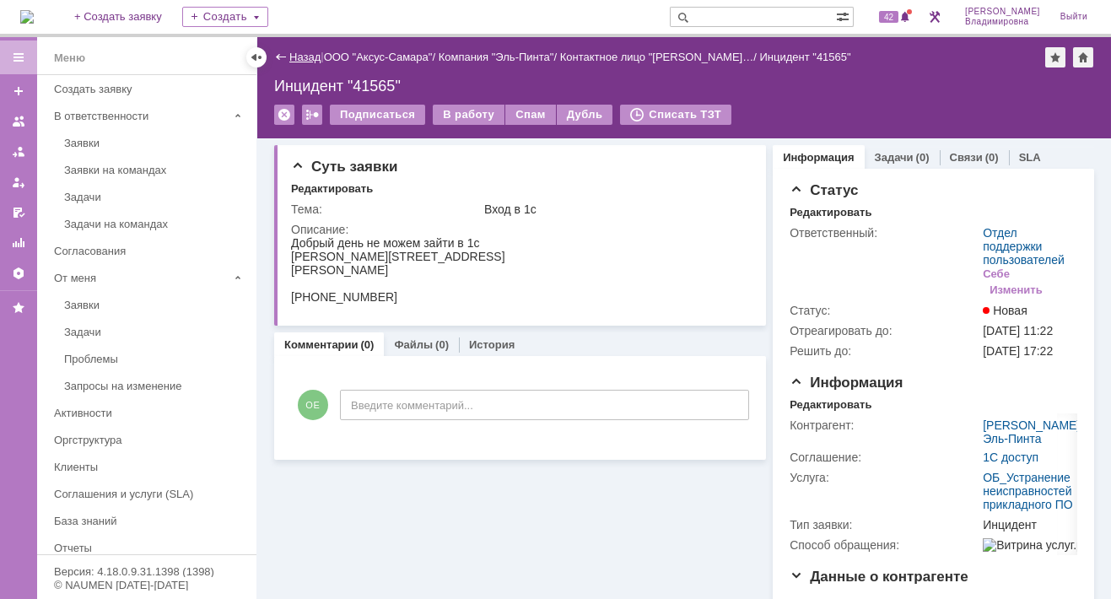
click at [304, 52] on link "Назад" at bounding box center [304, 57] width 31 height 13
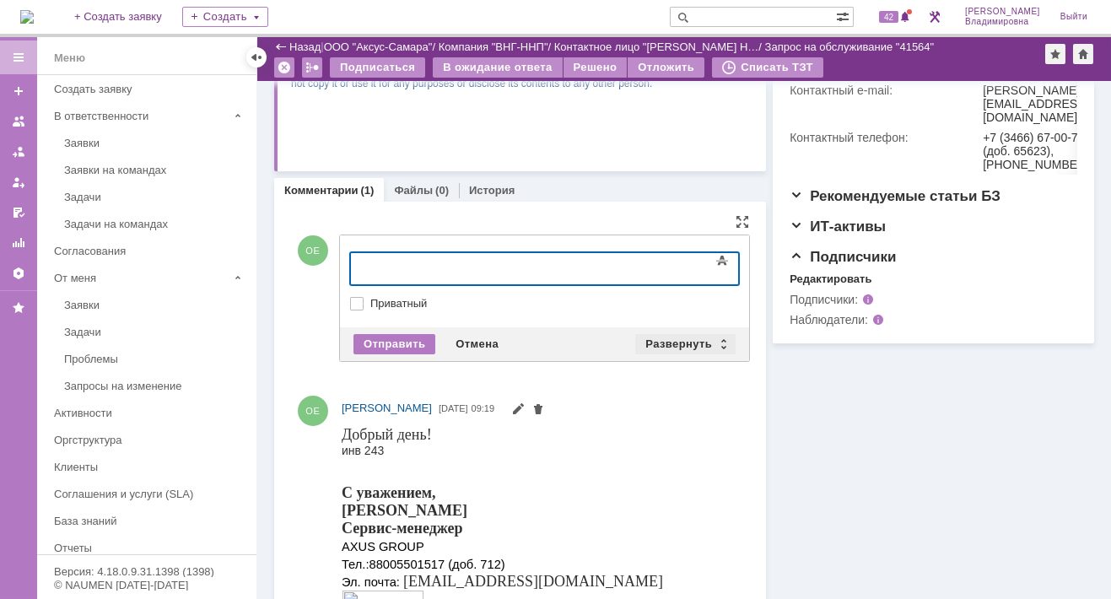
click at [670, 339] on div "Развернуть" at bounding box center [685, 344] width 100 height 20
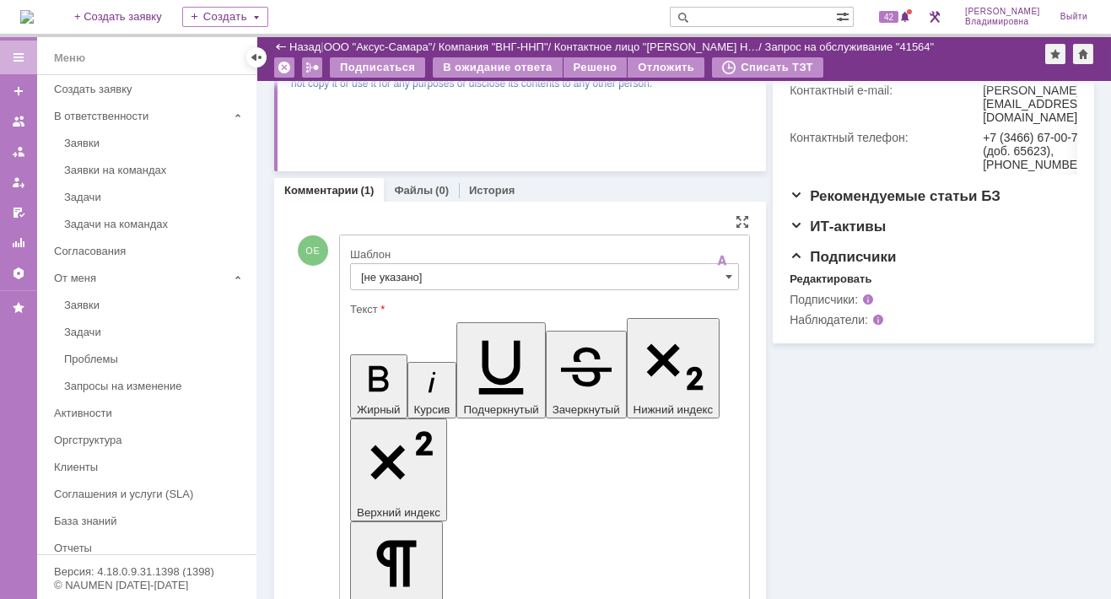
click at [381, 277] on input "[не указано]" at bounding box center [544, 276] width 389 height 27
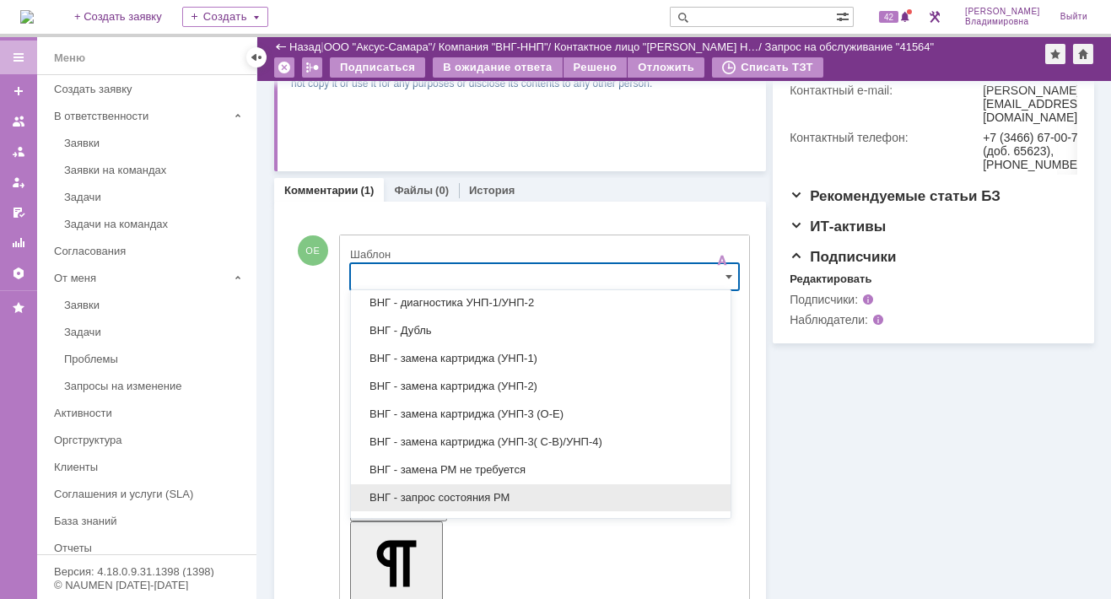
scroll to position [253, 0]
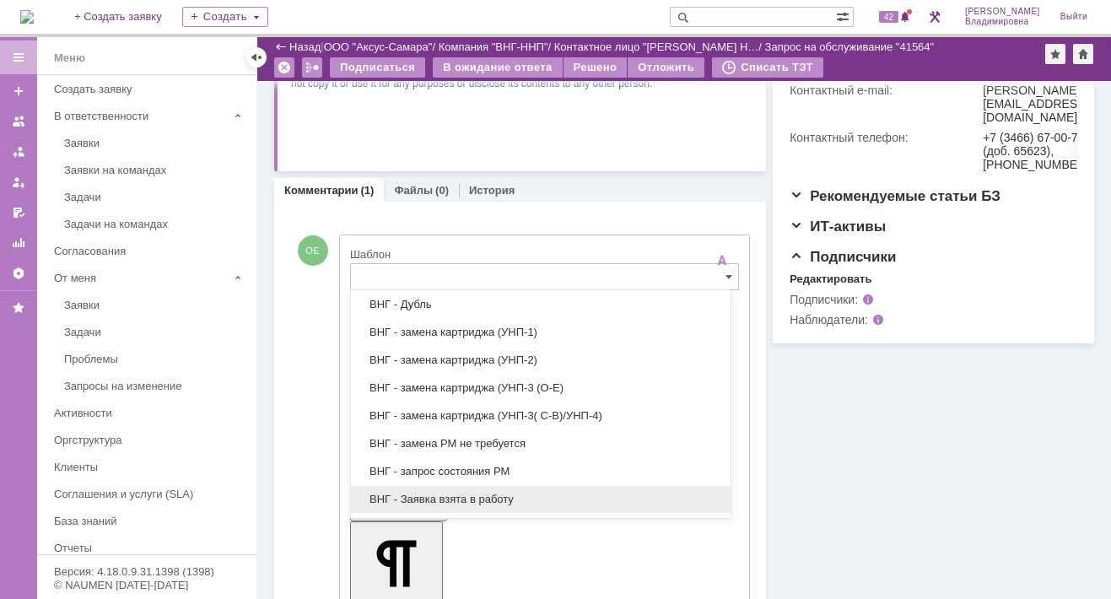
click at [439, 493] on span "ВНГ - Заявка взята в работу" at bounding box center [540, 499] width 359 height 13
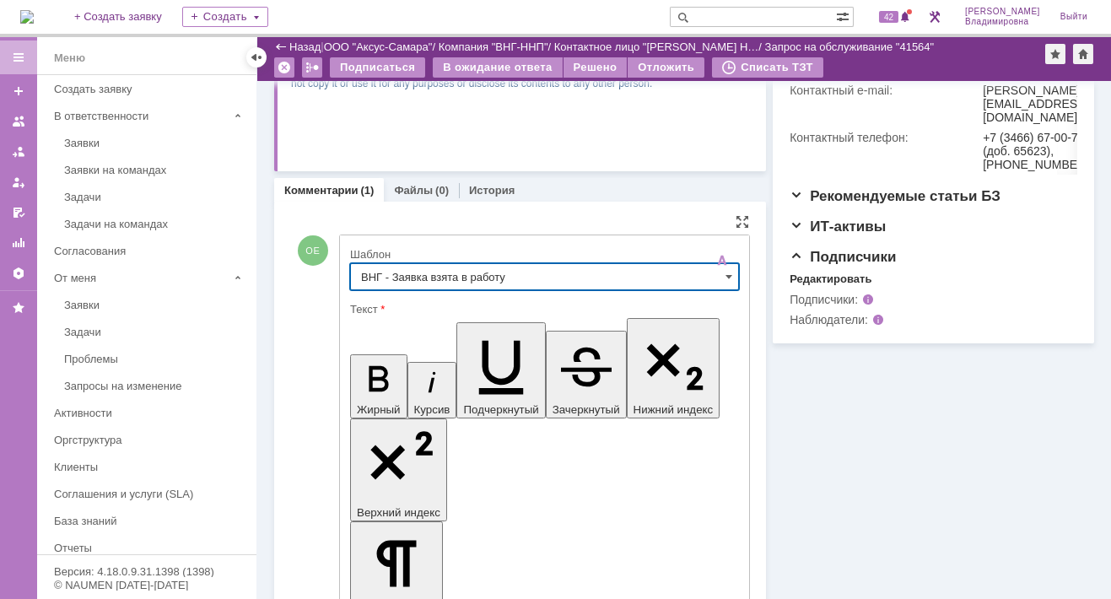
type input "ВНГ - Заявка взята в работу"
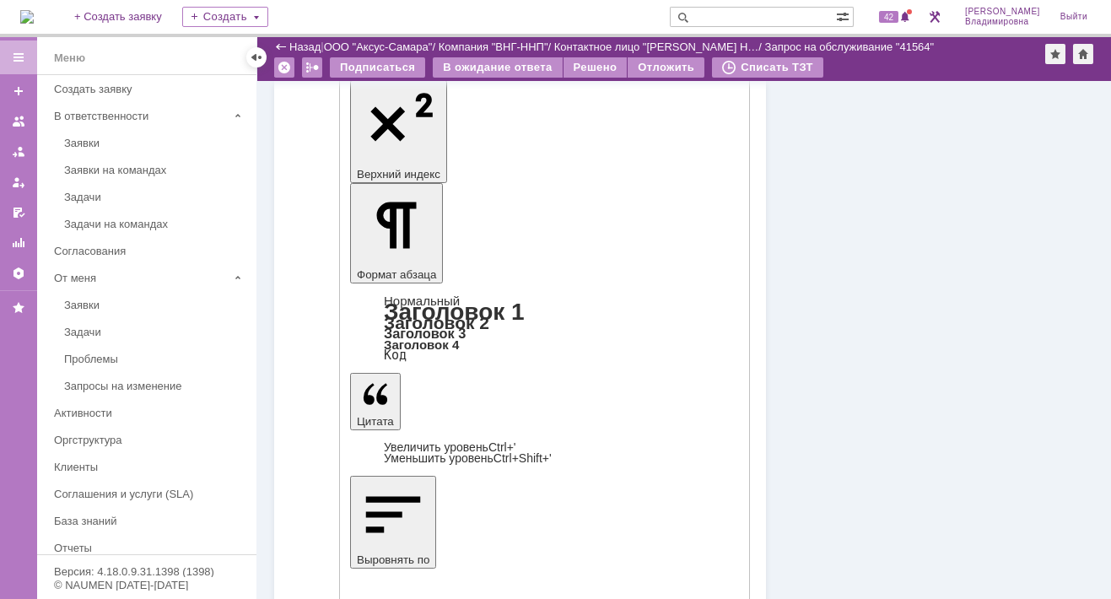
scroll to position [877, 0]
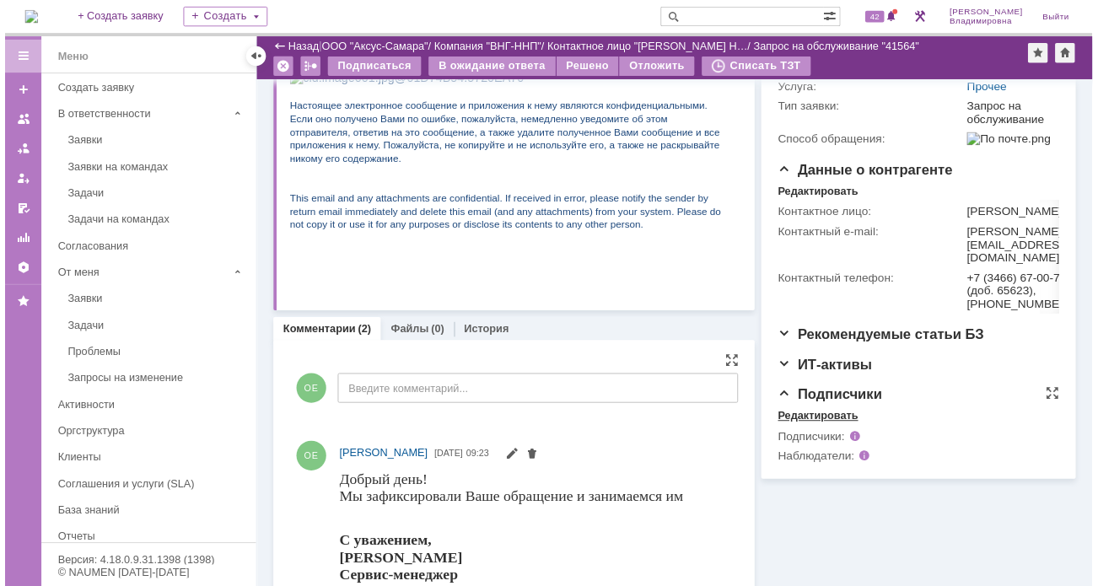
scroll to position [0, 0]
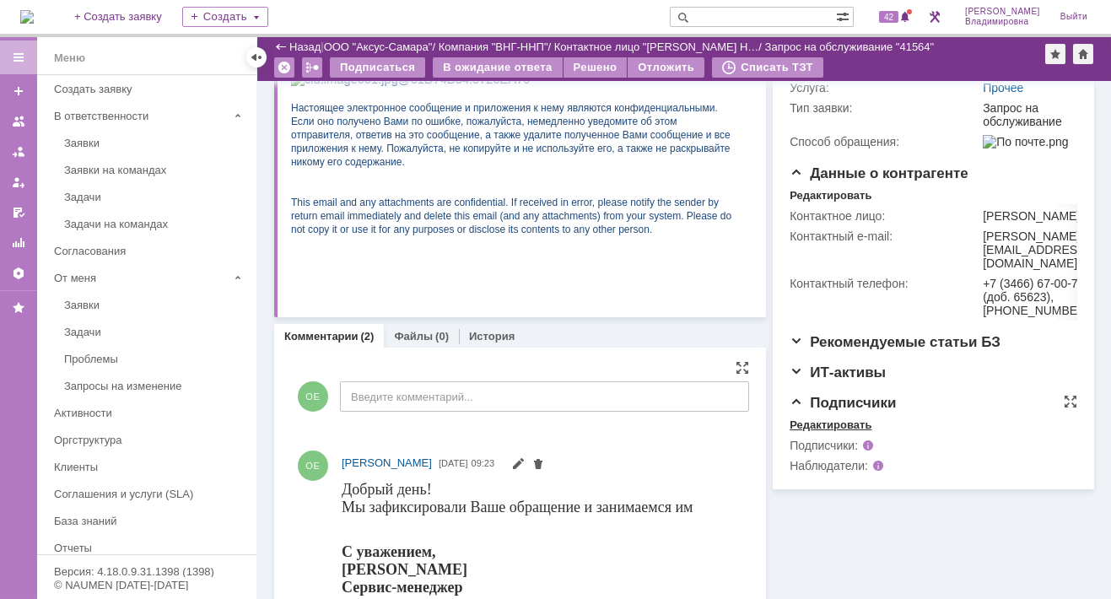
click at [832, 432] on div "Редактировать" at bounding box center [830, 424] width 82 height 13
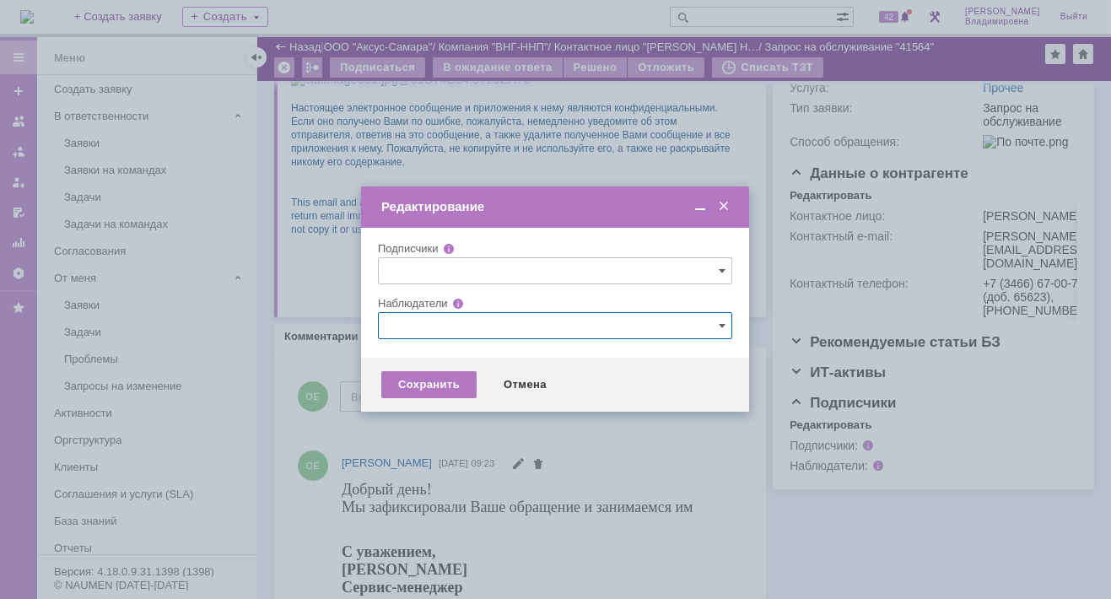
click at [398, 318] on input "text" at bounding box center [555, 325] width 354 height 27
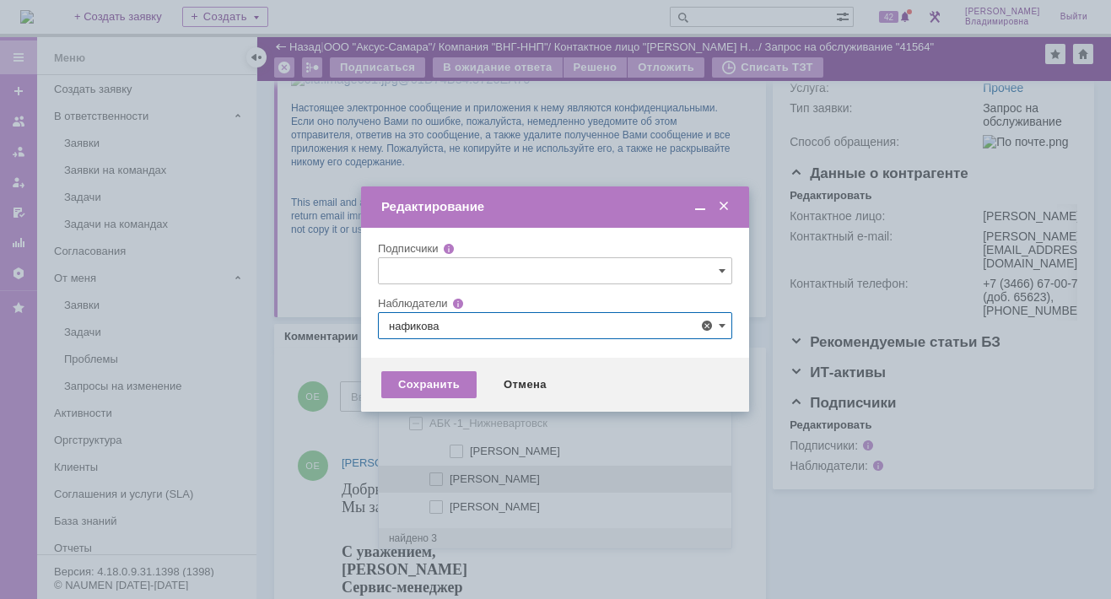
click at [450, 474] on span at bounding box center [450, 476] width 0 height 8
click at [434, 474] on input "Нафикова Евгения" at bounding box center [437, 479] width 11 height 11
type input "Нафикова Евгения"
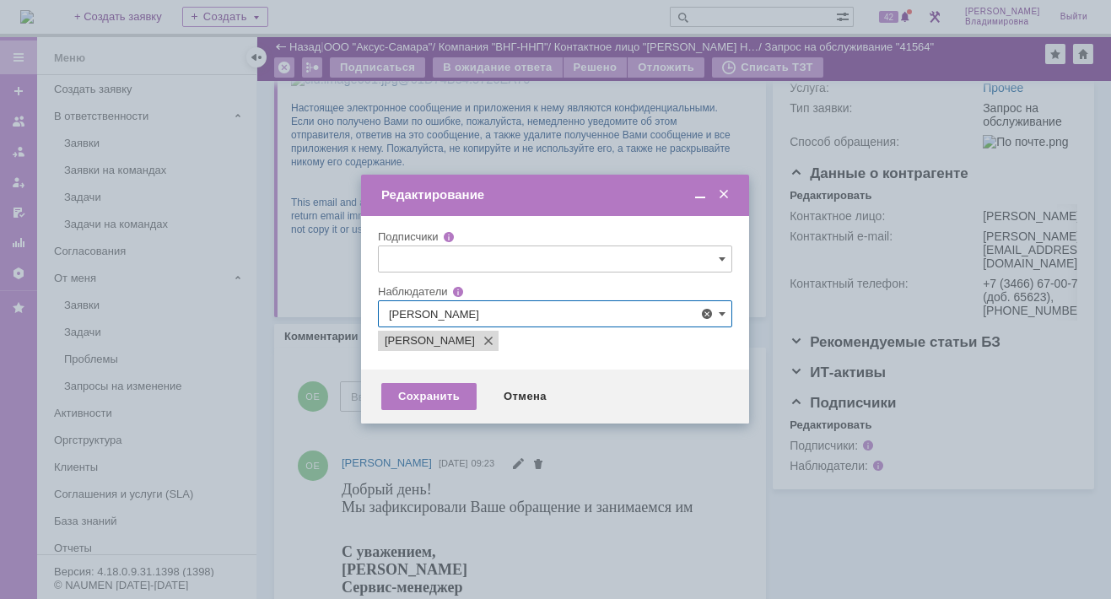
click at [274, 416] on div at bounding box center [555, 299] width 1111 height 599
click at [429, 407] on div "Сохранить" at bounding box center [428, 396] width 95 height 27
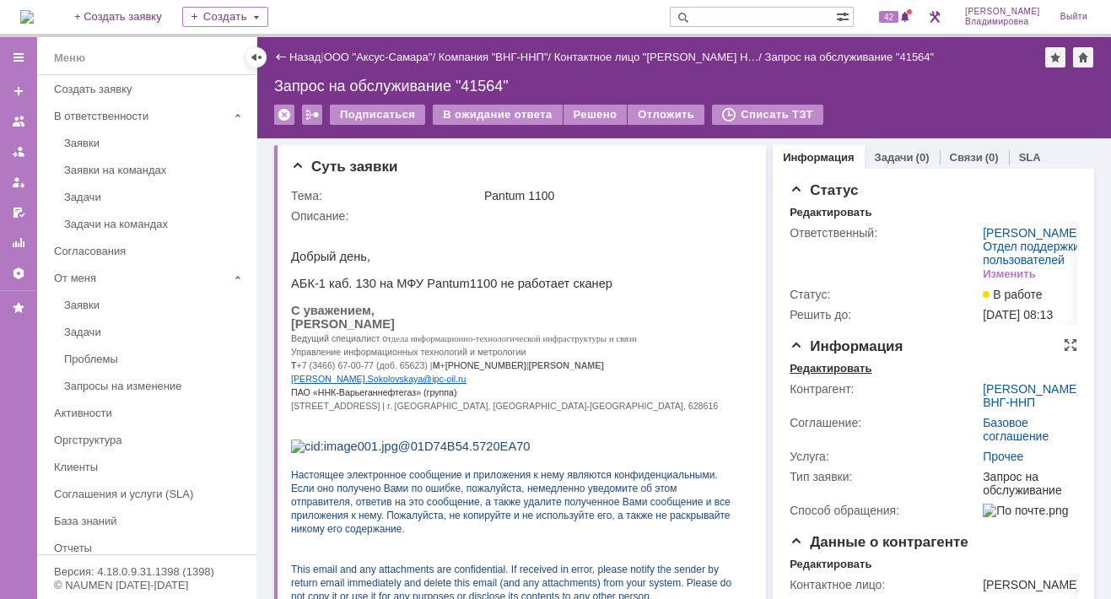
click at [821, 375] on div "Редактировать" at bounding box center [830, 368] width 82 height 13
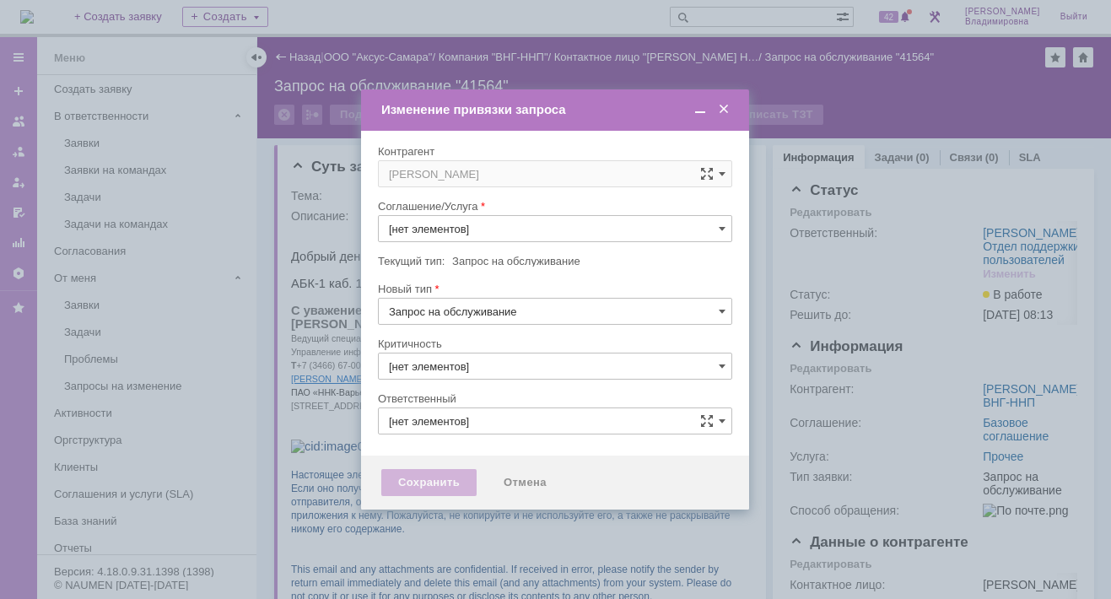
type input "3. Низкая"
type input "[PERSON_NAME]"
type input "Прочее"
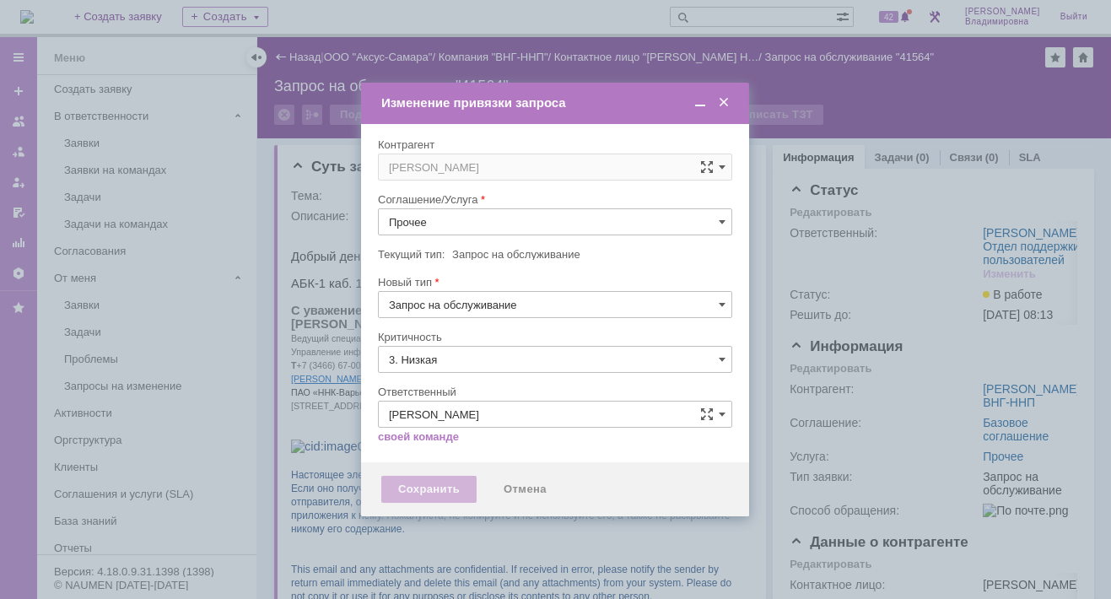
type input "[не указано]"
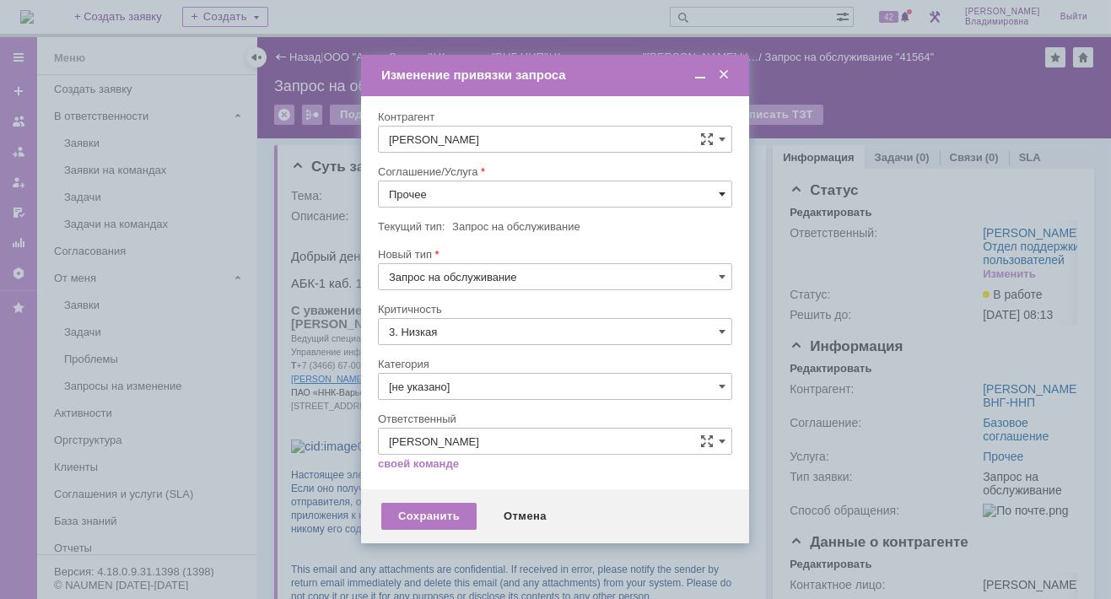
click at [723, 191] on span at bounding box center [722, 193] width 7 height 13
click at [455, 341] on span "ПТ_ диагностика/ ремонтно-восстановительные работы" at bounding box center [555, 346] width 332 height 13
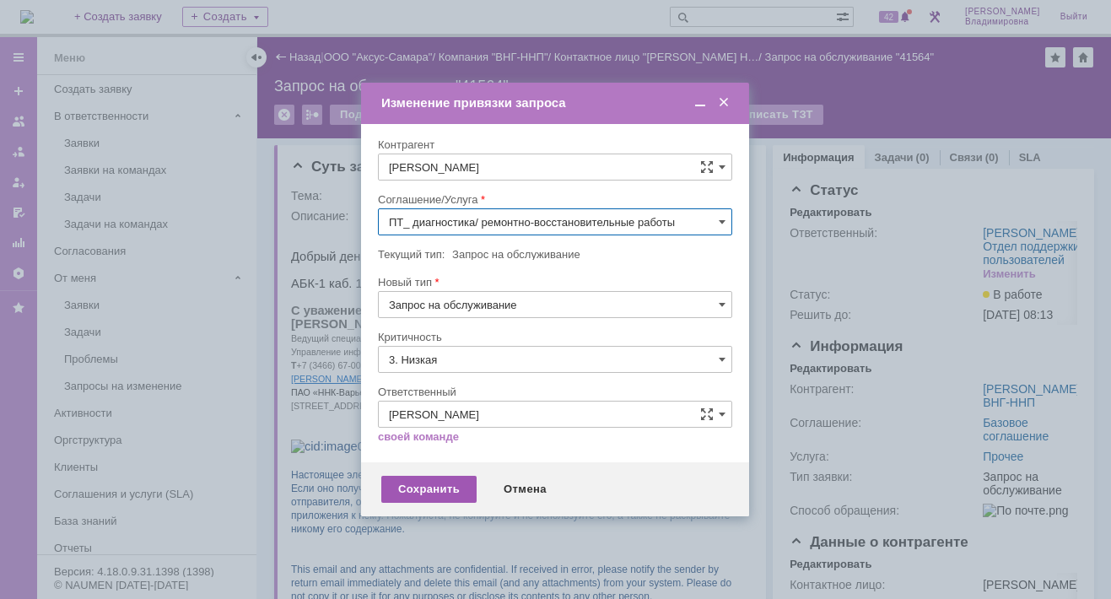
type input "ПТ_ диагностика/ ремонтно-восстановительные работы"
click at [418, 489] on div "Сохранить" at bounding box center [428, 489] width 95 height 27
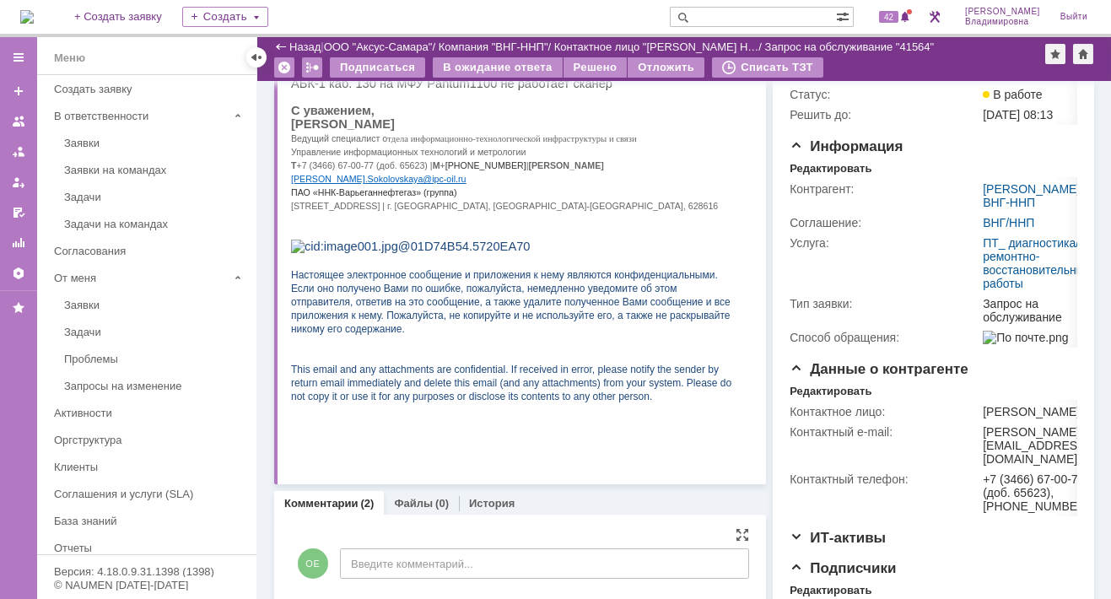
scroll to position [0, 0]
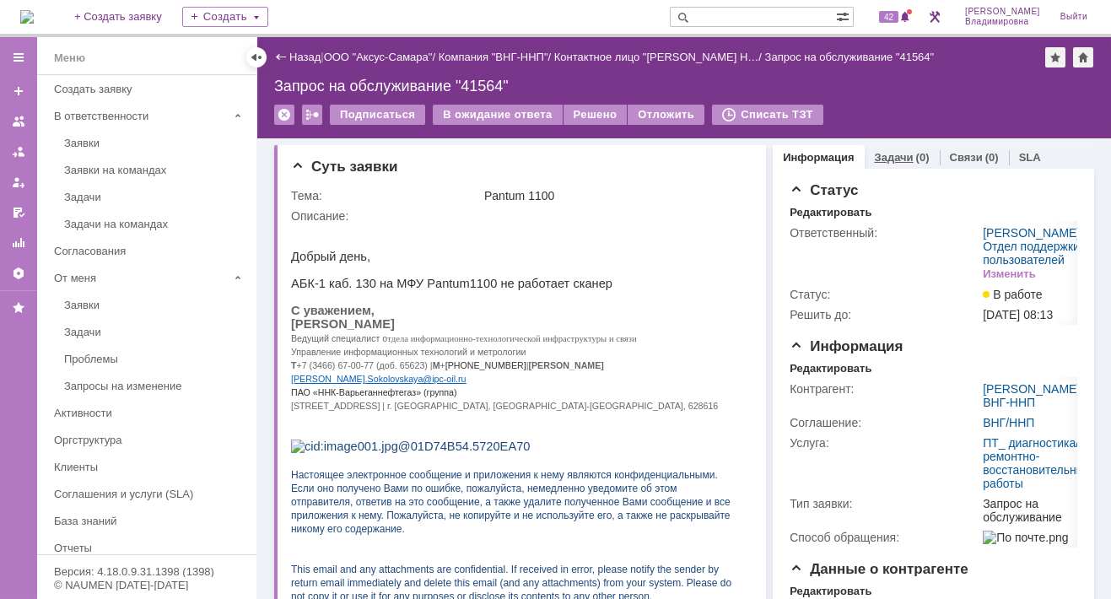
click at [890, 153] on link "Задачи" at bounding box center [894, 157] width 39 height 13
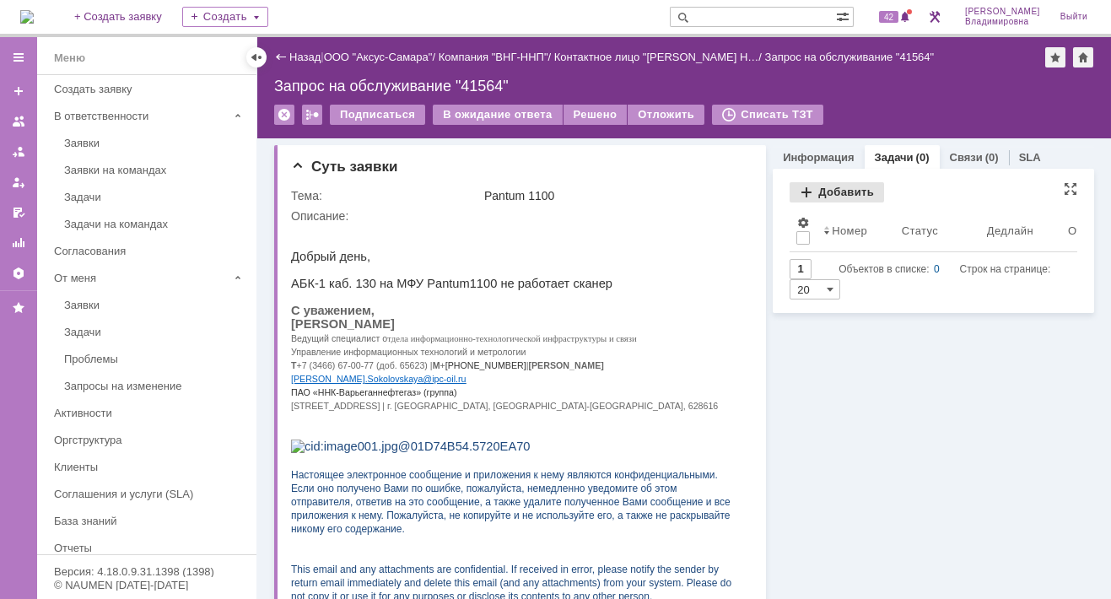
click at [832, 188] on div "Добавить" at bounding box center [836, 192] width 94 height 20
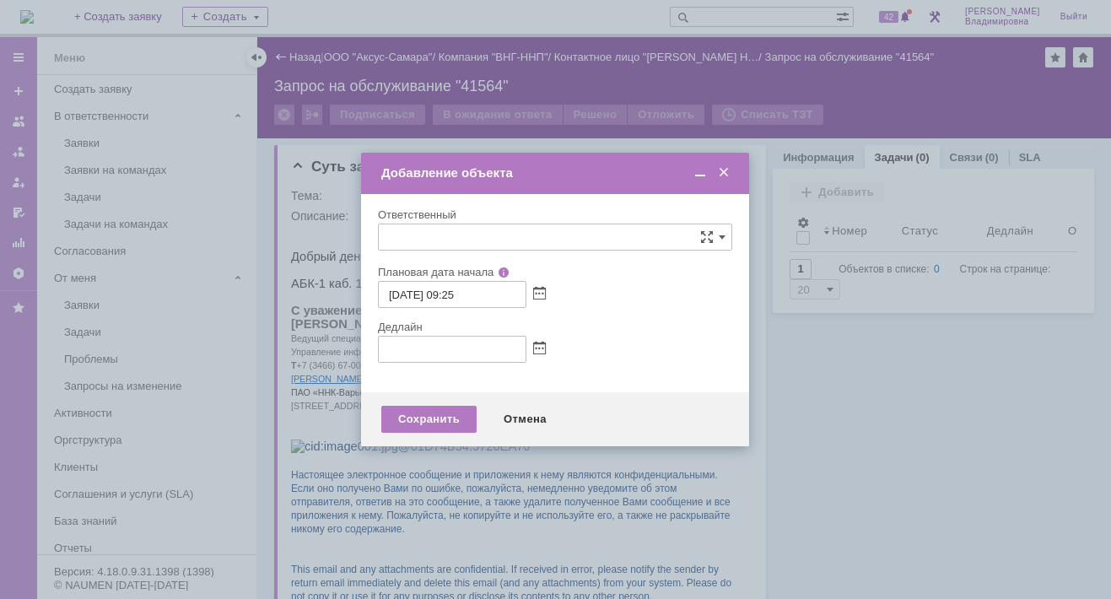
type input "[не указано]"
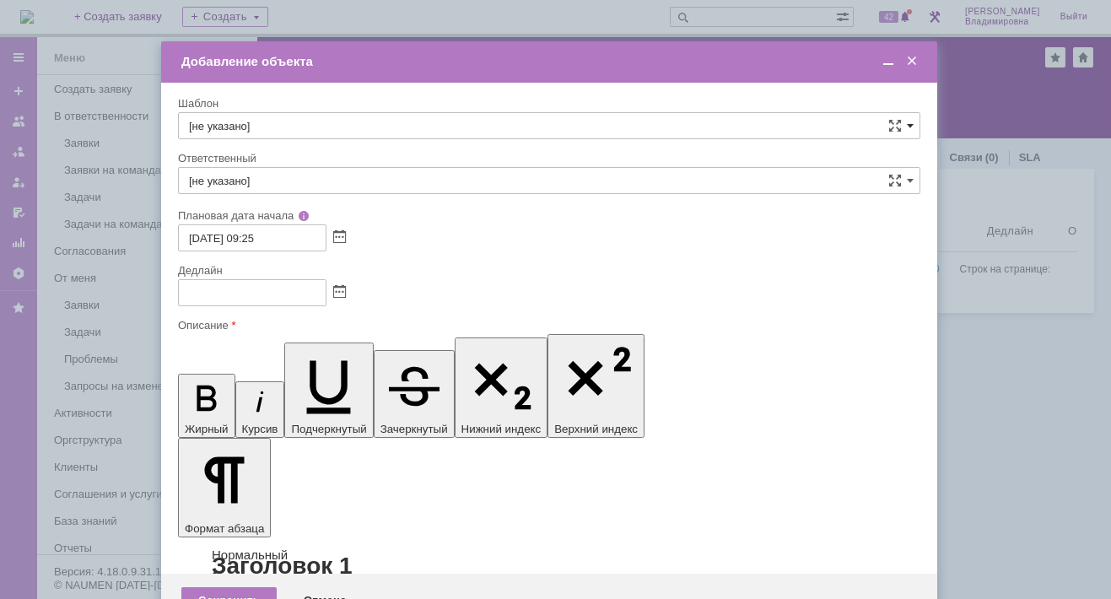
click at [908, 125] on span at bounding box center [910, 125] width 7 height 13
click at [261, 308] on span "ВНГ / ННП - диагностика, ремонт без использования ЗИП (Запрос на обслуживание)" at bounding box center [549, 309] width 720 height 13
type input "ВНГ / ННП - диагностика, ремонт без использования ЗИП (Запрос на обслуживание)"
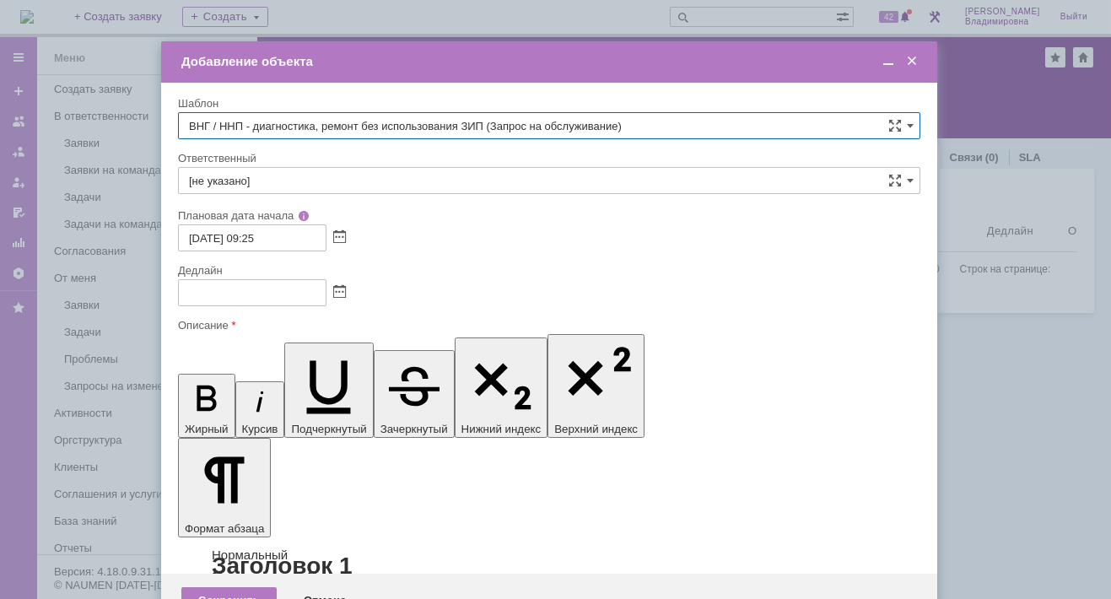
type input "Татаринов Валерий Анатольевич"
type input "01.09.2025 17:25"
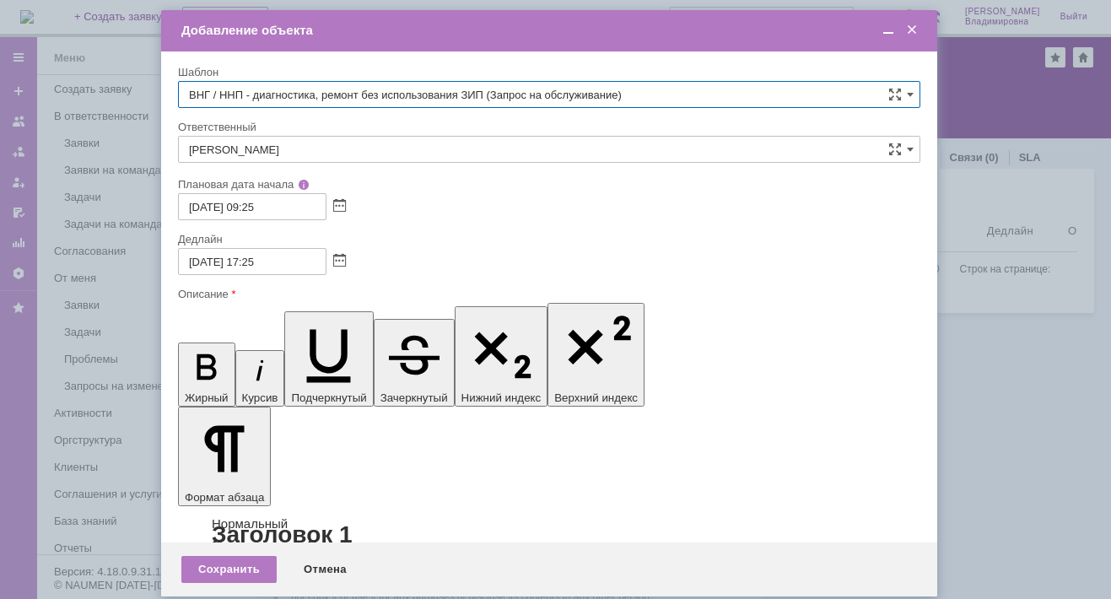
type input "ВНГ / ННП - диагностика, ремонт без использования ЗИП (Запрос на обслуживание)"
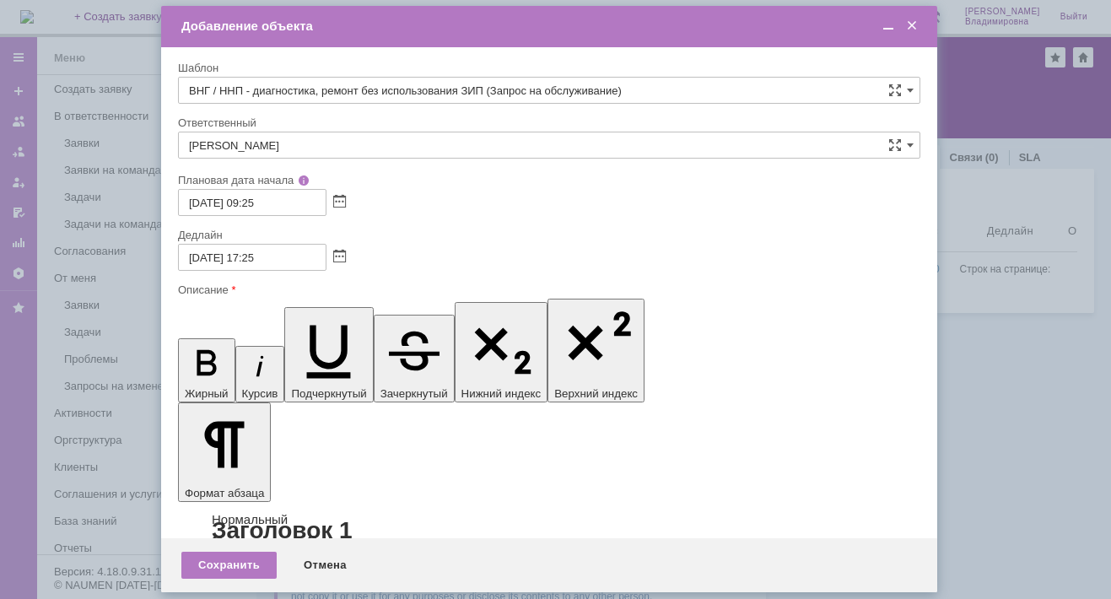
click at [232, 565] on div "Сохранить" at bounding box center [228, 565] width 95 height 27
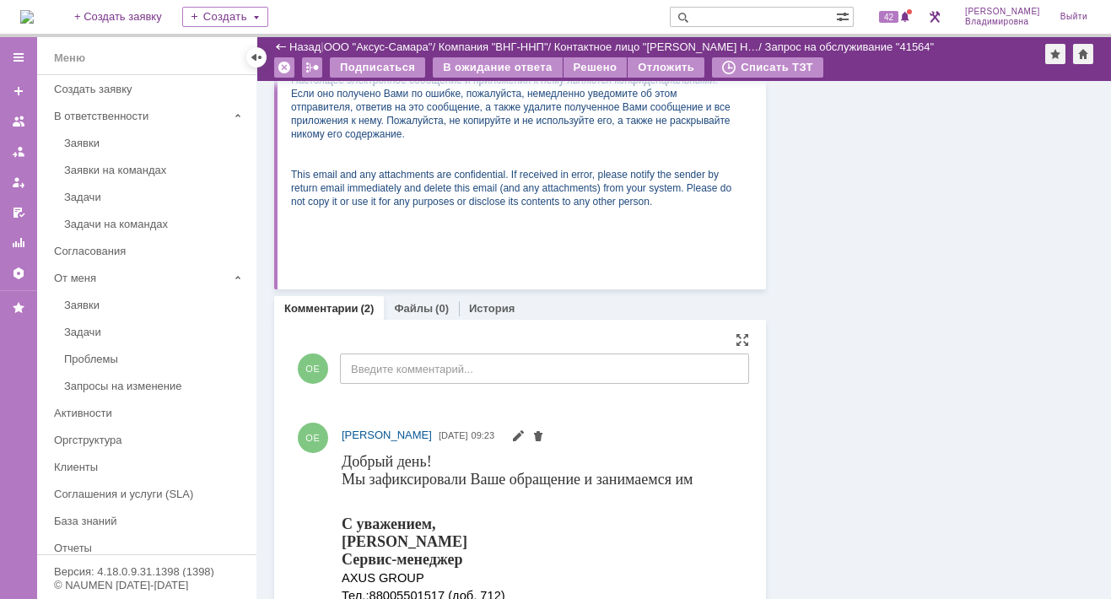
scroll to position [422, 0]
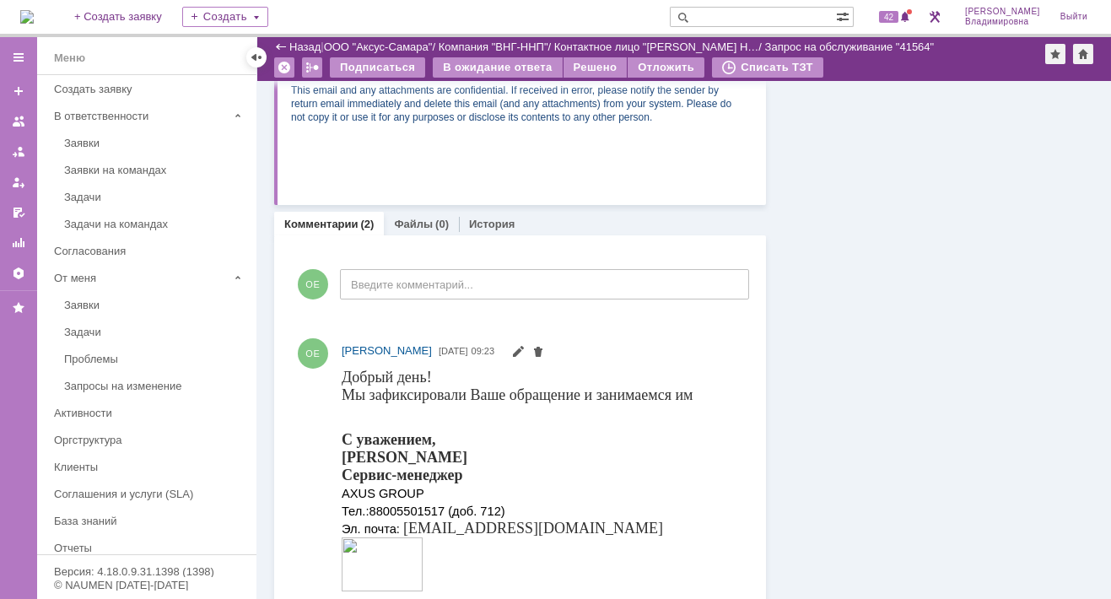
click at [34, 10] on img at bounding box center [26, 16] width 13 height 13
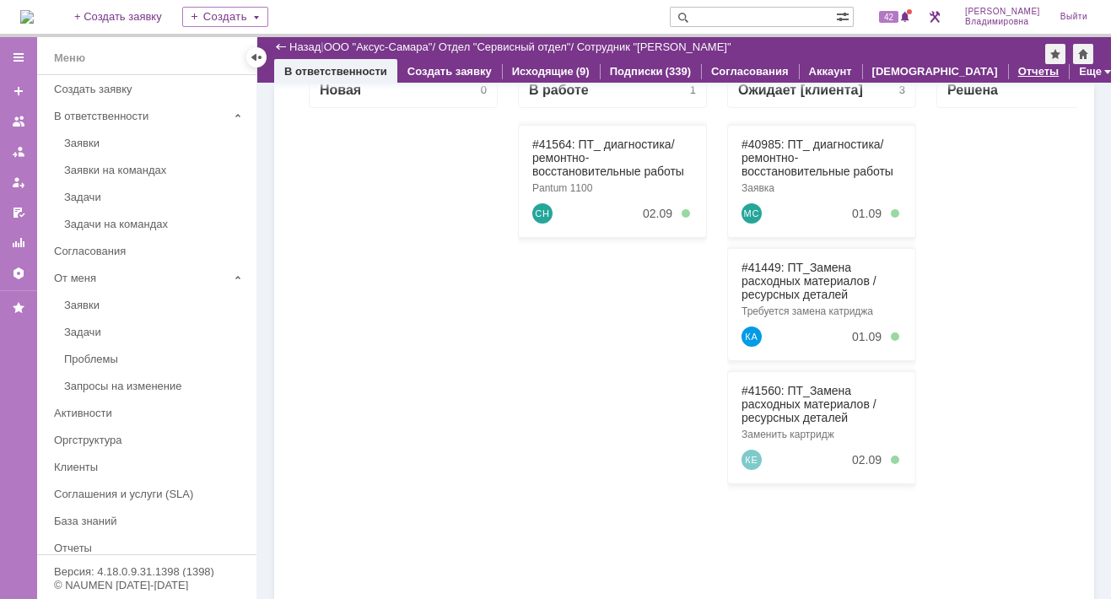
scroll to position [169, 0]
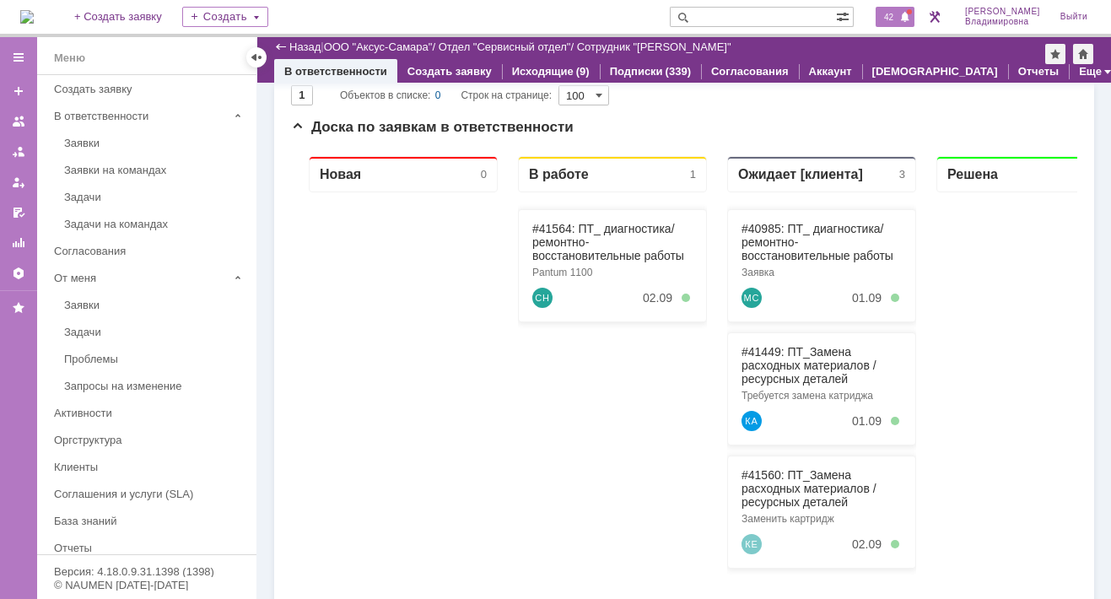
click at [895, 14] on span "42" at bounding box center [888, 17] width 19 height 12
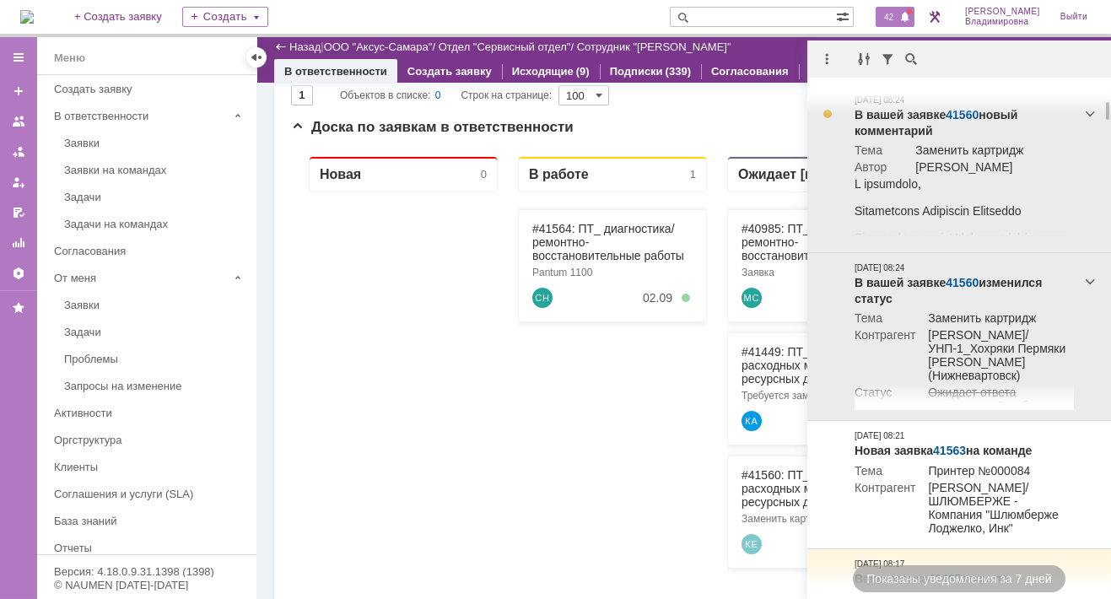
scroll to position [506, 0]
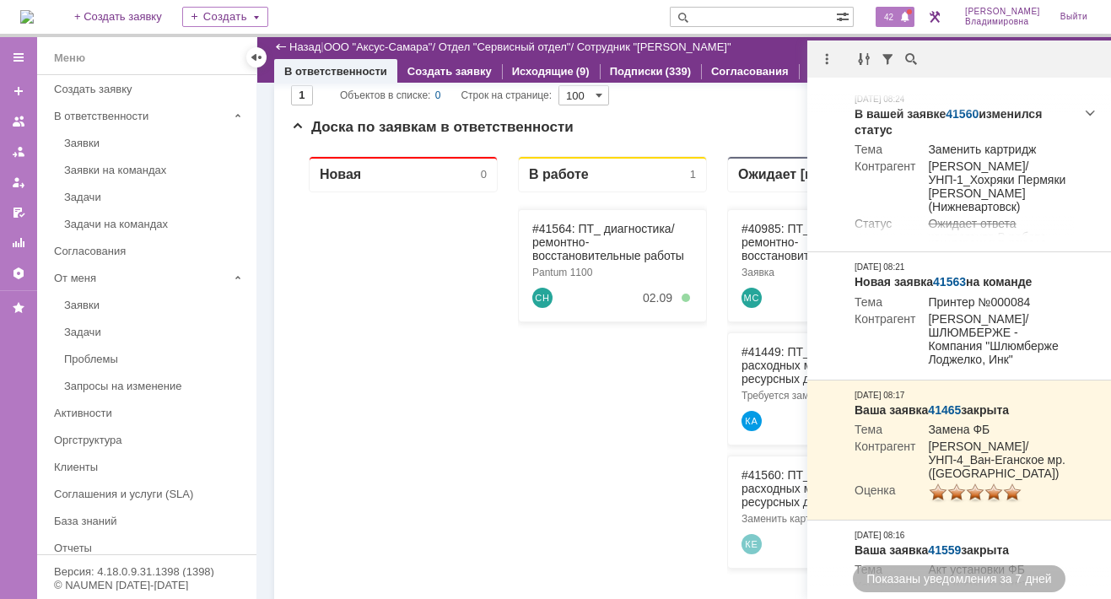
click at [478, 349] on div at bounding box center [403, 497] width 189 height 611
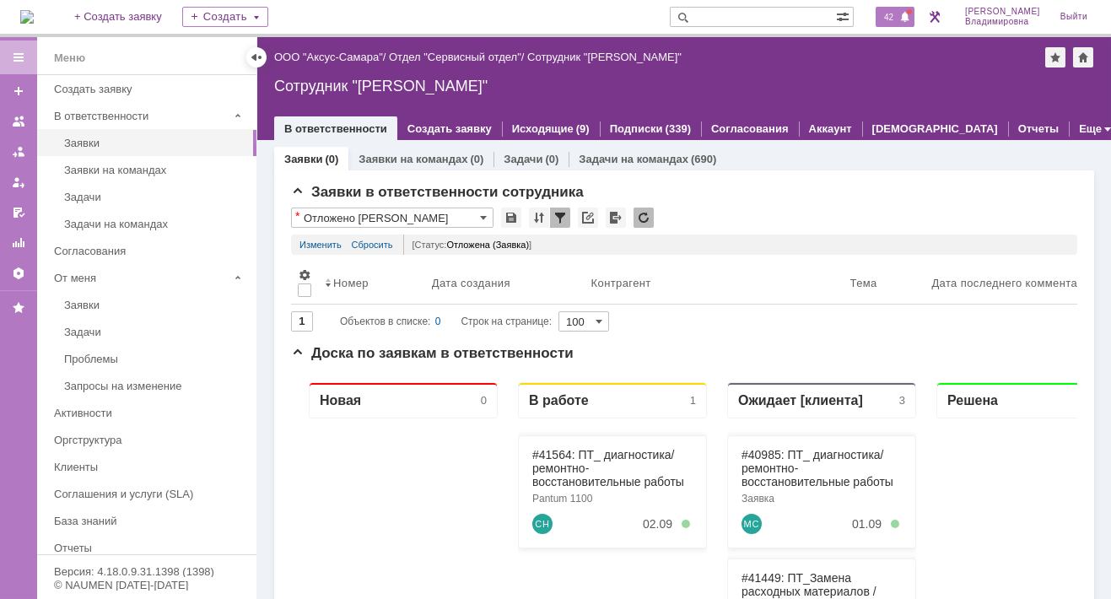
click at [898, 14] on span "42" at bounding box center [888, 17] width 19 height 12
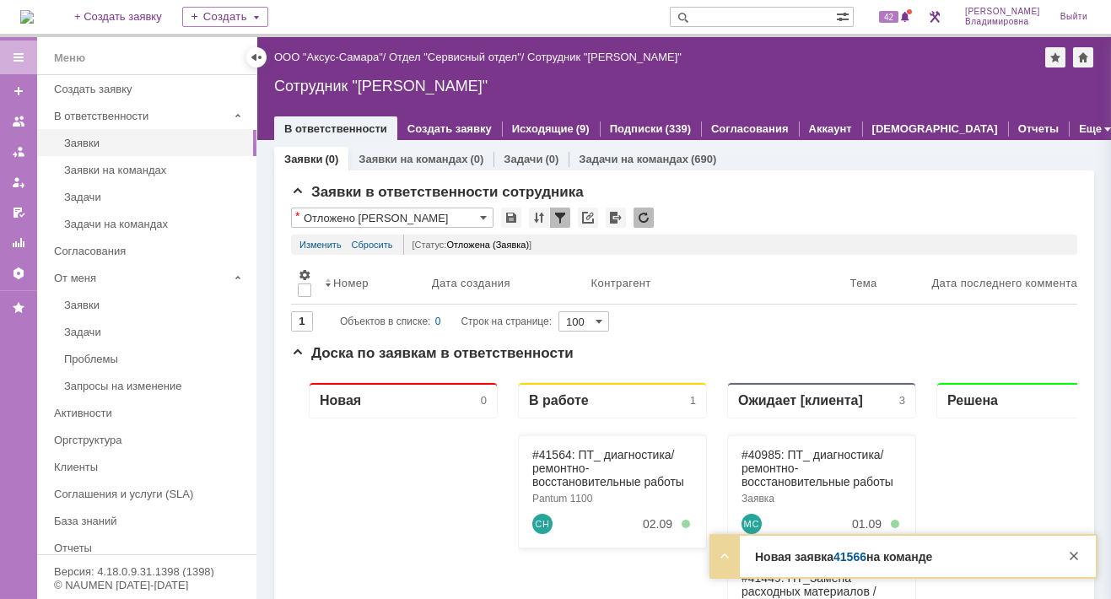
click at [850, 555] on link "41566" at bounding box center [849, 556] width 33 height 13
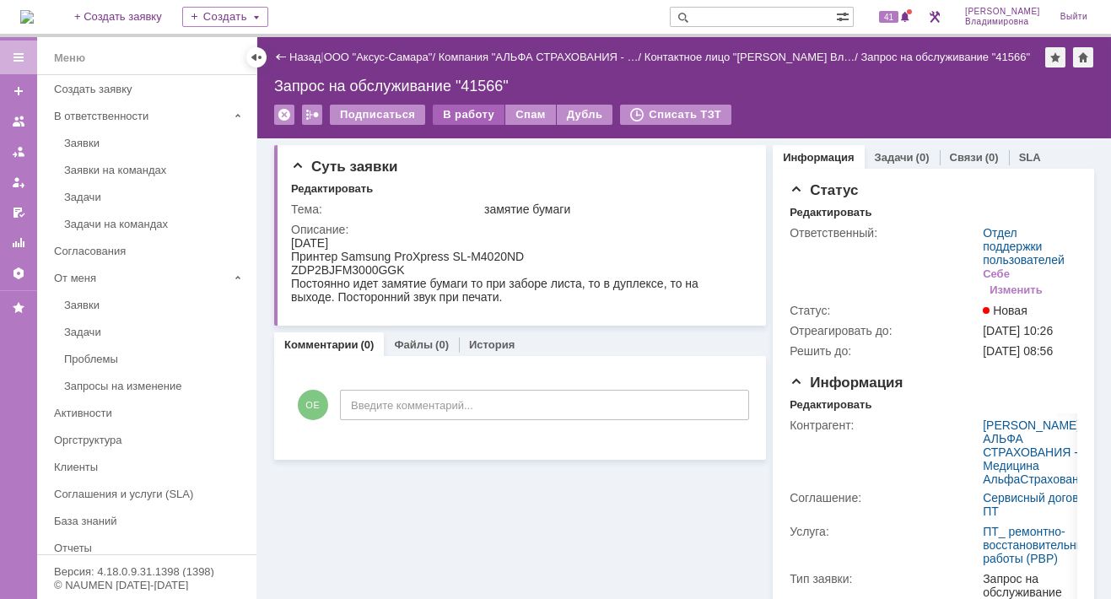
click at [456, 116] on div "В работу" at bounding box center [469, 115] width 72 height 20
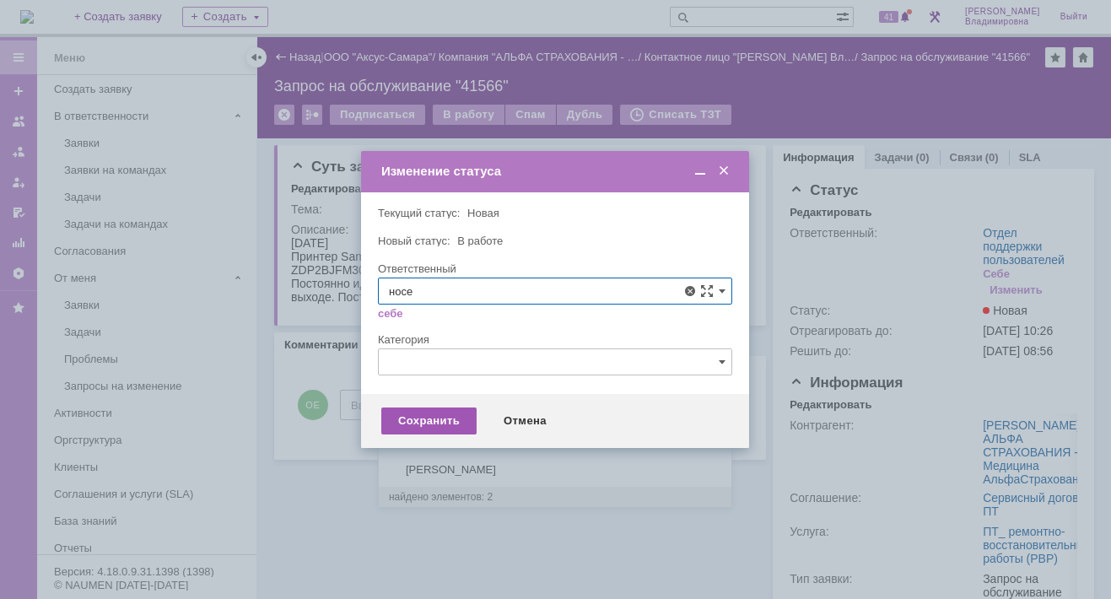
click at [461, 412] on span "Носенкова Елена Игорьевна" at bounding box center [555, 413] width 332 height 13
type input "Носенкова Елена Игорьевна"
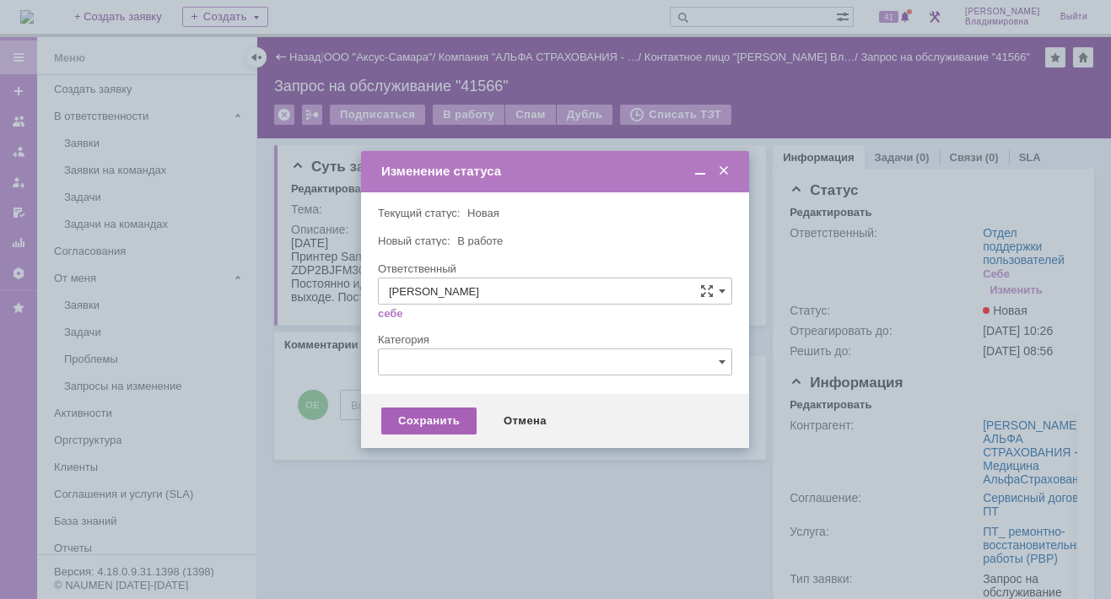
click at [434, 417] on div "Сохранить" at bounding box center [428, 420] width 95 height 27
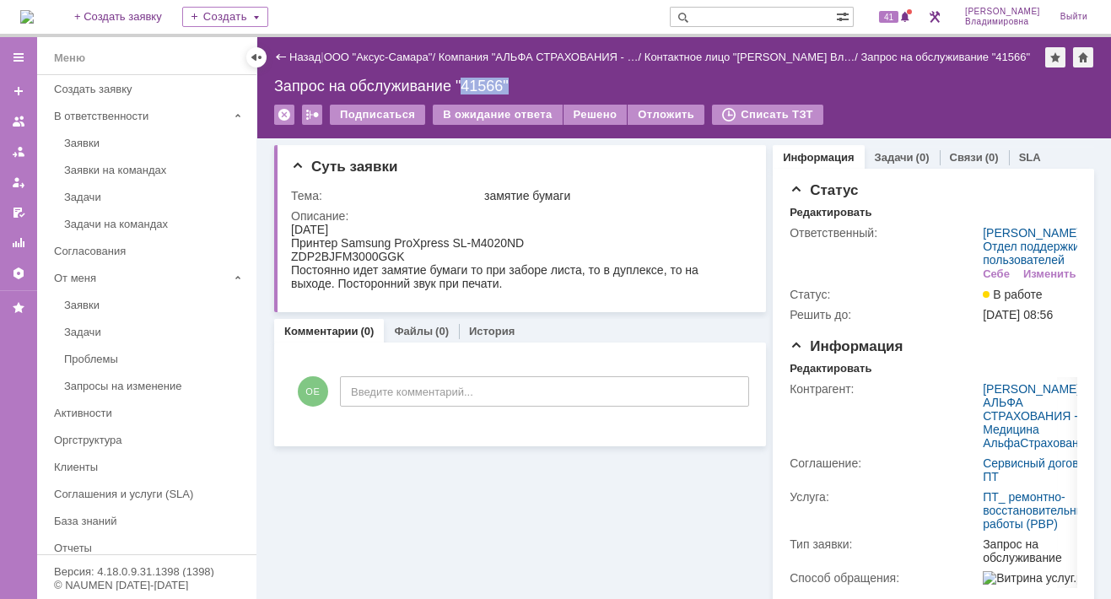
drag, startPoint x: 463, startPoint y: 83, endPoint x: 507, endPoint y: 83, distance: 43.9
click at [507, 83] on div "Запрос на обслуживание "41566"" at bounding box center [684, 86] width 820 height 17
copy div "41566""
click at [898, 14] on span "41" at bounding box center [888, 17] width 19 height 12
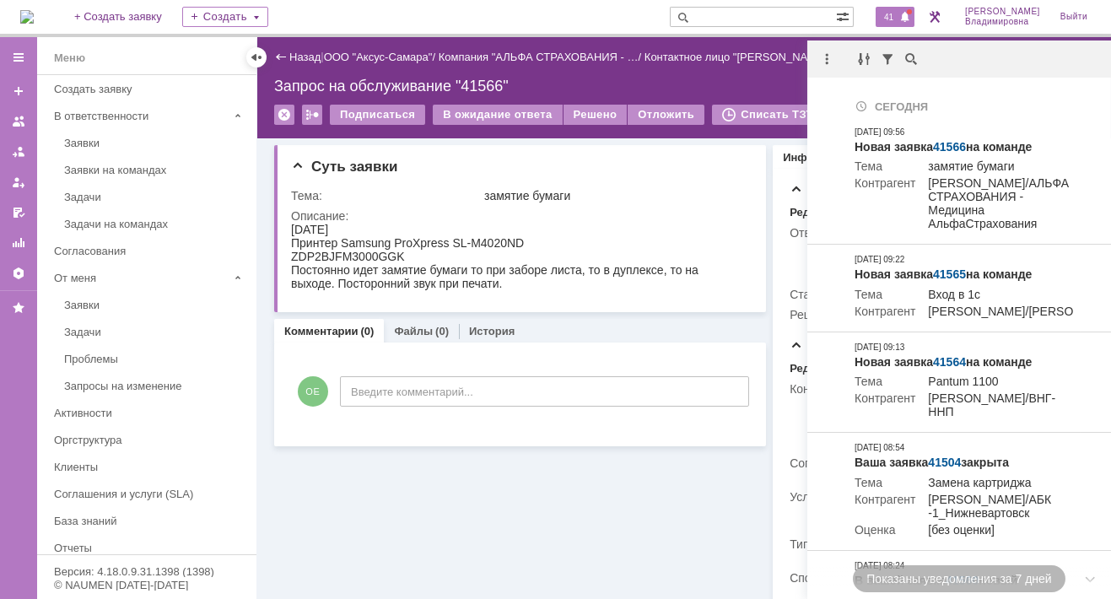
click at [428, 488] on div "Суть заявки Тема: замятие бумаги Описание: Комментарии (0) Файлы (0) История Ко…" at bounding box center [520, 524] width 492 height 773
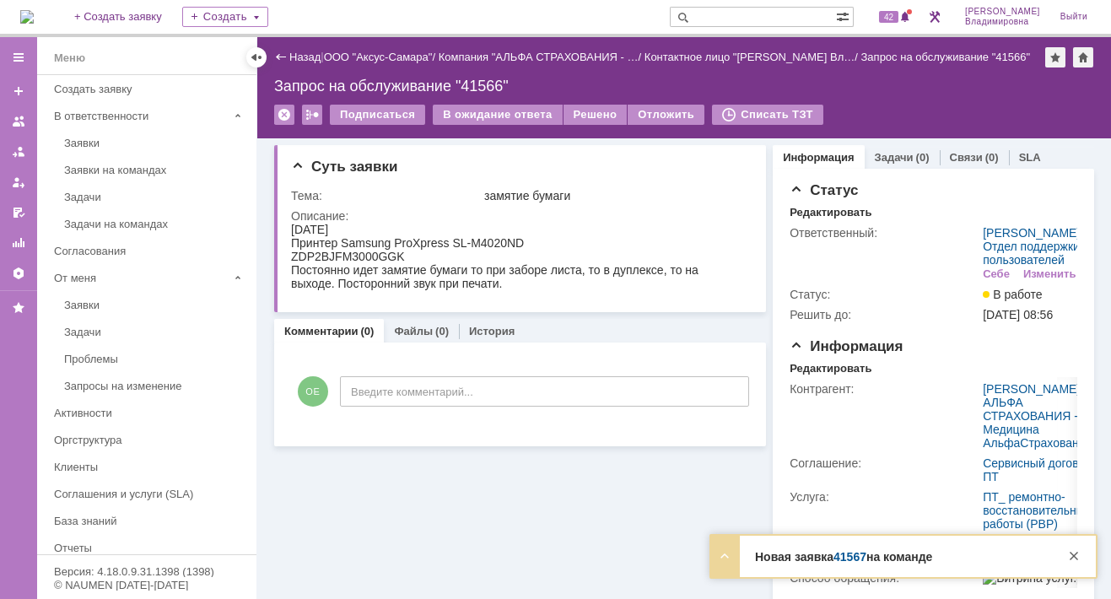
click at [846, 557] on link "41567" at bounding box center [849, 556] width 33 height 13
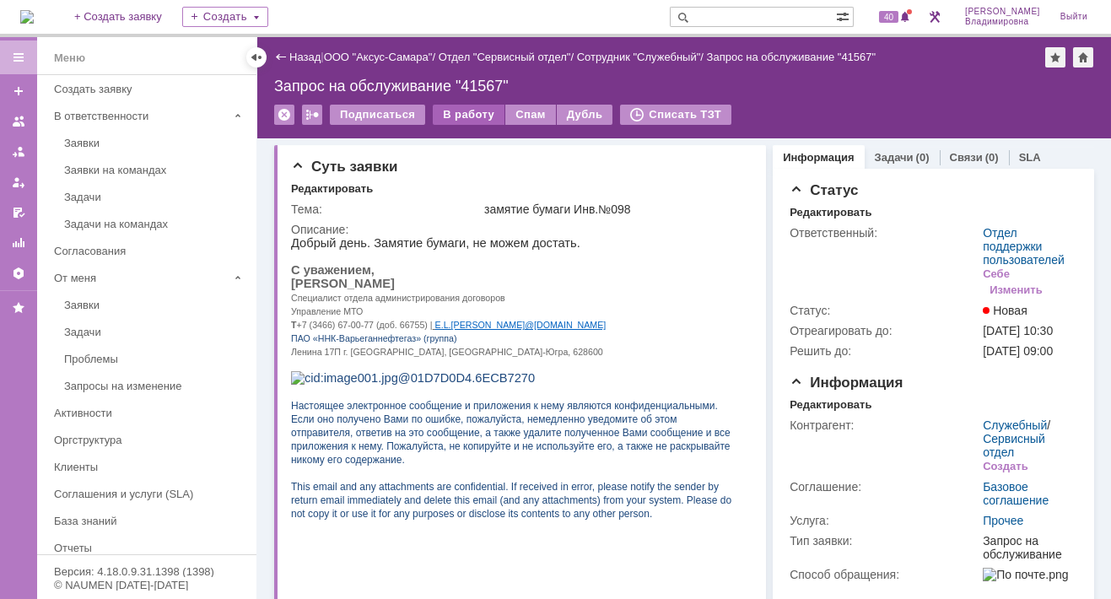
click at [457, 108] on div "В работу" at bounding box center [469, 115] width 72 height 20
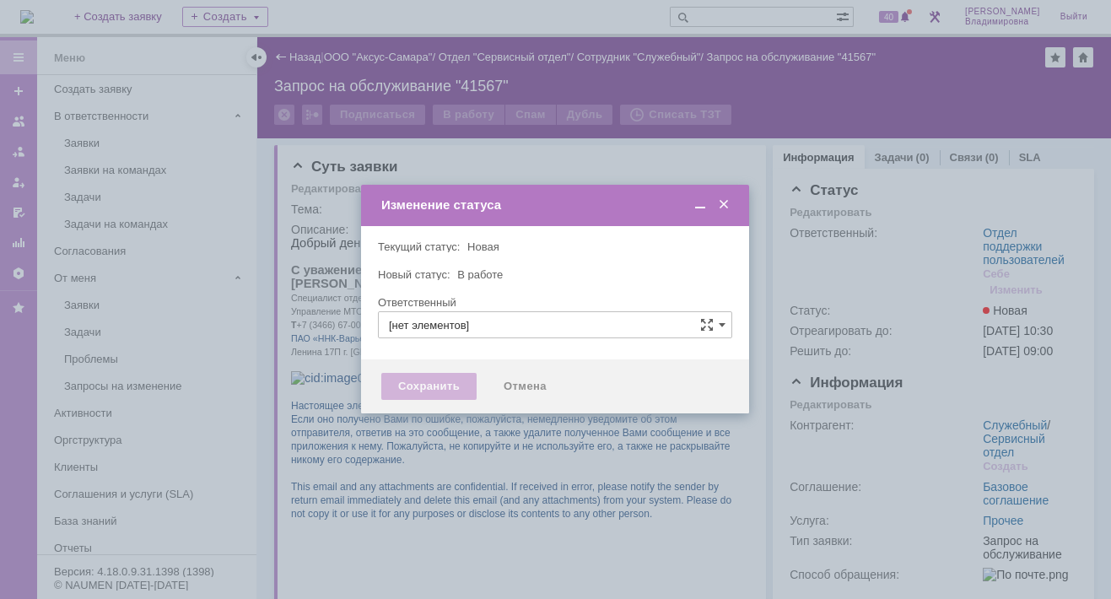
type input "Отдел поддержки пользователей"
type input "[PERSON_NAME]"
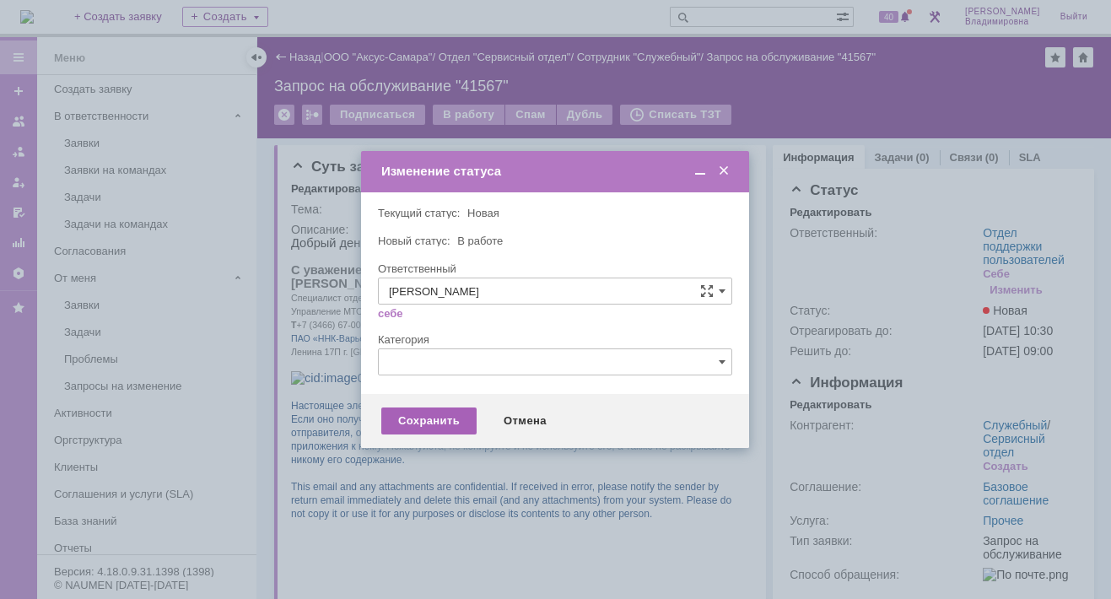
click at [410, 419] on div "Сохранить" at bounding box center [428, 420] width 95 height 27
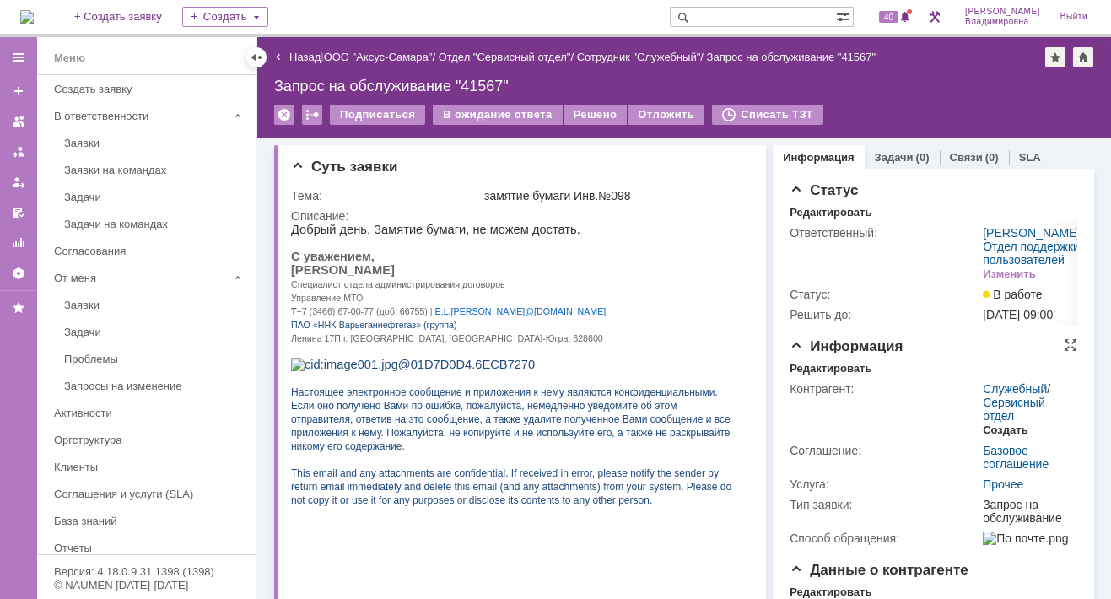
click at [1003, 437] on div "Создать" at bounding box center [1005, 429] width 45 height 13
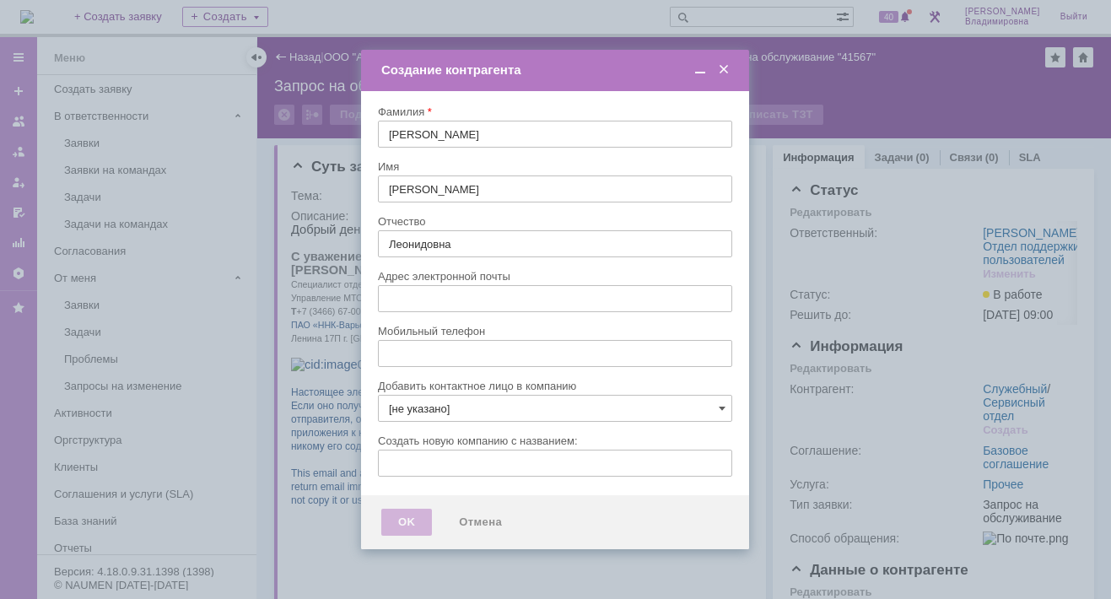
type input "e.l.levashova@ipc-oil.ru"
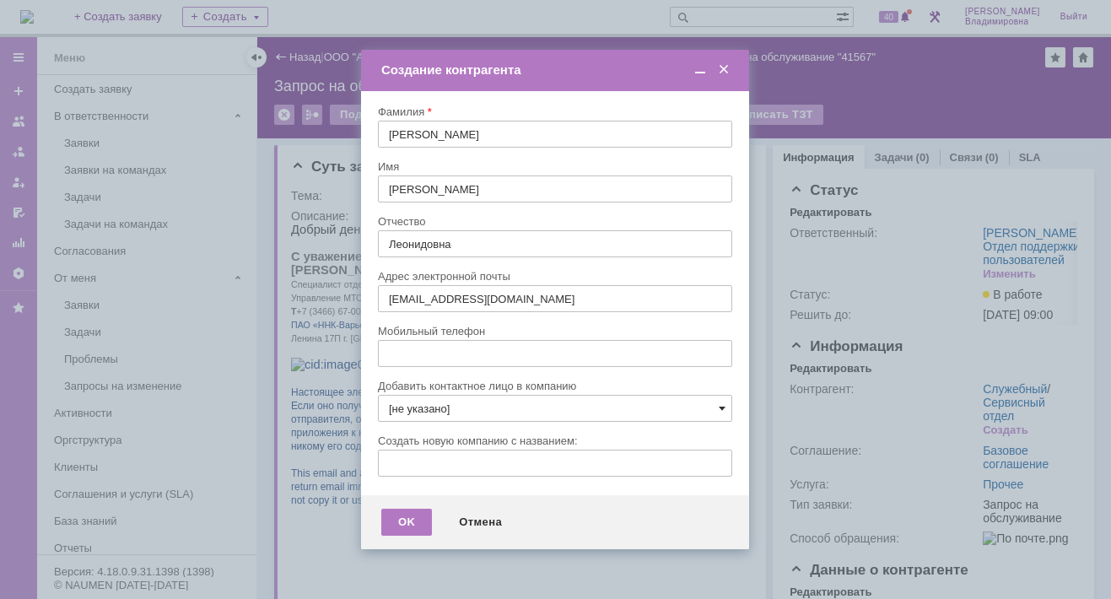
click at [722, 404] on span at bounding box center [722, 407] width 7 height 13
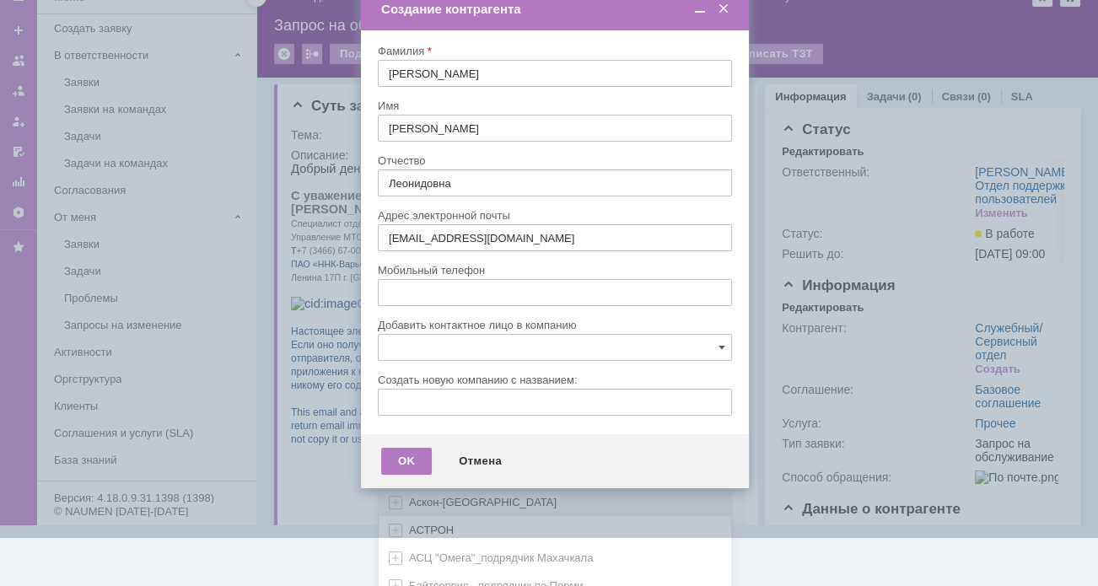
scroll to position [501, 0]
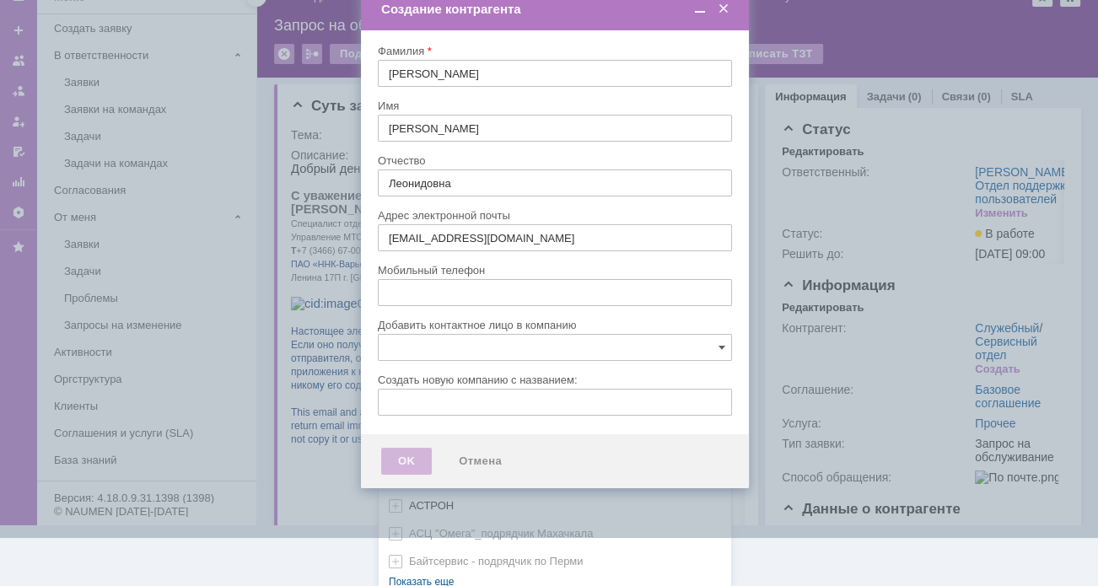
click at [414, 571] on link "Показать еще" at bounding box center [421, 581] width 85 height 25
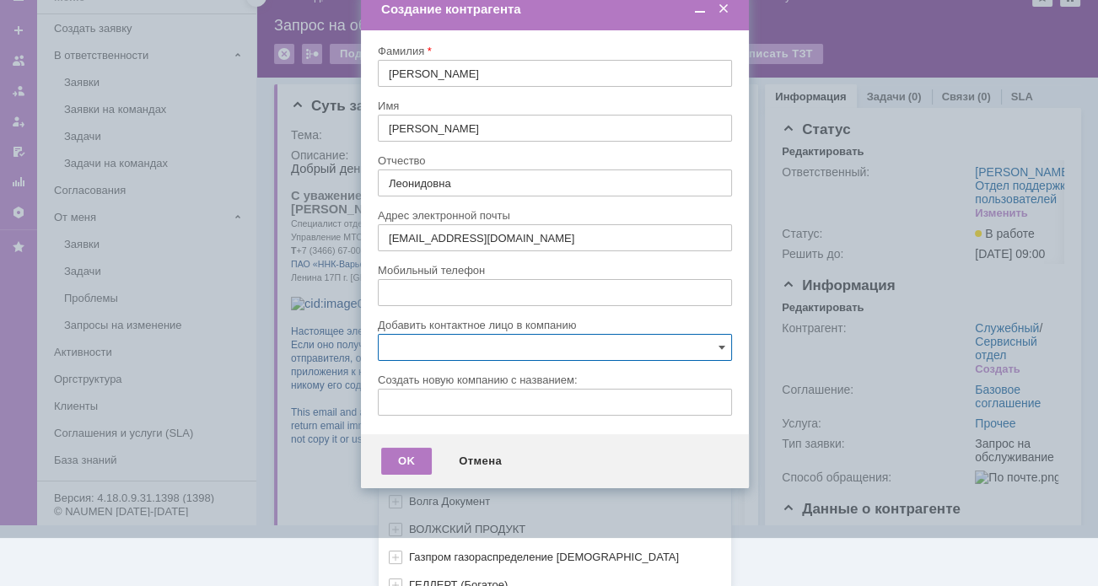
scroll to position [754, 0]
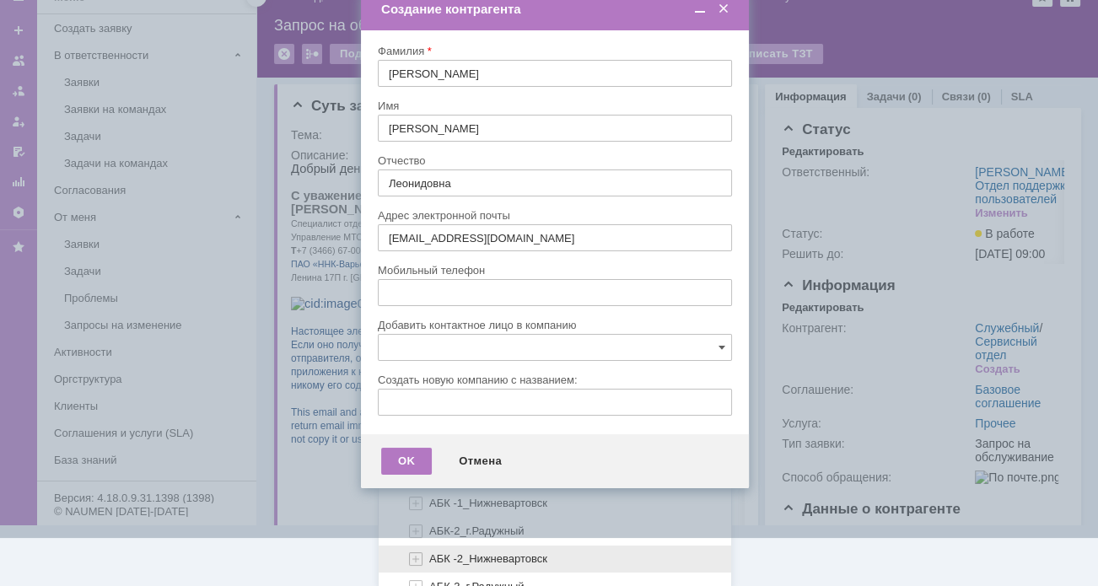
click at [483, 552] on span "АБК -2_Нижневартовск" at bounding box center [488, 558] width 118 height 13
type input "АБК -2_Нижневартовск"
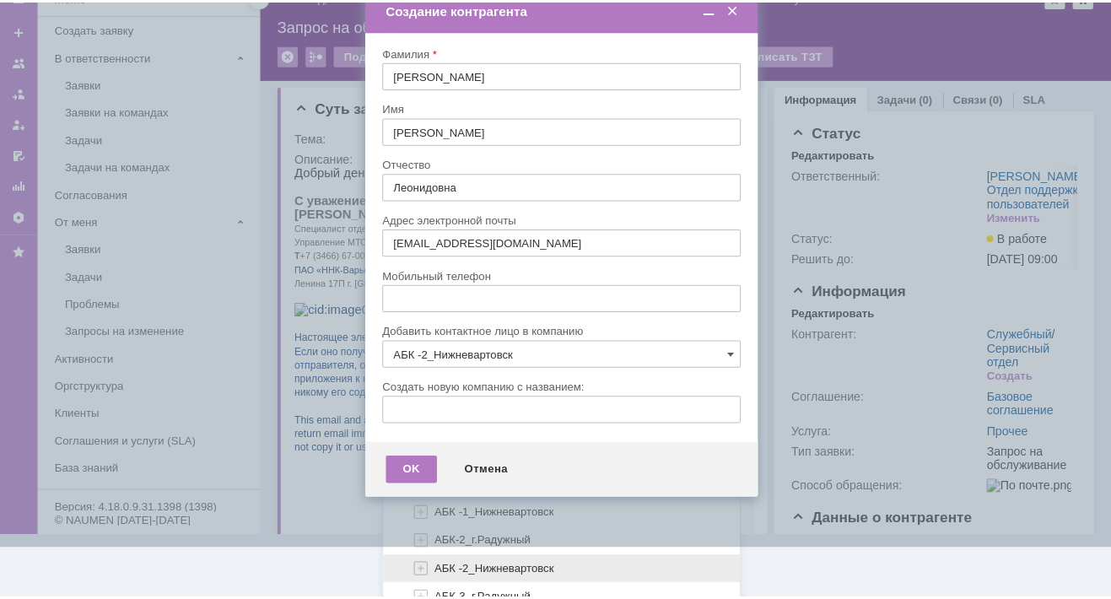
scroll to position [0, 0]
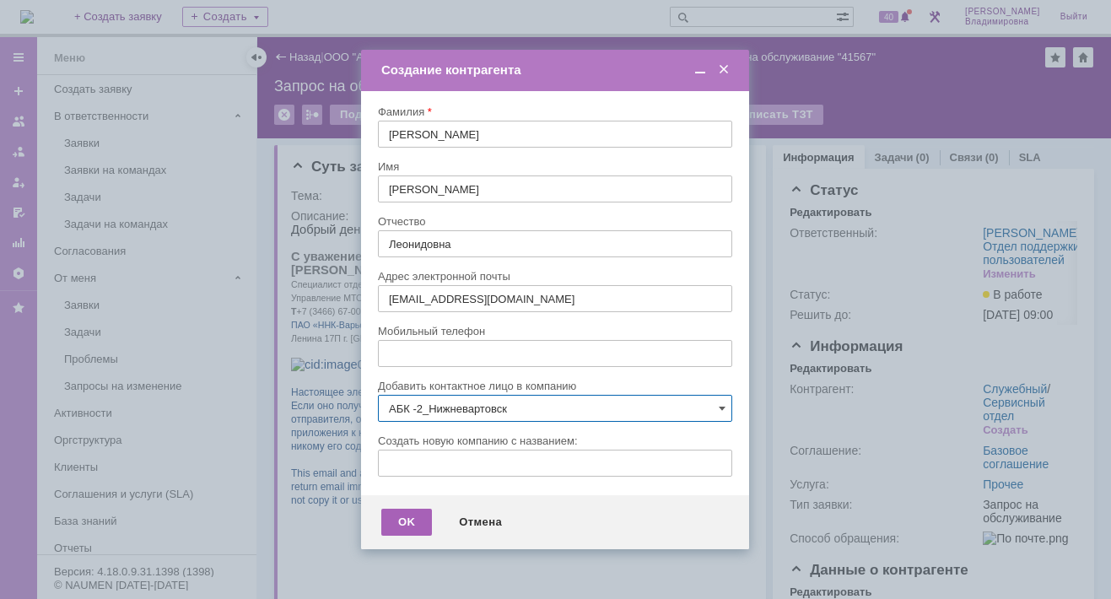
click at [405, 520] on div "OK" at bounding box center [406, 522] width 51 height 27
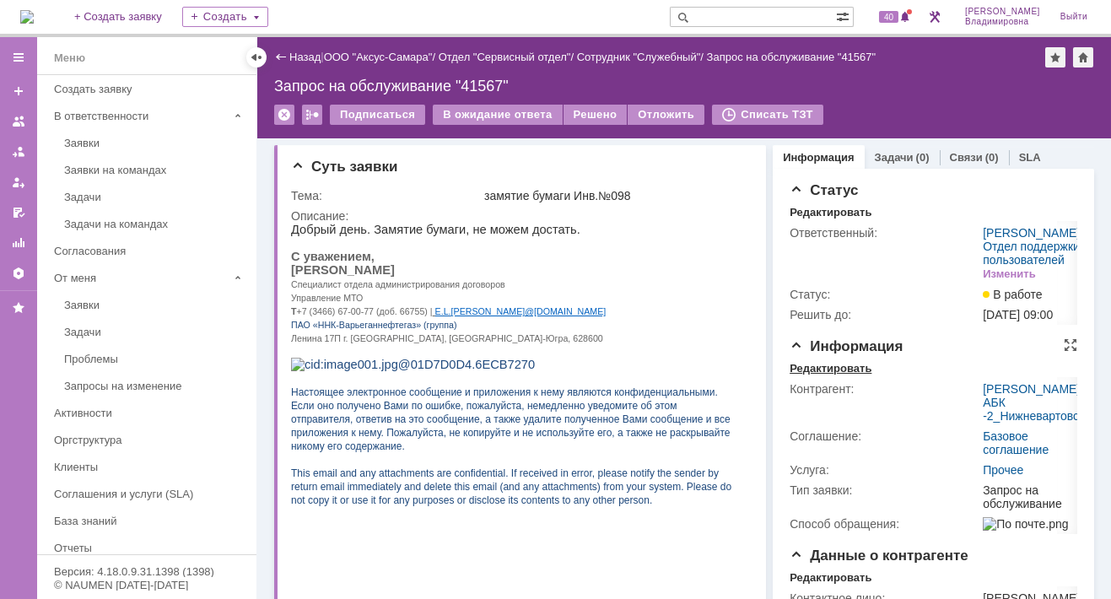
click at [834, 375] on div "Редактировать" at bounding box center [830, 368] width 82 height 13
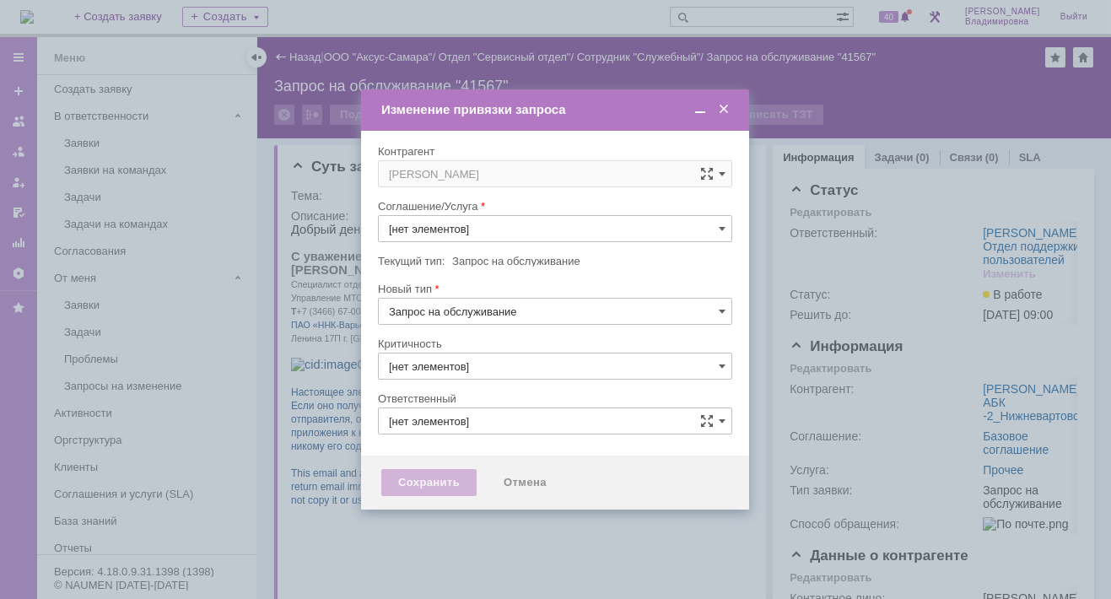
type input "3. Низкая"
type input "Прочее"
type input "[не указано]"
type input "Орлова Елена Владимировна"
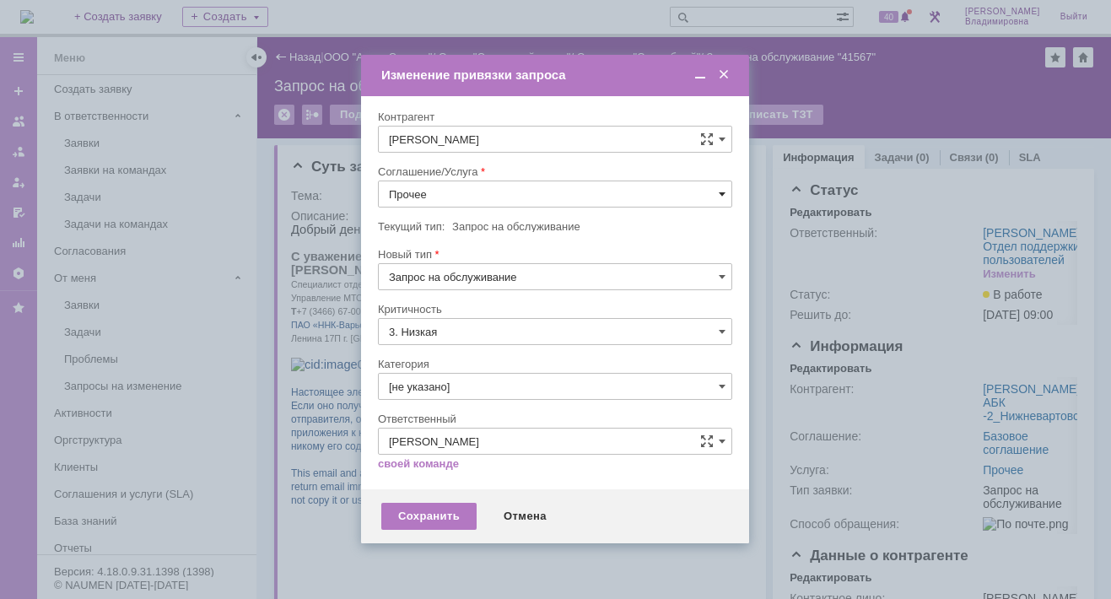
click at [722, 194] on span at bounding box center [722, 193] width 7 height 13
click at [458, 340] on span "ПТ_ диагностика/ ремонтно-восстановительные работы" at bounding box center [555, 346] width 332 height 13
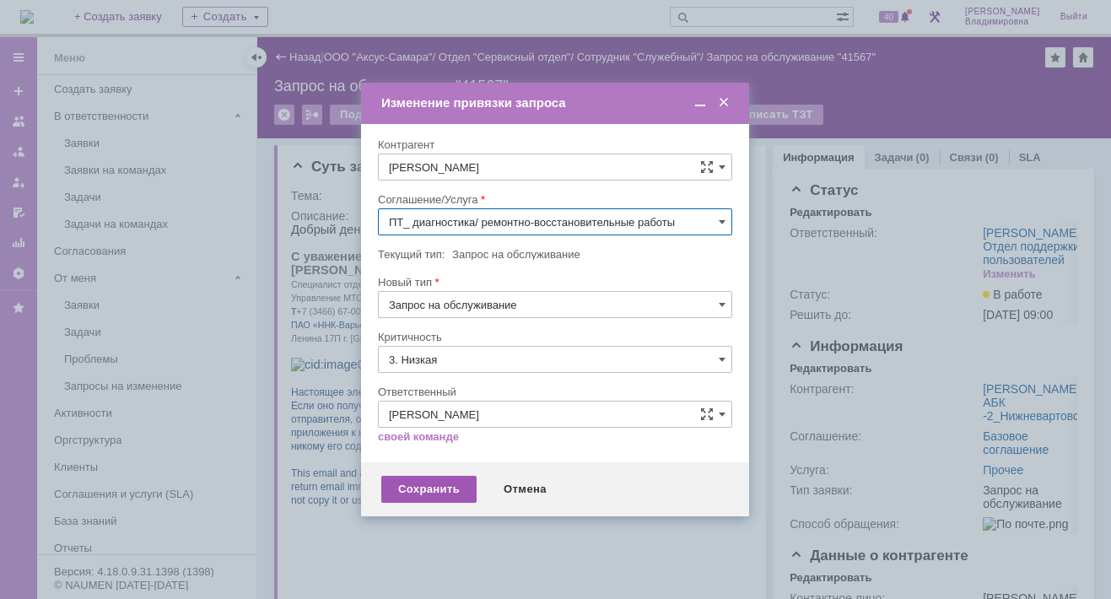
type input "ПТ_ диагностика/ ремонтно-восстановительные работы"
click at [406, 486] on div "Сохранить" at bounding box center [428, 489] width 95 height 27
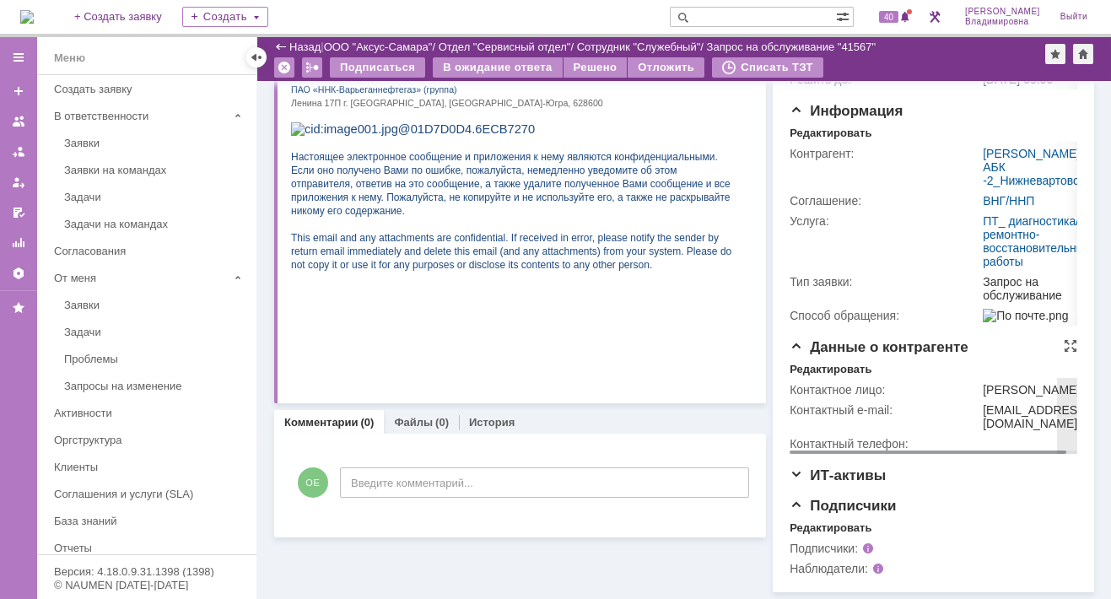
scroll to position [241, 0]
click at [828, 528] on div "Редактировать" at bounding box center [830, 527] width 82 height 13
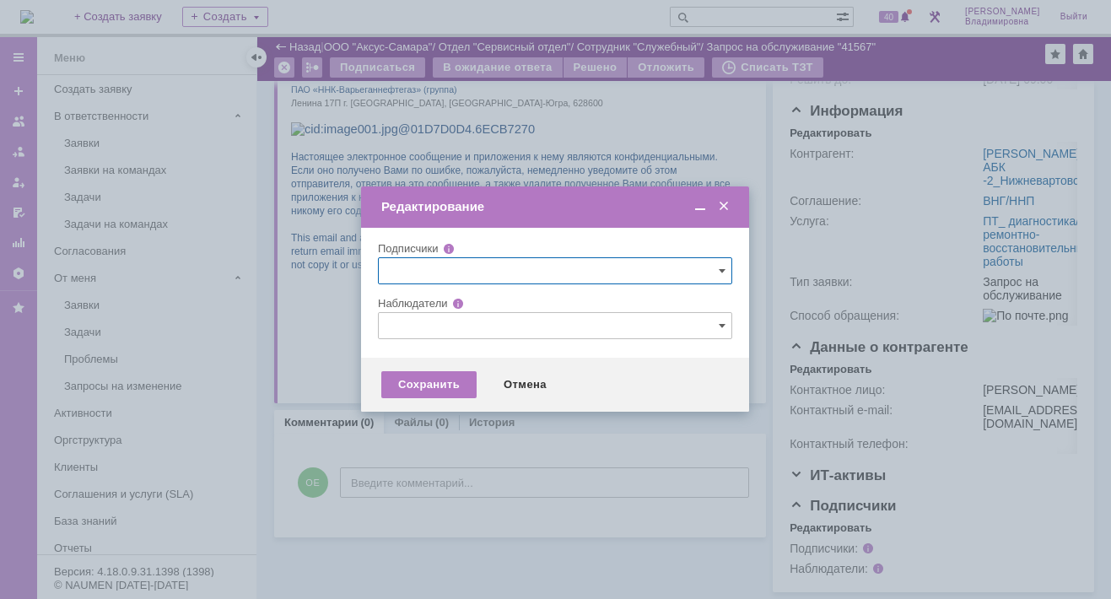
click at [414, 326] on input "text" at bounding box center [555, 325] width 354 height 27
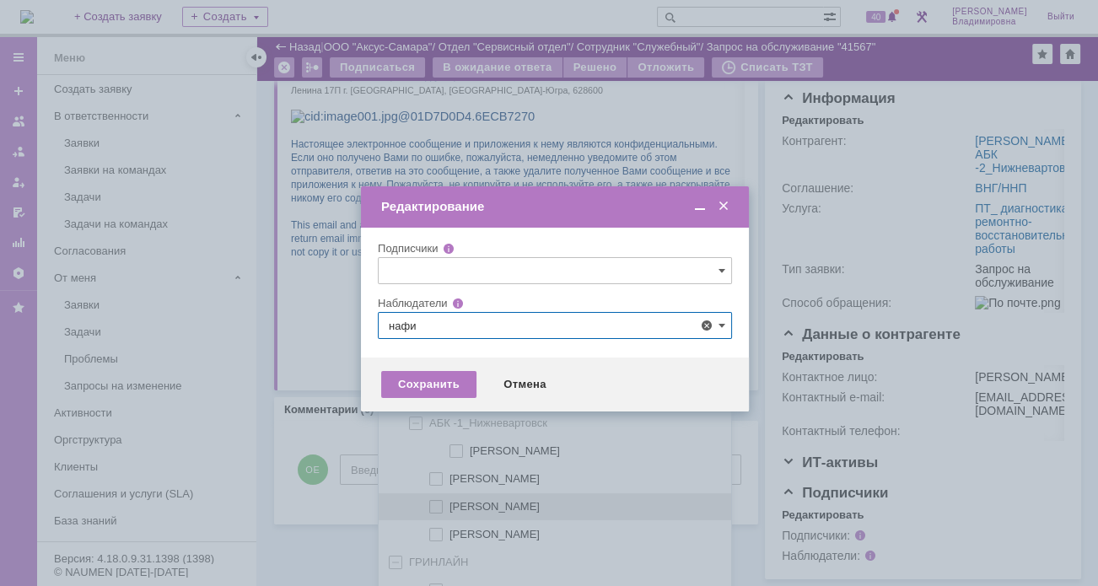
click at [450, 504] on span at bounding box center [450, 504] width 0 height 8
click at [435, 504] on input "Нафикова Евгения" at bounding box center [437, 507] width 11 height 11
type input "Нафикова Евгения"
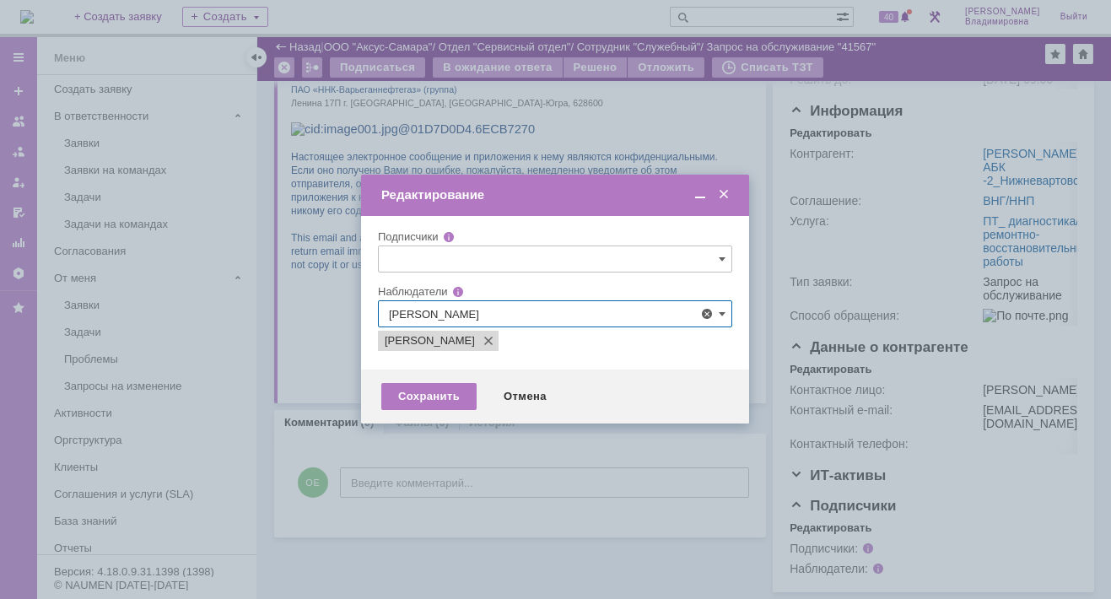
click at [319, 476] on div at bounding box center [555, 299] width 1111 height 599
click at [439, 398] on div "Сохранить" at bounding box center [428, 396] width 95 height 27
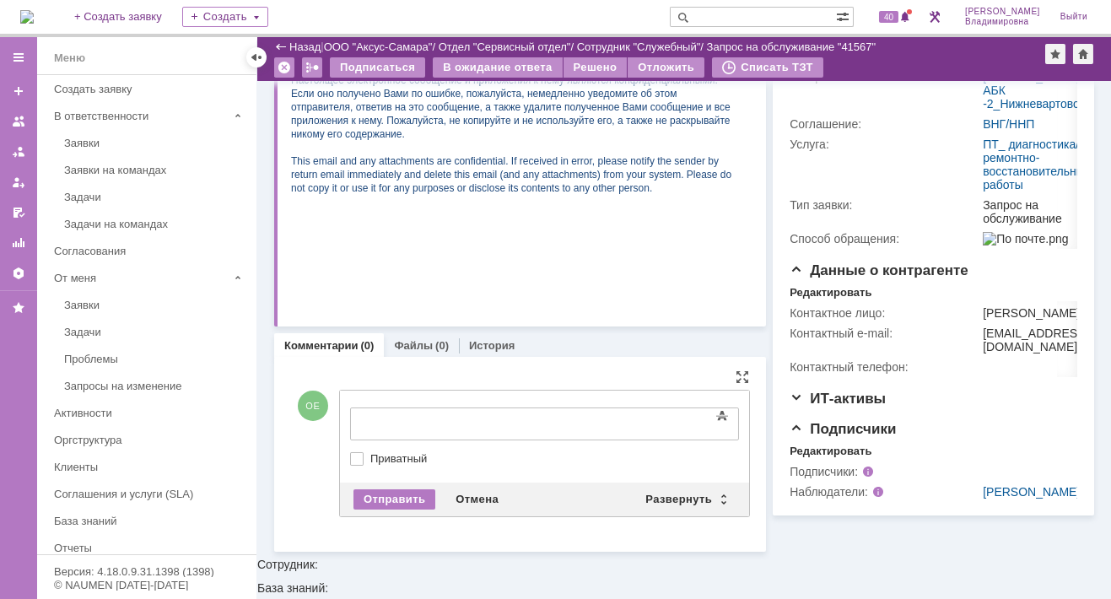
scroll to position [0, 0]
click at [672, 496] on div "Развернуть" at bounding box center [685, 499] width 100 height 20
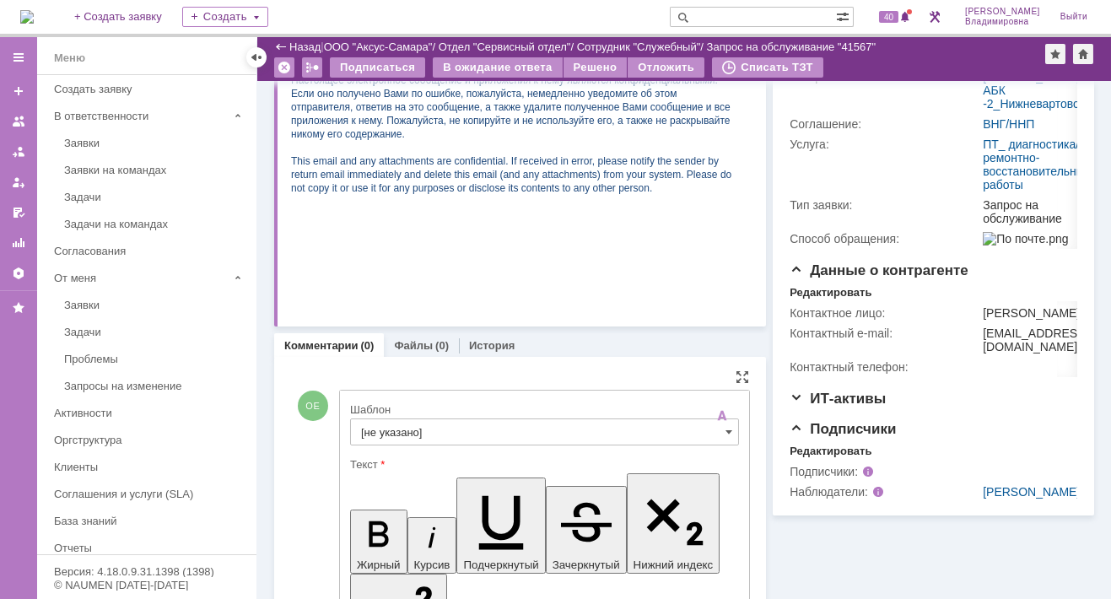
click at [378, 425] on input "[не указано]" at bounding box center [544, 431] width 389 height 27
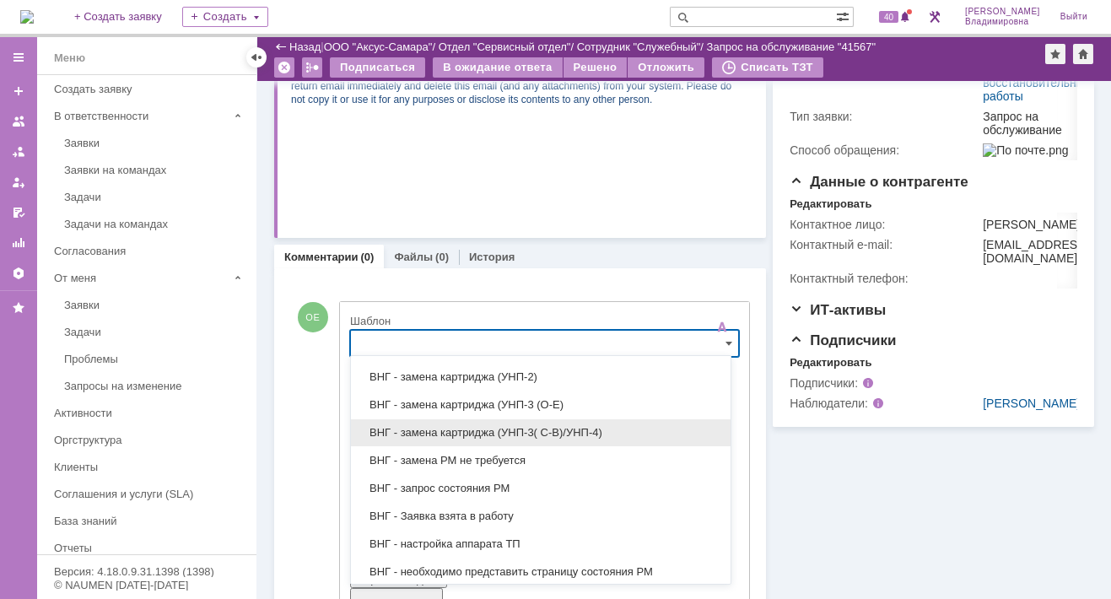
scroll to position [422, 0]
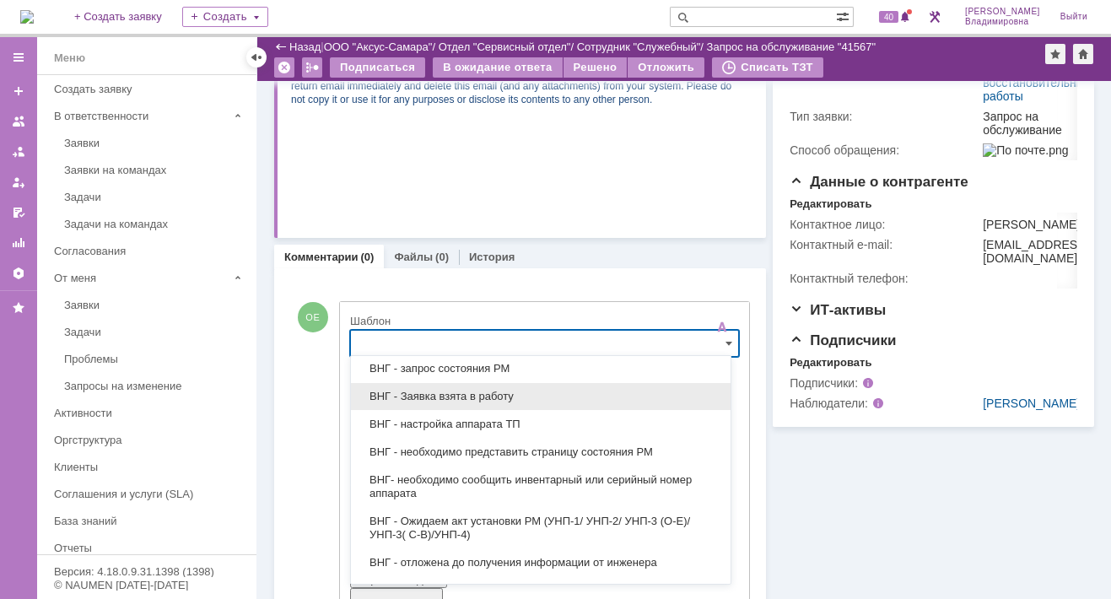
click at [422, 390] on span "ВНГ - Заявка взята в работу" at bounding box center [540, 396] width 359 height 13
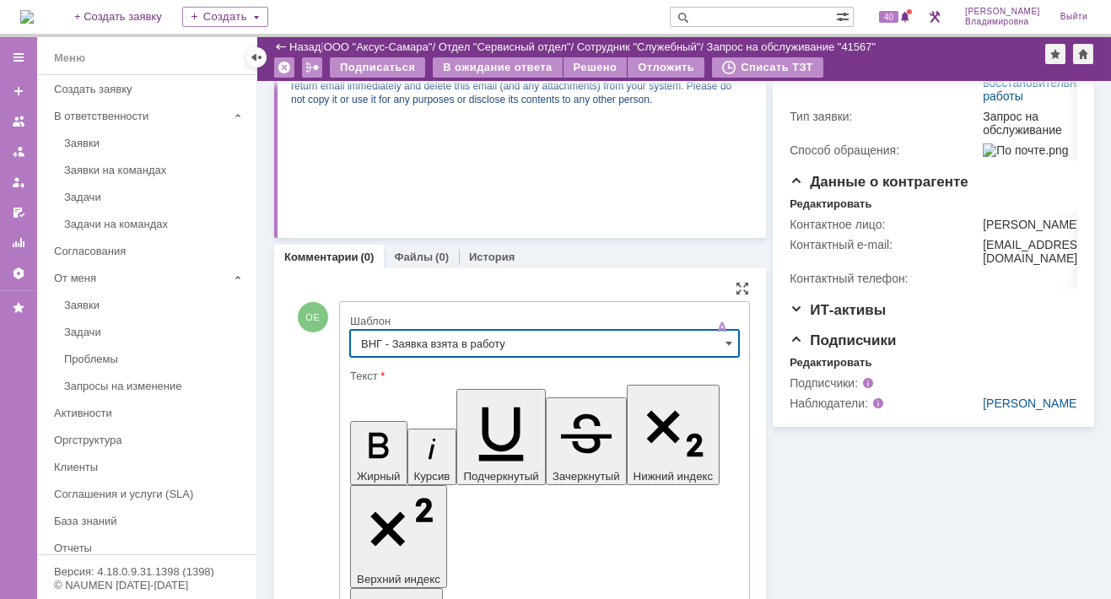
scroll to position [12, 0]
type input "ВНГ - Заявка взята в работу"
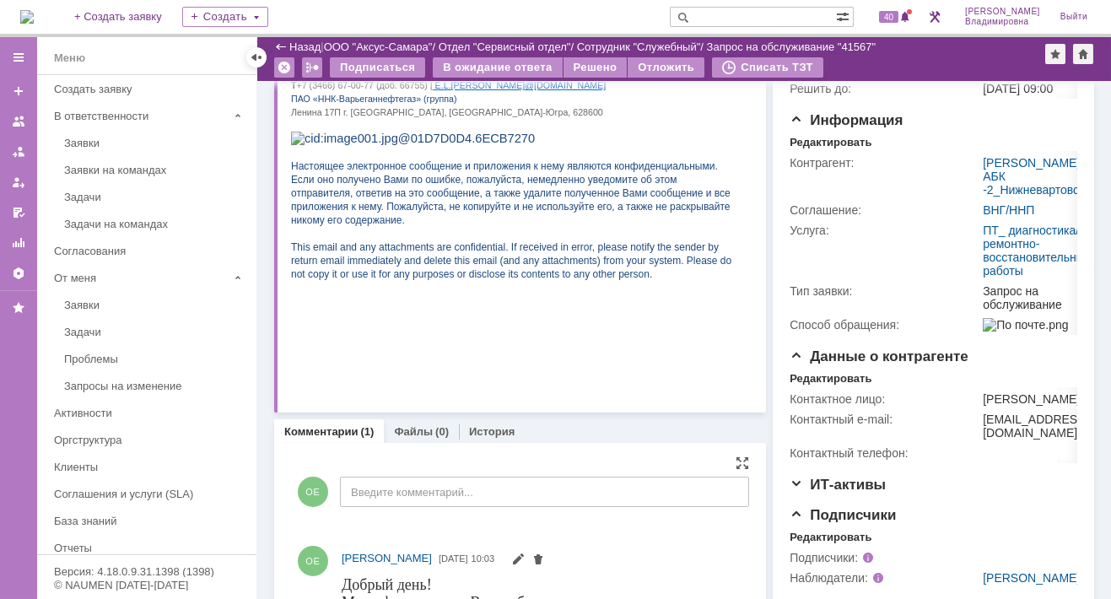
scroll to position [0, 0]
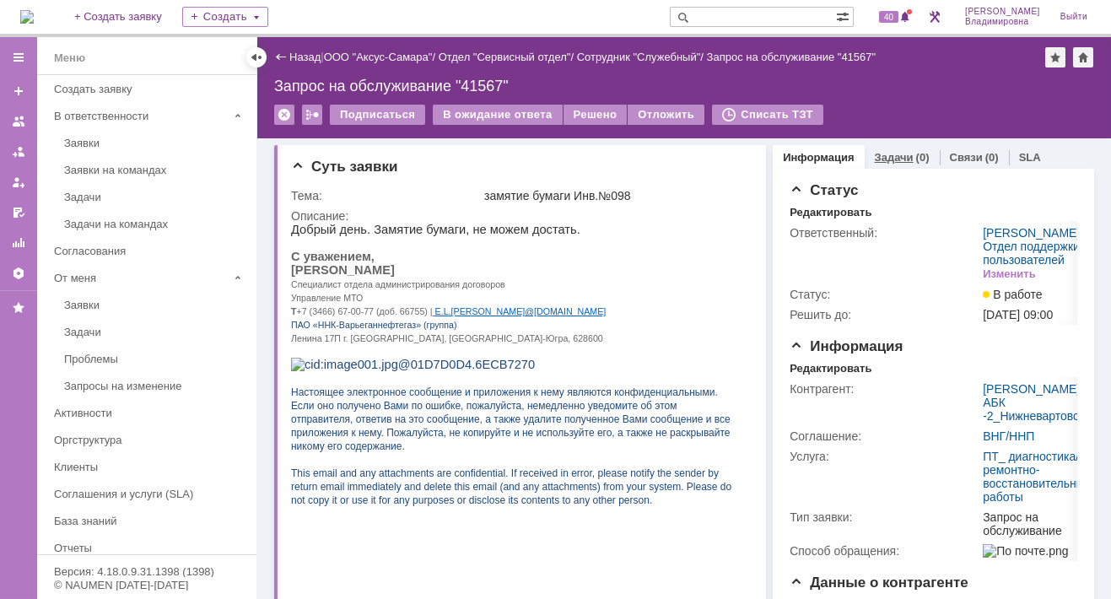
click at [875, 153] on link "Задачи" at bounding box center [894, 157] width 39 height 13
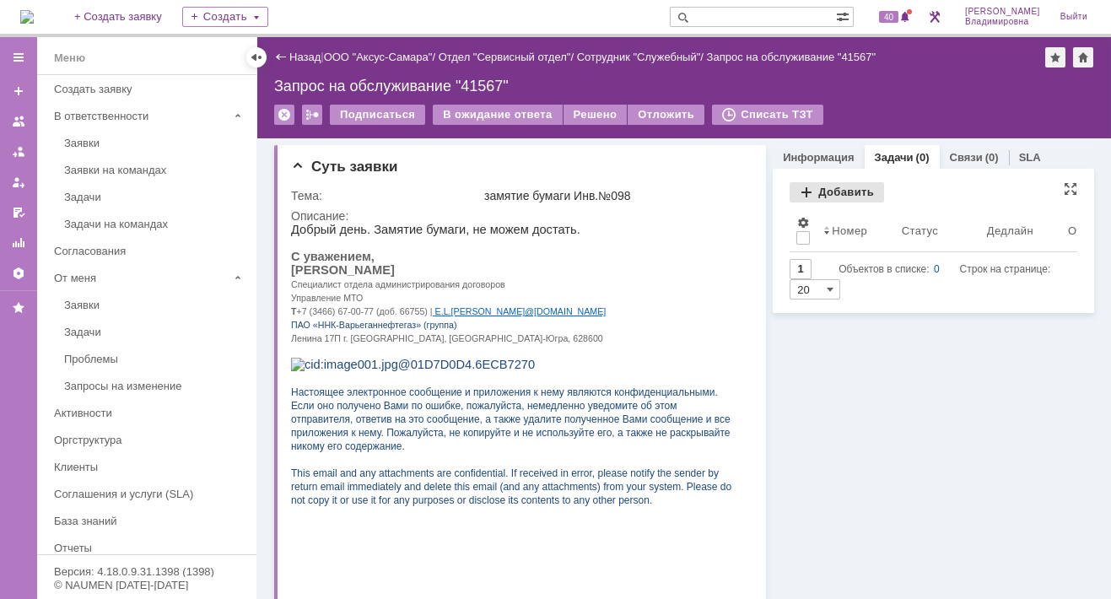
click at [811, 192] on div "Добавить" at bounding box center [836, 192] width 94 height 20
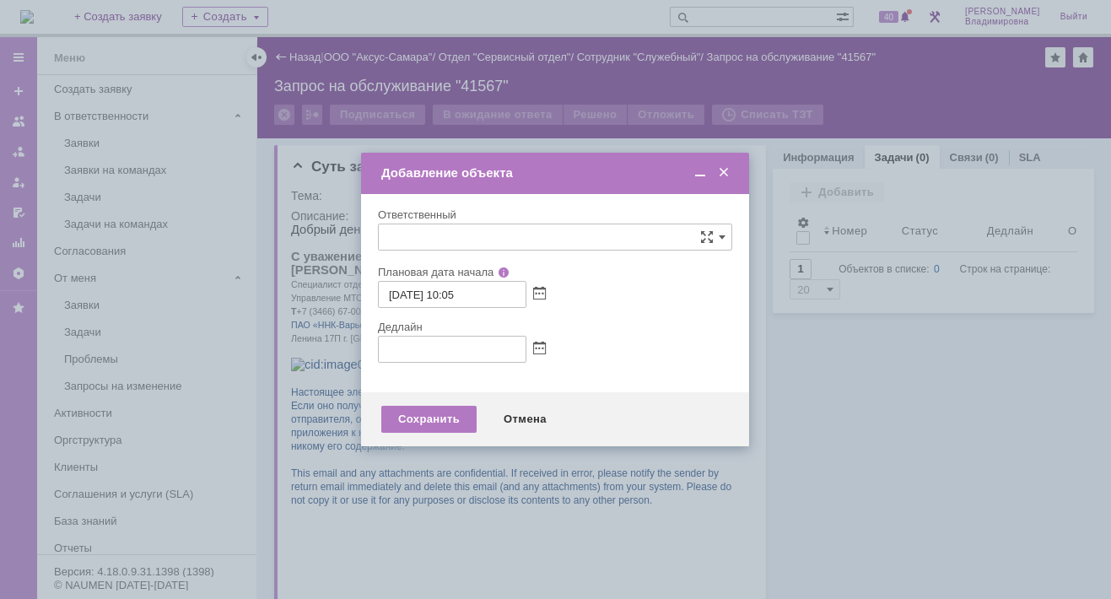
type input "[не указано]"
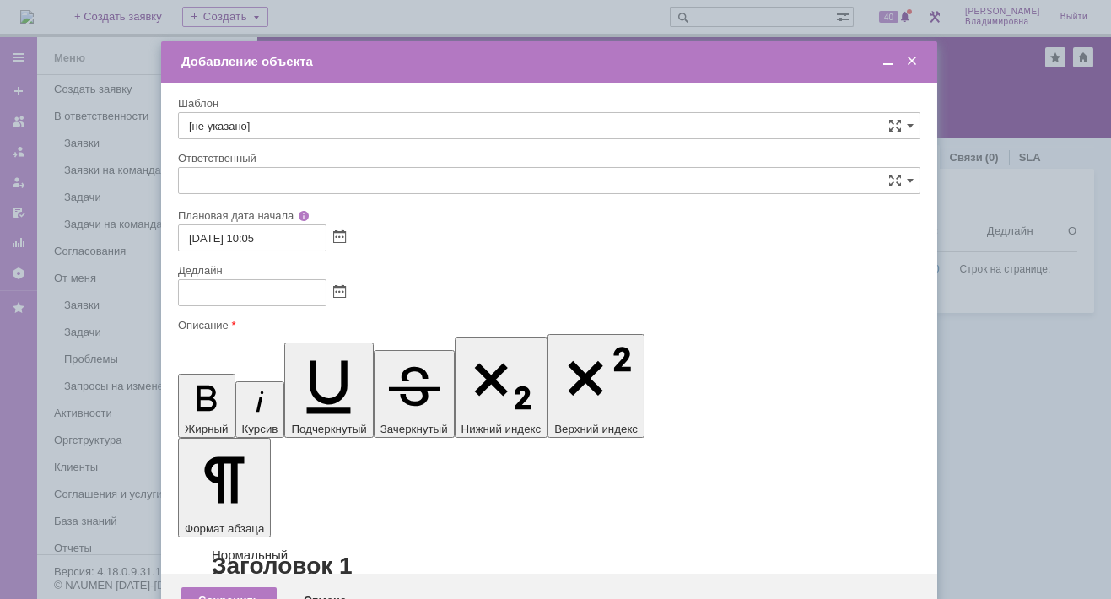
type input "[не указано]"
click at [226, 121] on input "[не указано]" at bounding box center [549, 125] width 742 height 27
click at [277, 308] on span "ВНГ / ННП - диагностика, ремонт без использования ЗИП (Запрос на обслуживание)" at bounding box center [549, 309] width 720 height 13
type input "ВНГ / ННП - диагностика, ремонт без использования ЗИП (Запрос на обслуживание)"
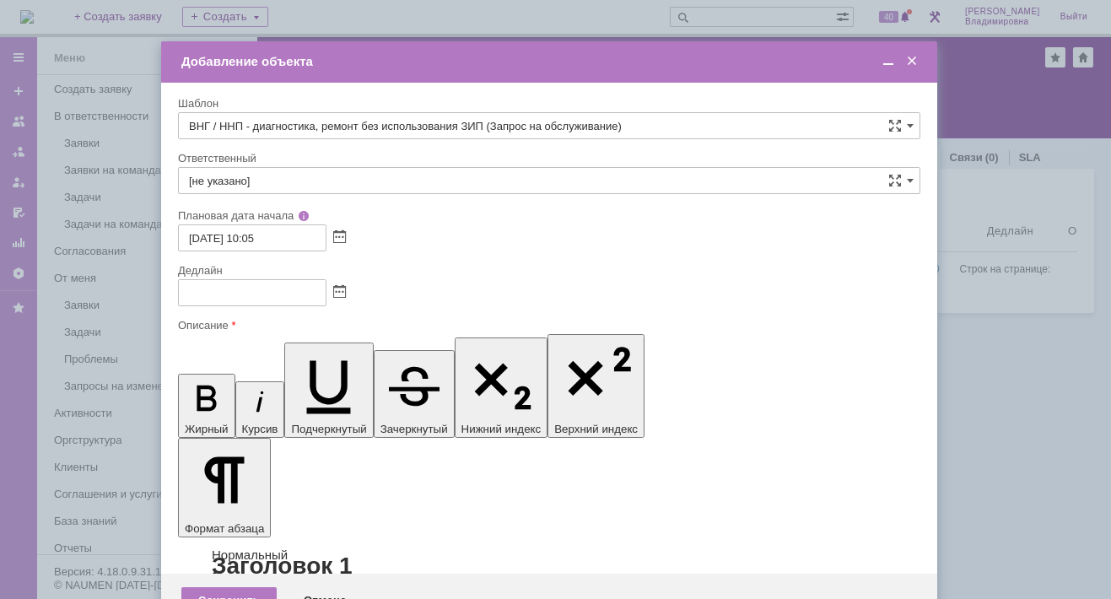
type input "[PERSON_NAME]"
type input "01.09.2025 18:05"
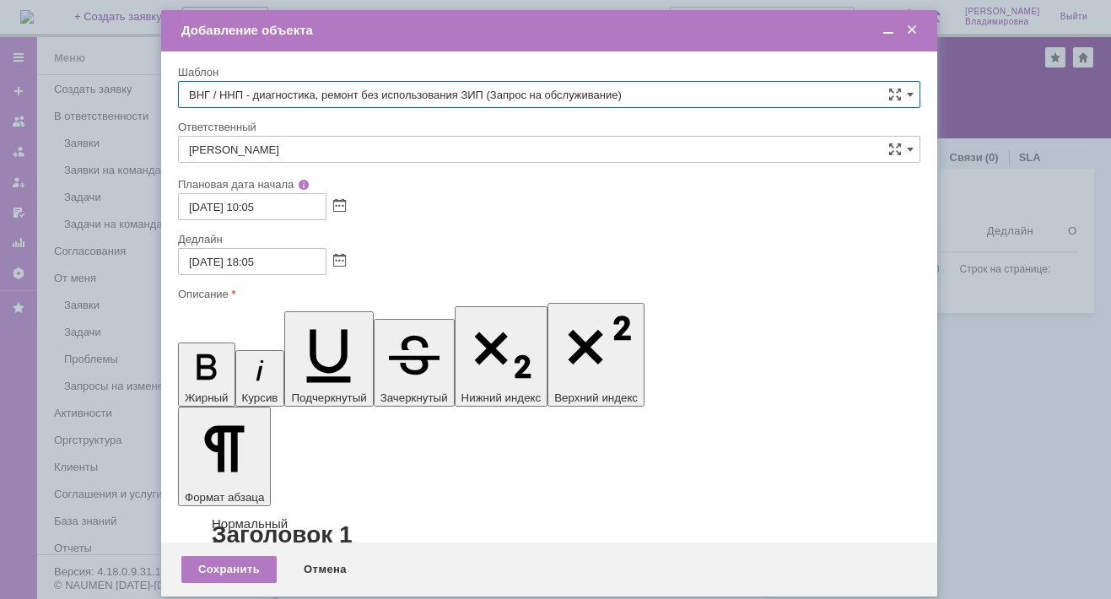
type input "ВНГ / ННП - диагностика, ремонт без использования ЗИП (Запрос на обслуживание)"
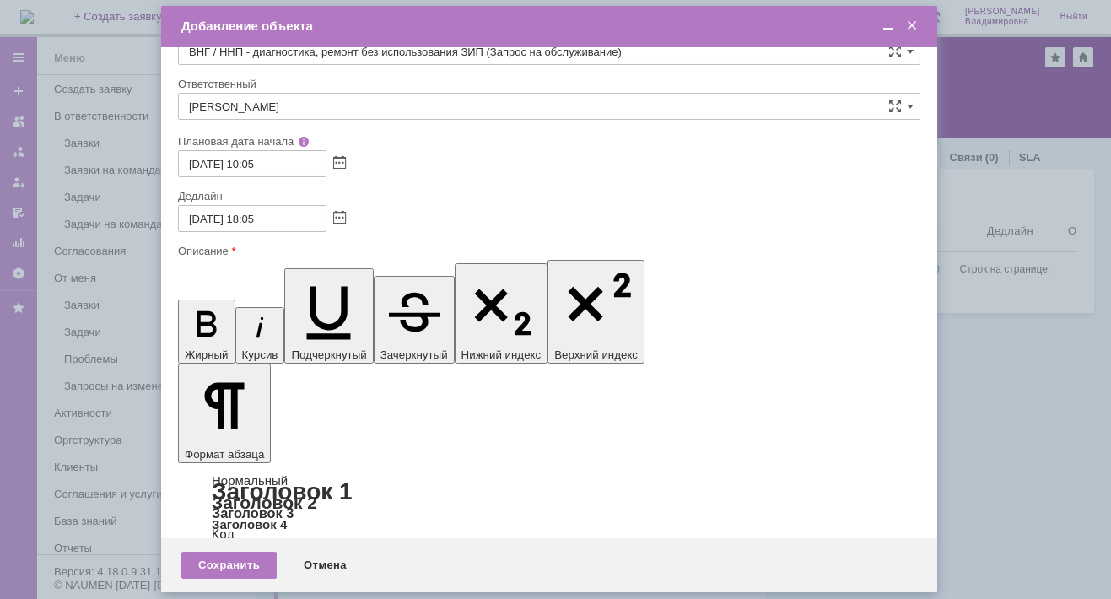
scroll to position [0, 0]
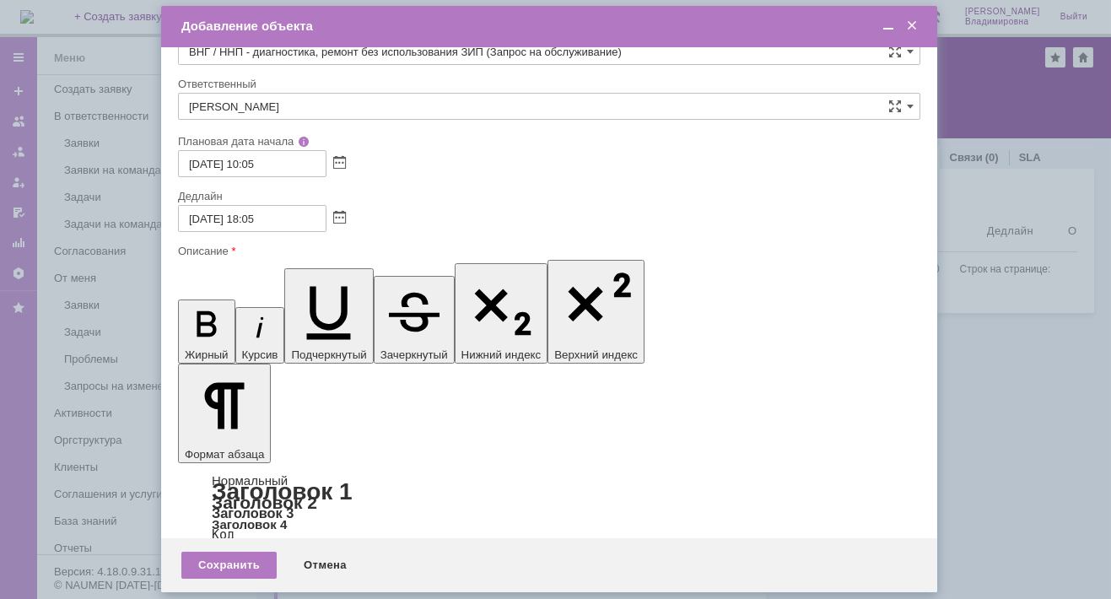
click at [213, 564] on div "Сохранить" at bounding box center [228, 565] width 95 height 27
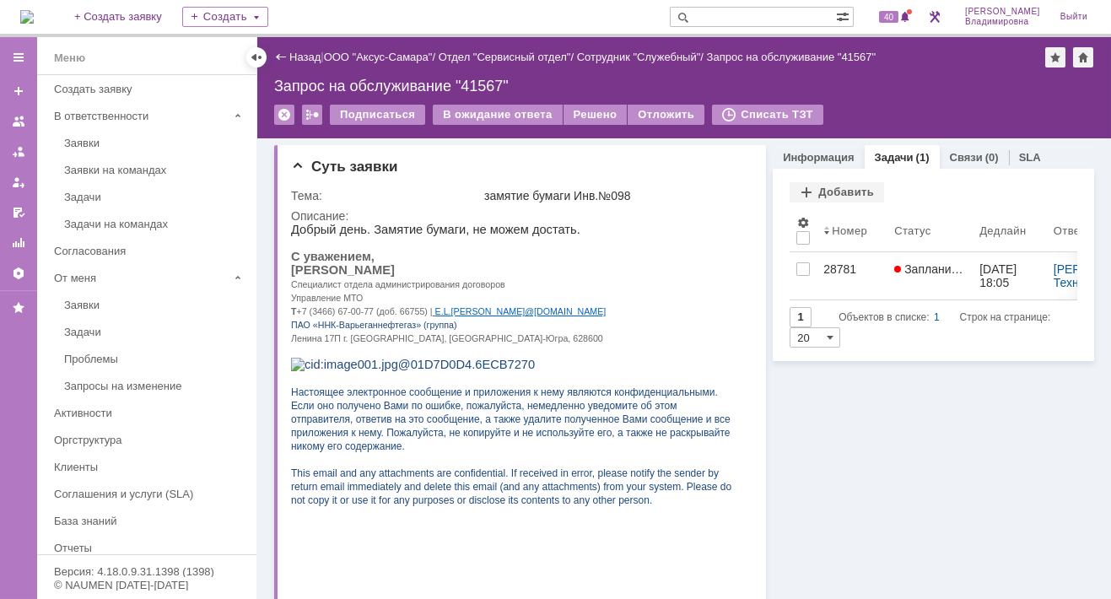
click at [34, 10] on img at bounding box center [26, 16] width 13 height 13
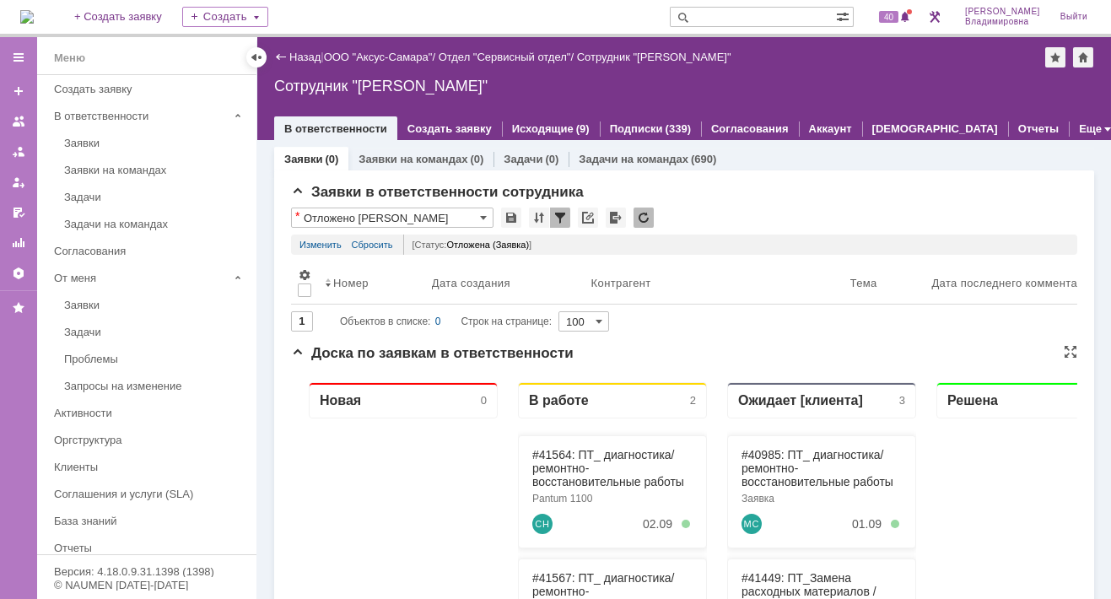
click at [382, 51] on link "ООО "Аксус-Самара"" at bounding box center [378, 57] width 109 height 13
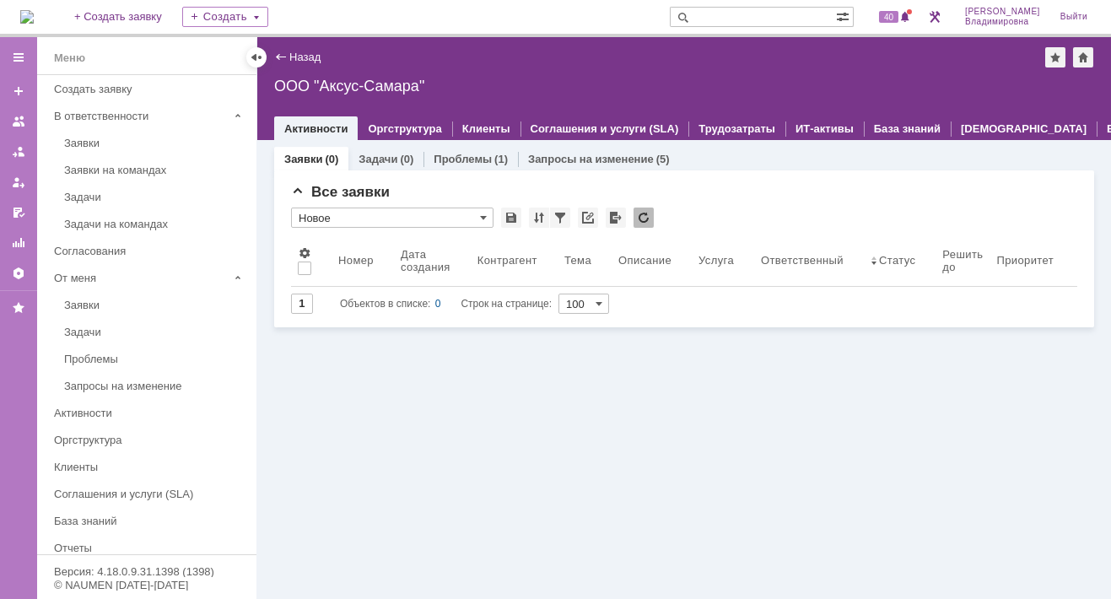
click at [34, 14] on img at bounding box center [26, 16] width 13 height 13
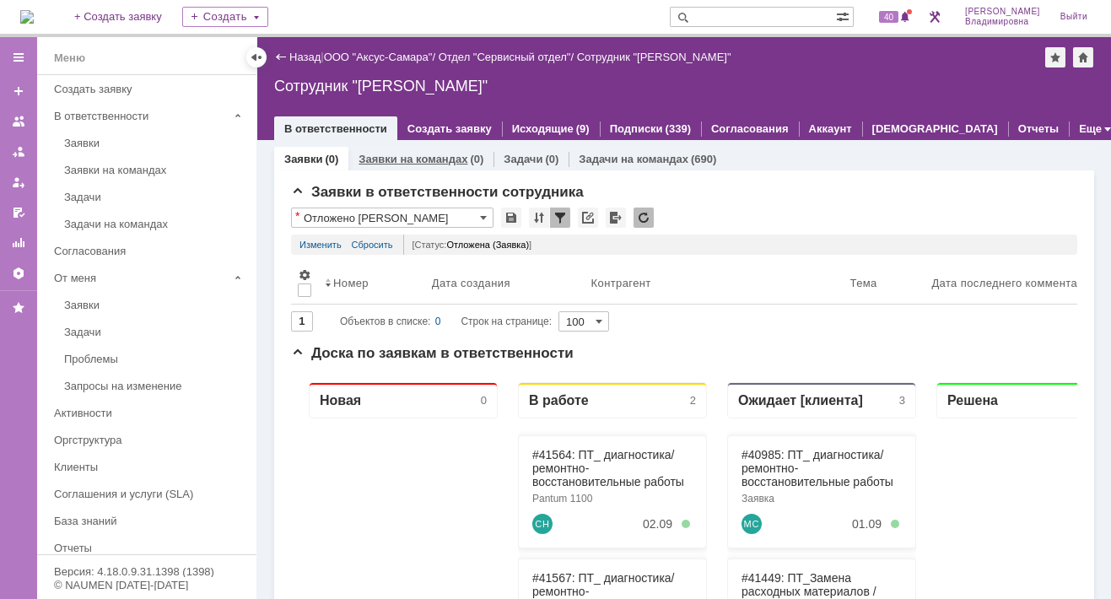
click at [412, 159] on link "Заявки на командах" at bounding box center [412, 159] width 109 height 13
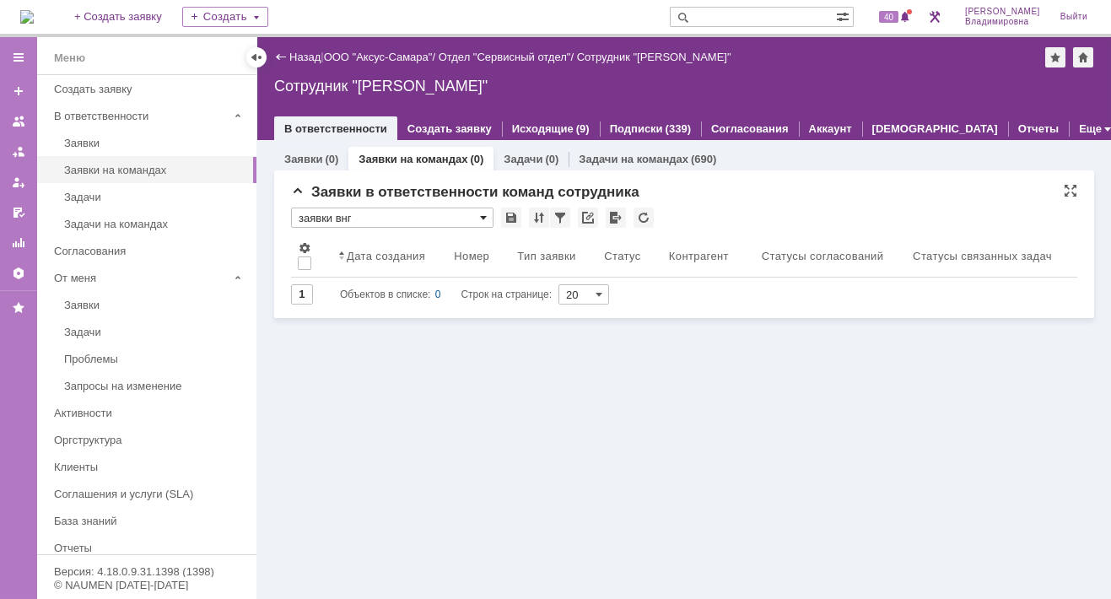
click at [484, 217] on span at bounding box center [483, 217] width 7 height 13
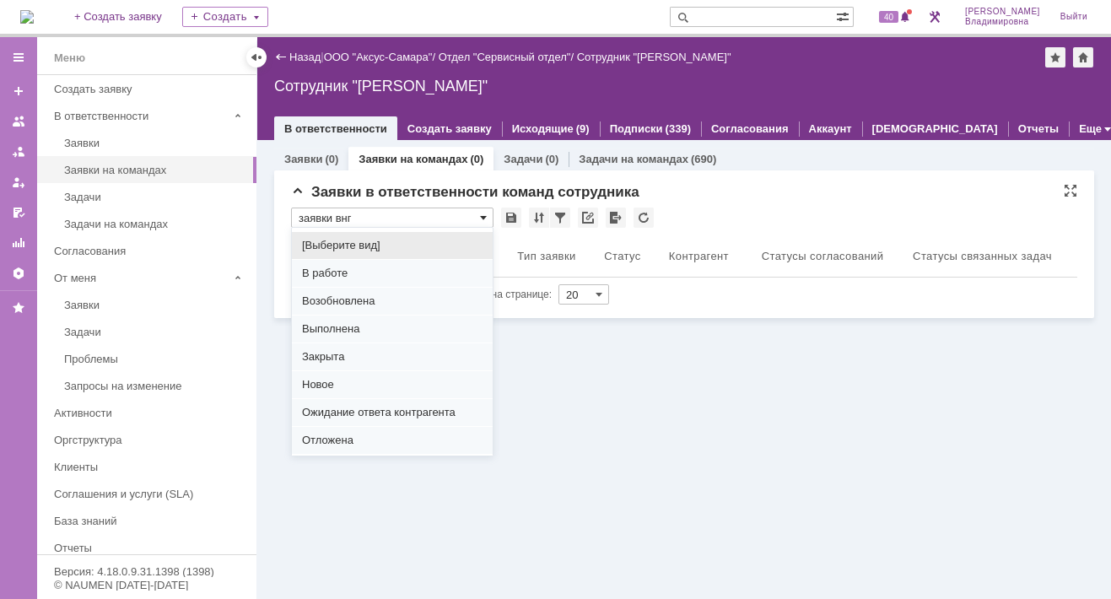
scroll to position [209, 0]
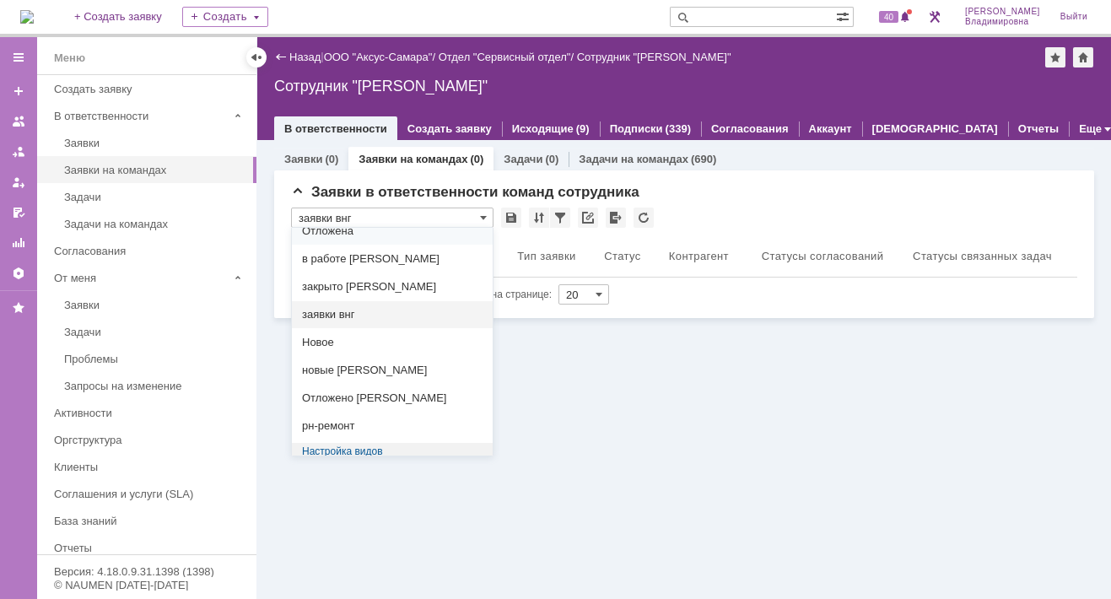
drag, startPoint x: 731, startPoint y: 434, endPoint x: 720, endPoint y: 407, distance: 29.1
click at [727, 423] on div "Заявки (0) Заявки на командах (0) Задачи (0) Задачи на командах (690) Заявки в …" at bounding box center [684, 369] width 854 height 459
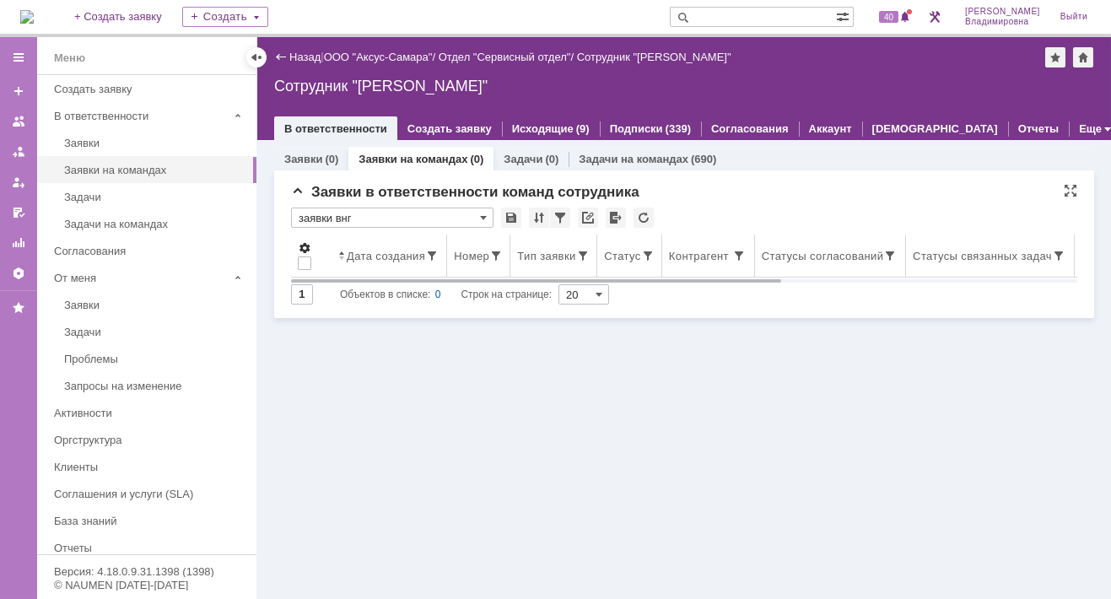
click at [304, 247] on span at bounding box center [304, 247] width 13 height 13
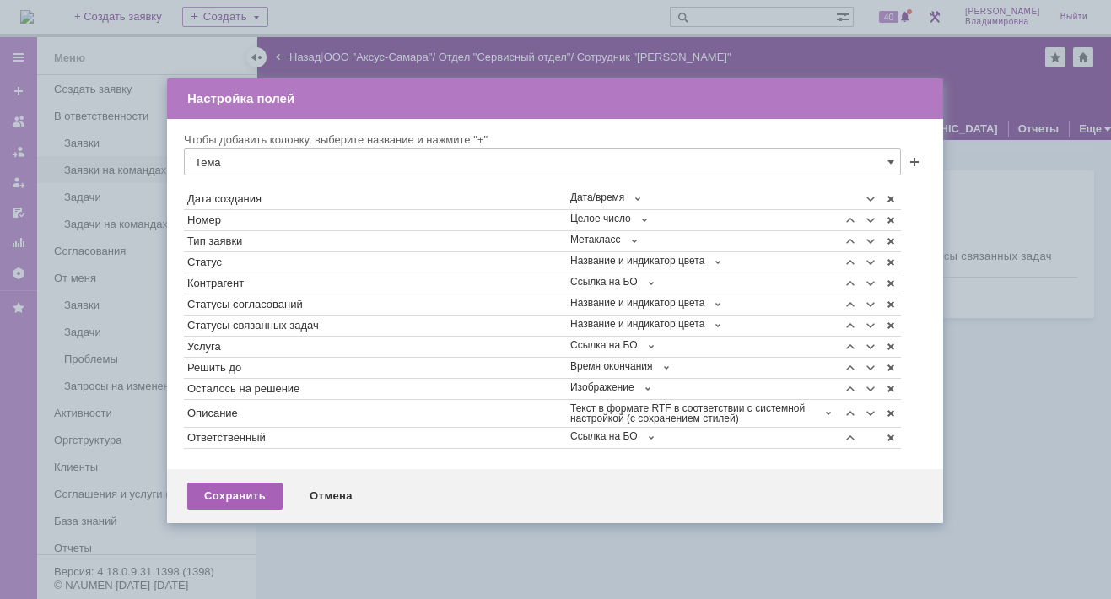
click at [236, 493] on div "Сохранить" at bounding box center [234, 495] width 95 height 27
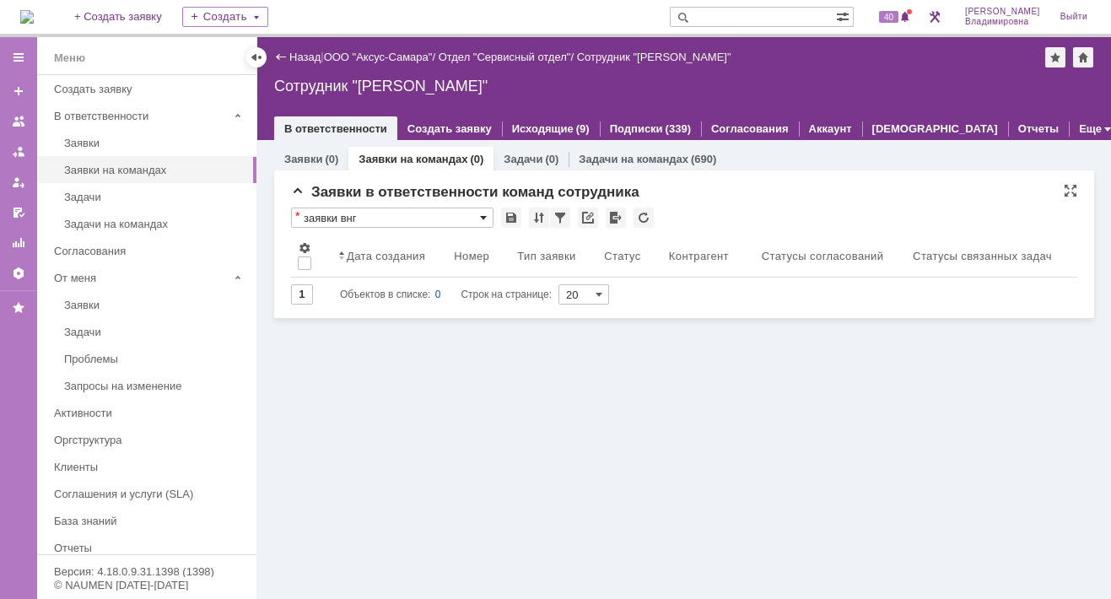
click at [482, 217] on span at bounding box center [483, 217] width 7 height 13
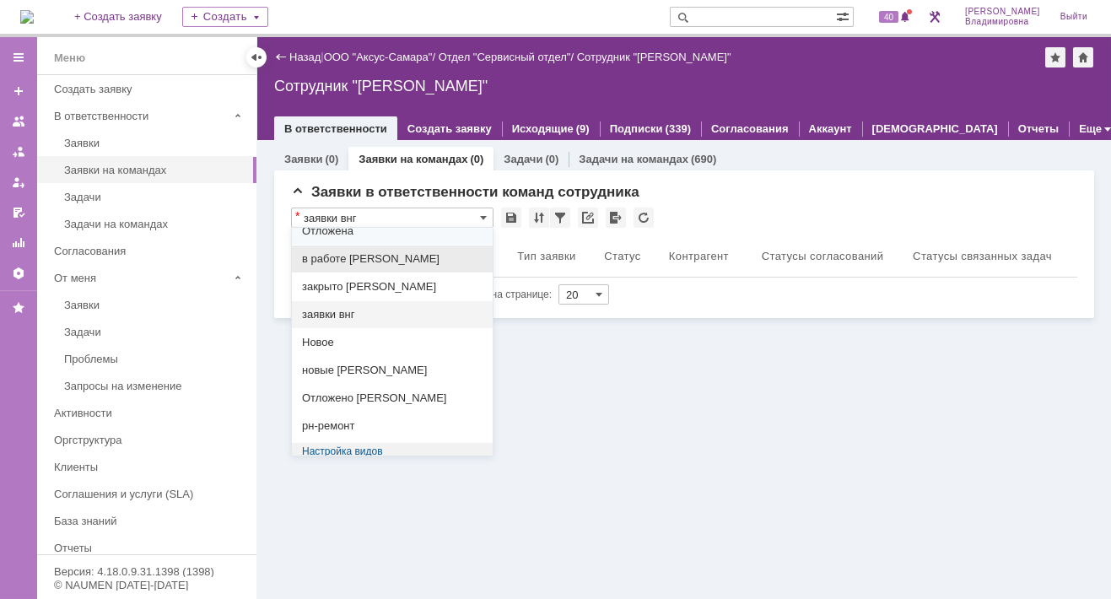
click at [371, 253] on span "в работе орлова" at bounding box center [392, 258] width 180 height 13
type input "в работе орлова"
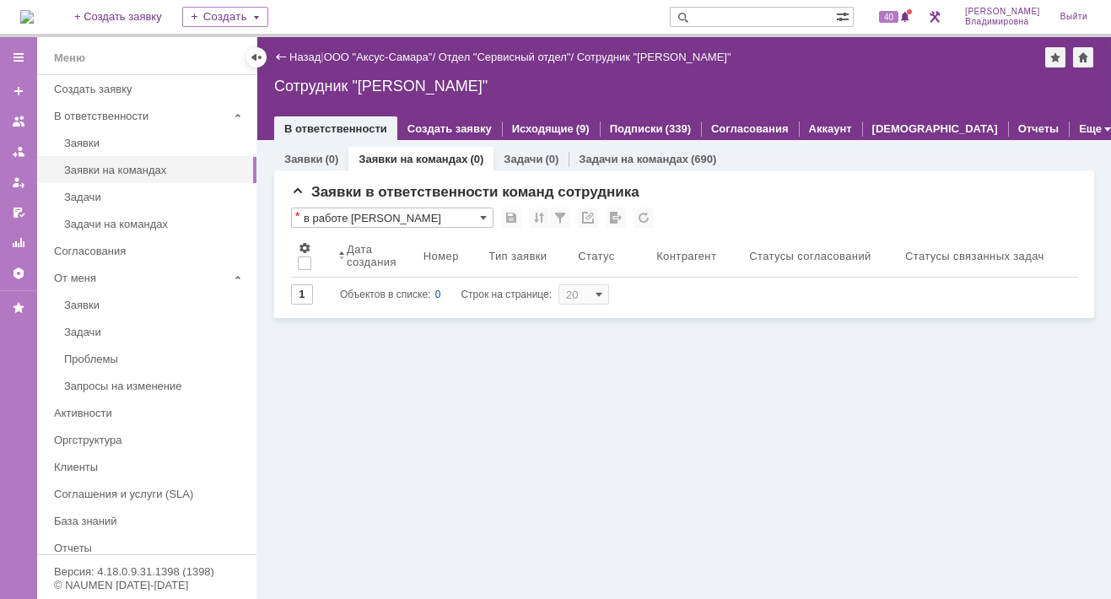
type input "100"
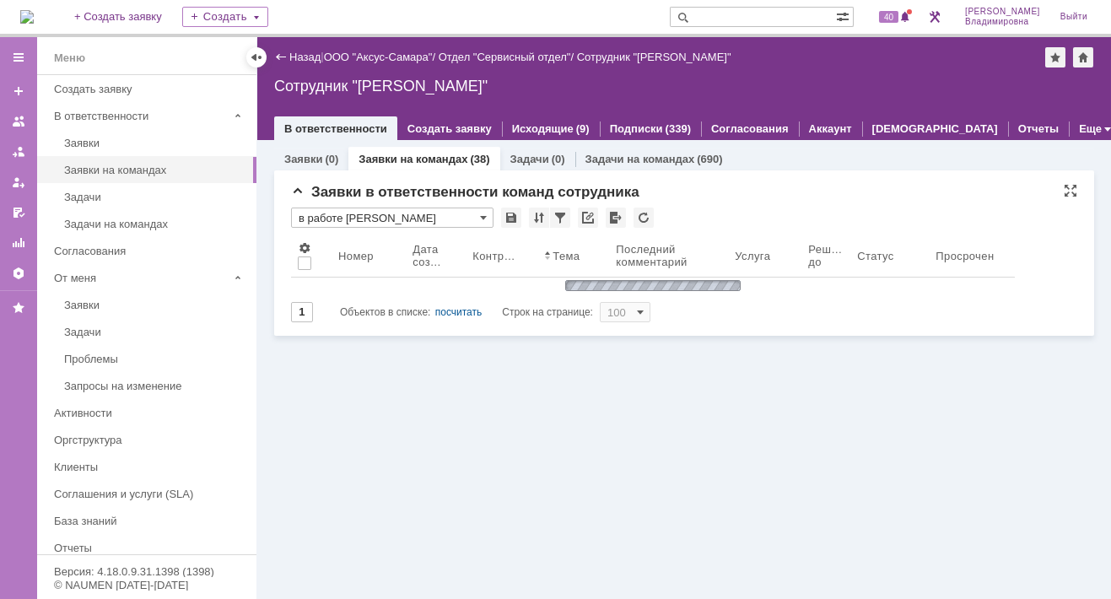
type input "в работе орлова"
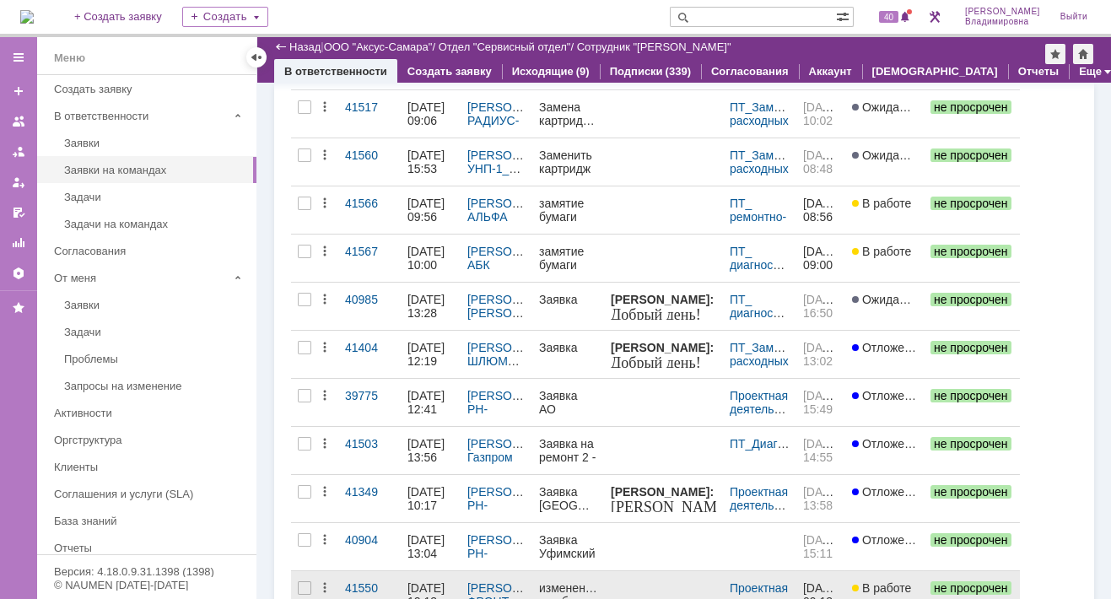
scroll to position [0, 0]
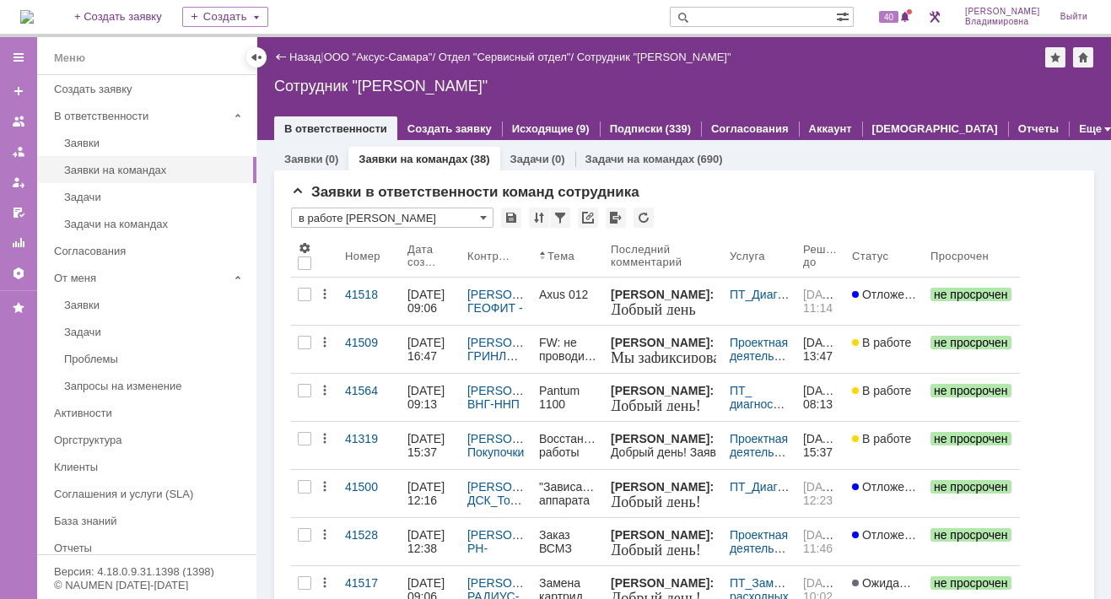
click at [303, 123] on link "В ответственности" at bounding box center [335, 128] width 103 height 13
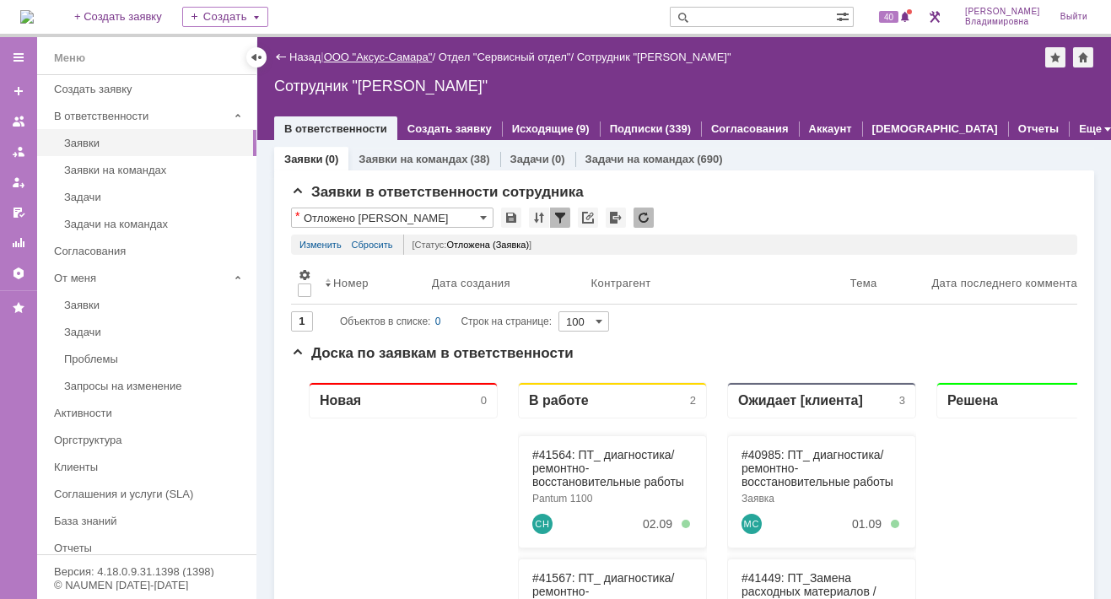
click at [383, 56] on link "ООО "Аксус-Самара"" at bounding box center [378, 57] width 109 height 13
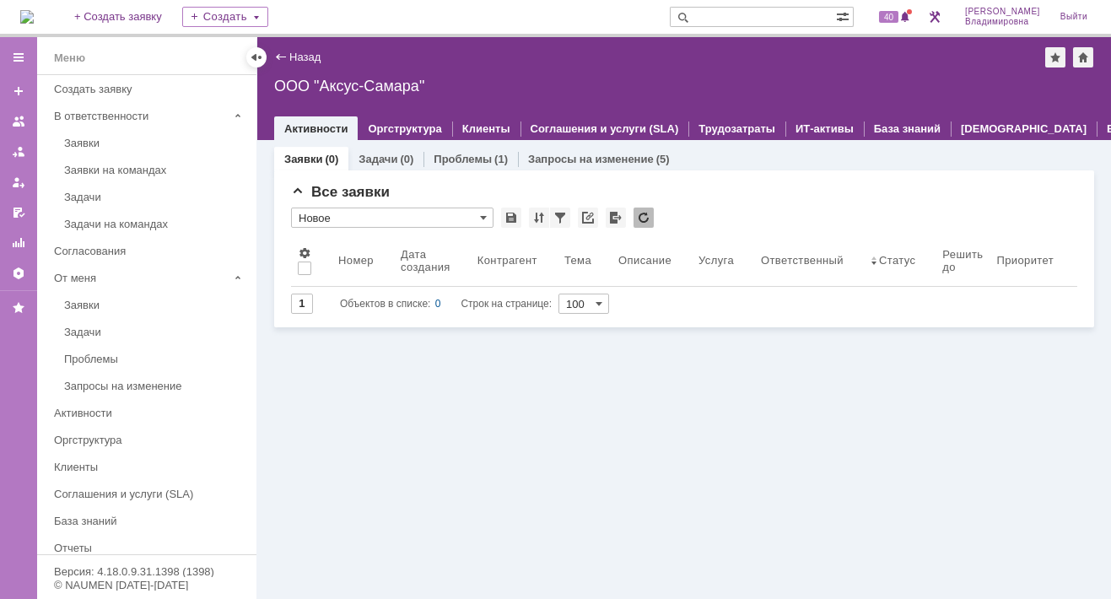
click at [298, 158] on link "Заявки" at bounding box center [303, 159] width 38 height 13
click at [482, 217] on span at bounding box center [483, 217] width 7 height 13
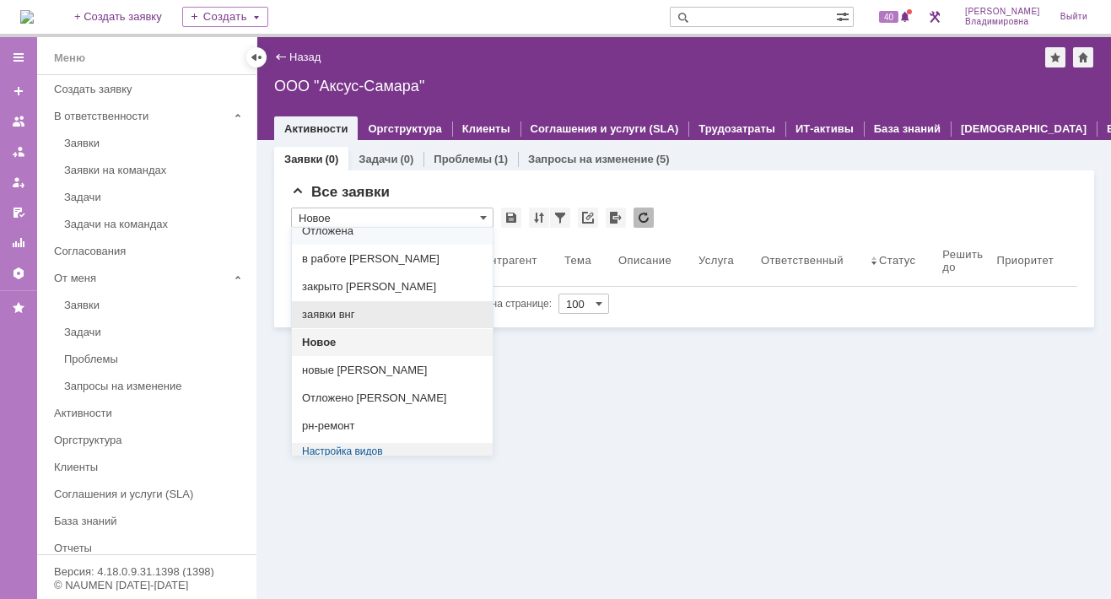
click at [336, 314] on span "заявки внг" at bounding box center [392, 314] width 180 height 13
type input "заявки внг"
type input "20"
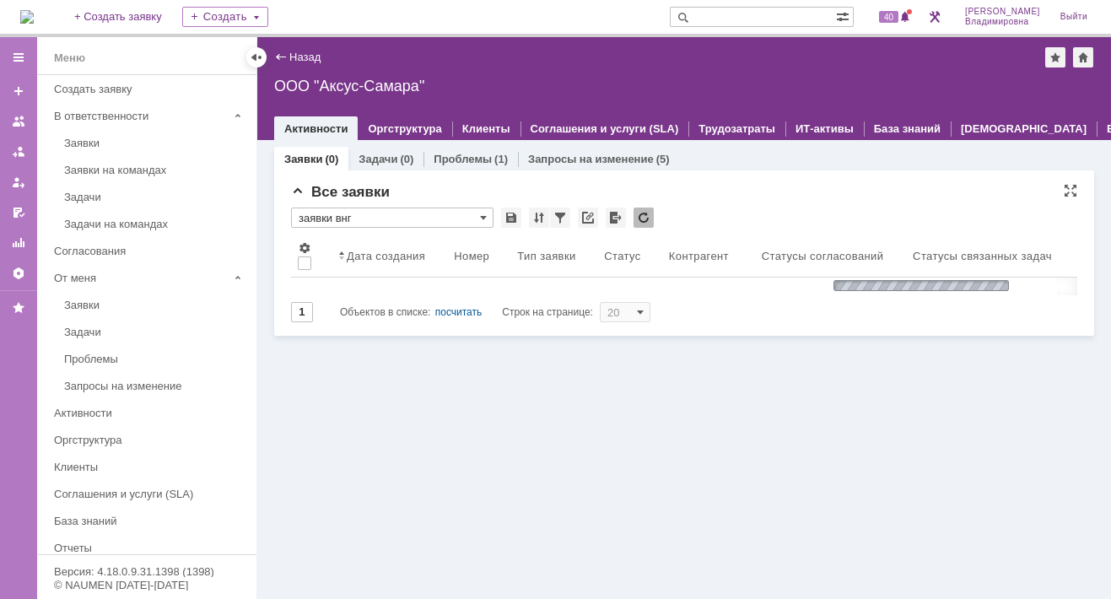
type input "заявки внг"
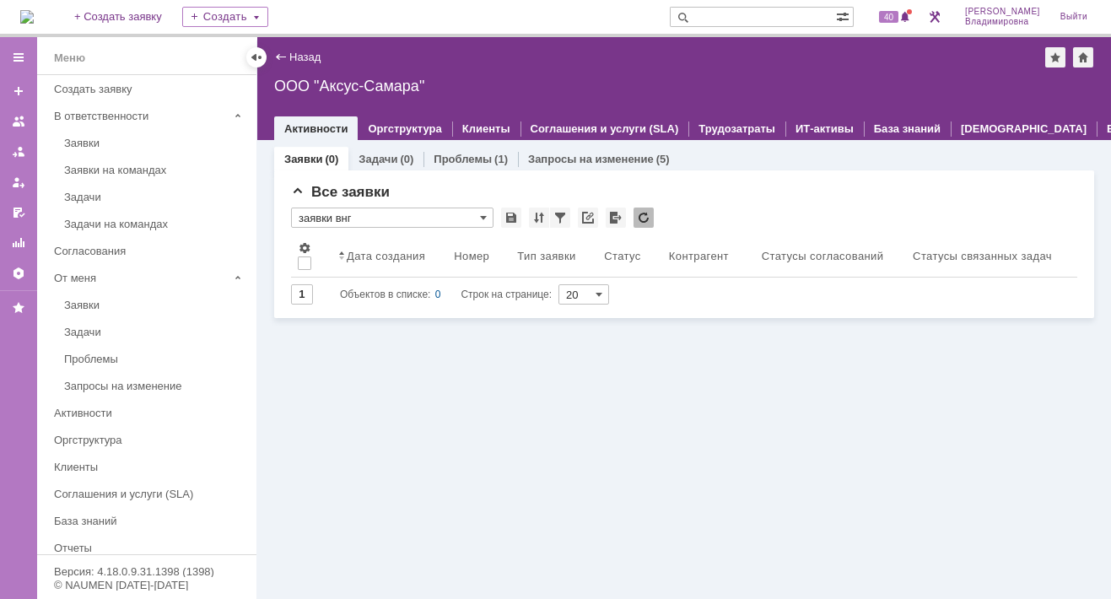
click at [34, 18] on img at bounding box center [26, 16] width 13 height 13
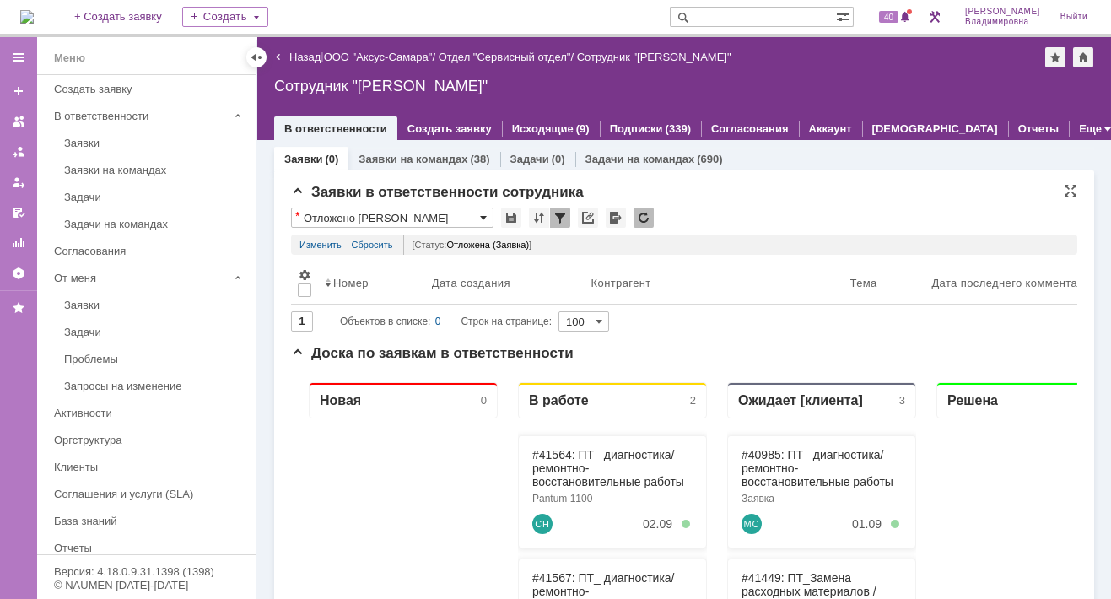
click at [482, 217] on span at bounding box center [483, 217] width 7 height 13
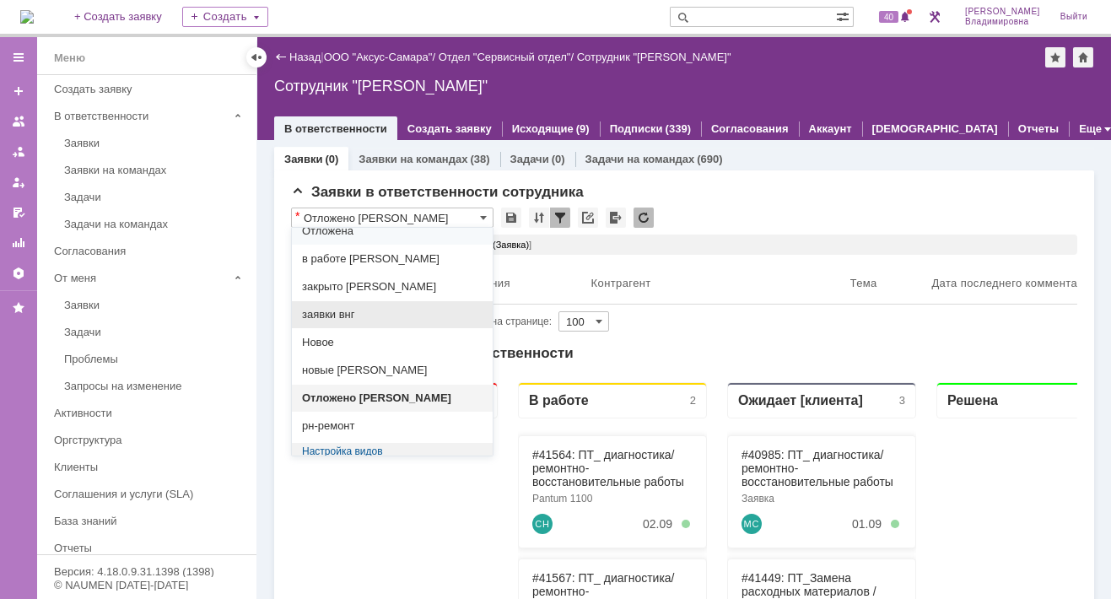
click at [320, 309] on span "заявки внг" at bounding box center [392, 314] width 180 height 13
type input "заявки внг"
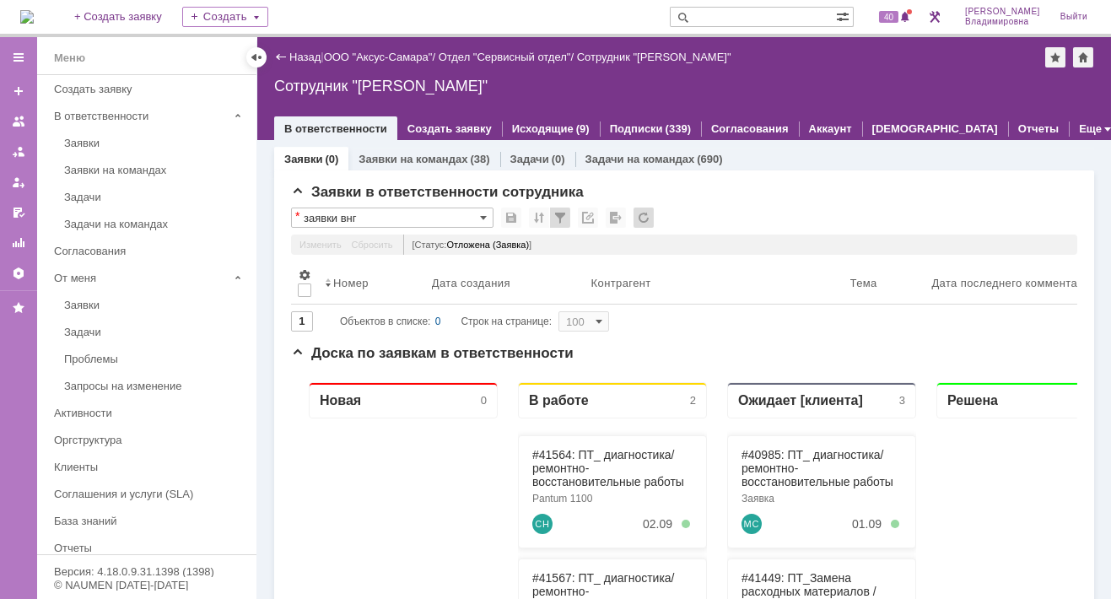
type input "20"
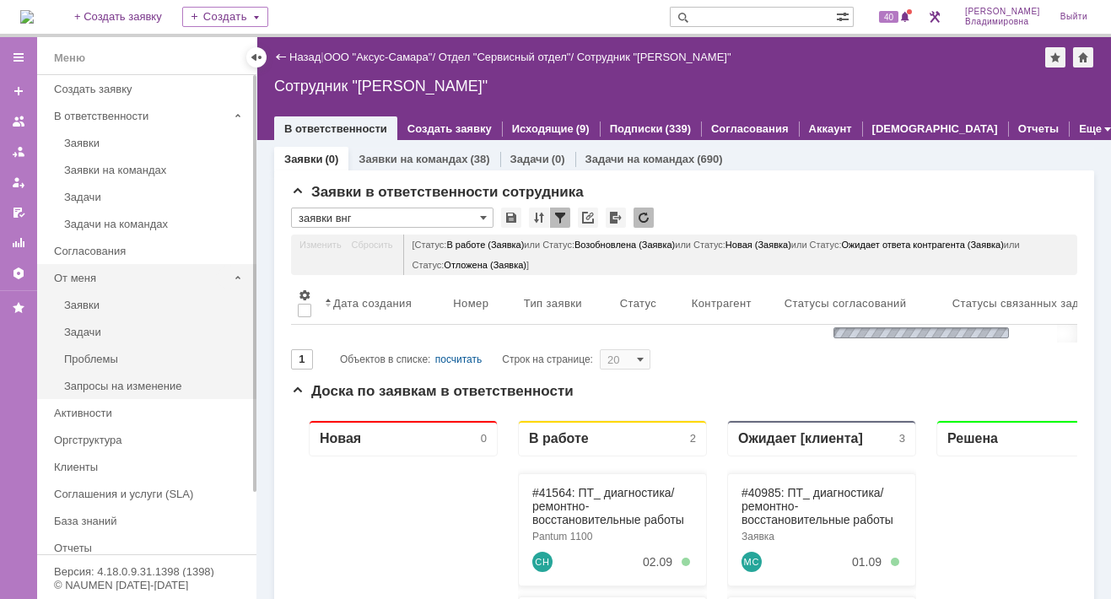
type input "заявки внг"
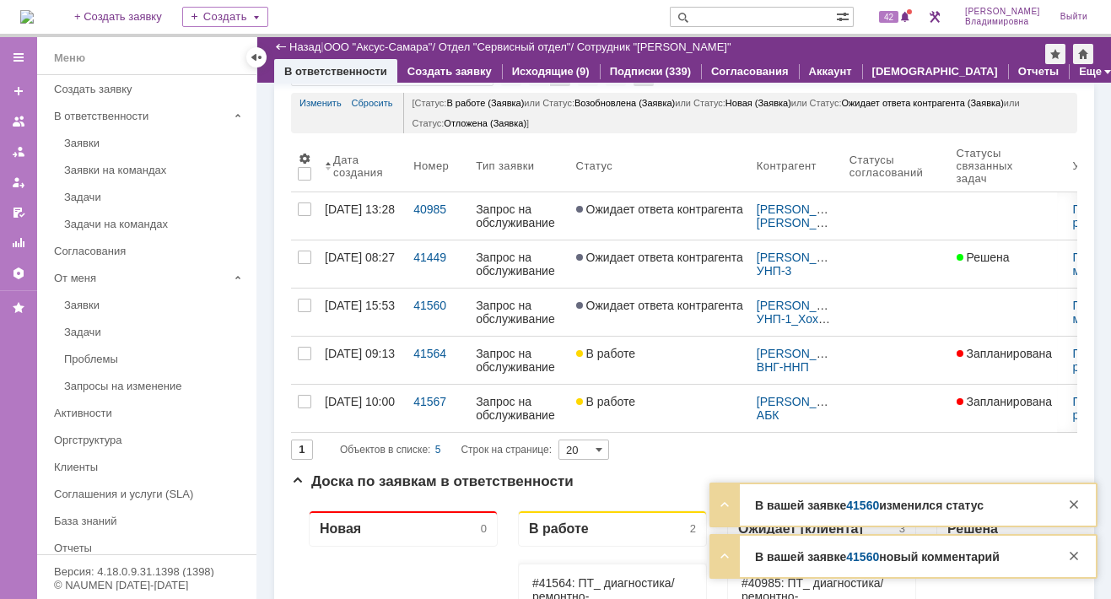
click at [870, 505] on link "41560" at bounding box center [862, 504] width 33 height 13
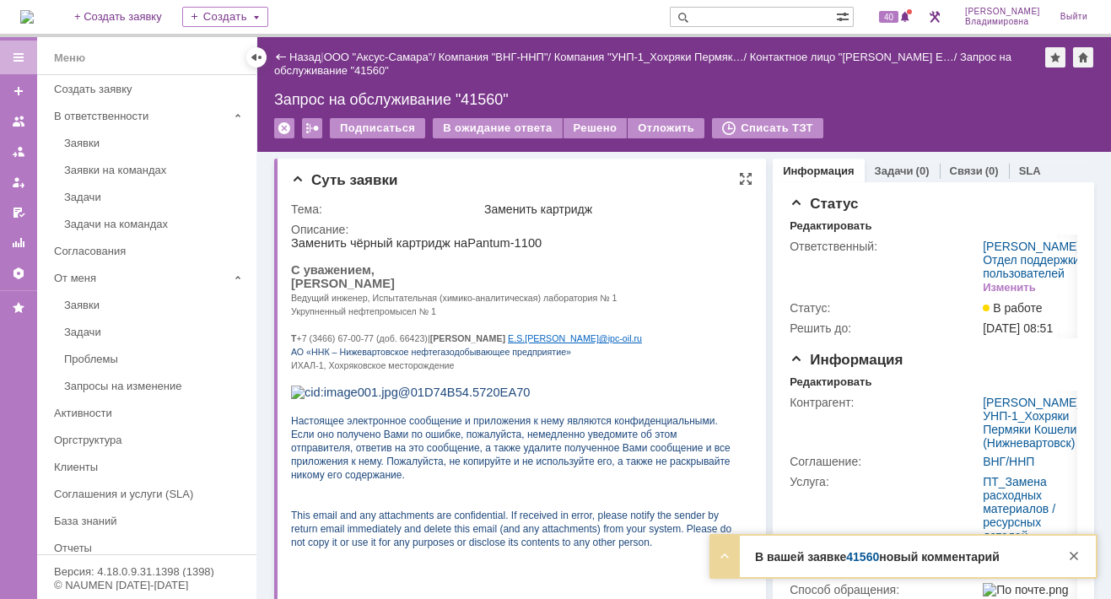
click at [621, 358] on p "АО «ННК – Нижевартовское нефтегазодобывающее предприятие»" at bounding box center [515, 350] width 449 height 13
click at [852, 557] on link "41568" at bounding box center [849, 556] width 33 height 13
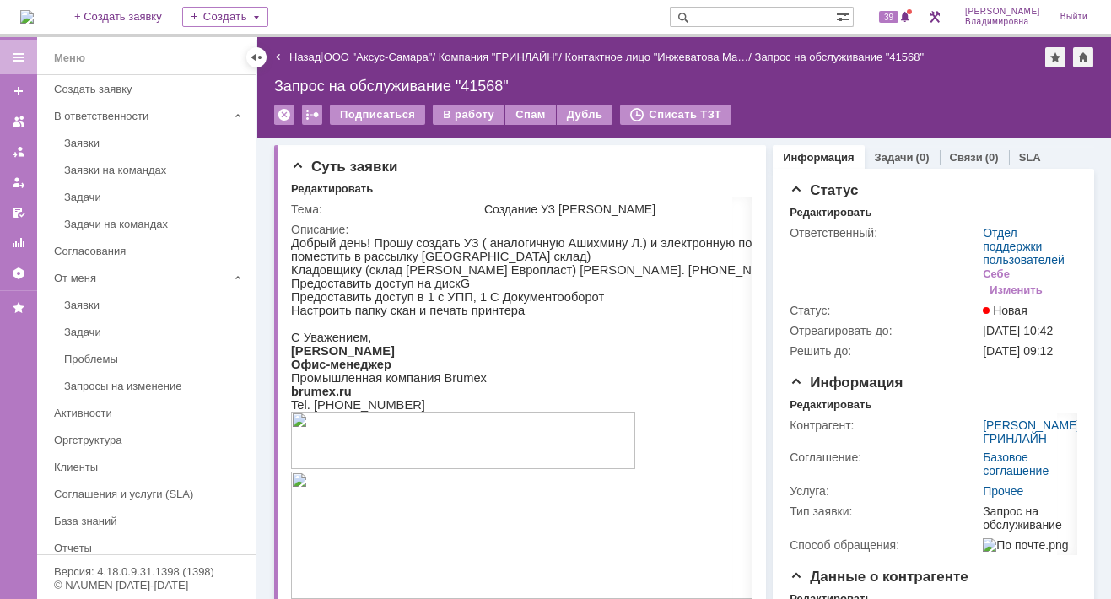
click at [311, 55] on link "Назад" at bounding box center [304, 57] width 31 height 13
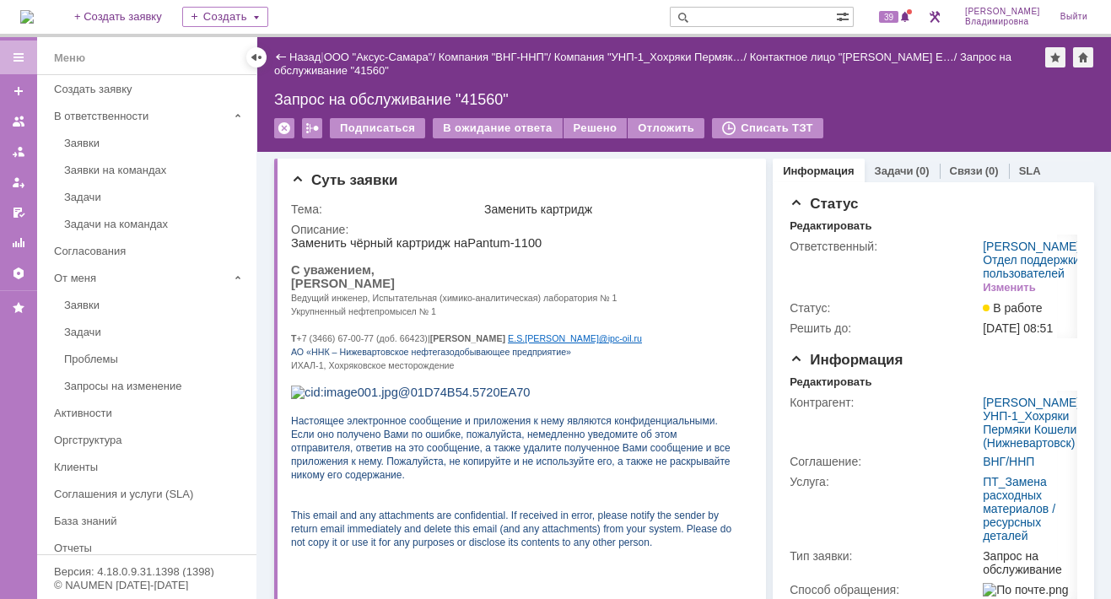
scroll to position [337, 0]
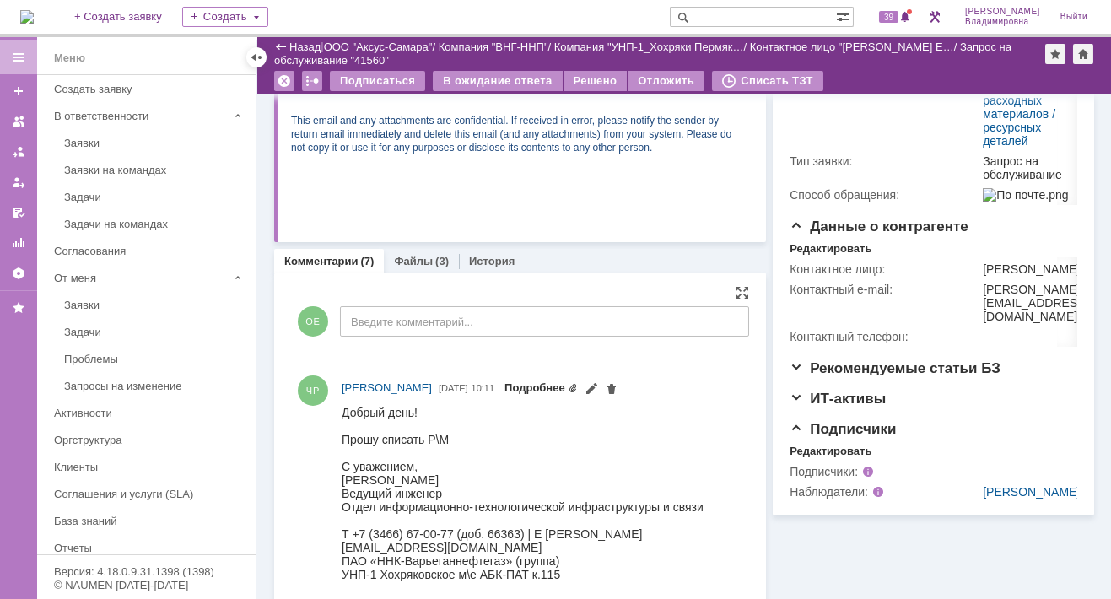
click at [578, 383] on link "Подробнее" at bounding box center [540, 387] width 73 height 13
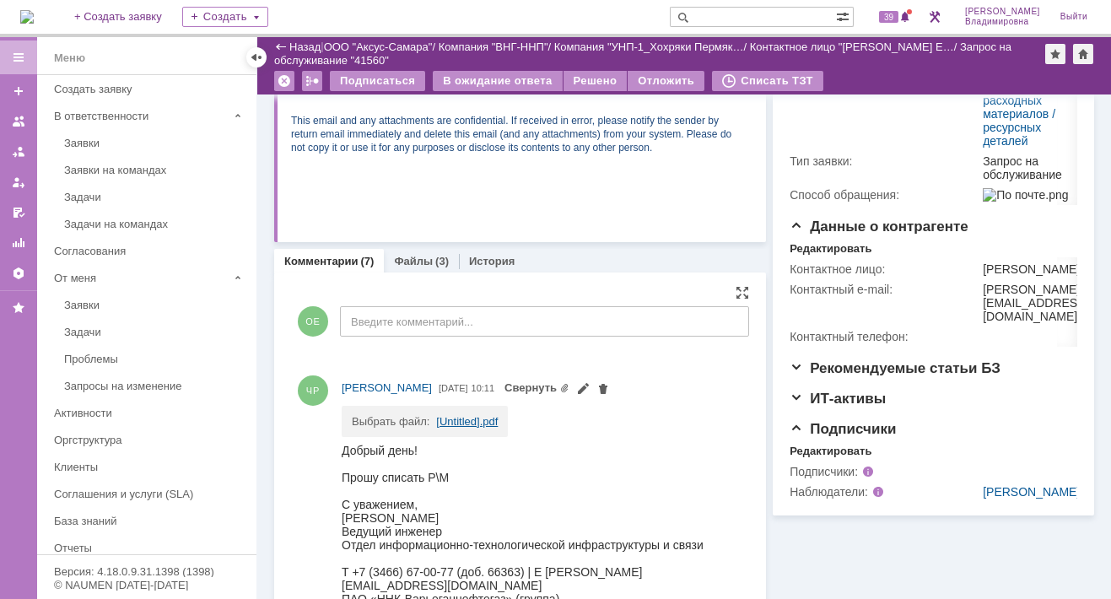
click at [452, 421] on link "[Untitled].pdf" at bounding box center [467, 421] width 62 height 13
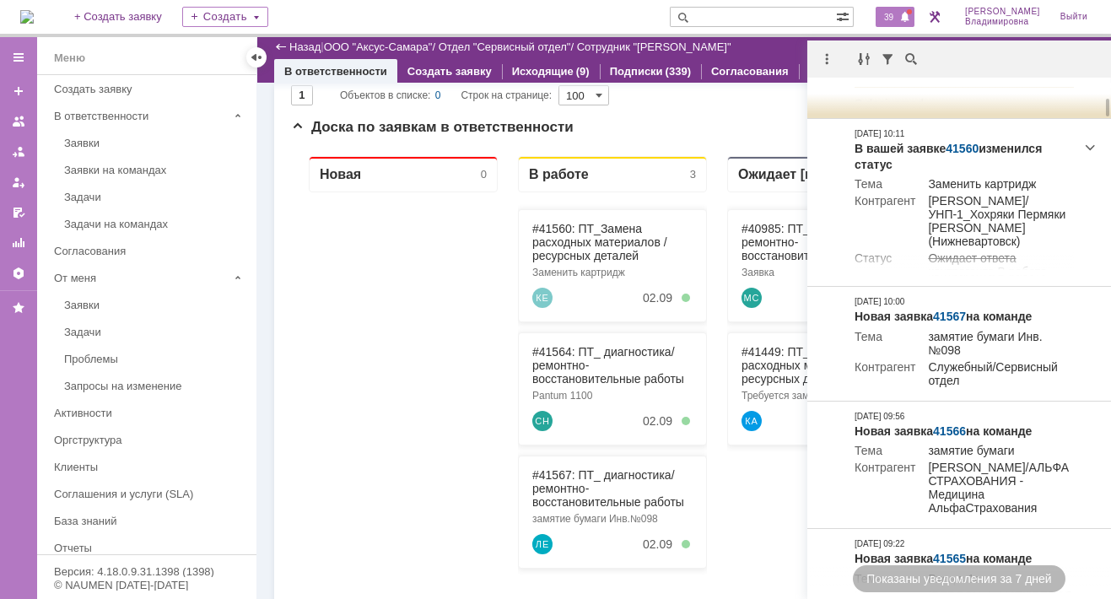
scroll to position [169, 0]
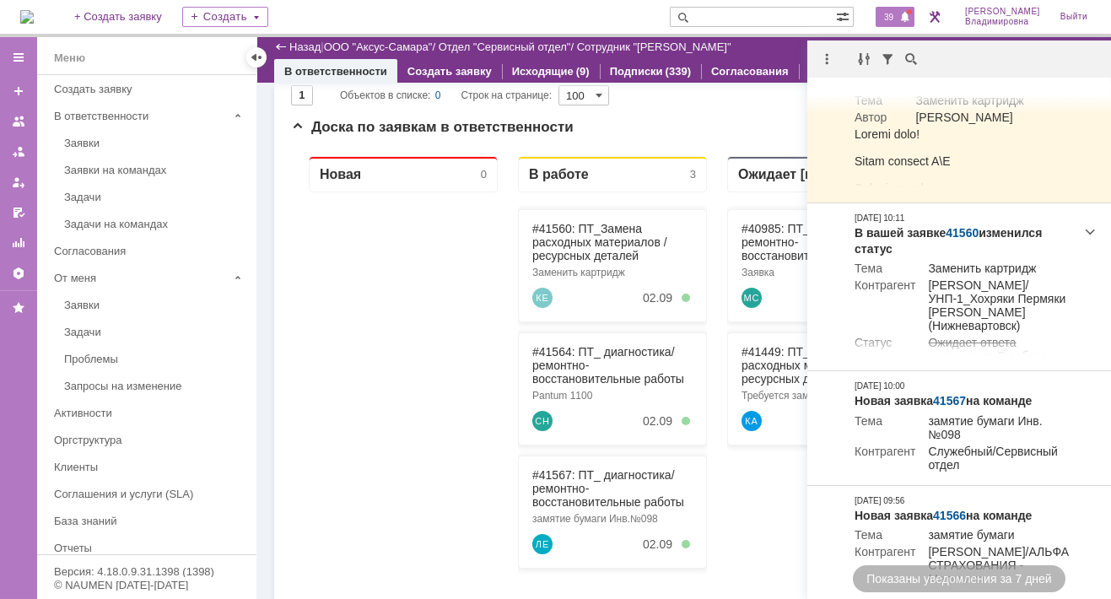
click at [434, 259] on div at bounding box center [403, 497] width 189 height 611
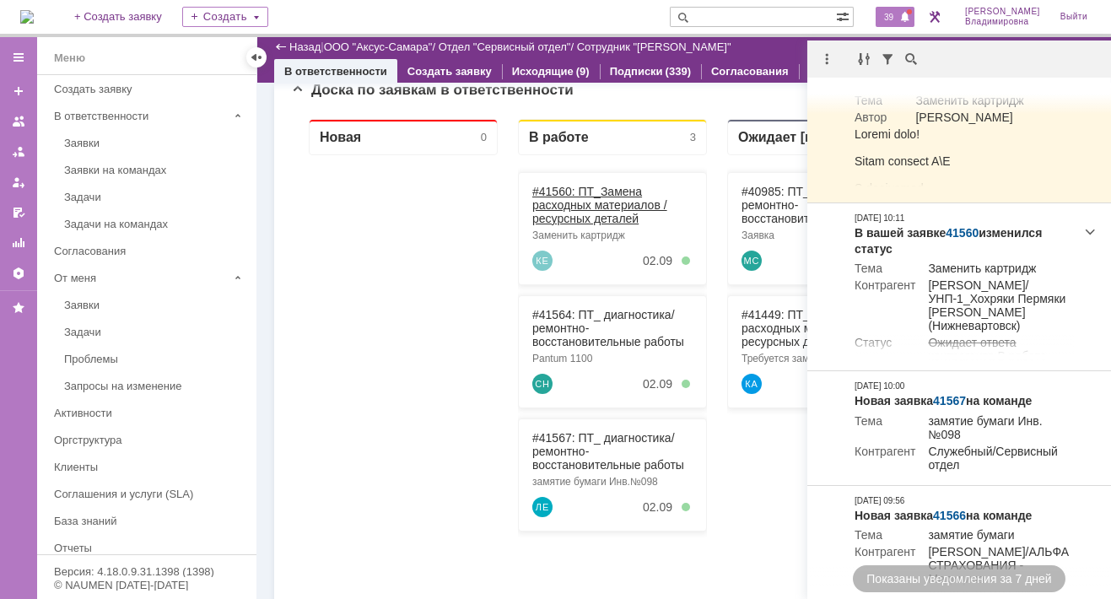
scroll to position [154, 0]
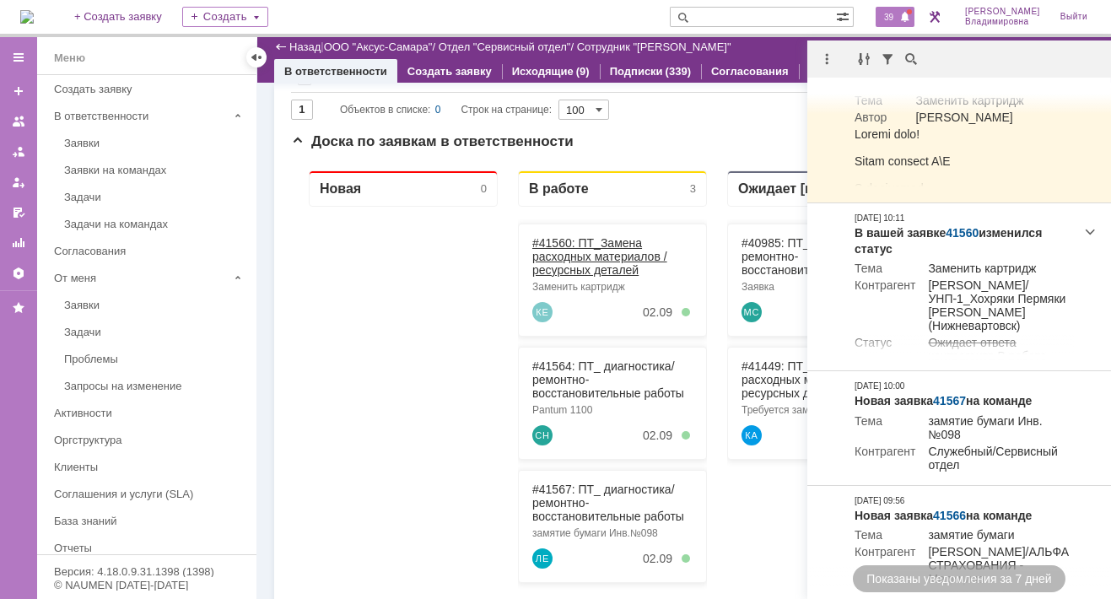
click at [548, 241] on link "#41560: ПТ_Замена расходных материалов / ресурсных деталей" at bounding box center [599, 256] width 135 height 40
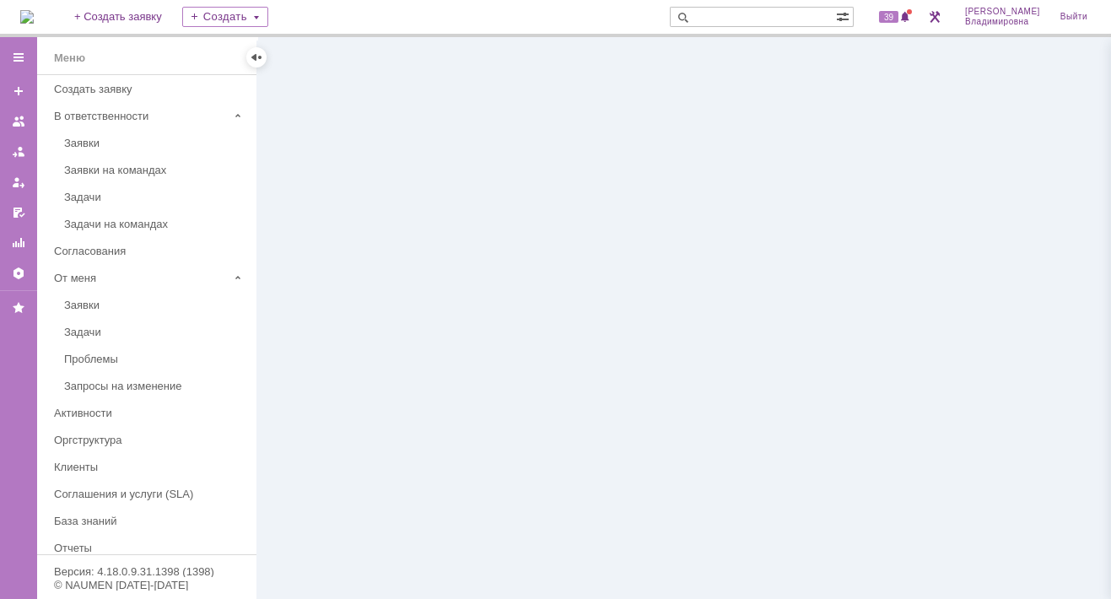
click at [548, 240] on div at bounding box center [684, 318] width 854 height 562
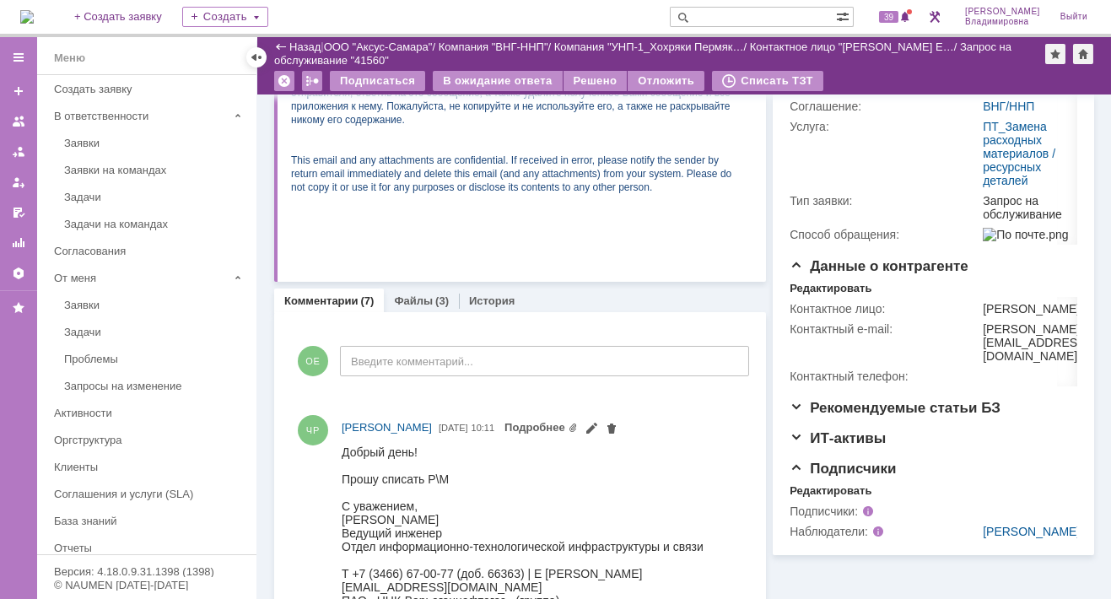
scroll to position [422, 0]
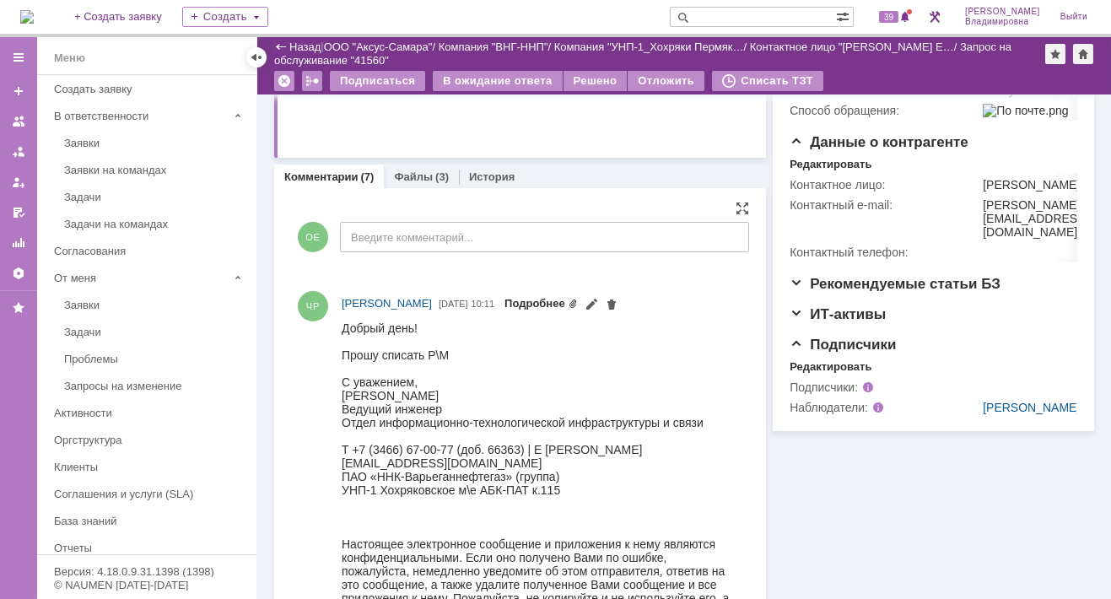
click at [578, 301] on link "Подробнее" at bounding box center [540, 303] width 73 height 13
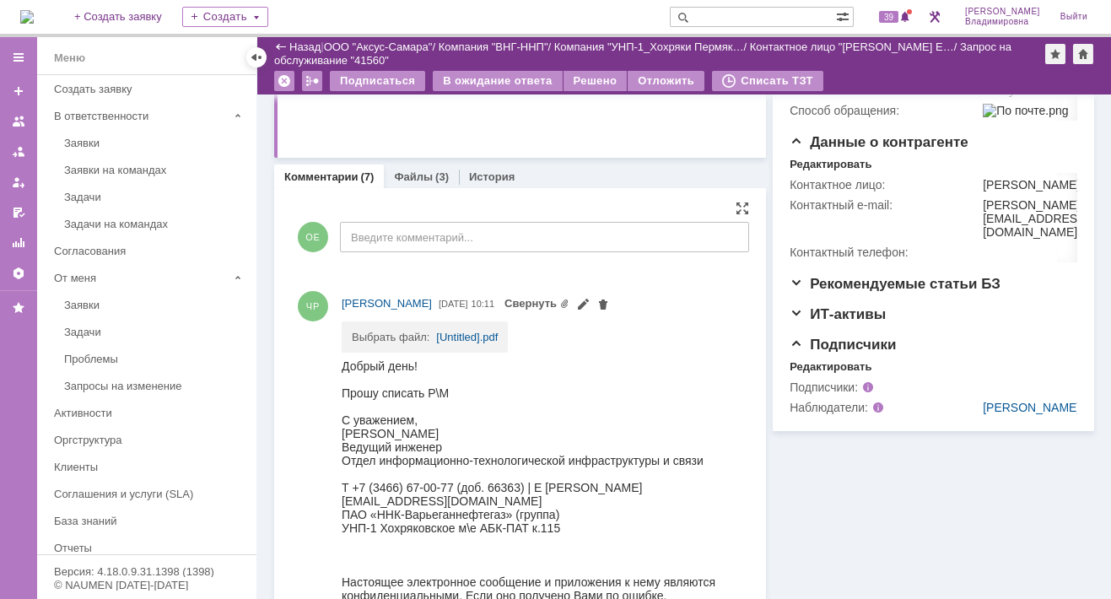
click at [432, 329] on td "Выбрать файл:" at bounding box center [394, 331] width 84 height 21
click at [432, 328] on td "Выбрать файл:" at bounding box center [394, 331] width 84 height 21
click at [473, 331] on link "[Untitled].pdf" at bounding box center [467, 337] width 62 height 13
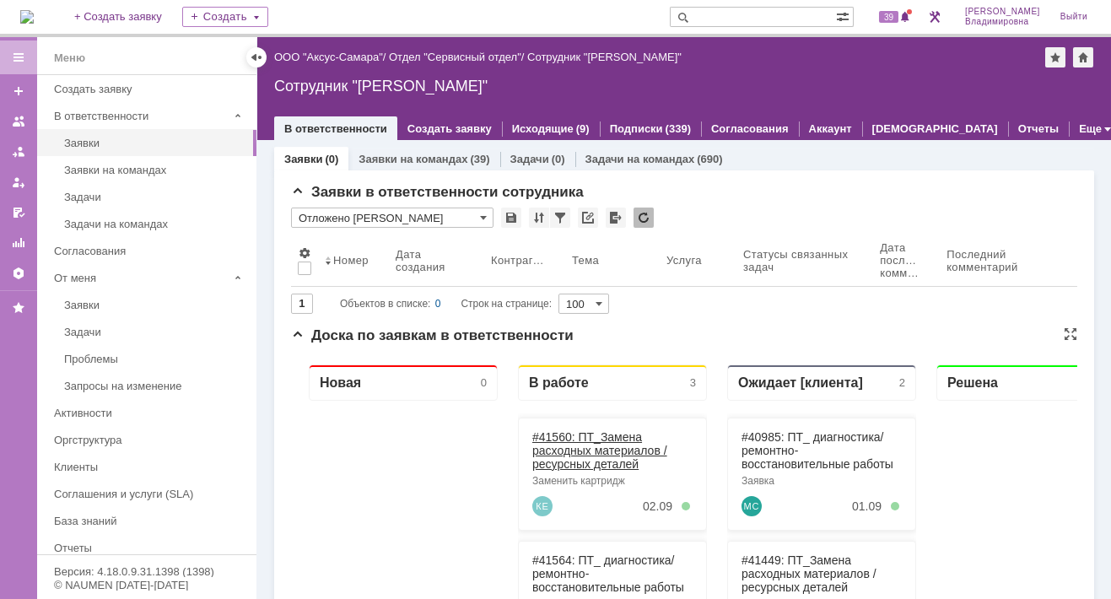
click at [556, 433] on link "#41560: ПТ_Замена расходных материалов / ресурсных деталей" at bounding box center [599, 449] width 135 height 40
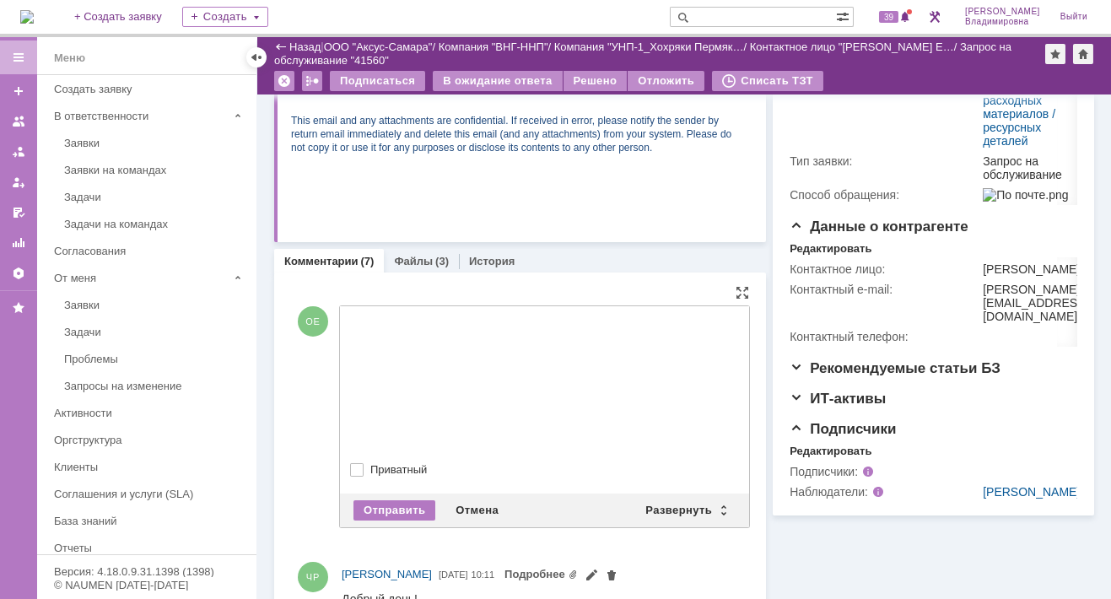
drag, startPoint x: 342, startPoint y: 318, endPoint x: 541, endPoint y: 356, distance: 201.8
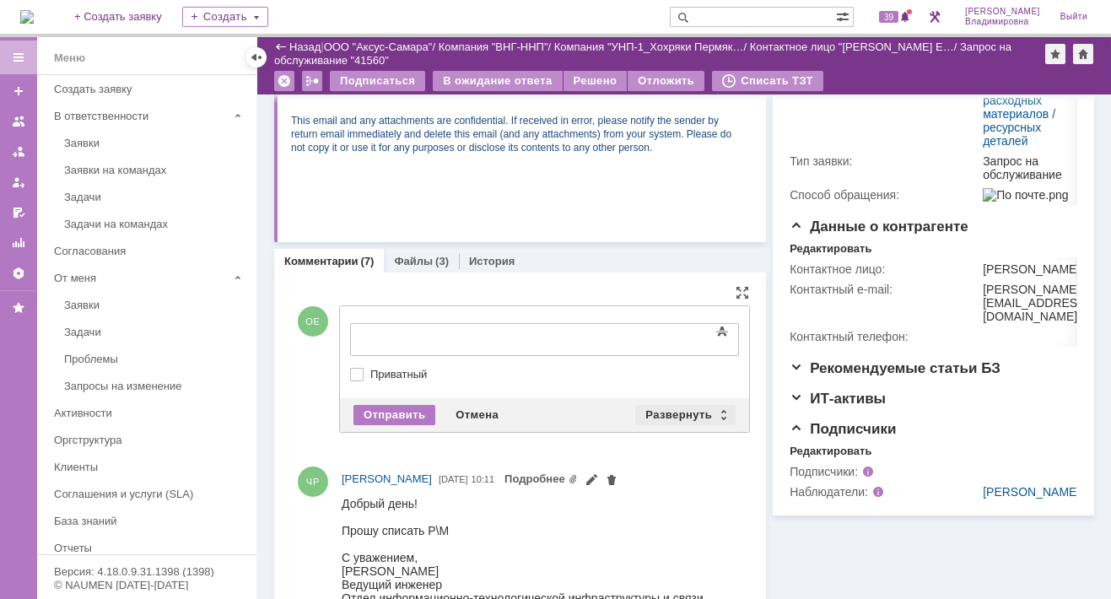
click at [672, 410] on div "Развернуть" at bounding box center [685, 415] width 100 height 20
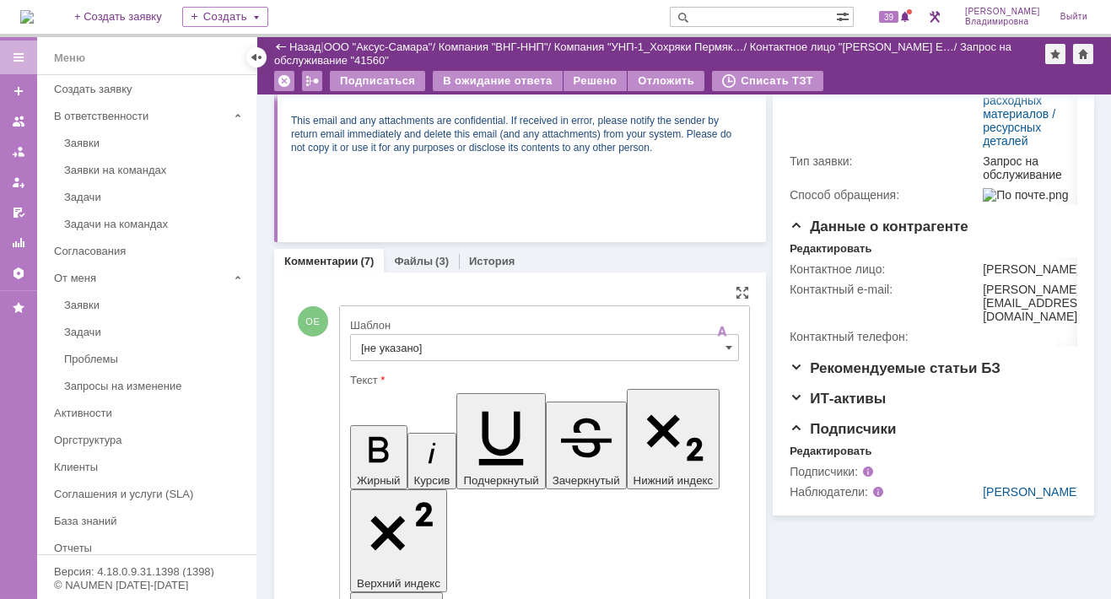
click at [398, 341] on input "[не указано]" at bounding box center [544, 347] width 389 height 27
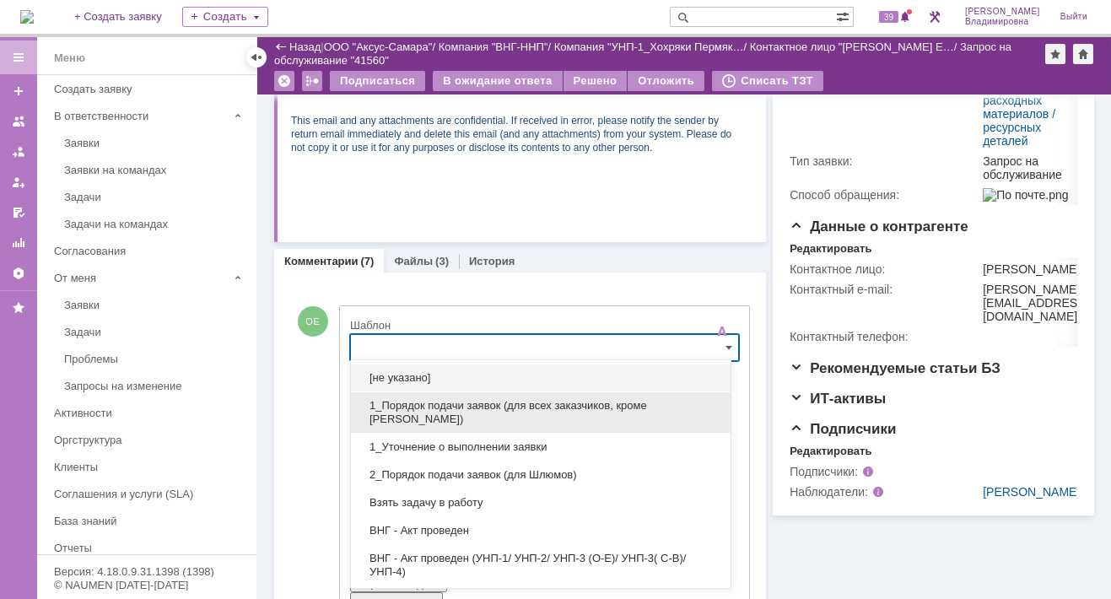
scroll to position [341, 0]
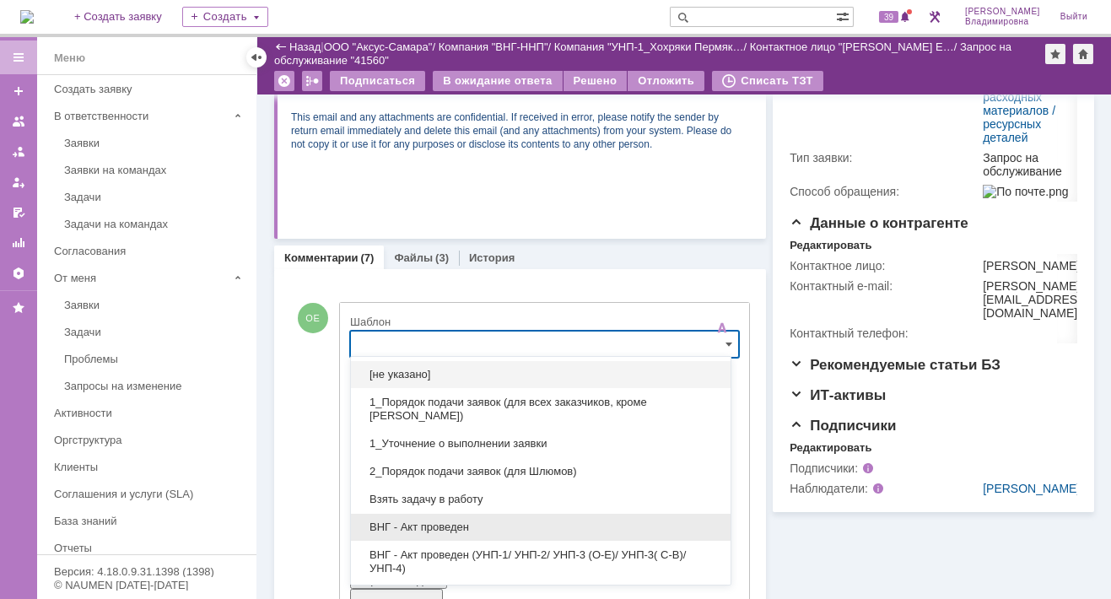
click at [434, 523] on span "ВНГ - Акт проведен" at bounding box center [540, 526] width 359 height 13
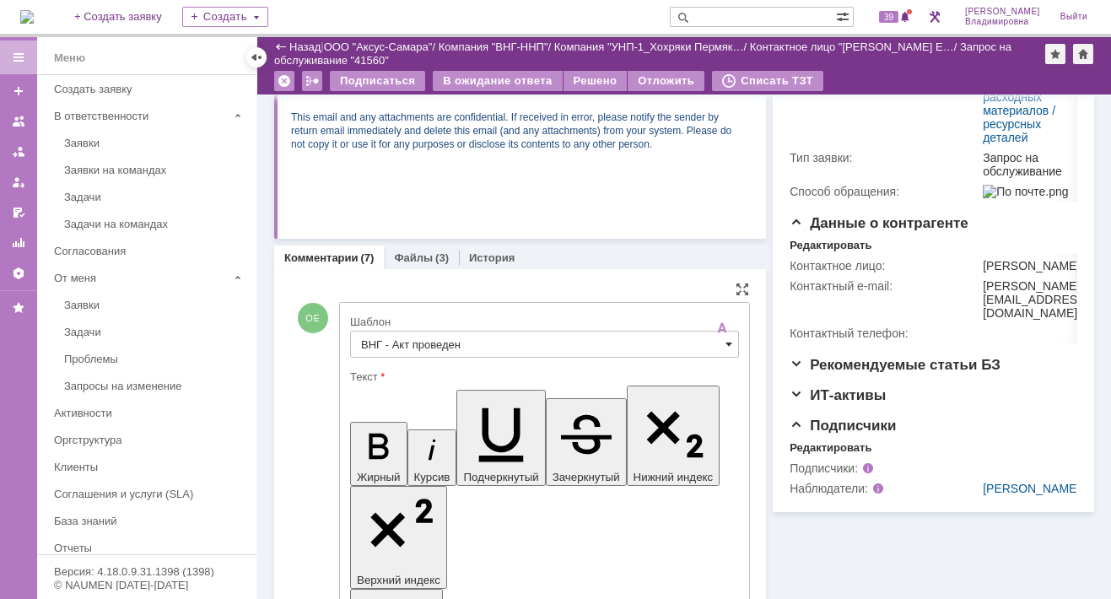
click at [725, 340] on span at bounding box center [728, 343] width 7 height 13
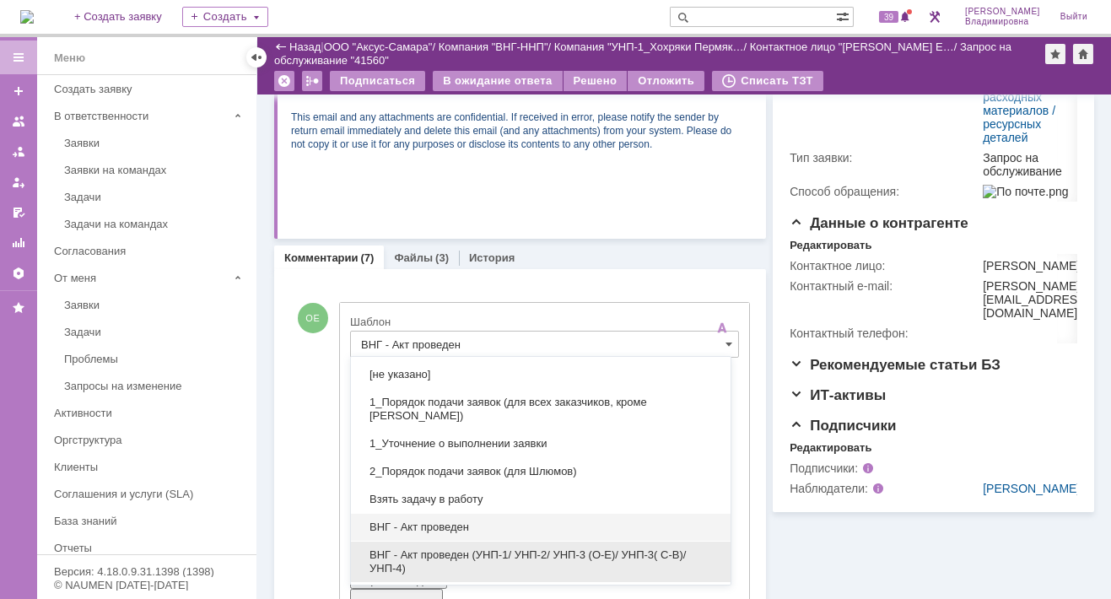
click at [516, 552] on span "ВНГ - Акт проведен (УНП-1/ УНП-2/ УНП-3 (О-Е)/ УНП-3( С-В)/УНП-4)" at bounding box center [540, 561] width 359 height 27
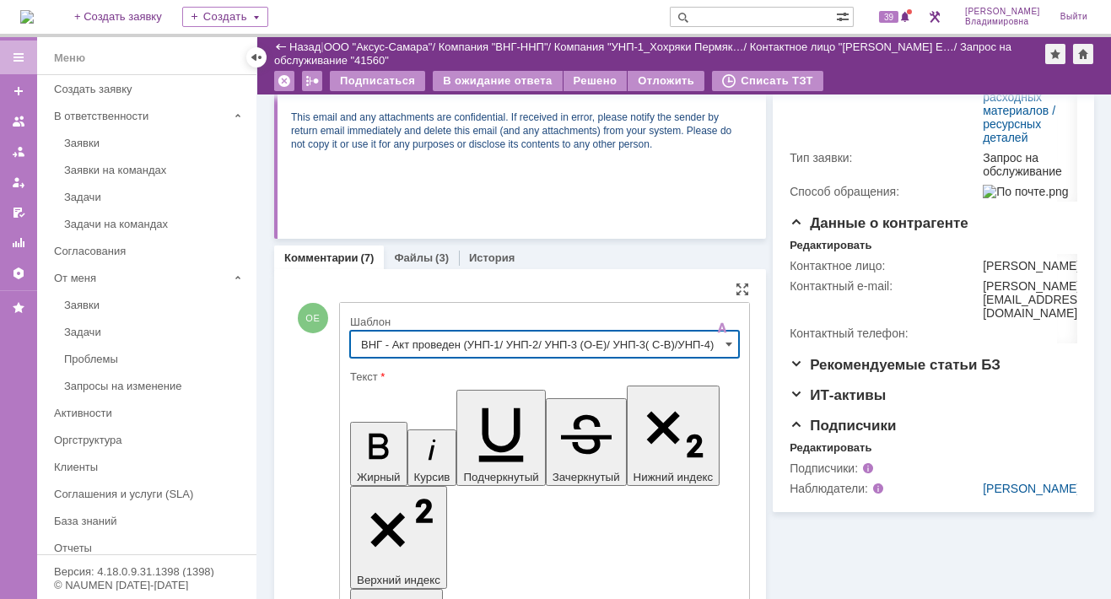
type input "ВНГ - Акт проведен (УНП-1/ УНП-2/ УНП-3 (О-Е)/ УНП-3( С-В)/УНП-4)"
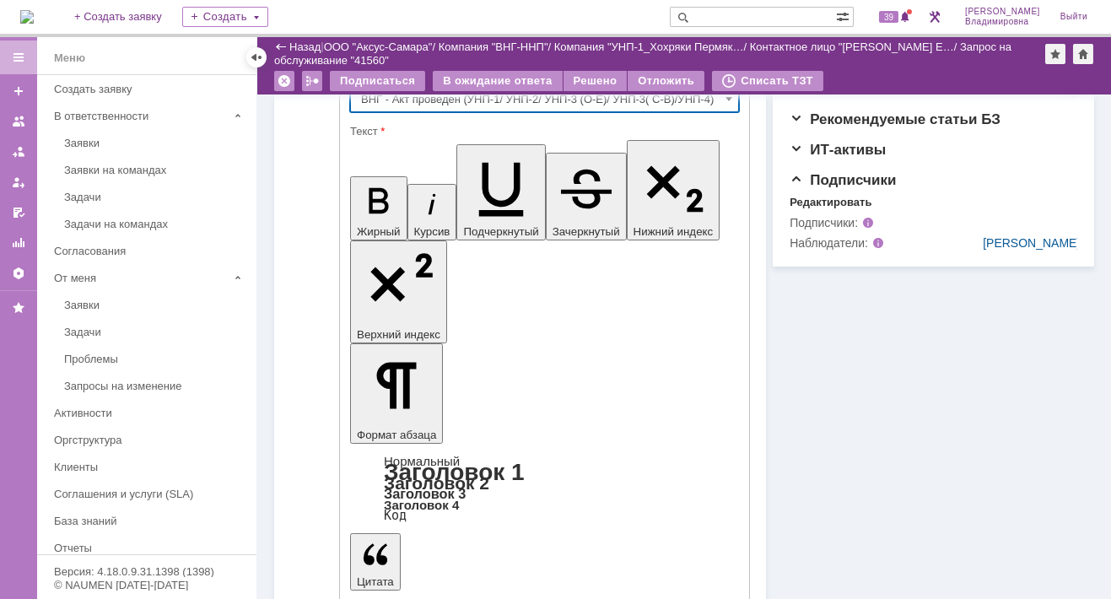
scroll to position [595, 0]
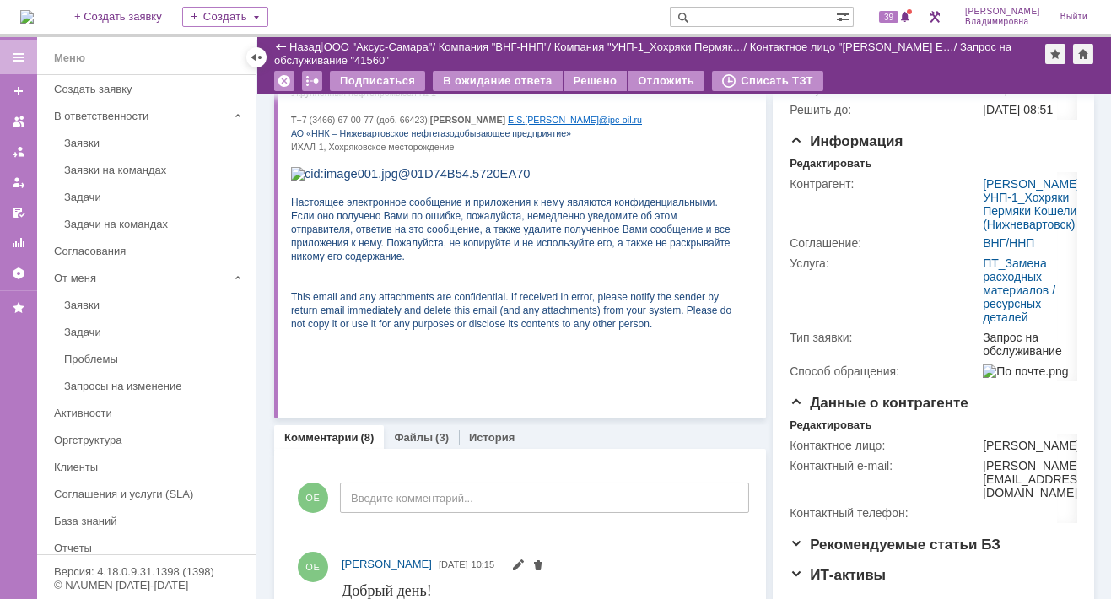
scroll to position [62, 0]
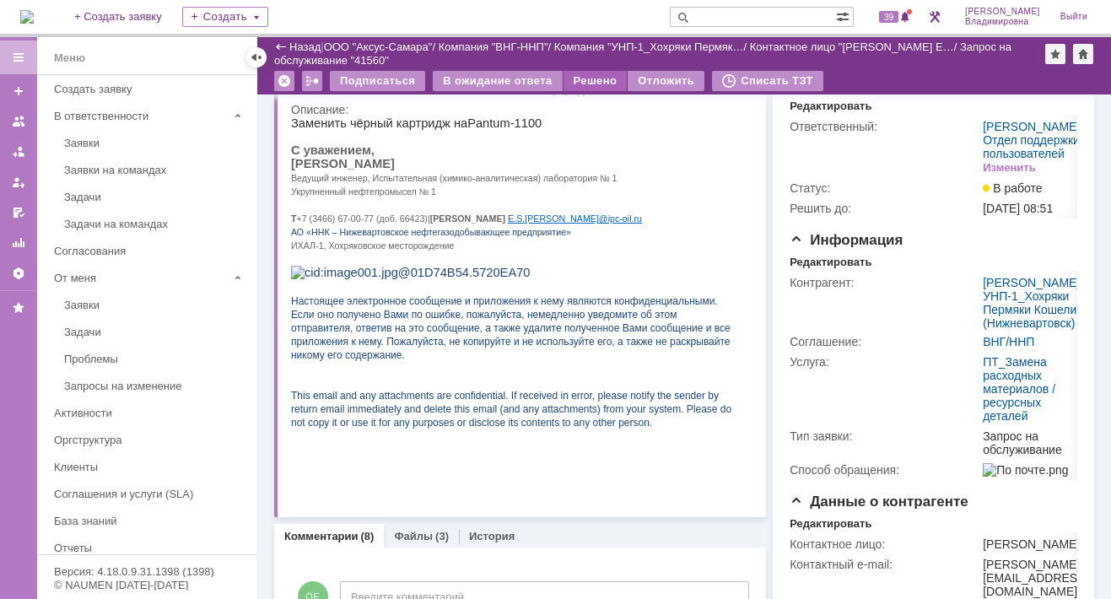
click at [593, 75] on div "Решено" at bounding box center [595, 81] width 64 height 20
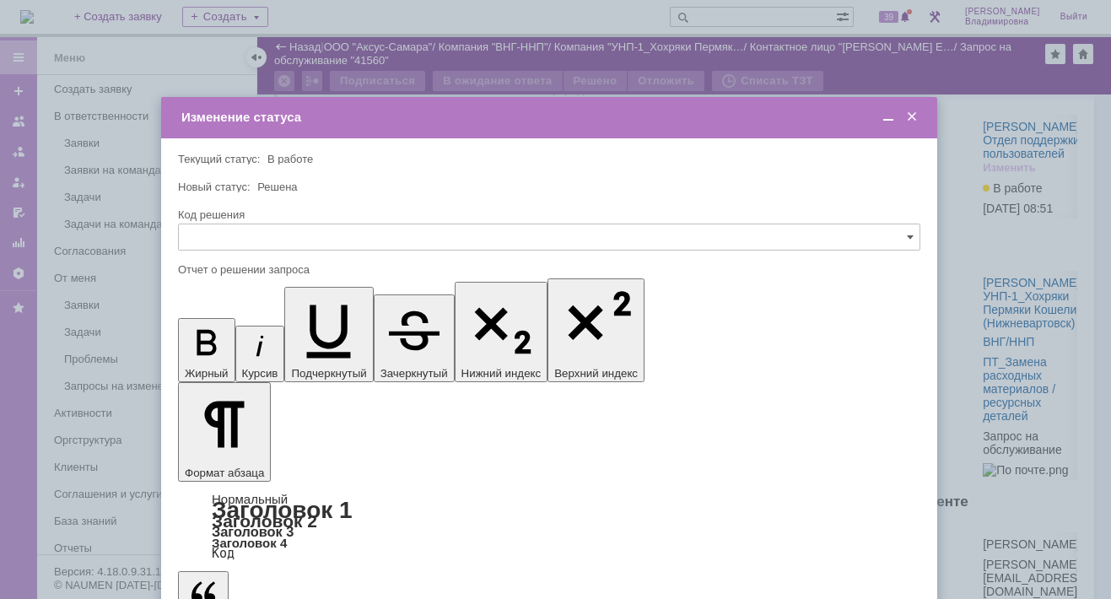
scroll to position [0, 0]
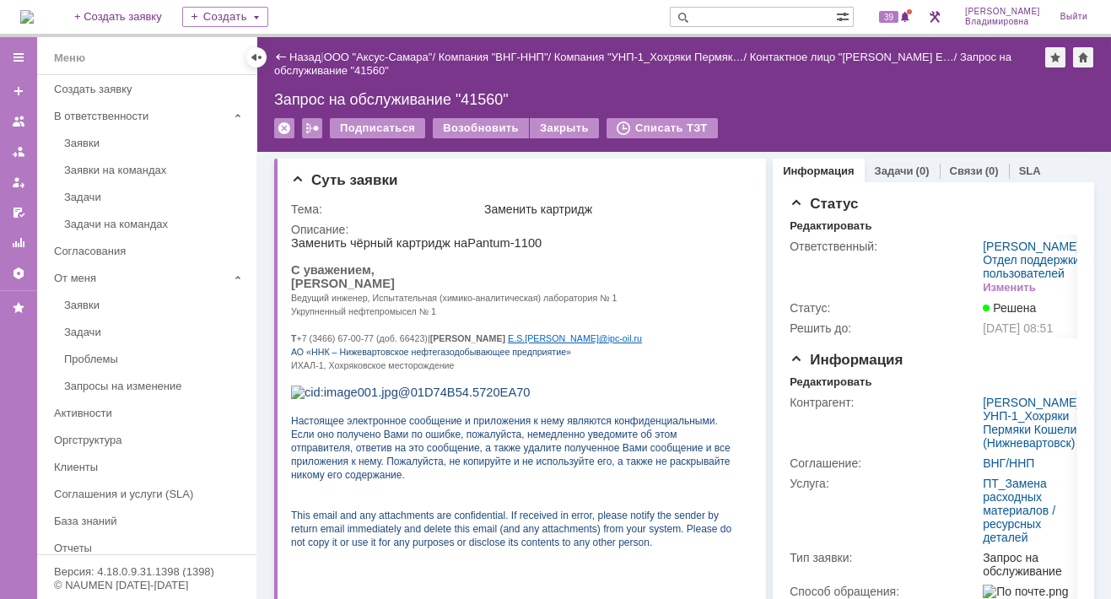
click at [34, 10] on img at bounding box center [26, 16] width 13 height 13
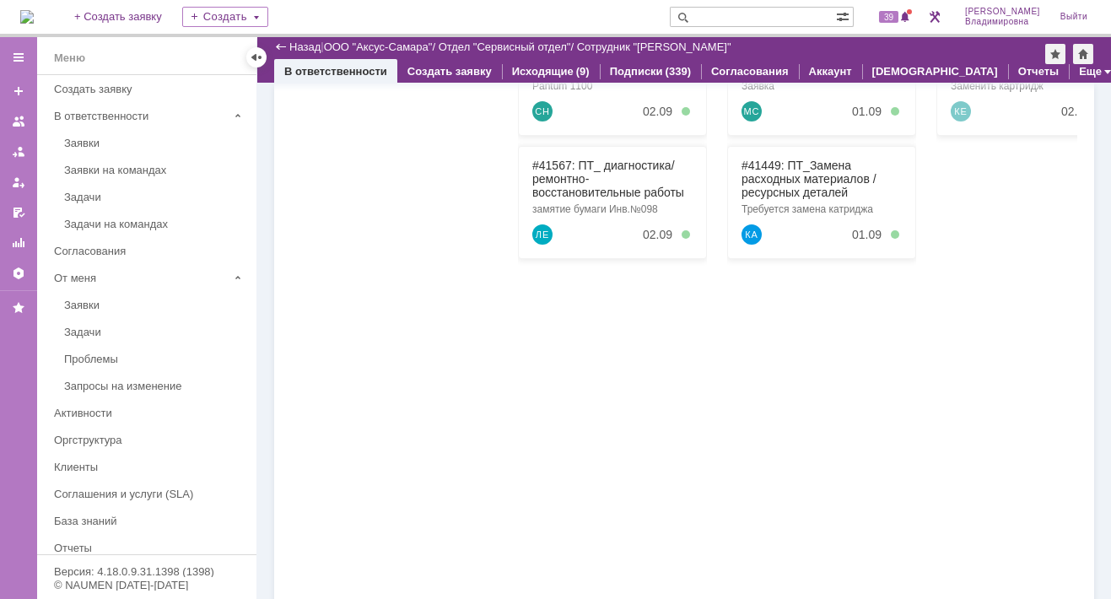
scroll to position [84, 0]
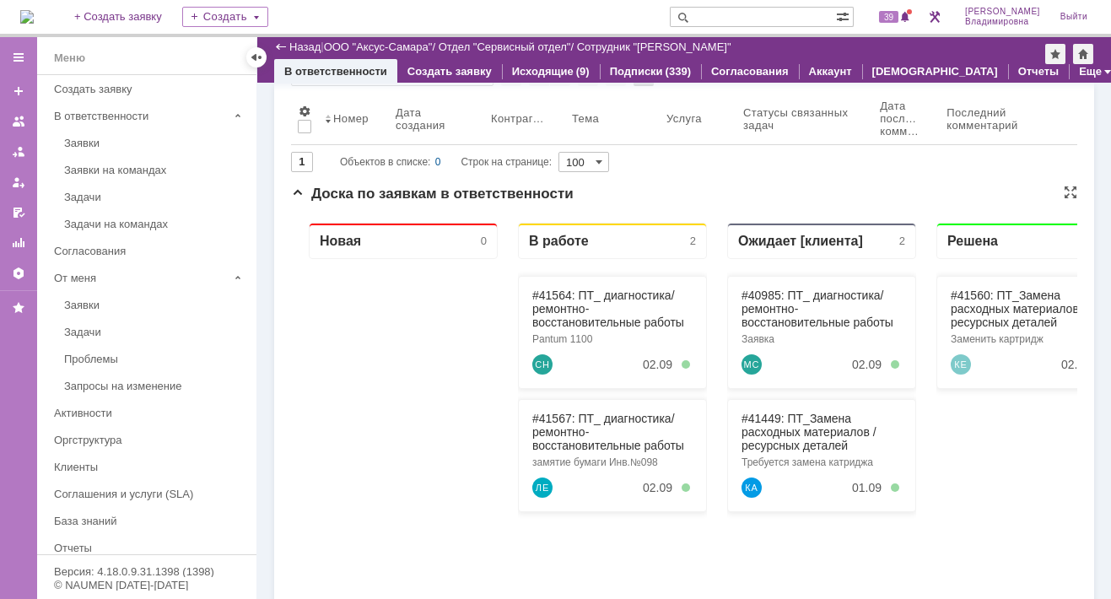
click at [974, 516] on div "#41560: ПТ_Замена расходных материалов / ресурсных деталей Заменить картридж КЕ…" at bounding box center [1030, 564] width 189 height 611
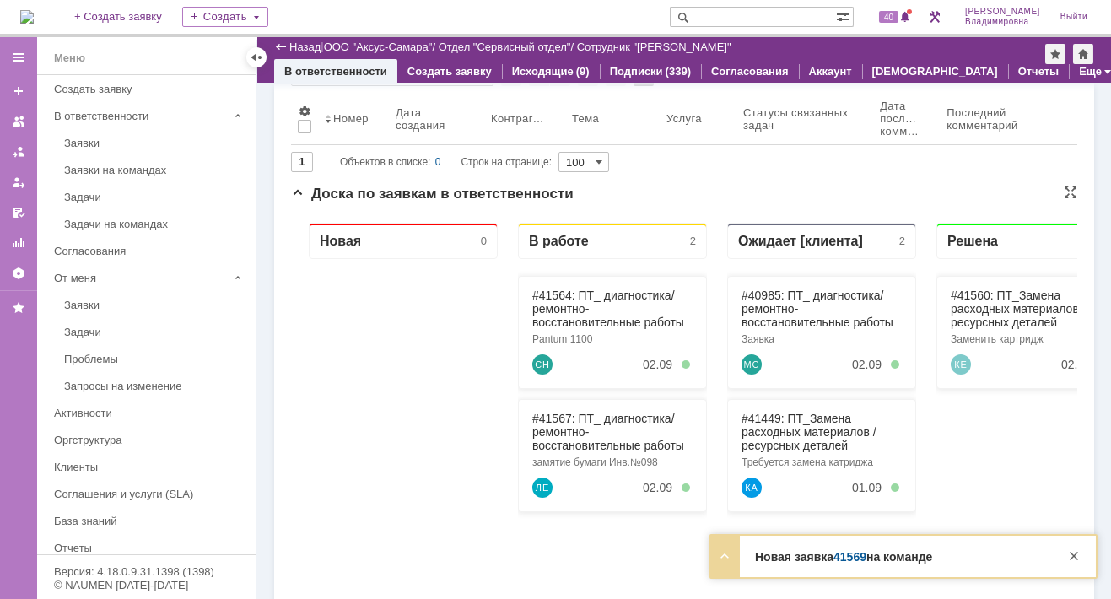
scroll to position [390, 0]
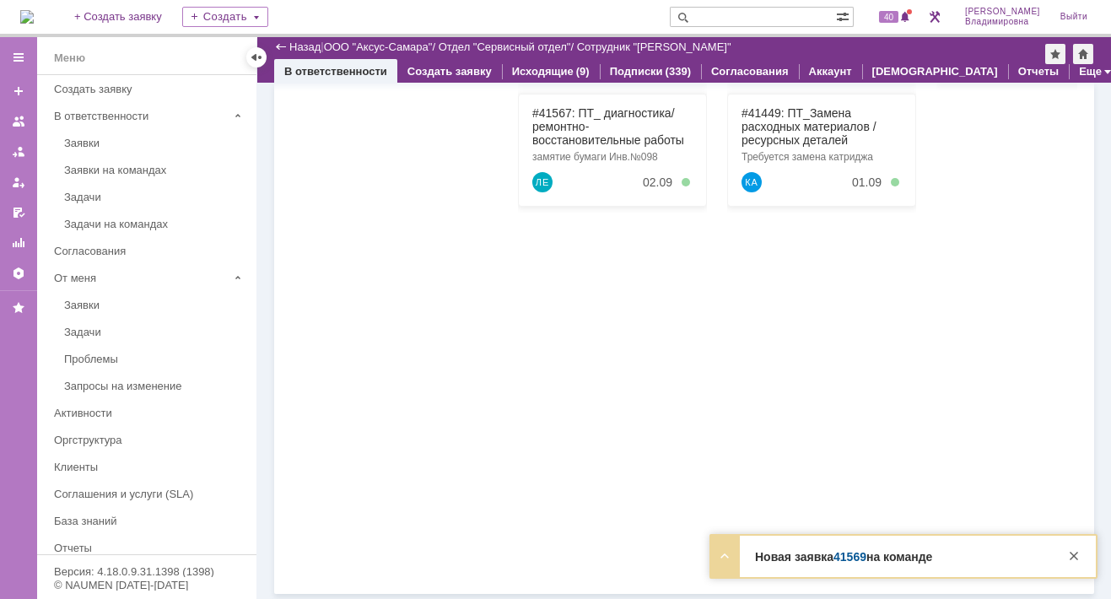
click at [852, 557] on link "41569" at bounding box center [849, 556] width 33 height 13
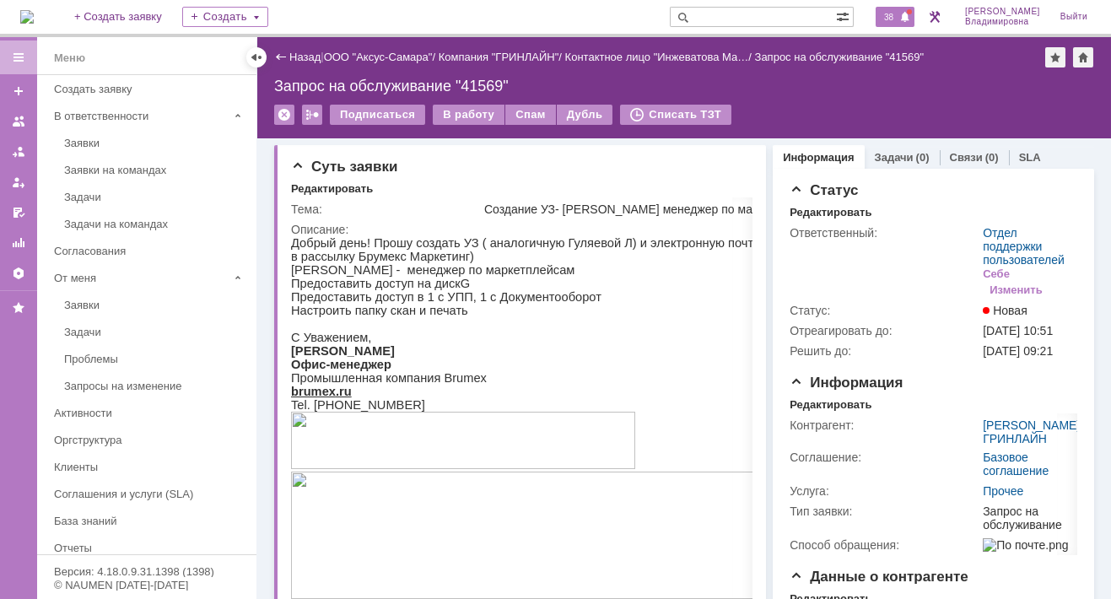
click at [898, 17] on span "38" at bounding box center [888, 17] width 19 height 12
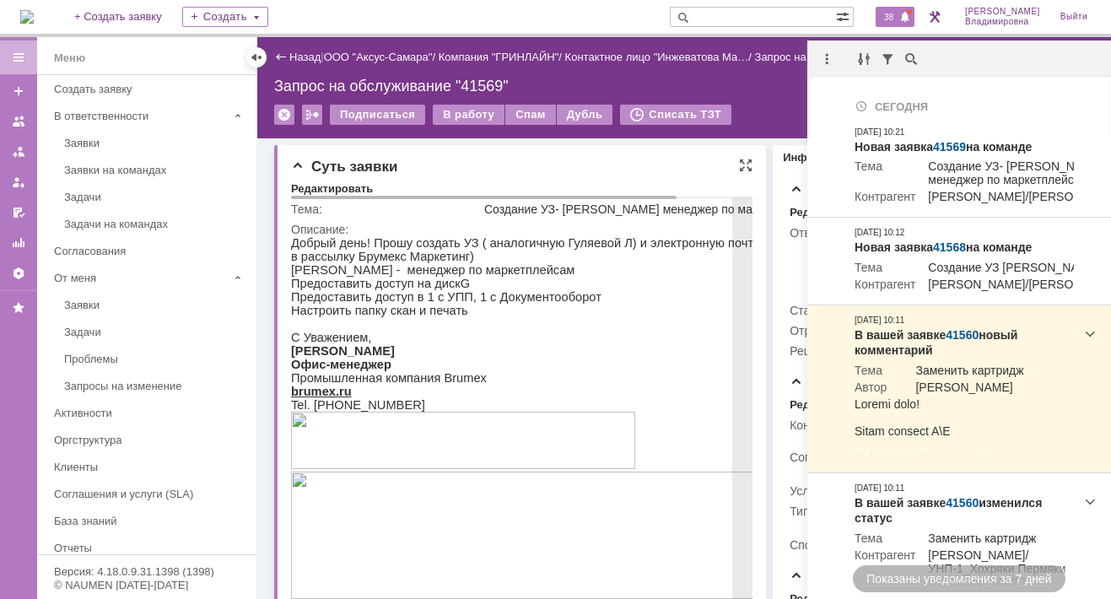
click at [608, 331] on p at bounding box center [563, 323] width 545 height 13
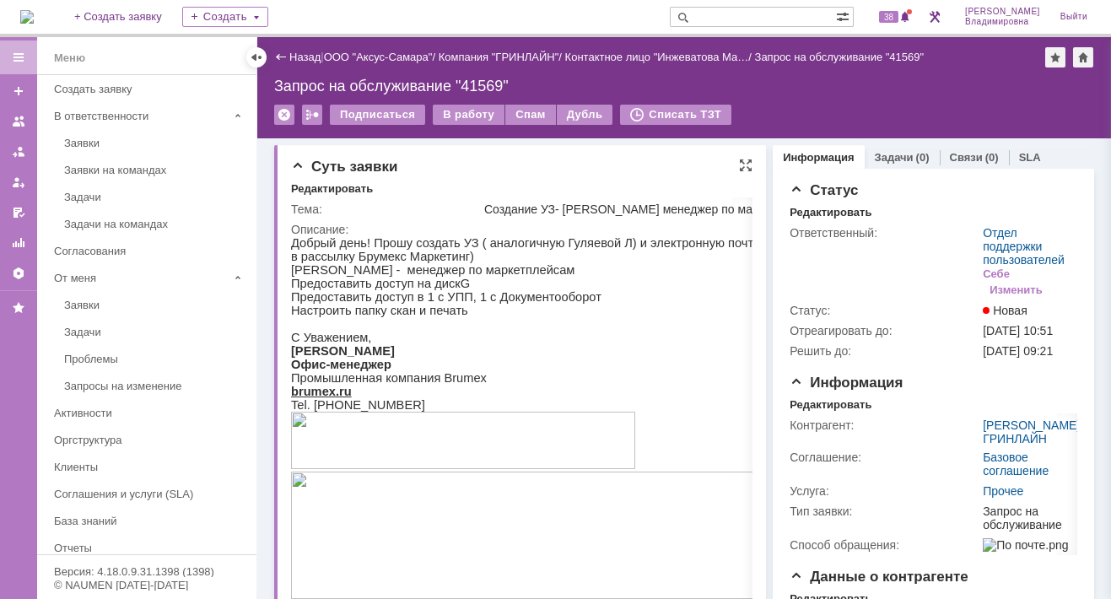
click at [609, 160] on div "Суть заявки" at bounding box center [521, 167] width 461 height 17
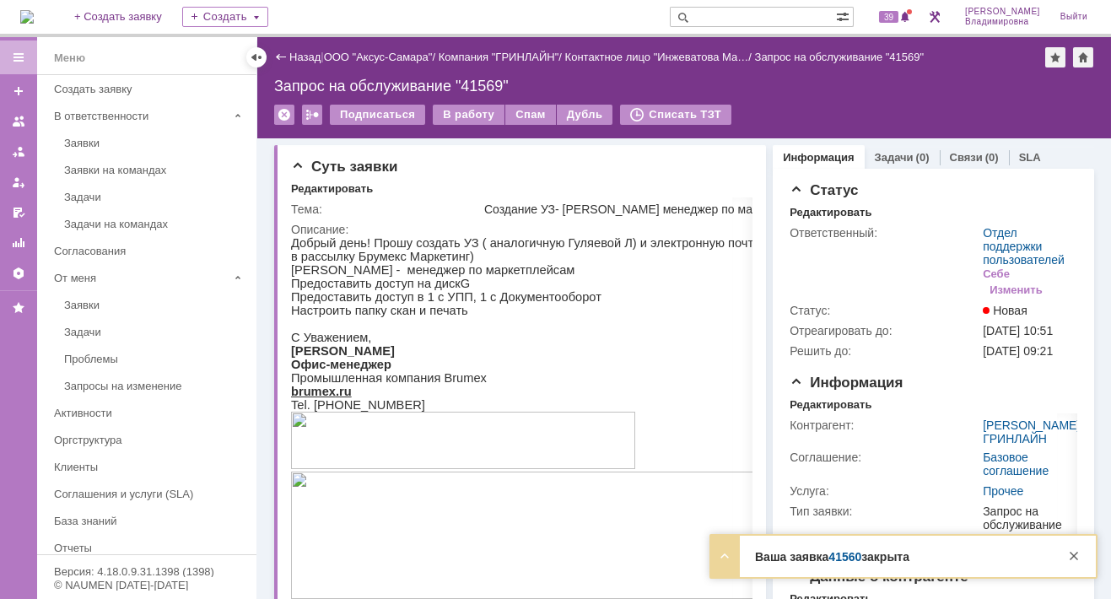
click at [843, 558] on link "41560" at bounding box center [844, 556] width 33 height 13
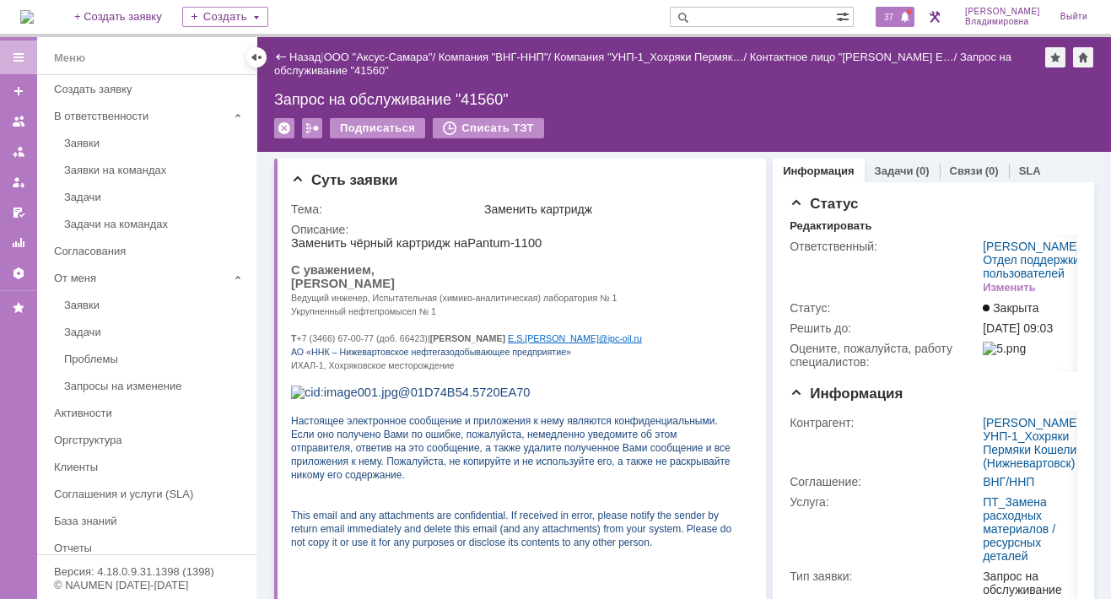
click at [898, 16] on span "37" at bounding box center [888, 17] width 19 height 12
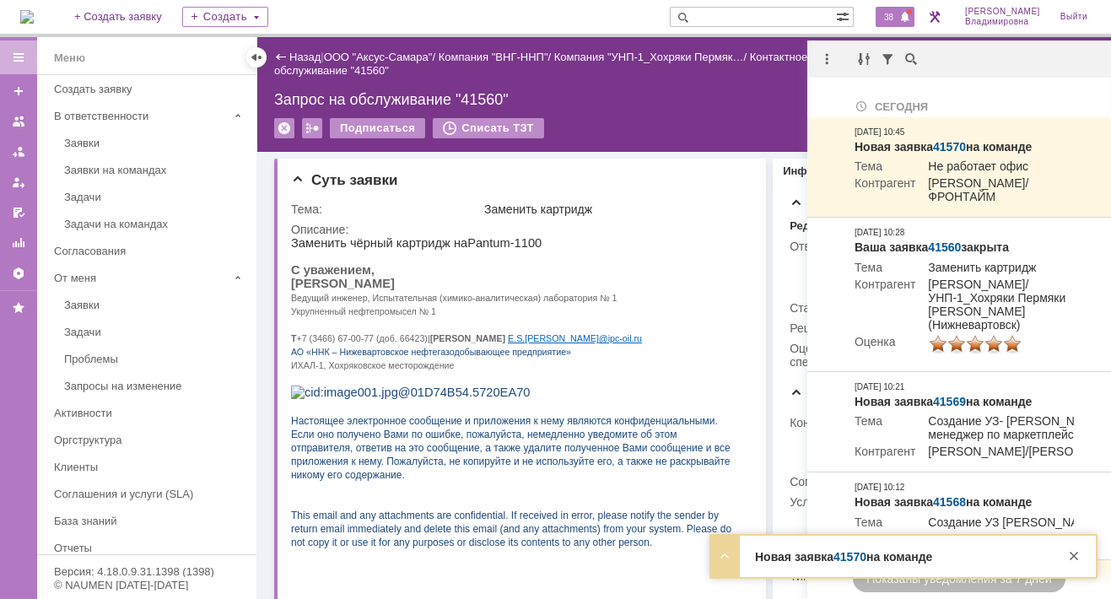
click at [854, 559] on link "41570" at bounding box center [849, 556] width 33 height 13
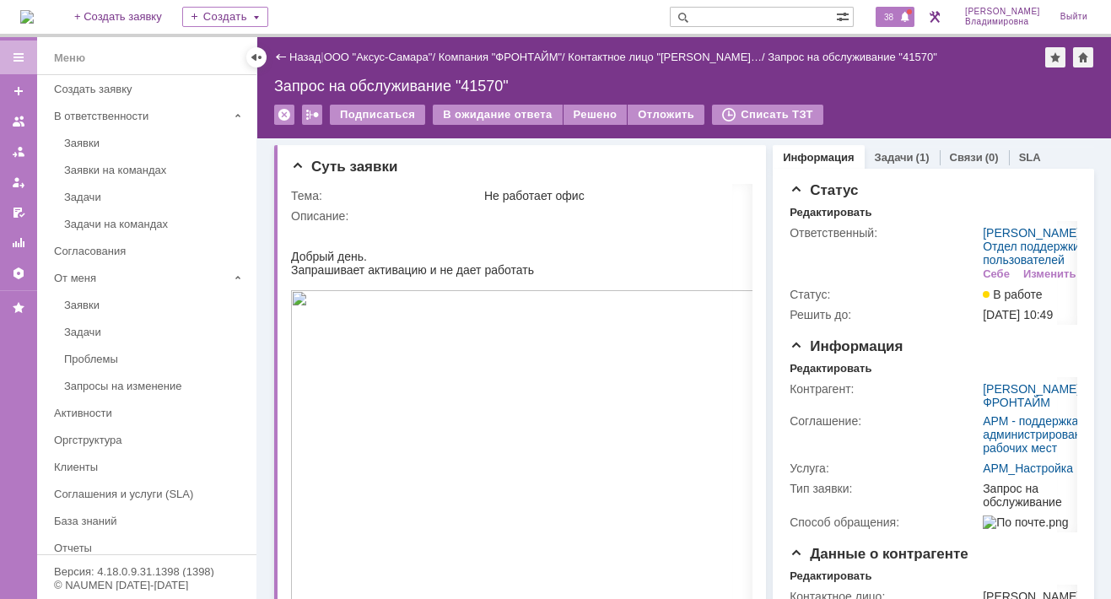
click at [898, 13] on span "38" at bounding box center [888, 17] width 19 height 12
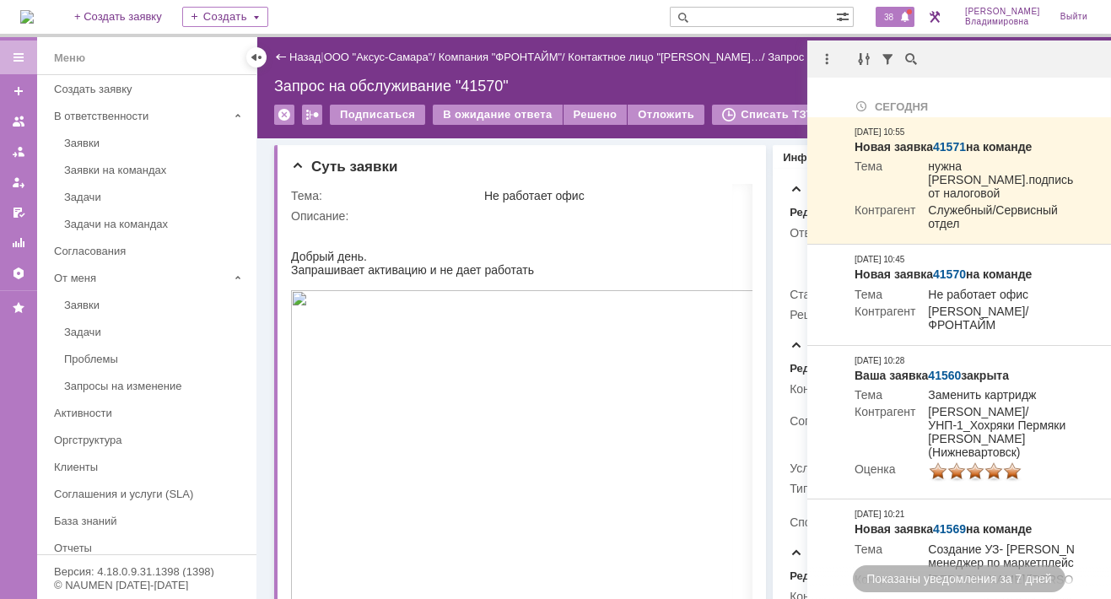
click at [897, 18] on span "38" at bounding box center [888, 17] width 19 height 12
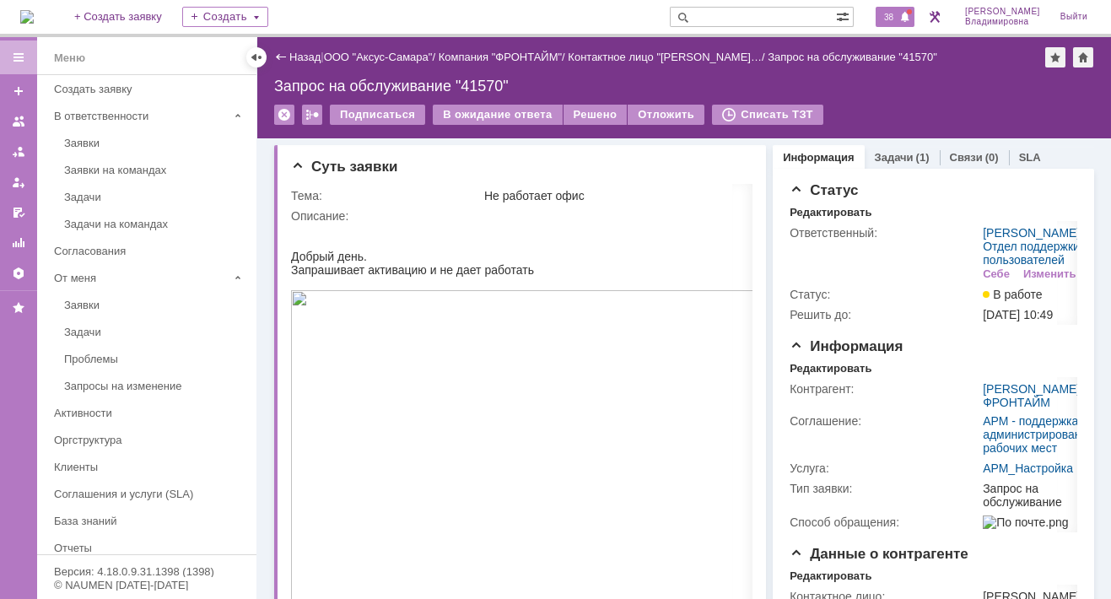
click at [897, 18] on span "38" at bounding box center [888, 17] width 19 height 12
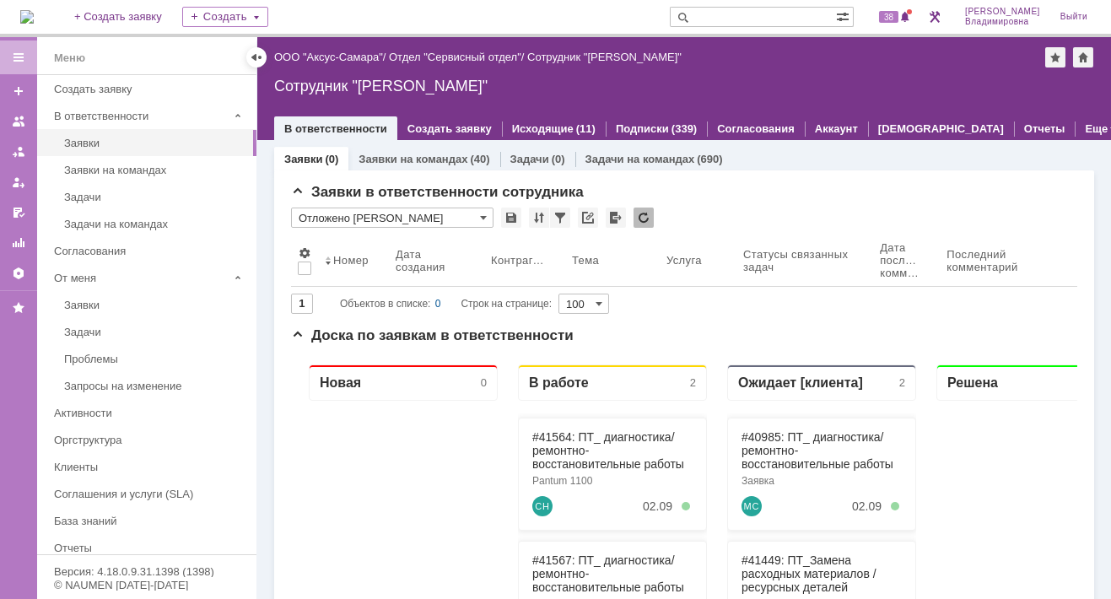
click at [34, 11] on img at bounding box center [26, 16] width 13 height 13
click at [898, 11] on span "38" at bounding box center [888, 17] width 19 height 12
